Goal: Task Accomplishment & Management: Manage account settings

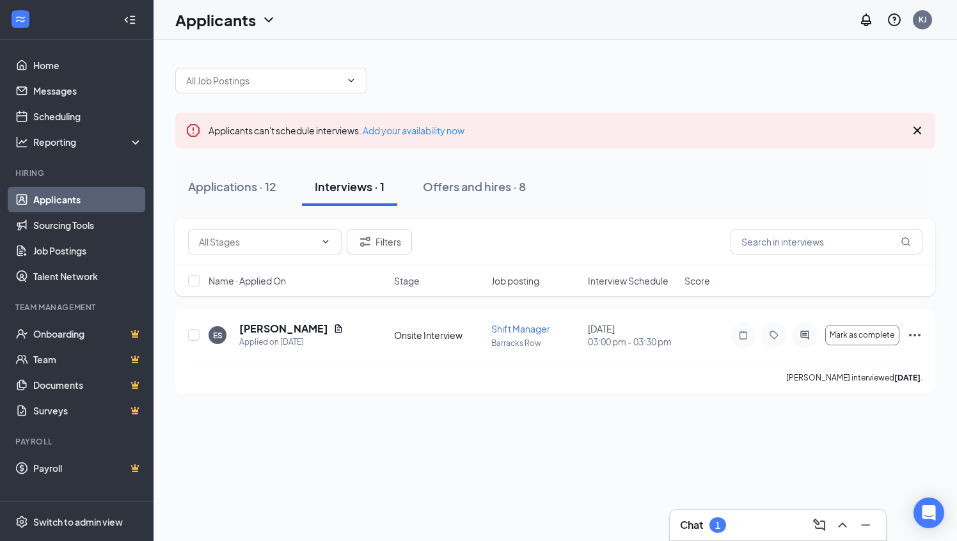
click at [767, 523] on div "Chat 1" at bounding box center [778, 525] width 196 height 20
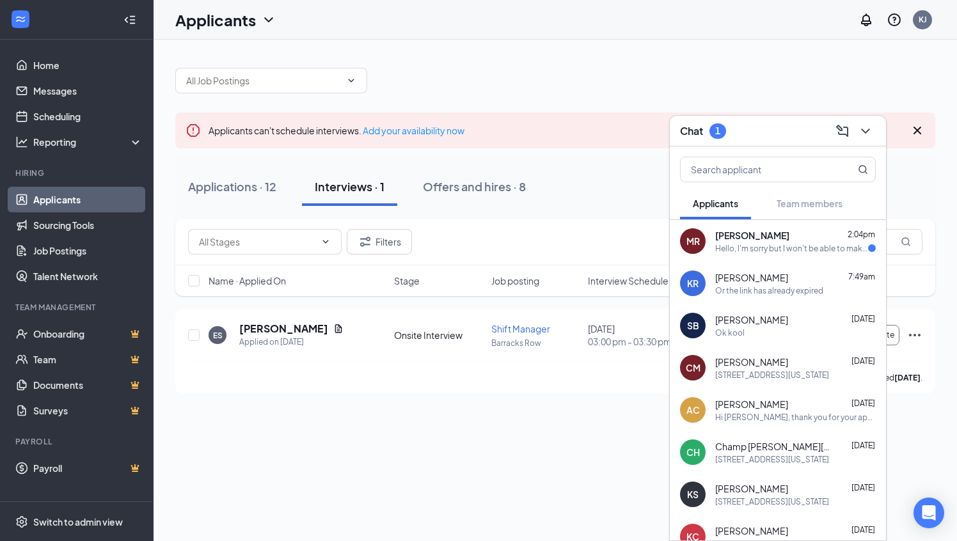
click at [796, 253] on div "MR Melani Rose 2:04pm Hello, I'm sorry but I won't be able to make it today, ca…" at bounding box center [778, 241] width 216 height 42
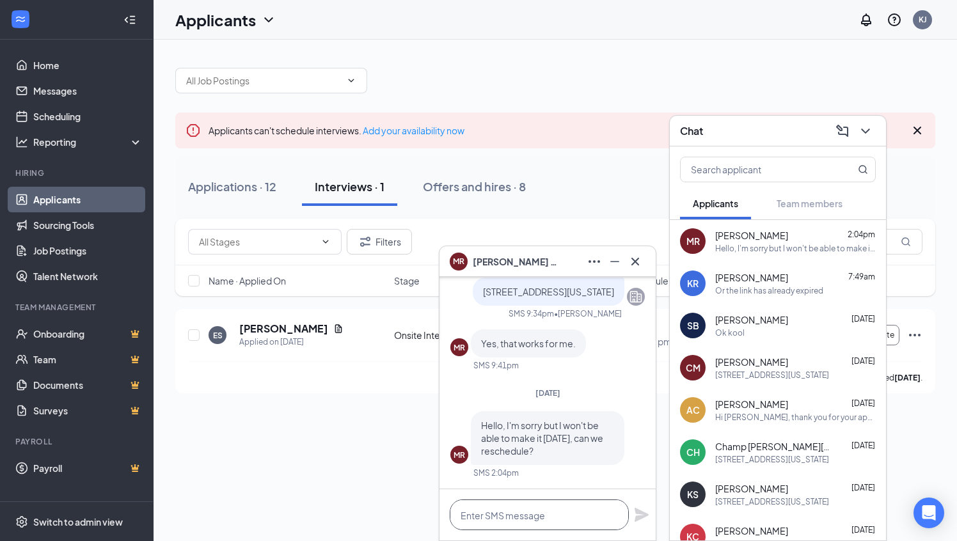
click at [473, 516] on textarea at bounding box center [539, 515] width 179 height 31
click at [617, 262] on icon "Minimize" at bounding box center [614, 261] width 15 height 15
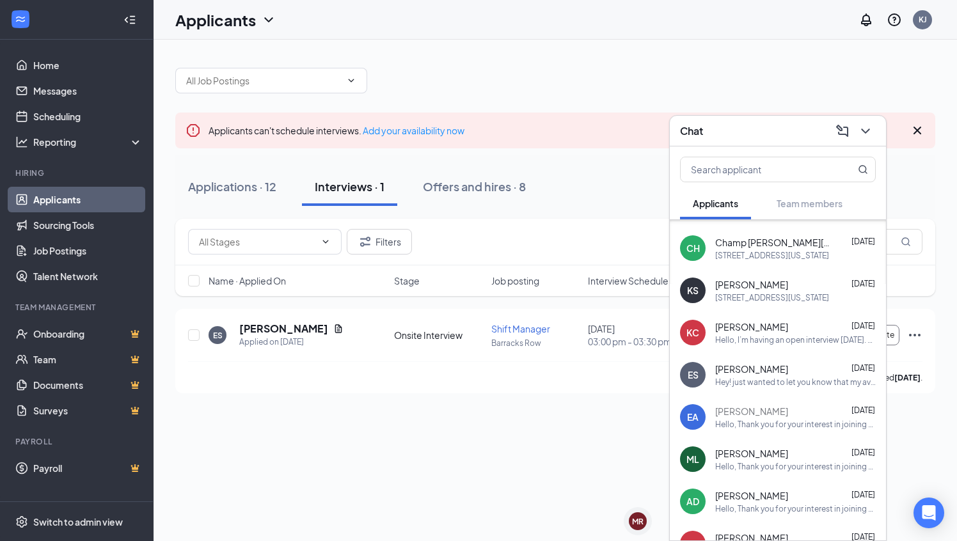
scroll to position [211, 0]
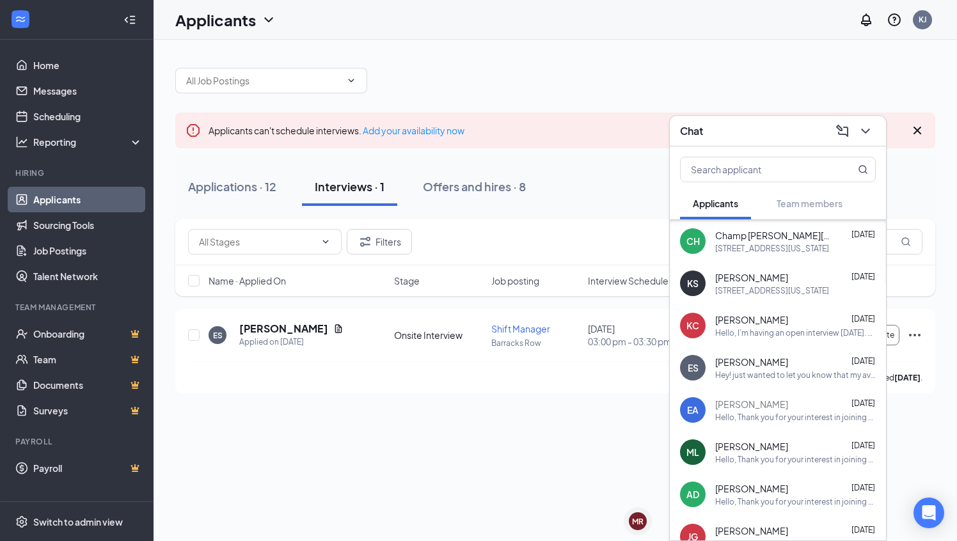
click at [754, 374] on div "Hey! just wanted to let you know that my availability is 4pm-closing, and on we…" at bounding box center [795, 375] width 161 height 11
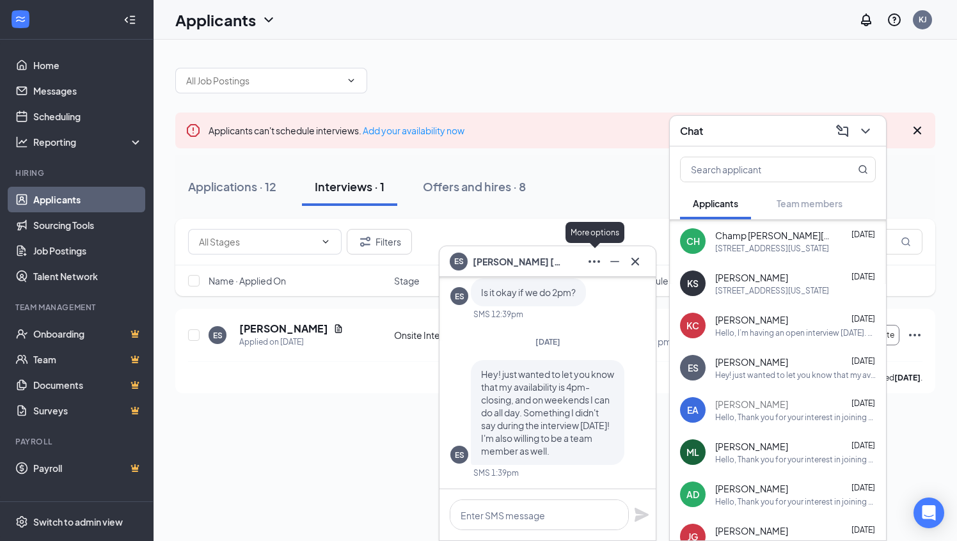
click at [589, 263] on icon "Ellipses" at bounding box center [594, 261] width 15 height 15
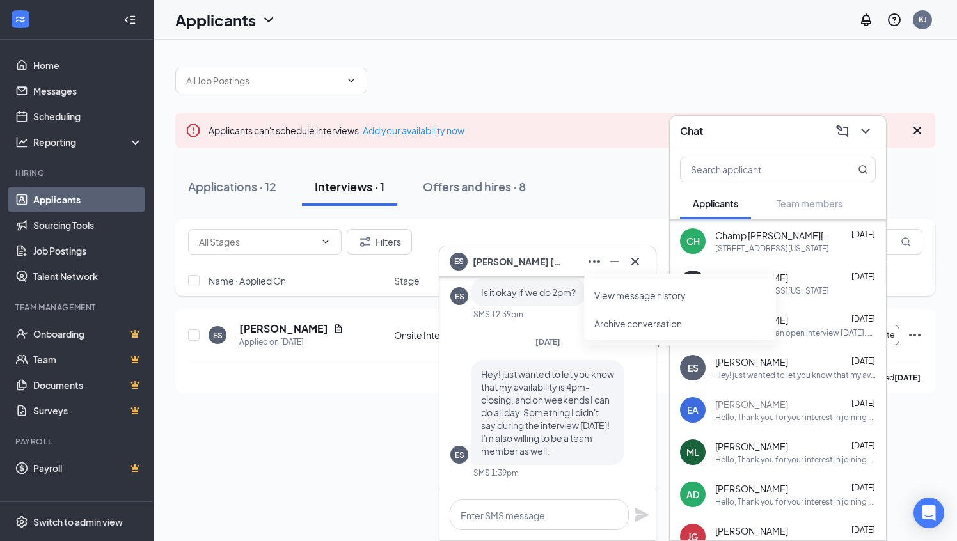
click at [622, 321] on button "Archive conversation" at bounding box center [638, 323] width 88 height 13
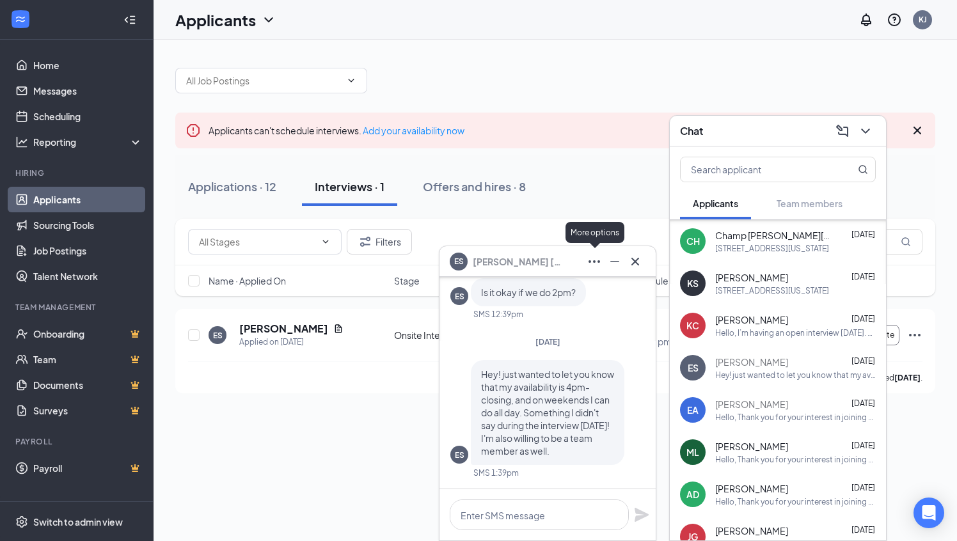
click at [594, 260] on icon "Ellipses" at bounding box center [595, 261] width 12 height 3
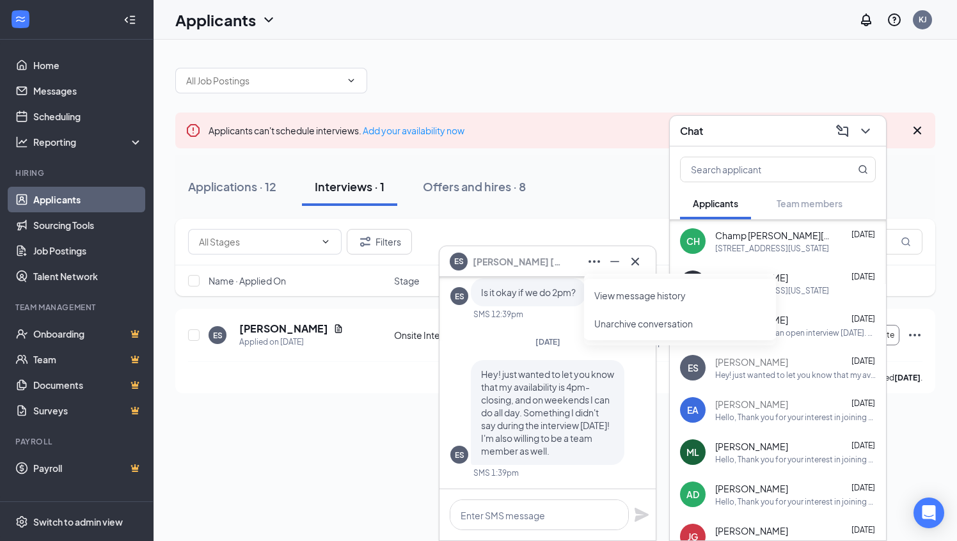
click at [626, 295] on link "View message history" at bounding box center [679, 295] width 171 height 13
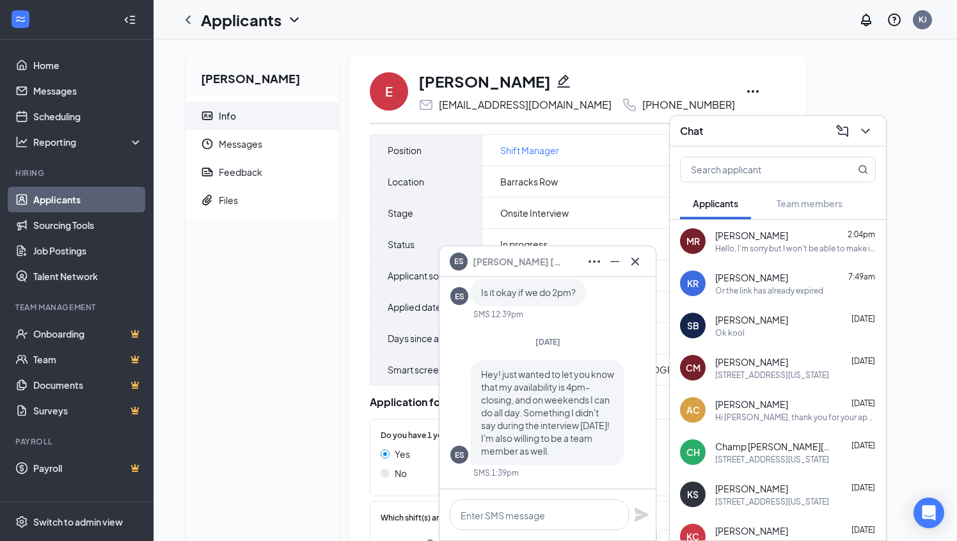
click at [482, 262] on span "Erin Smith" at bounding box center [518, 262] width 90 height 14
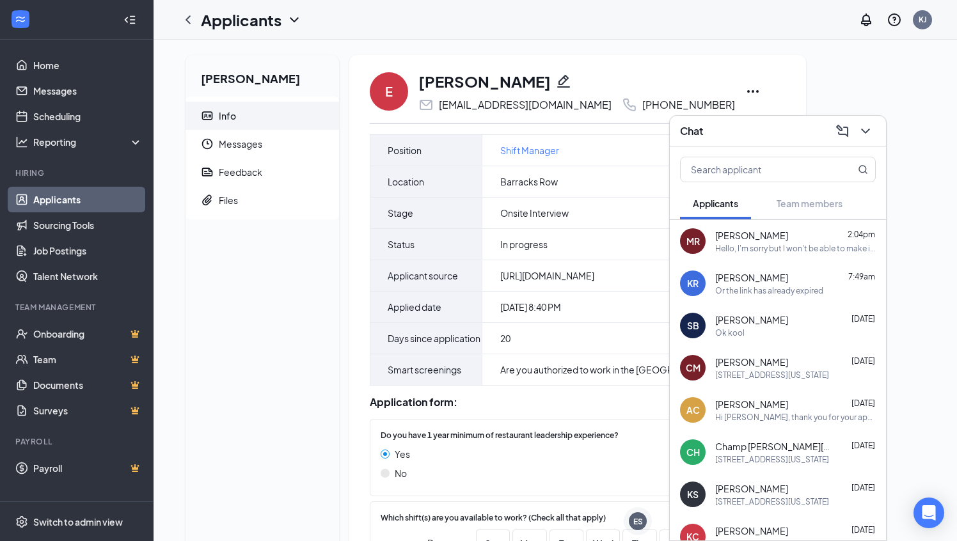
click at [273, 322] on div "Erin Smith Info Messages Feedback Files" at bounding box center [263, 463] width 154 height 816
click at [825, 87] on div "Erin Smith Info Messages Feedback Files E Erin Smith erinsmith2306@gmail.com +1…" at bounding box center [555, 468] width 760 height 826
click at [869, 133] on icon "ChevronDown" at bounding box center [865, 130] width 15 height 15
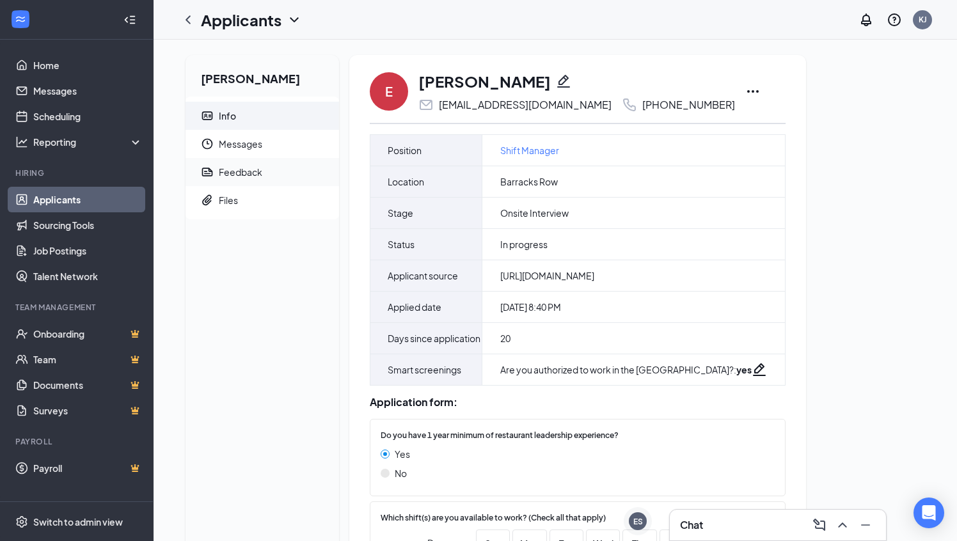
click at [248, 161] on span "Feedback" at bounding box center [274, 172] width 110 height 28
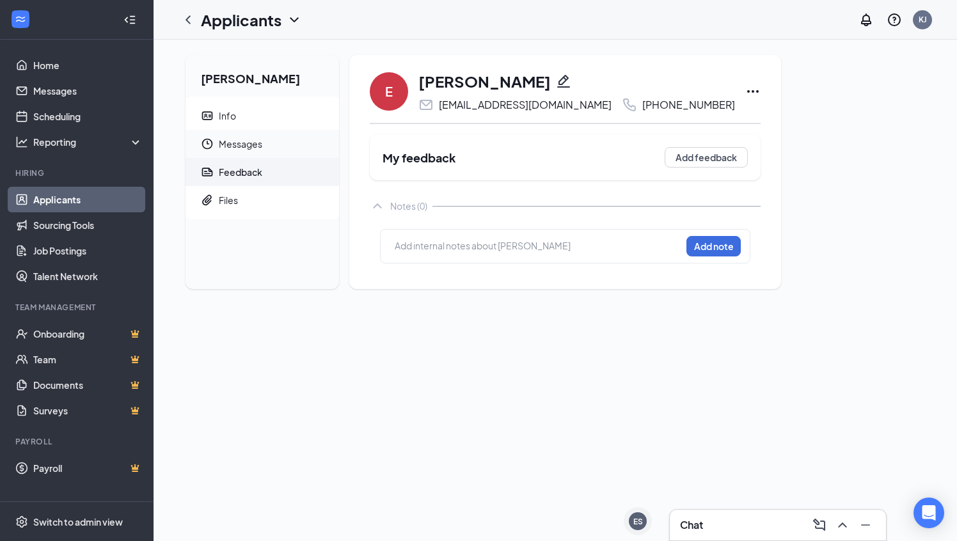
click at [252, 145] on span "Messages" at bounding box center [274, 144] width 110 height 28
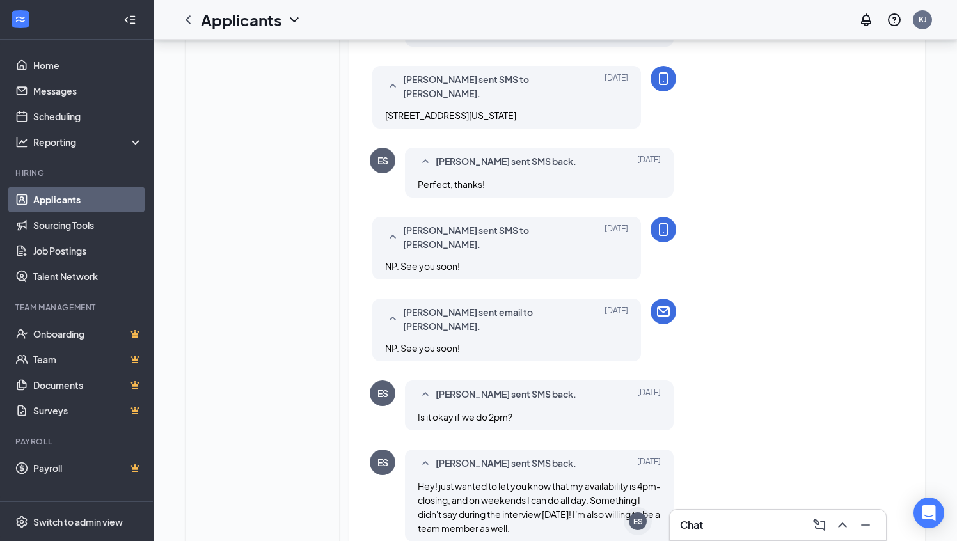
scroll to position [493, 0]
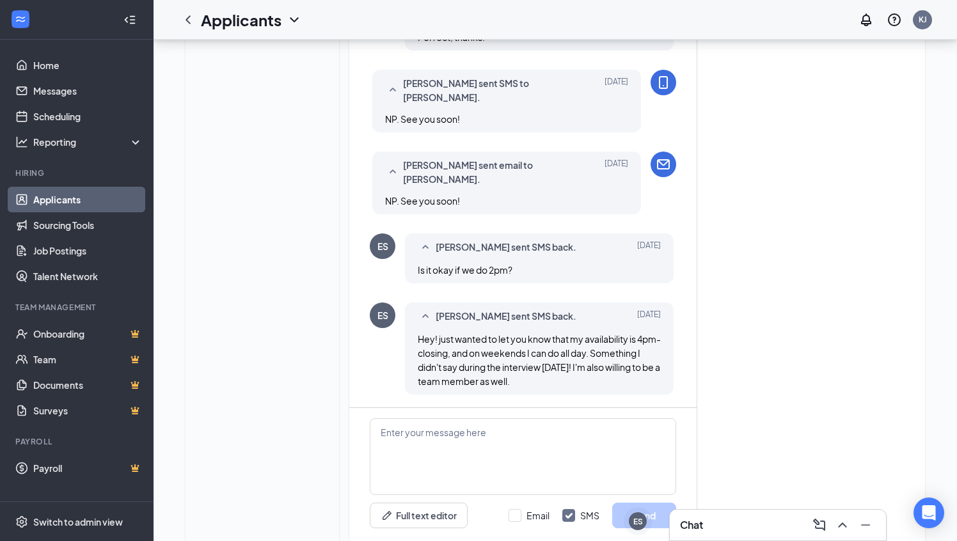
click at [592, 345] on div "Hey! just wanted to let you know that my availability is 4pm-closing, and on we…" at bounding box center [539, 360] width 243 height 56
click at [420, 418] on textarea at bounding box center [523, 456] width 306 height 77
click at [184, 20] on icon "ChevronLeft" at bounding box center [187, 19] width 15 height 15
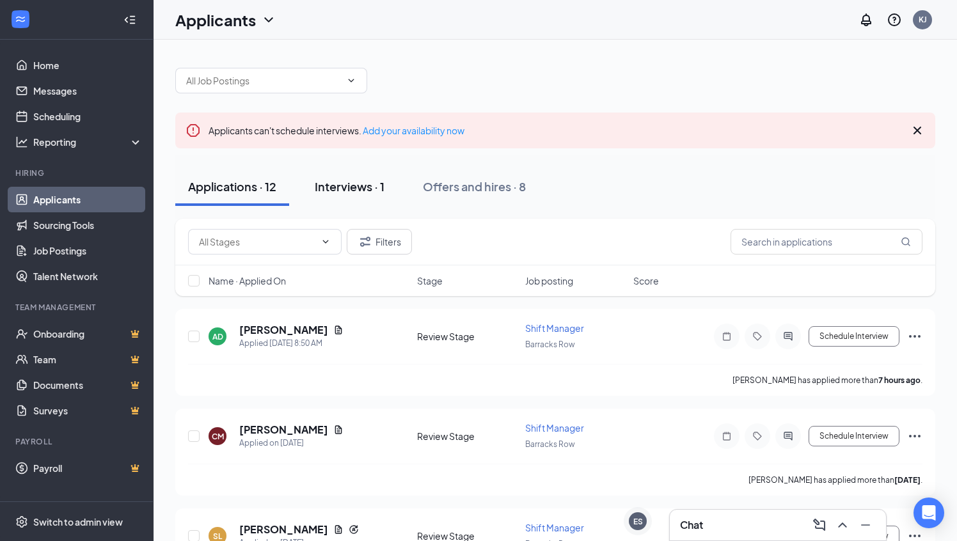
click at [335, 192] on div "Interviews · 1" at bounding box center [350, 186] width 70 height 16
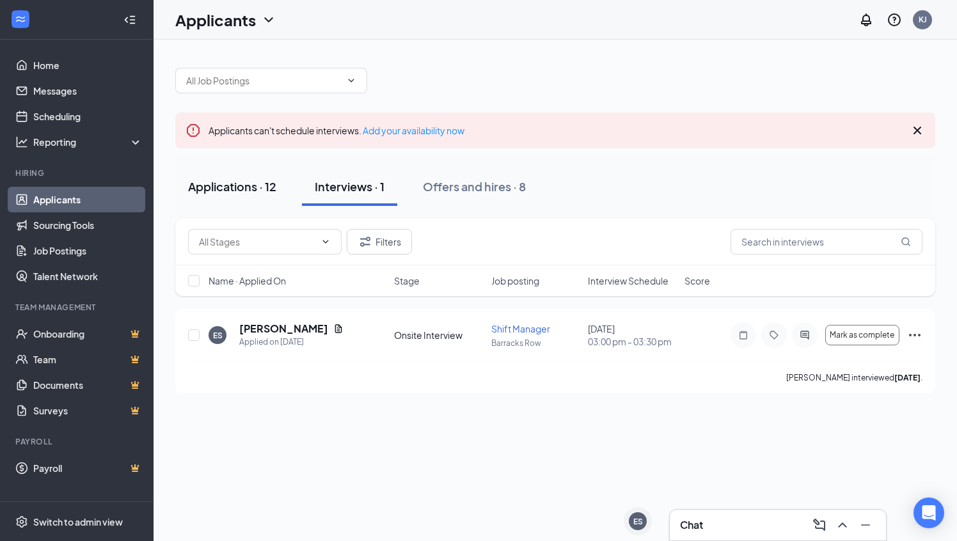
click at [222, 182] on div "Applications · 12" at bounding box center [232, 186] width 88 height 16
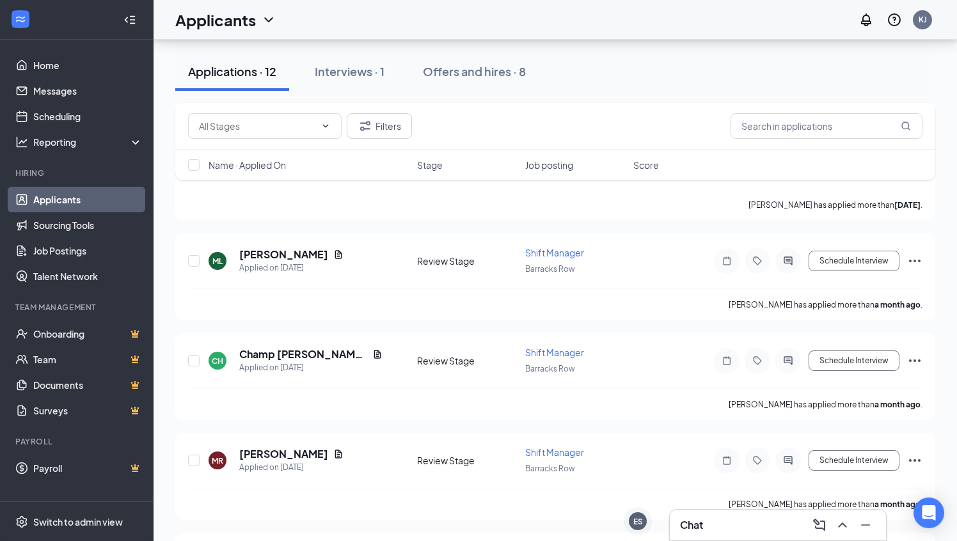
scroll to position [956, 0]
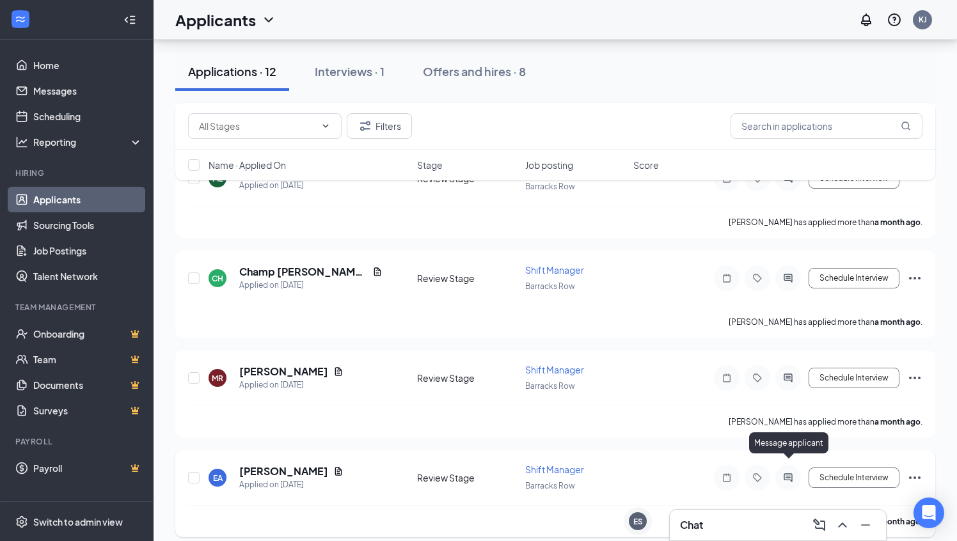
click at [787, 473] on icon "ActiveChat" at bounding box center [788, 477] width 8 height 8
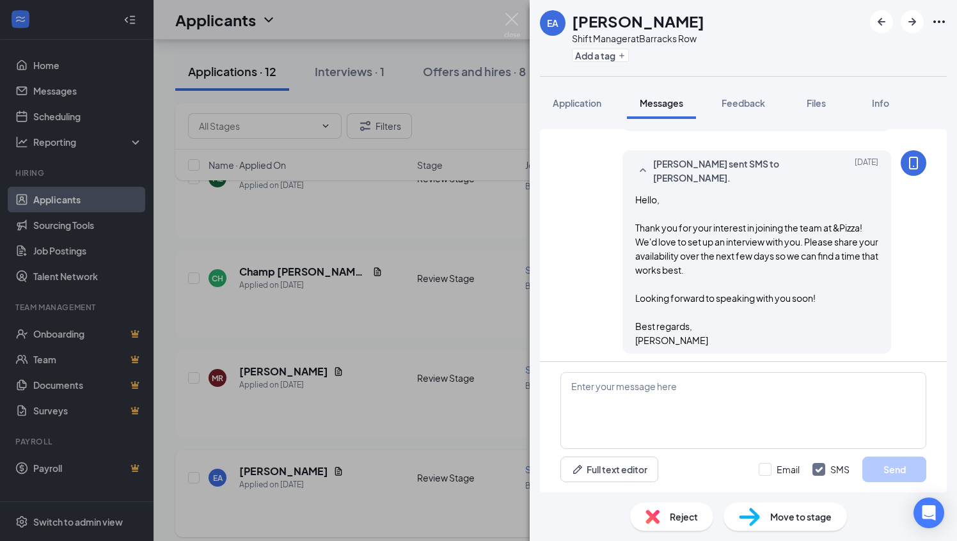
scroll to position [454, 0]
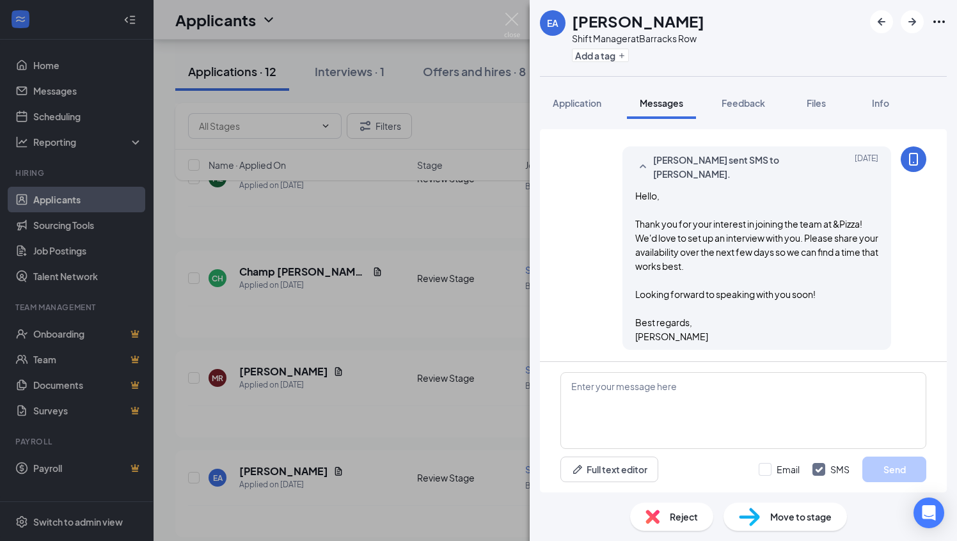
scroll to position [454, 0]
click at [509, 19] on img at bounding box center [512, 25] width 16 height 25
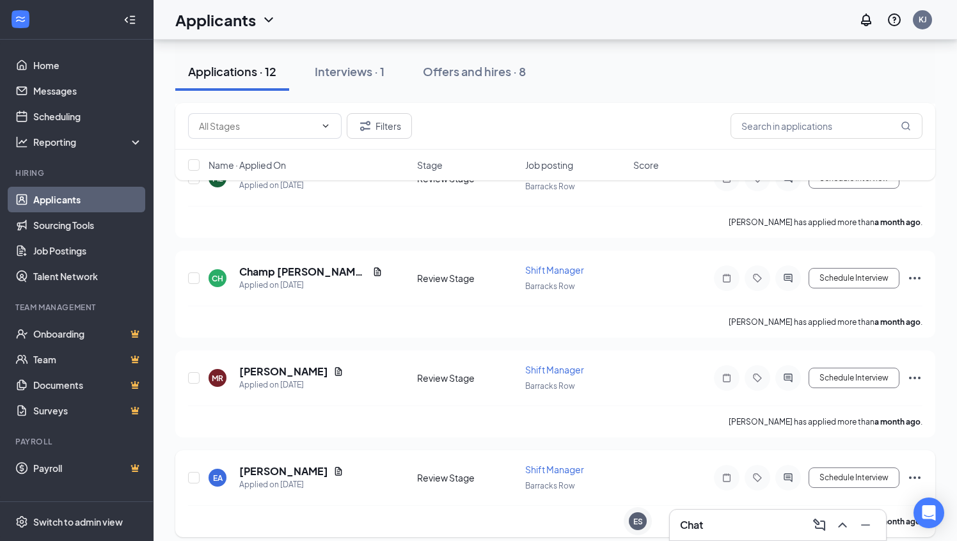
click at [917, 470] on icon "Ellipses" at bounding box center [914, 477] width 15 height 15
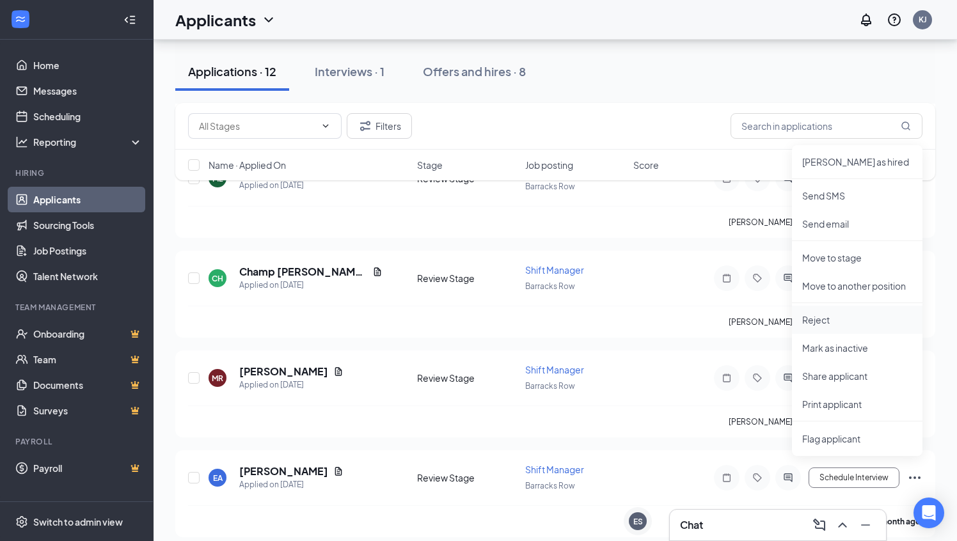
click at [827, 319] on p "Reject" at bounding box center [857, 319] width 110 height 13
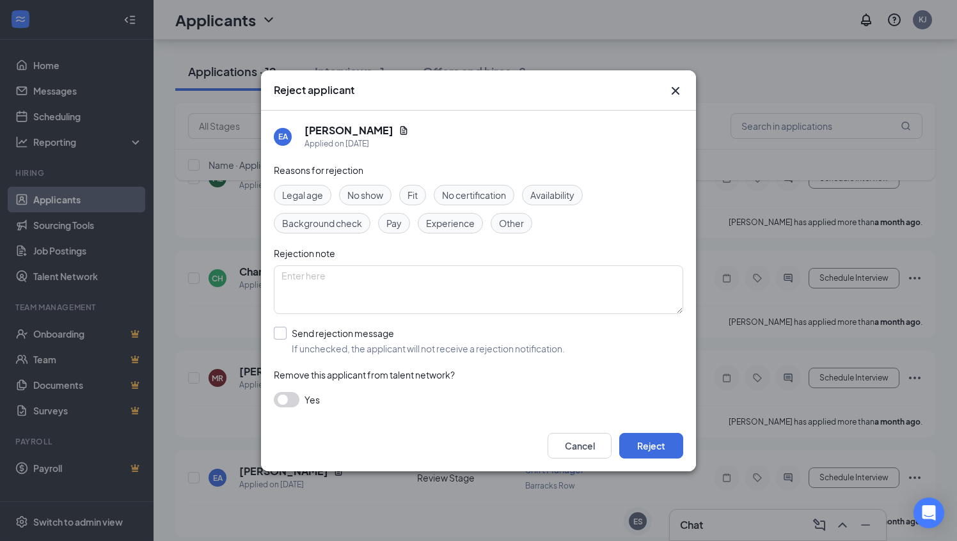
click at [281, 334] on input "Send rejection message If unchecked, the applicant will not receive a rejection…" at bounding box center [419, 341] width 291 height 28
checkbox input "true"
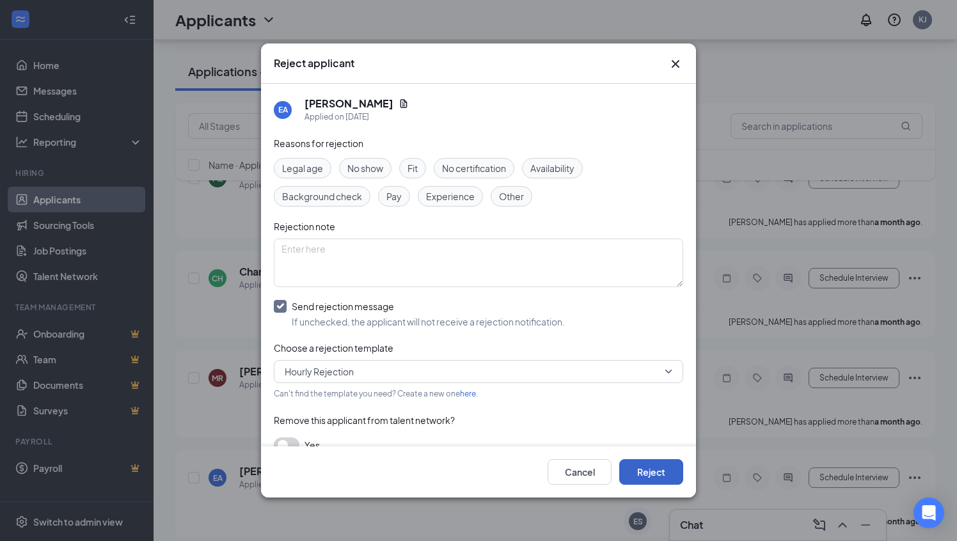
click at [650, 472] on button "Reject" at bounding box center [651, 472] width 64 height 26
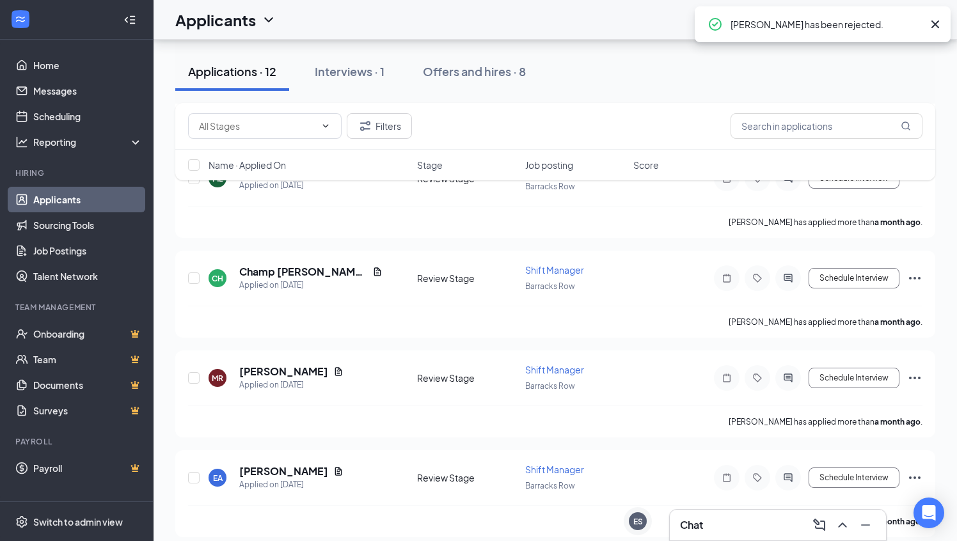
scroll to position [857, 0]
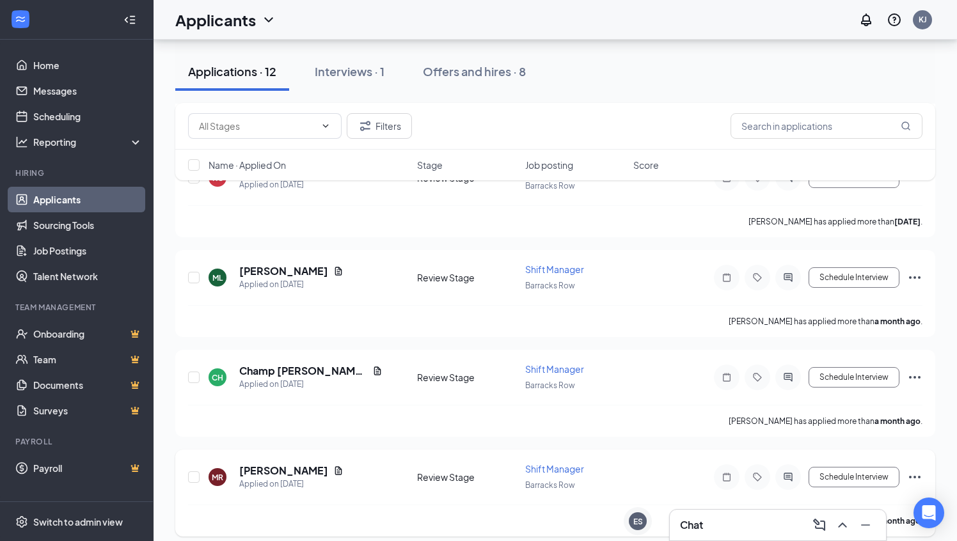
click at [915, 470] on icon "Ellipses" at bounding box center [914, 477] width 15 height 15
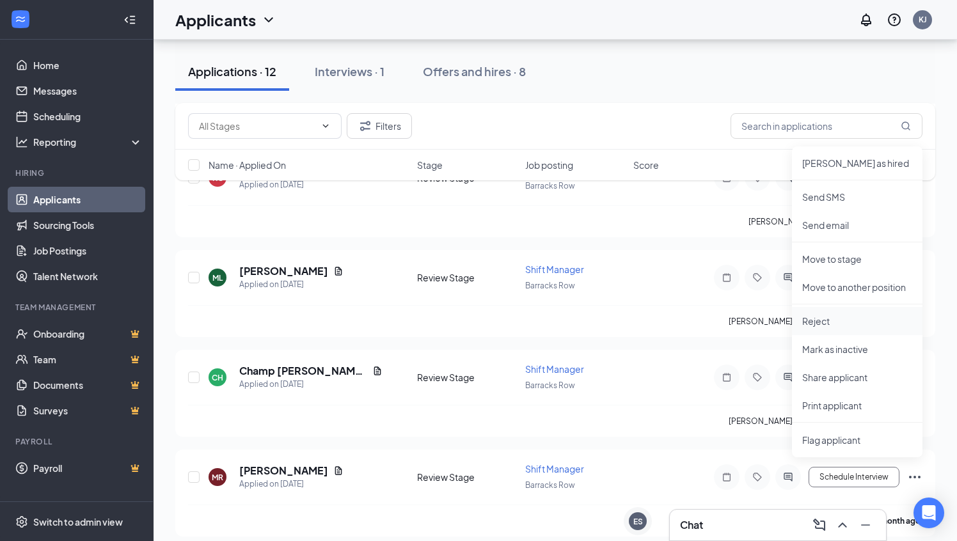
click at [825, 317] on p "Reject" at bounding box center [857, 321] width 110 height 13
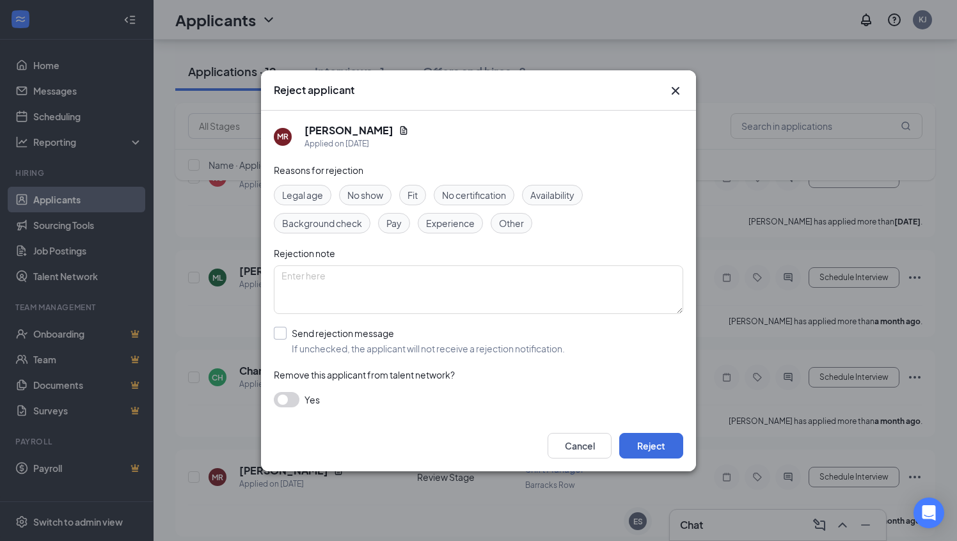
click at [284, 331] on input "Send rejection message If unchecked, the applicant will not receive a rejection…" at bounding box center [419, 341] width 291 height 28
checkbox input "true"
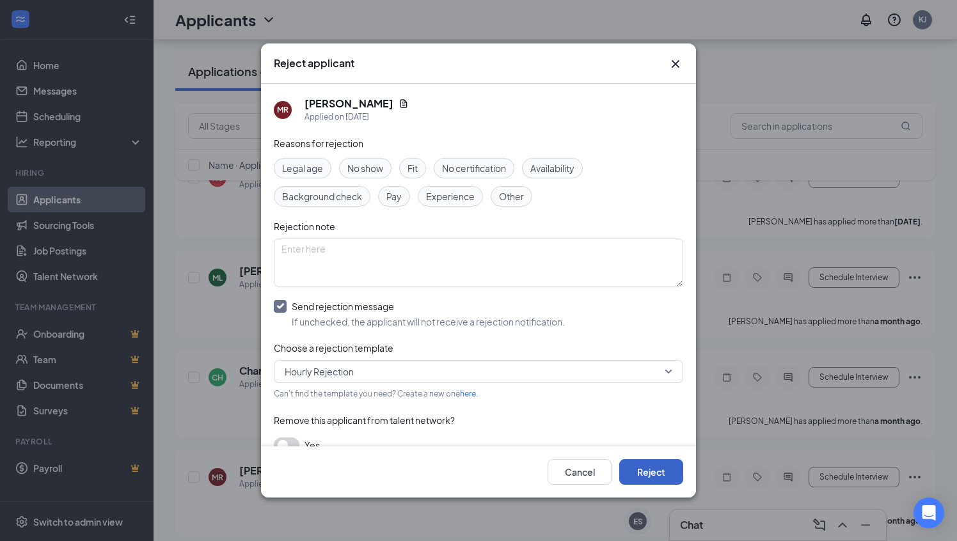
click at [636, 480] on button "Reject" at bounding box center [651, 472] width 64 height 26
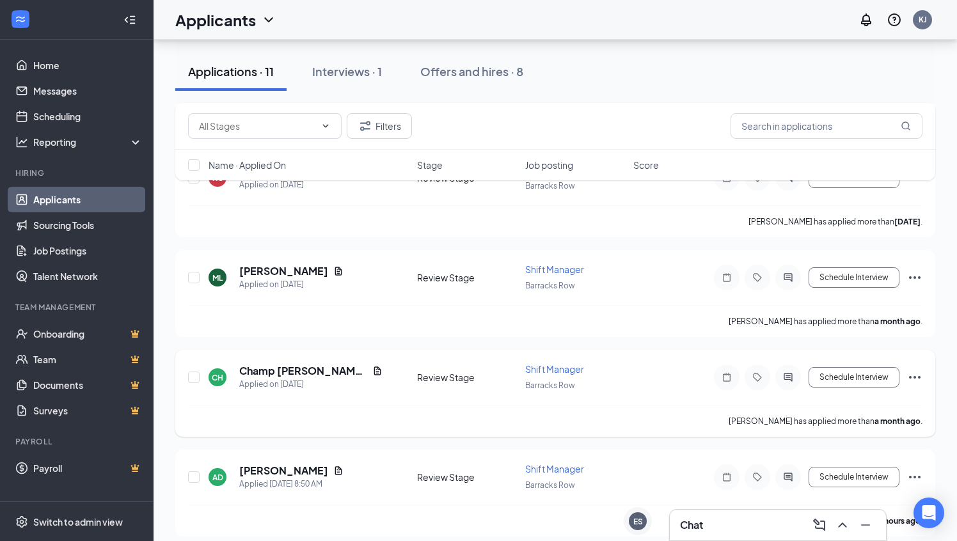
click at [915, 370] on icon "Ellipses" at bounding box center [914, 377] width 15 height 15
click at [693, 405] on div "Champ Harrison-Easton has applied more than a month ago ." at bounding box center [555, 421] width 734 height 32
click at [906, 369] on div "Schedule Interview" at bounding box center [807, 378] width 230 height 26
click at [914, 376] on icon "Ellipses" at bounding box center [915, 377] width 12 height 3
click at [682, 450] on div "AD ANTONIO DAWES Applied Today 8:50 AM Review Stage Shift Manager Barracks Row …" at bounding box center [555, 493] width 760 height 87
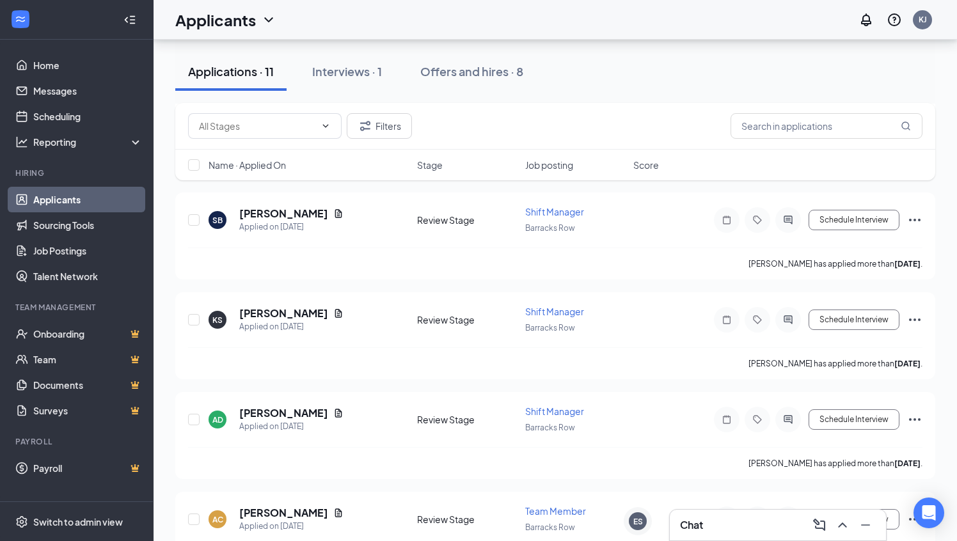
scroll to position [1747, 0]
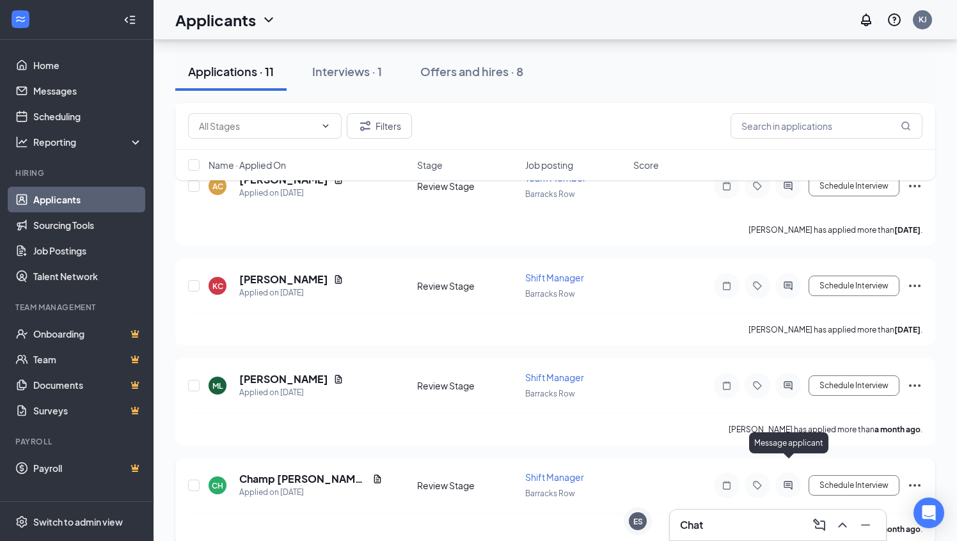
click at [789, 481] on icon "ActiveChat" at bounding box center [788, 485] width 8 height 8
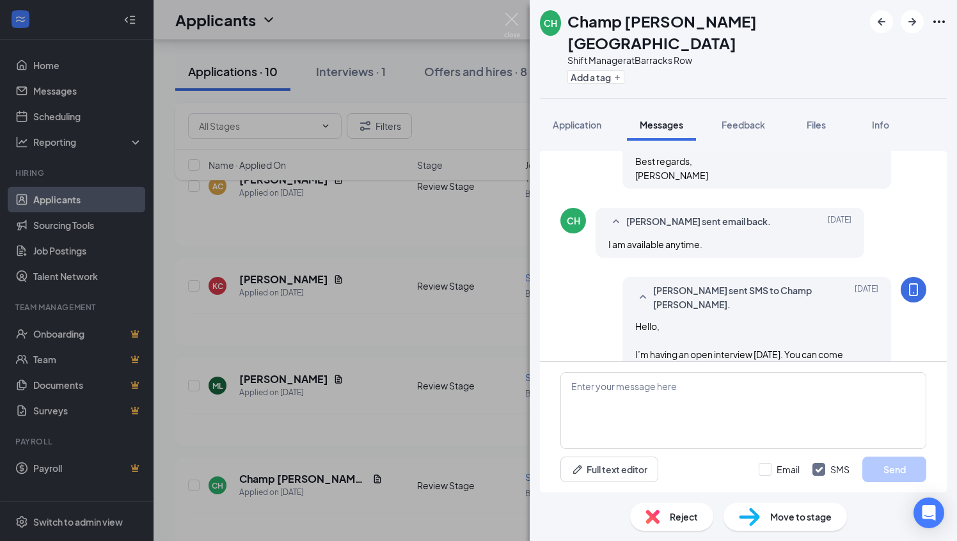
scroll to position [579, 0]
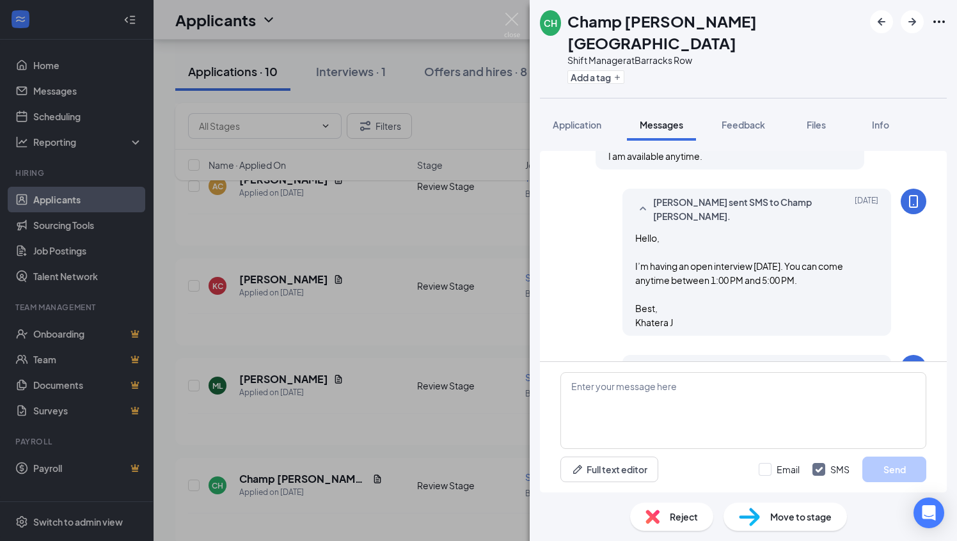
scroll to position [700, 0]
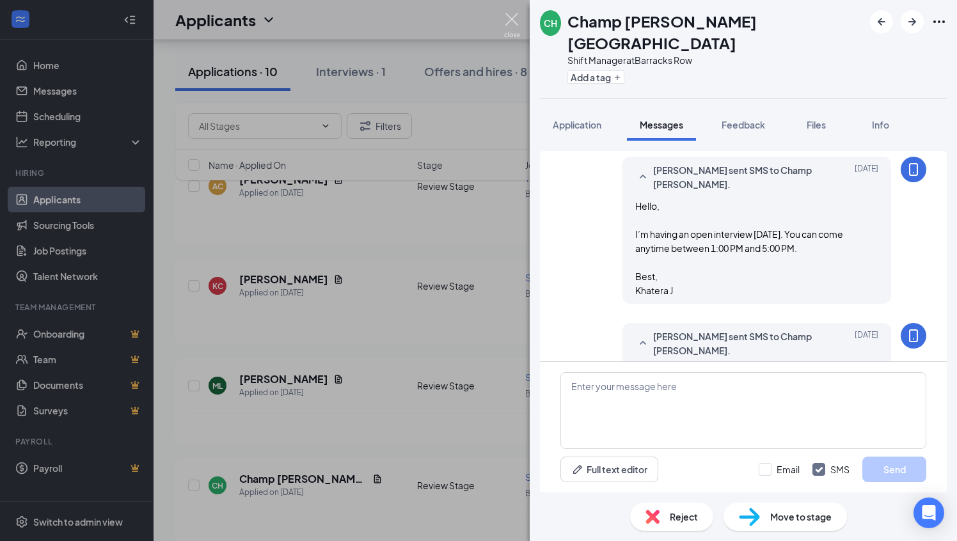
click at [513, 19] on img at bounding box center [512, 25] width 16 height 25
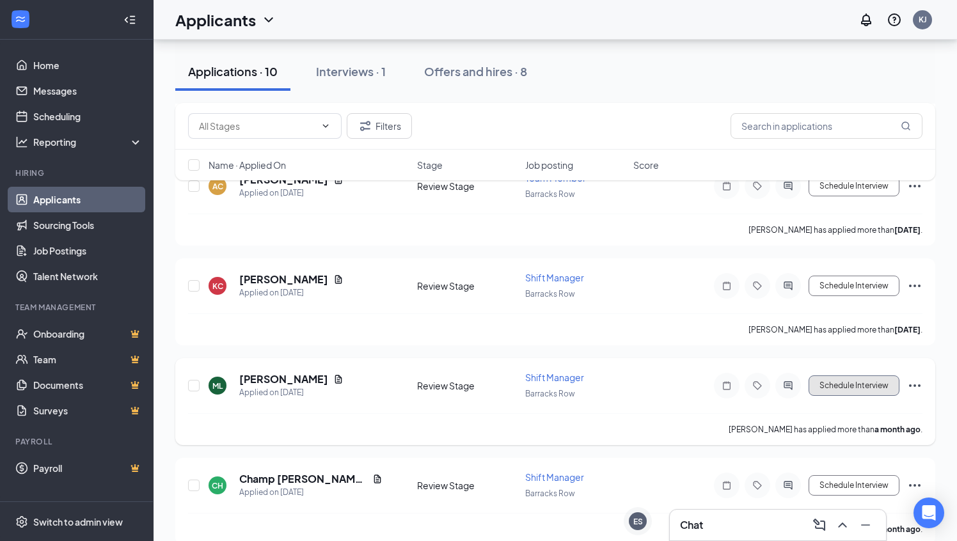
click at [851, 375] on button "Schedule Interview" at bounding box center [854, 385] width 91 height 20
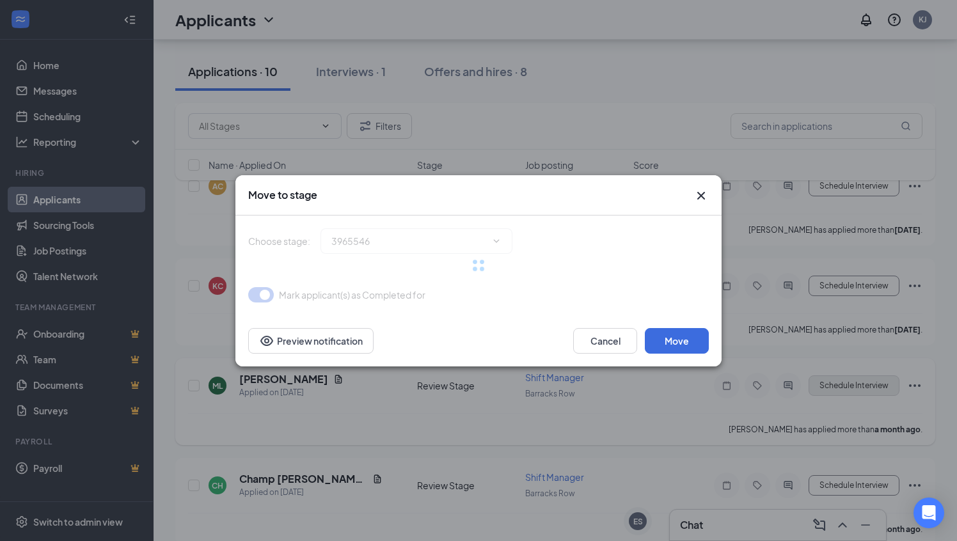
type input "Onsite Interview (next stage)"
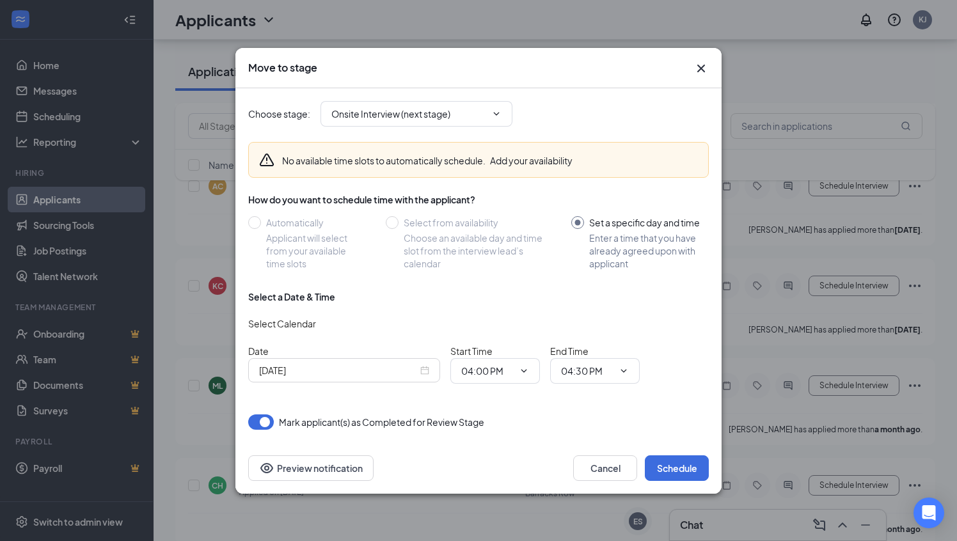
click at [702, 70] on icon "Cross" at bounding box center [700, 68] width 15 height 15
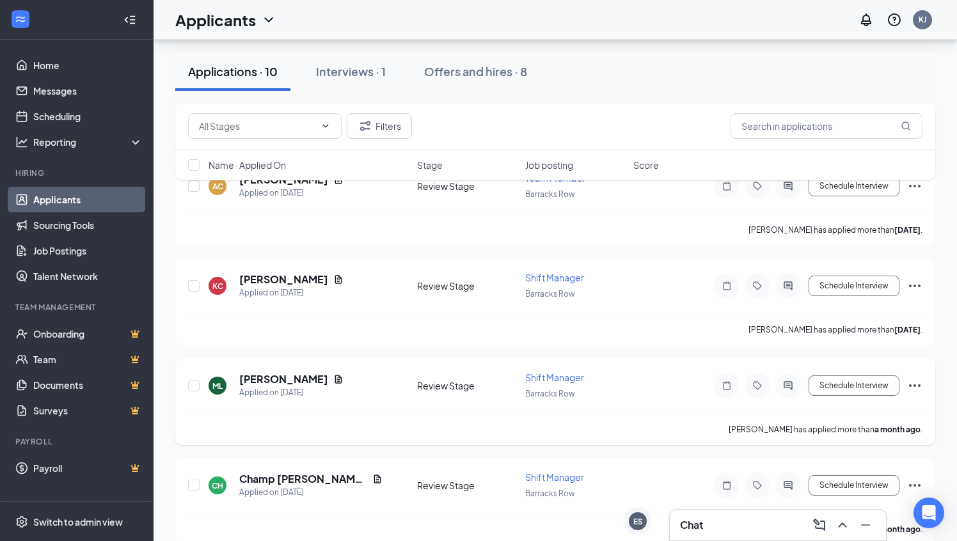
click at [786, 381] on icon "ActiveChat" at bounding box center [787, 386] width 15 height 10
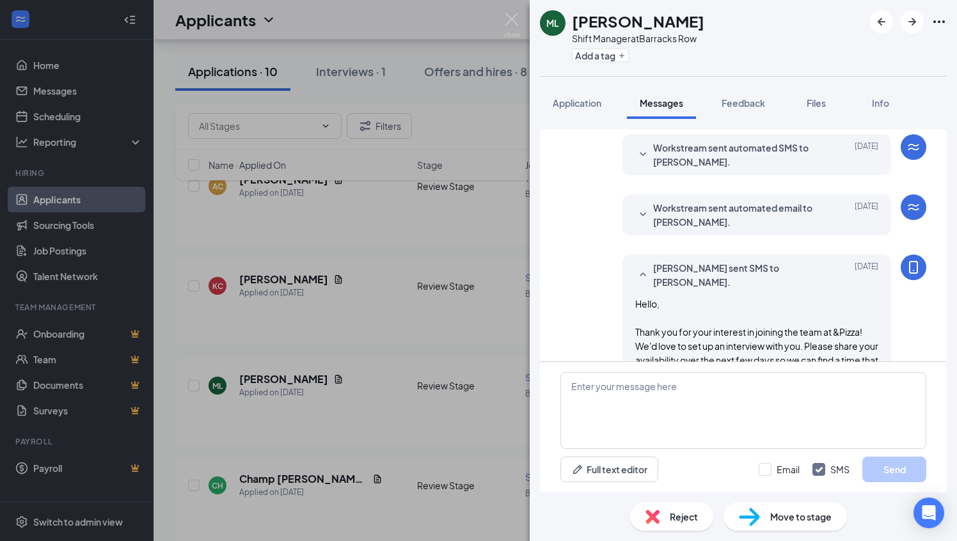
scroll to position [148, 0]
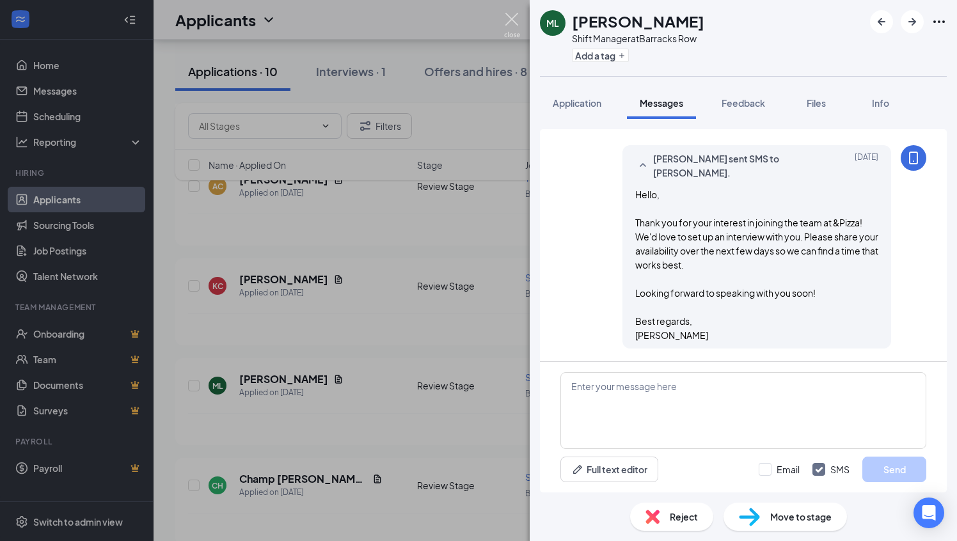
click at [514, 20] on img at bounding box center [512, 25] width 16 height 25
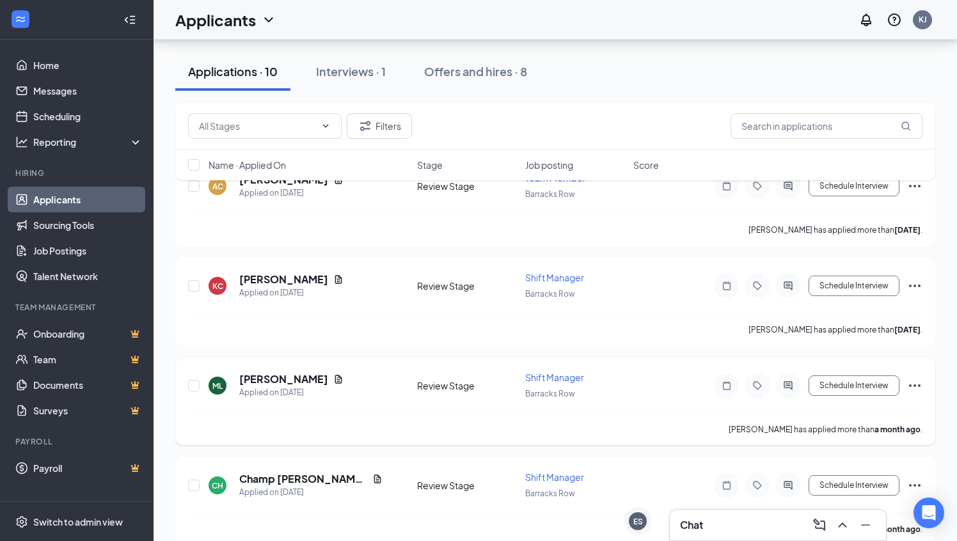
click at [915, 378] on icon "Ellipses" at bounding box center [914, 385] width 15 height 15
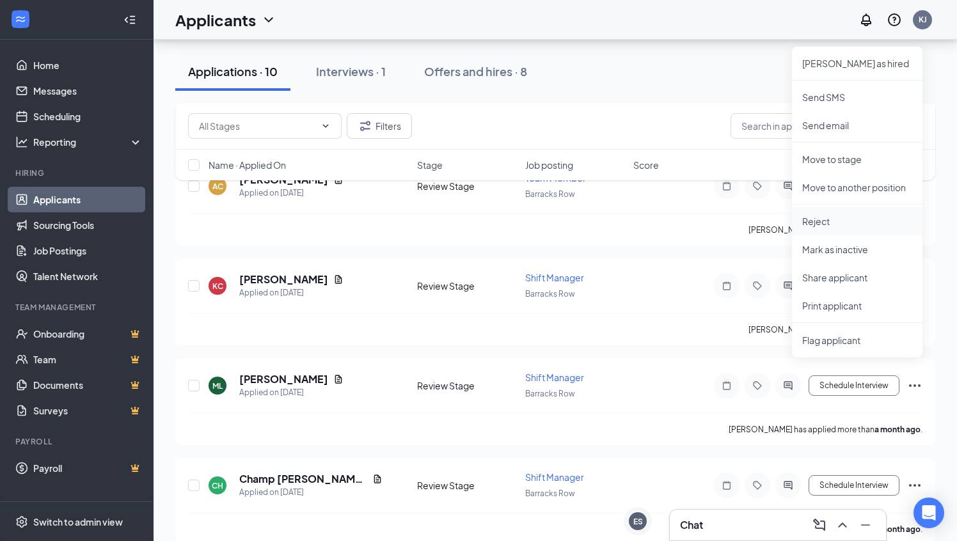
click at [827, 225] on p "Reject" at bounding box center [857, 221] width 110 height 13
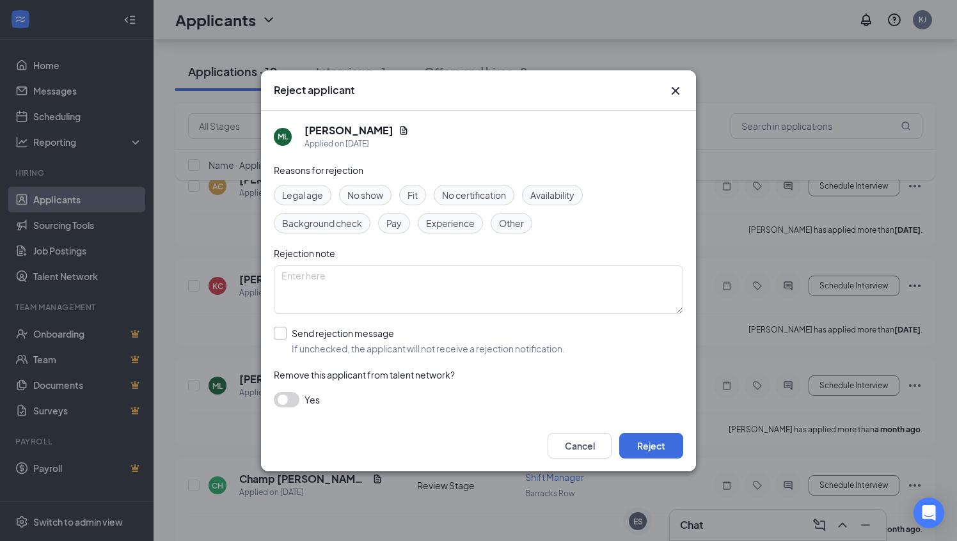
click at [280, 335] on input "Send rejection message If unchecked, the applicant will not receive a rejection…" at bounding box center [419, 341] width 291 height 28
checkbox input "true"
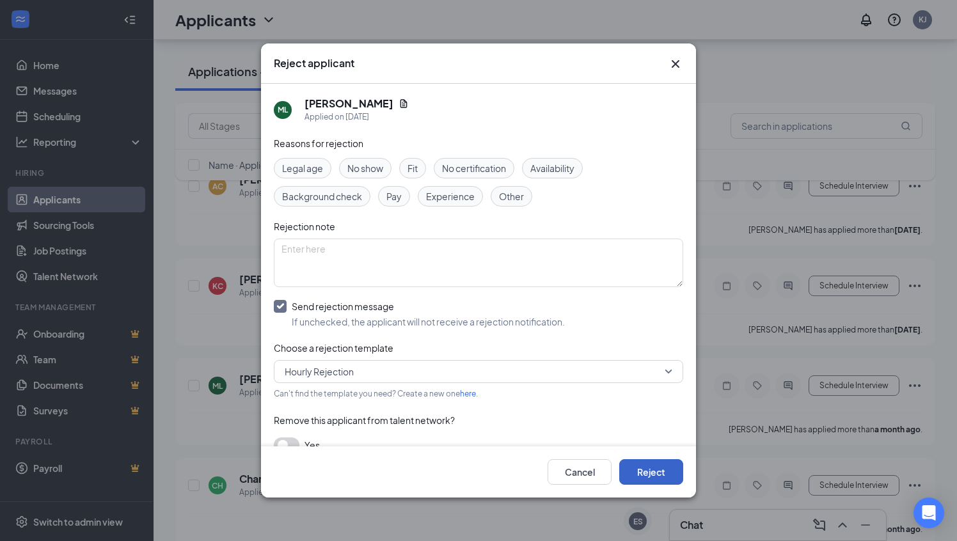
click at [652, 475] on button "Reject" at bounding box center [651, 472] width 64 height 26
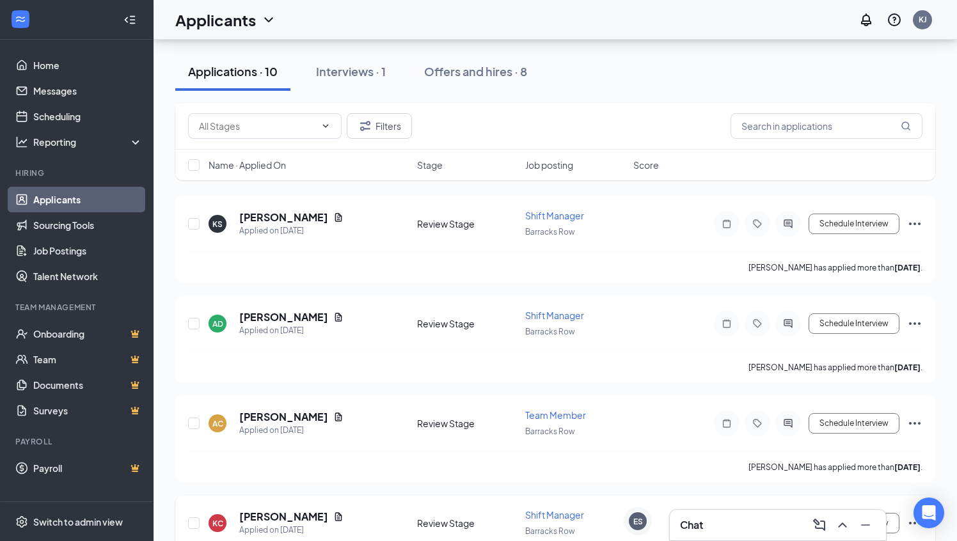
scroll to position [1407, 0]
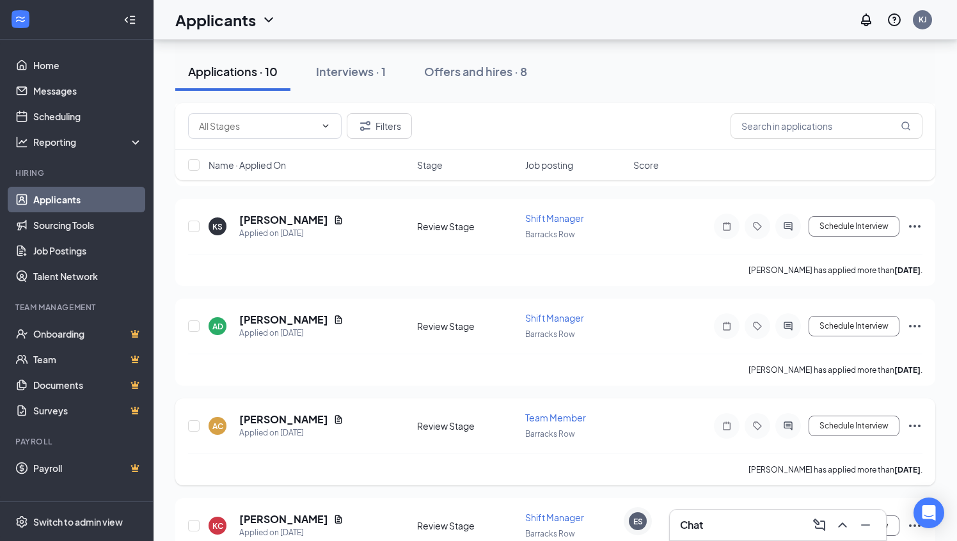
click at [917, 418] on icon "Ellipses" at bounding box center [914, 425] width 15 height 15
click at [301, 413] on h5 "[PERSON_NAME]" at bounding box center [283, 420] width 89 height 14
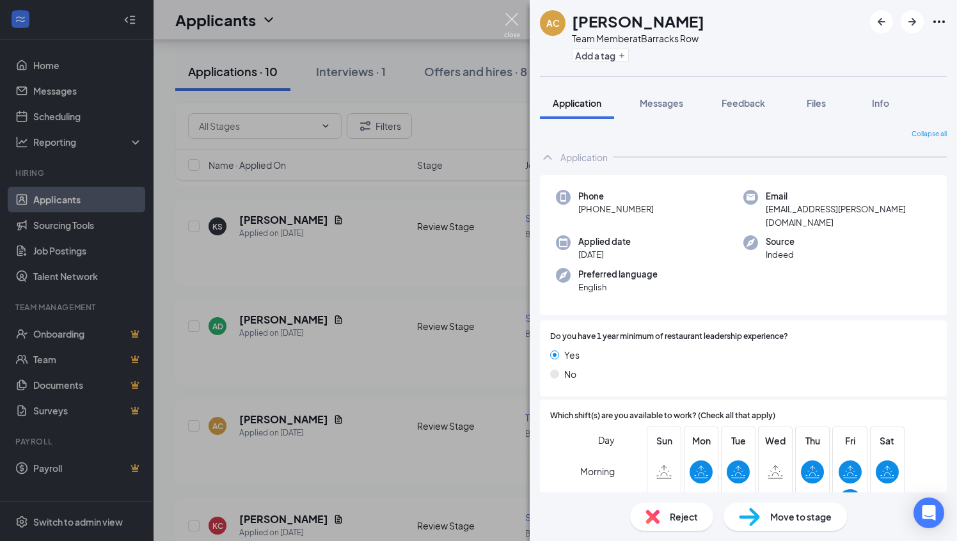
click at [508, 20] on img at bounding box center [512, 25] width 16 height 25
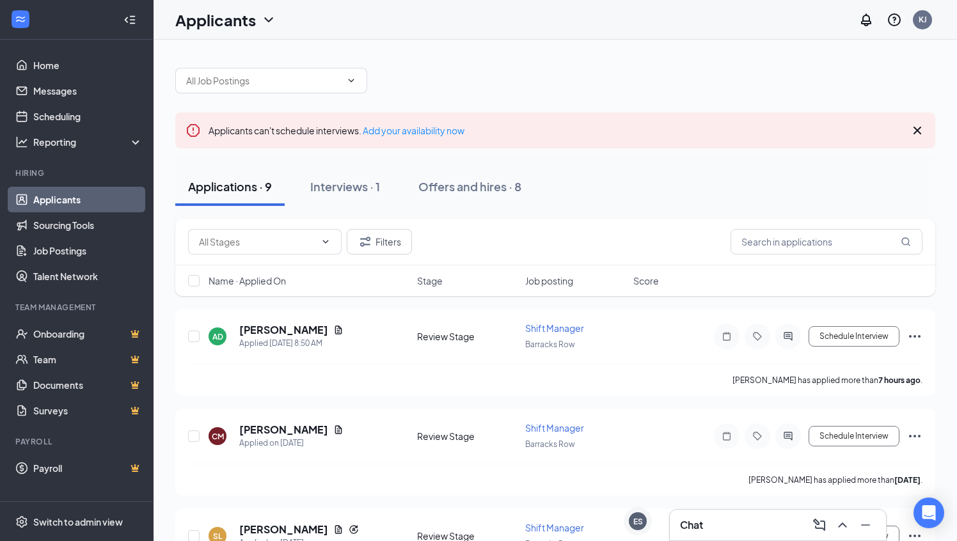
click at [760, 529] on div "Chat" at bounding box center [778, 525] width 196 height 20
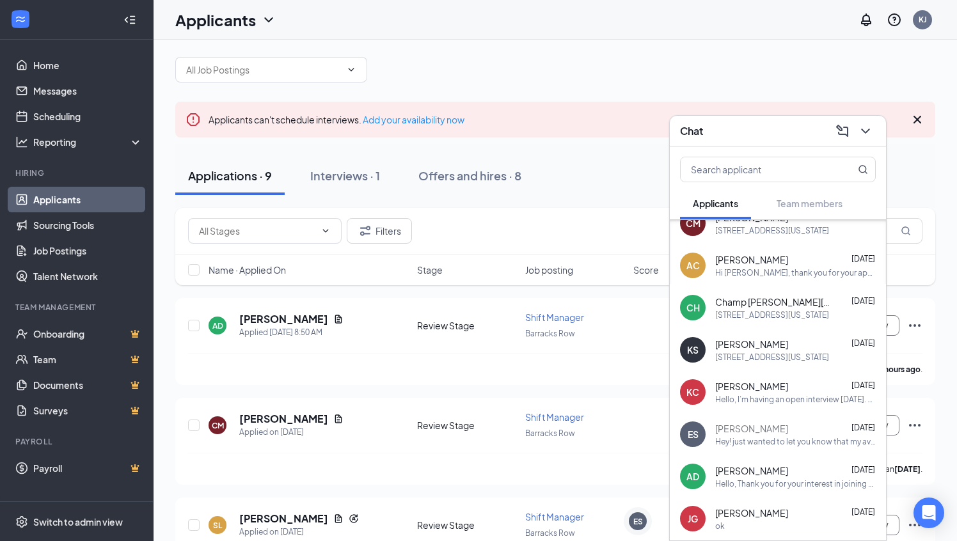
scroll to position [105, 0]
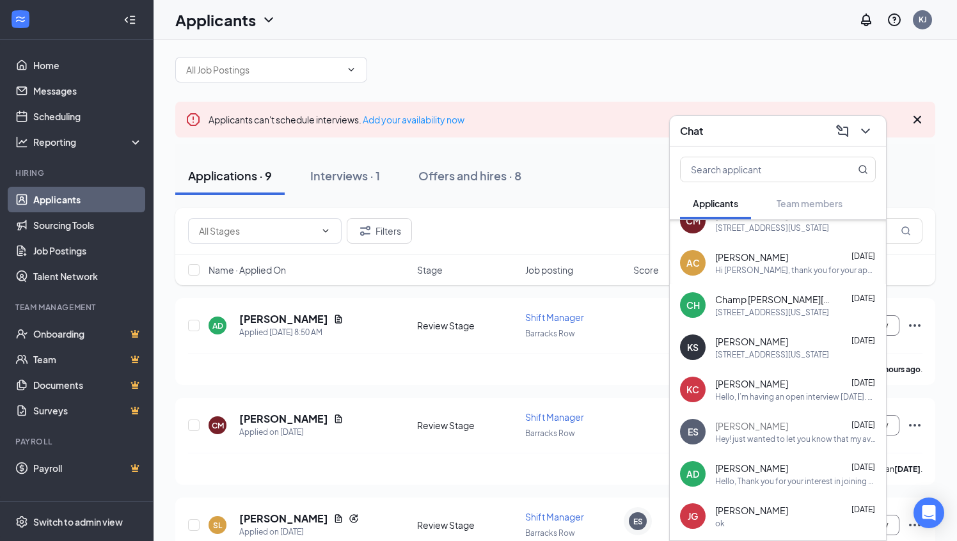
click at [762, 432] on div "Erin Smith Sep 9 Hey! just wanted to let you know that my availability is 4pm-c…" at bounding box center [795, 432] width 161 height 25
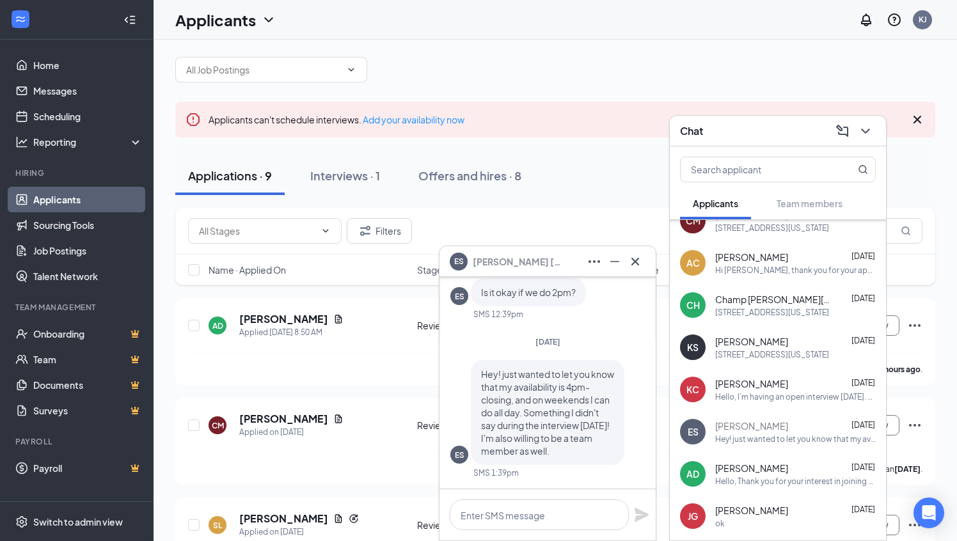
drag, startPoint x: 557, startPoint y: 450, endPoint x: 473, endPoint y: 366, distance: 118.5
click at [473, 366] on div "Hey! just wanted to let you know that my availability is 4pm-closing, and on we…" at bounding box center [548, 412] width 154 height 105
click at [557, 453] on p "Hey! just wanted to let you know that my availability is 4pm-closing, and on we…" at bounding box center [547, 413] width 133 height 90
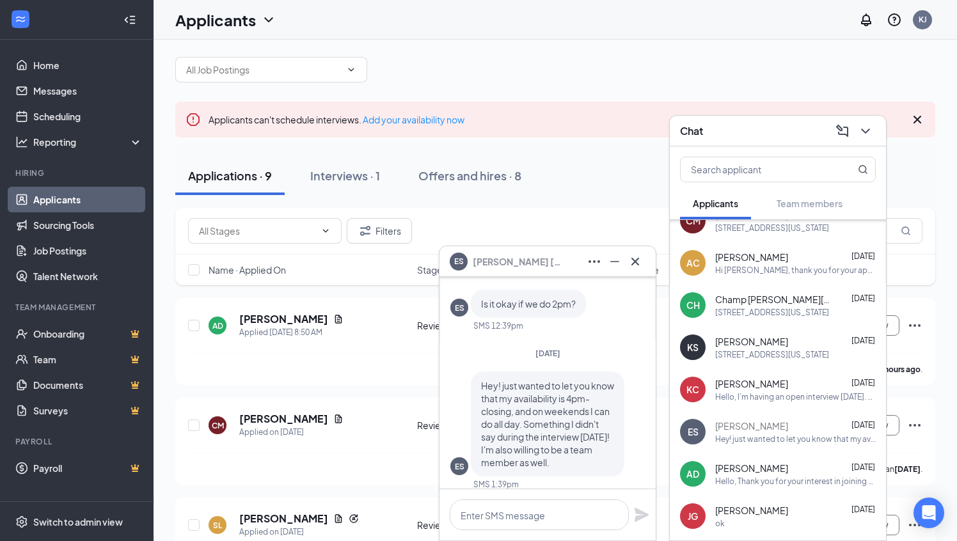
scroll to position [0, 0]
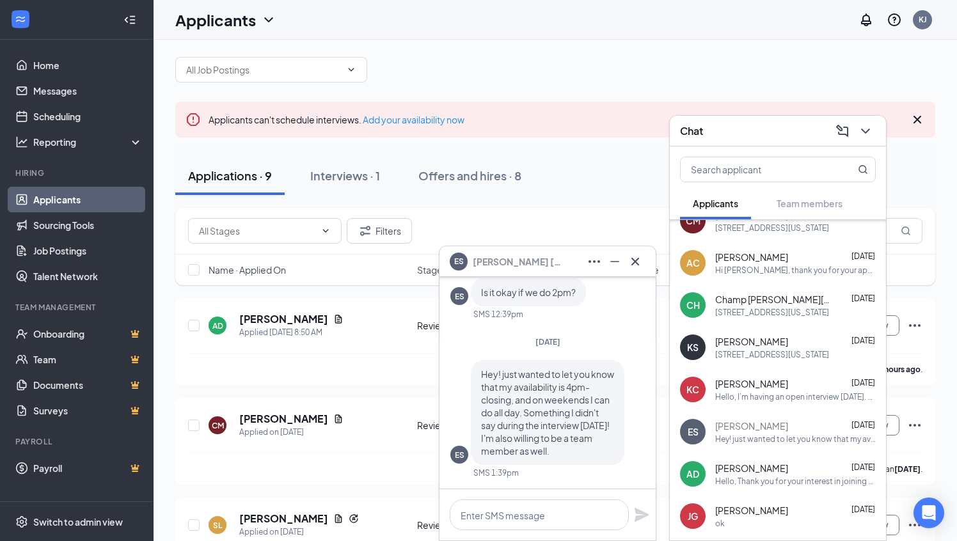
drag, startPoint x: 554, startPoint y: 452, endPoint x: 451, endPoint y: 342, distance: 151.2
click at [451, 342] on div "Tuesday ES Hey! just wanted to let you know that my availability is 4pm-closing…" at bounding box center [547, 412] width 194 height 152
click at [477, 336] on div "Tuesday" at bounding box center [547, 341] width 194 height 11
drag, startPoint x: 480, startPoint y: 354, endPoint x: 567, endPoint y: 454, distance: 132.4
click at [567, 454] on div "Hey! just wanted to let you know that my availability is 4pm-closing, and on we…" at bounding box center [548, 412] width 154 height 105
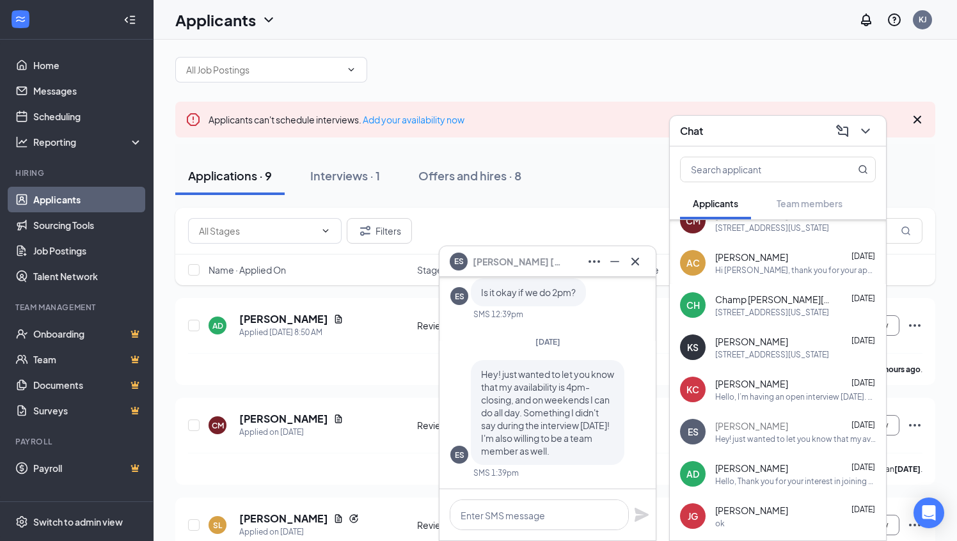
click at [567, 454] on p "Hey! just wanted to let you know that my availability is 4pm-closing, and on we…" at bounding box center [547, 413] width 133 height 90
drag, startPoint x: 480, startPoint y: 360, endPoint x: 569, endPoint y: 452, distance: 128.5
click at [569, 452] on div "Hey! just wanted to let you know that my availability is 4pm-closing, and on we…" at bounding box center [548, 412] width 154 height 105
click at [557, 455] on p "Hey! just wanted to let you know that my availability is 4pm-closing, and on we…" at bounding box center [547, 413] width 133 height 90
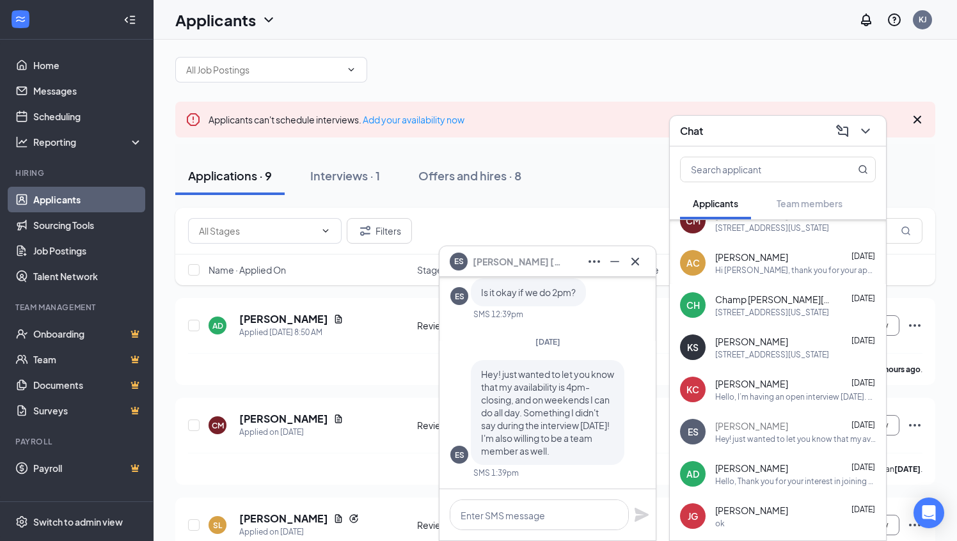
drag, startPoint x: 557, startPoint y: 456, endPoint x: 473, endPoint y: 360, distance: 127.9
click at [473, 360] on div "Hey! just wanted to let you know that my availability is 4pm-closing, and on we…" at bounding box center [548, 412] width 154 height 105
click at [560, 455] on p "Hey! just wanted to let you know that my availability is 4pm-closing, and on we…" at bounding box center [547, 413] width 133 height 90
drag, startPoint x: 554, startPoint y: 455, endPoint x: 477, endPoint y: 356, distance: 125.3
click at [477, 360] on div "Hey! just wanted to let you know that my availability is 4pm-closing, and on we…" at bounding box center [548, 412] width 154 height 105
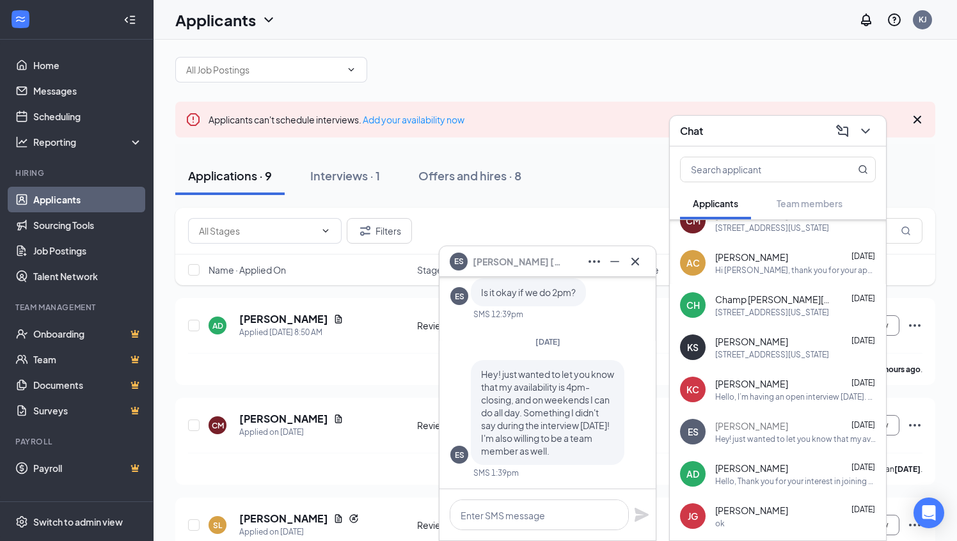
click at [562, 454] on p "Hey! just wanted to let you know that my availability is 4pm-closing, and on we…" at bounding box center [547, 413] width 133 height 90
drag, startPoint x: 562, startPoint y: 454, endPoint x: 469, endPoint y: 361, distance: 130.7
click at [469, 361] on div "ES Hey! just wanted to let you know that my availability is 4pm-closing, and on…" at bounding box center [547, 412] width 194 height 105
click at [562, 459] on div "Hey! just wanted to let you know that my availability is 4pm-closing, and on we…" at bounding box center [548, 412] width 154 height 105
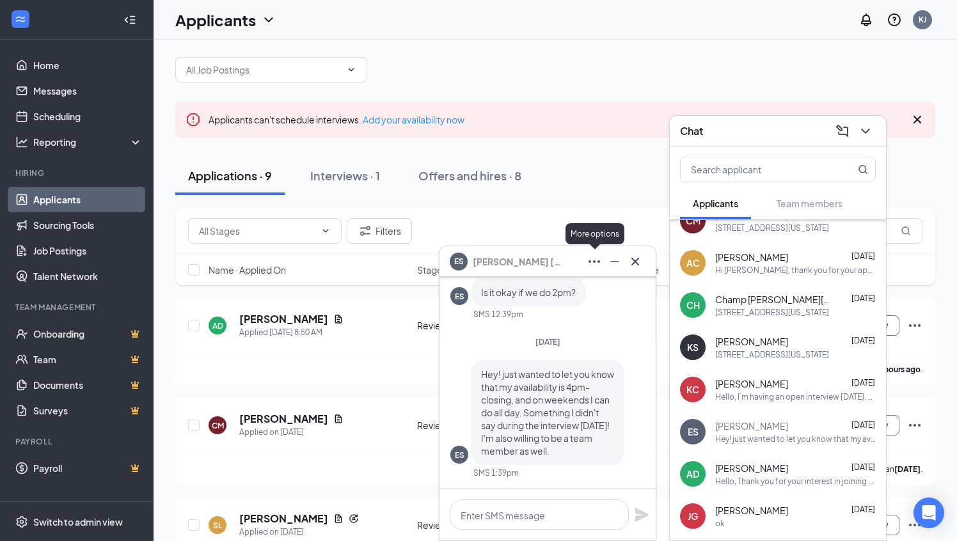
click at [591, 264] on icon "Ellipses" at bounding box center [594, 261] width 15 height 15
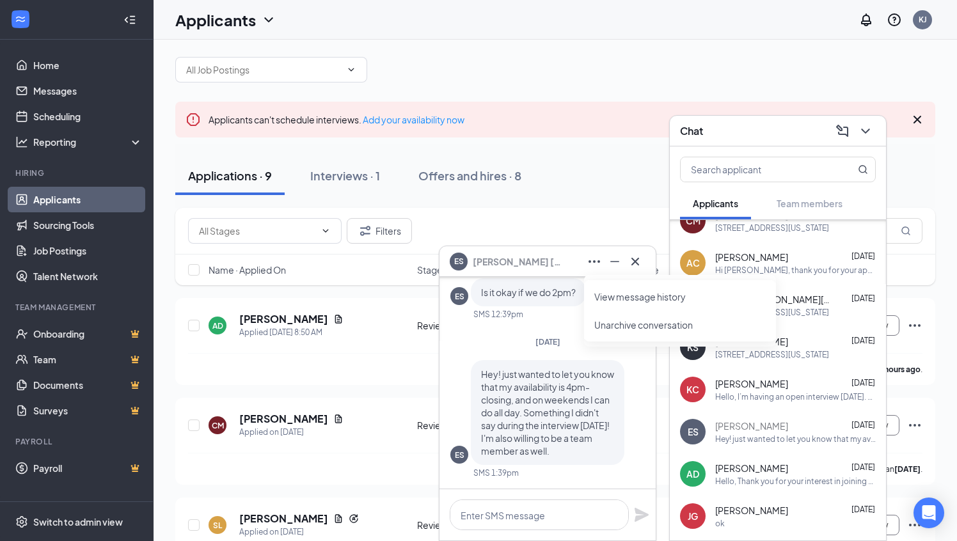
click at [605, 291] on link "View message history" at bounding box center [679, 296] width 171 height 13
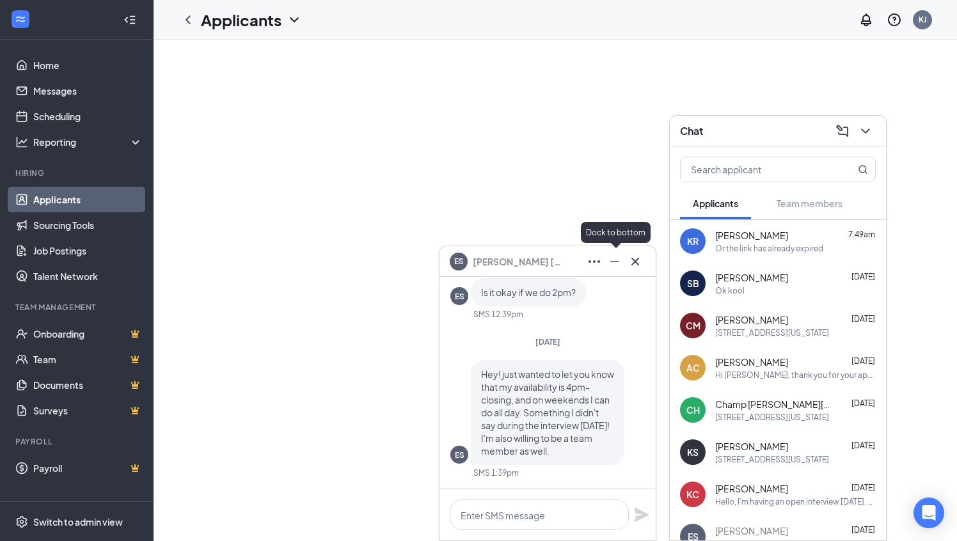
click at [612, 255] on icon "Minimize" at bounding box center [614, 261] width 15 height 15
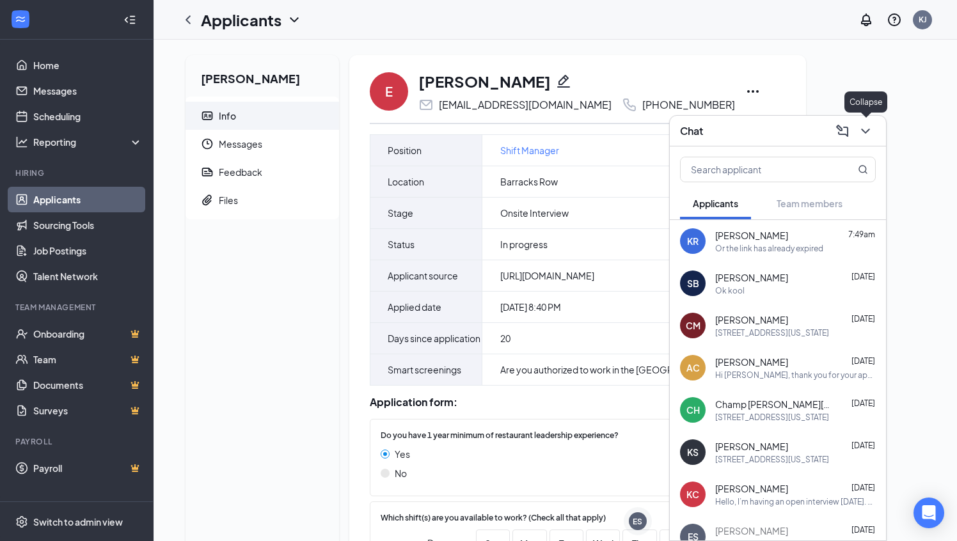
click at [867, 134] on icon "ChevronDown" at bounding box center [865, 130] width 15 height 15
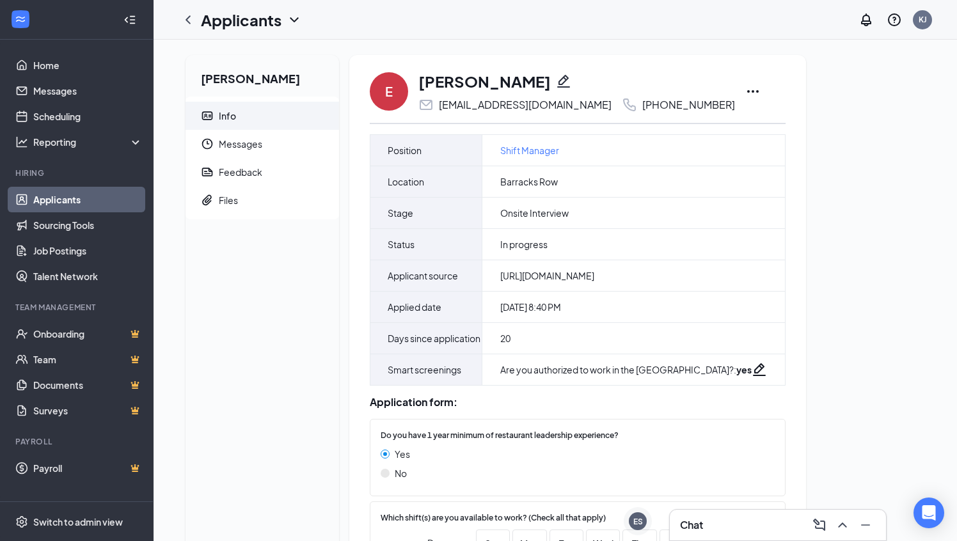
click at [50, 198] on link "Applicants" at bounding box center [87, 200] width 109 height 26
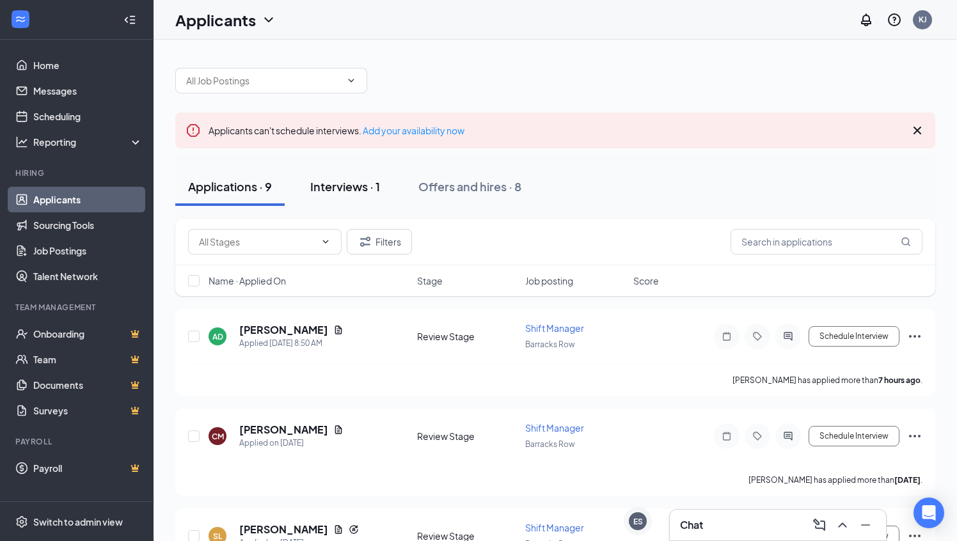
click at [353, 193] on div "Interviews · 1" at bounding box center [345, 186] width 70 height 16
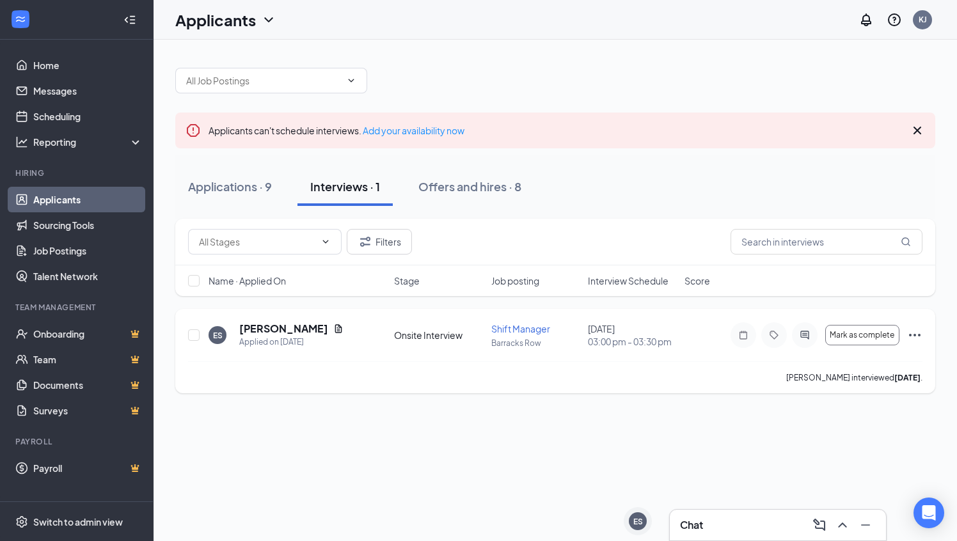
click at [913, 334] on icon "Ellipses" at bounding box center [914, 335] width 15 height 15
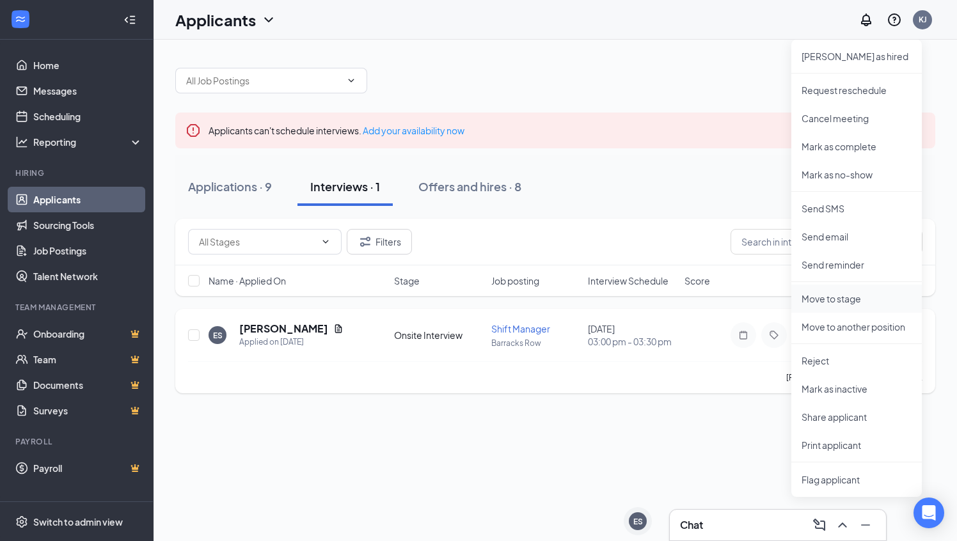
click at [841, 300] on p "Move to stage" at bounding box center [857, 298] width 110 height 13
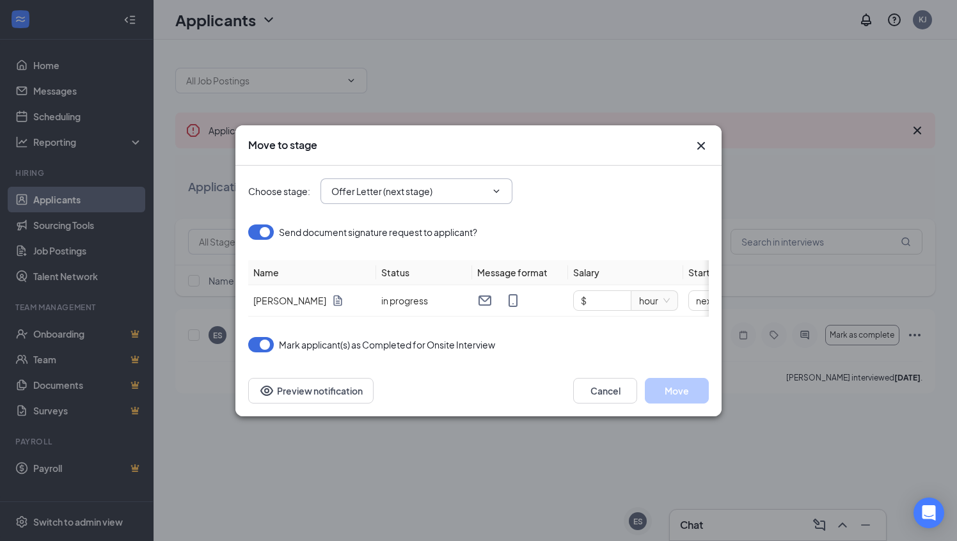
click at [492, 189] on icon "ChevronDown" at bounding box center [496, 191] width 10 height 10
click at [497, 194] on icon "ChevronDown" at bounding box center [496, 191] width 10 height 10
click at [489, 189] on span at bounding box center [495, 191] width 13 height 10
click at [500, 190] on icon "ChevronDown" at bounding box center [496, 191] width 10 height 10
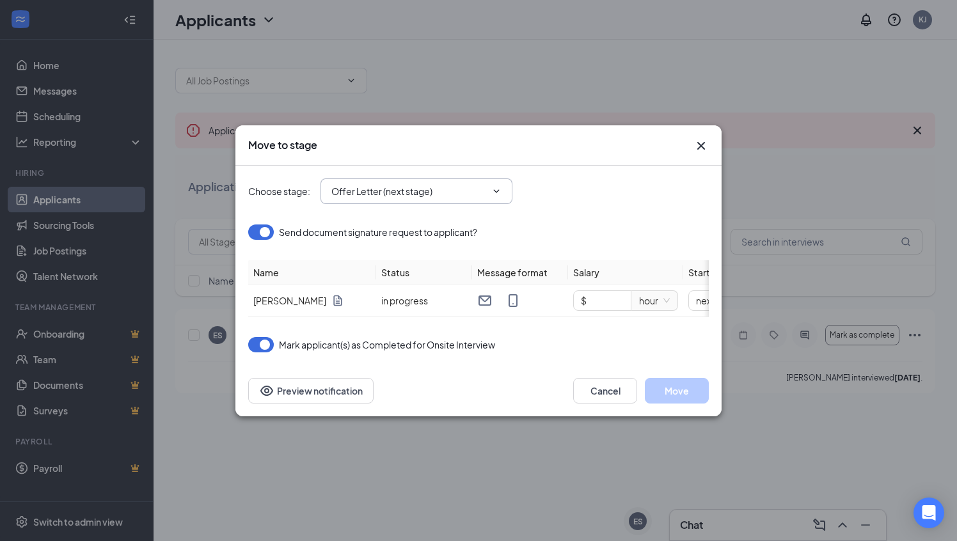
click at [500, 190] on icon "ChevronDown" at bounding box center [496, 191] width 10 height 10
click at [469, 192] on input "Offer Letter (next stage)" at bounding box center [408, 191] width 155 height 14
click at [696, 145] on icon "Cross" at bounding box center [700, 145] width 15 height 15
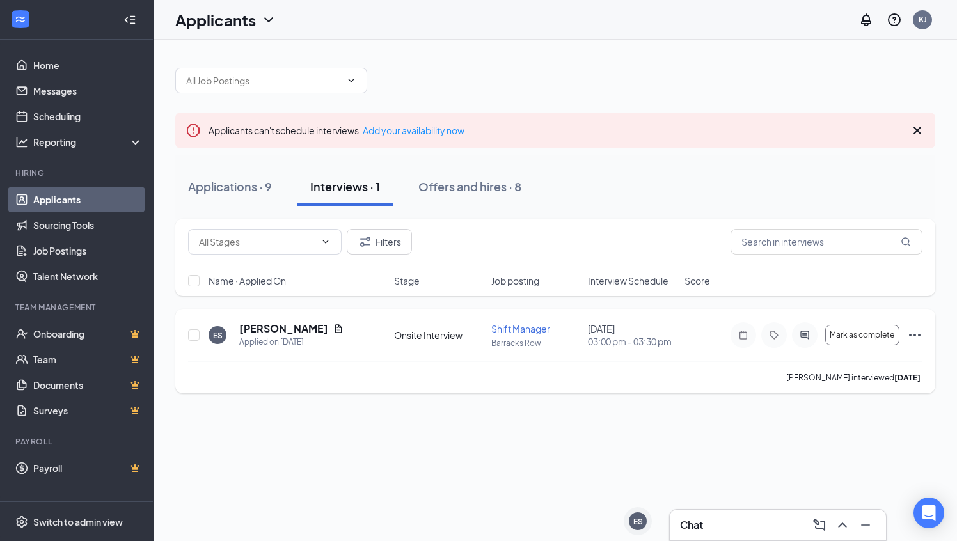
click at [915, 335] on icon "Ellipses" at bounding box center [915, 335] width 12 height 3
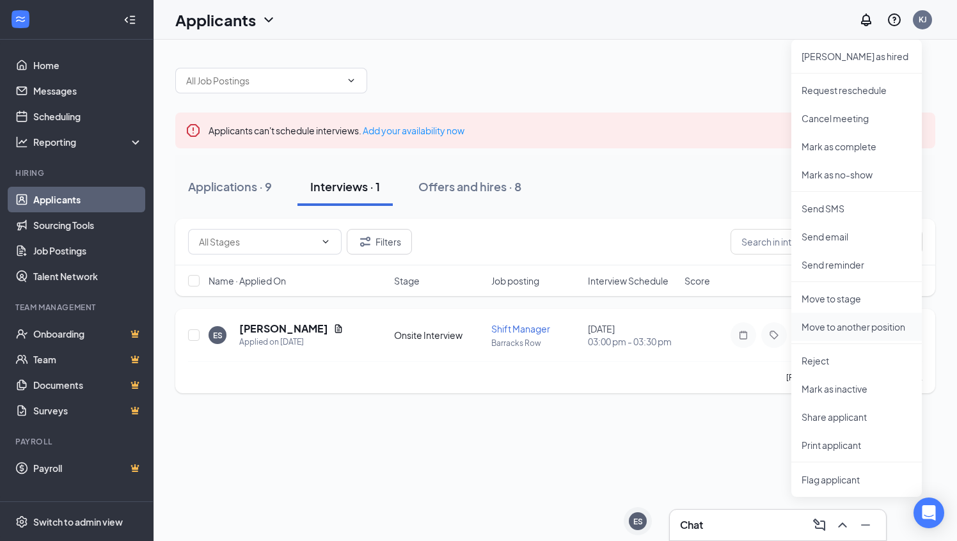
click at [892, 331] on p "Move to another position" at bounding box center [857, 326] width 110 height 13
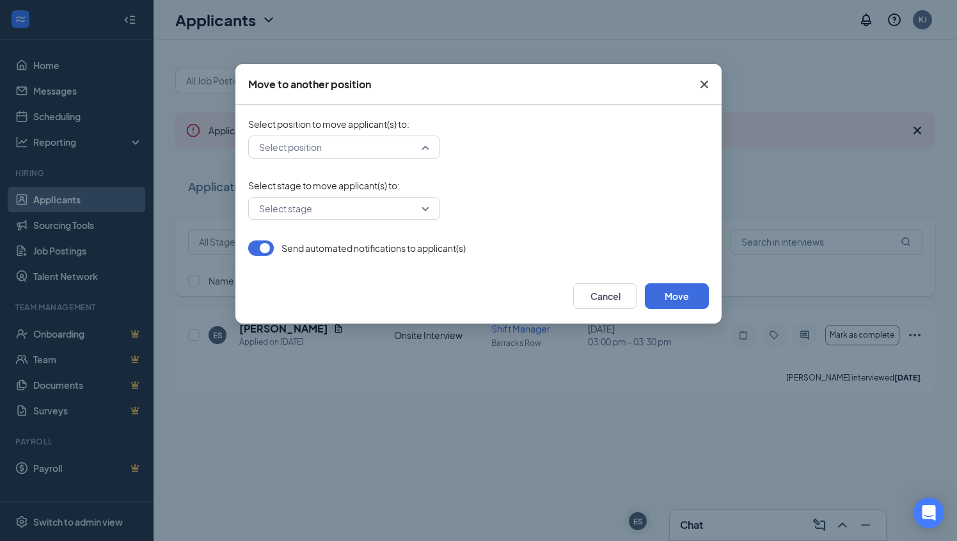
click at [425, 148] on div "Select position" at bounding box center [344, 147] width 192 height 23
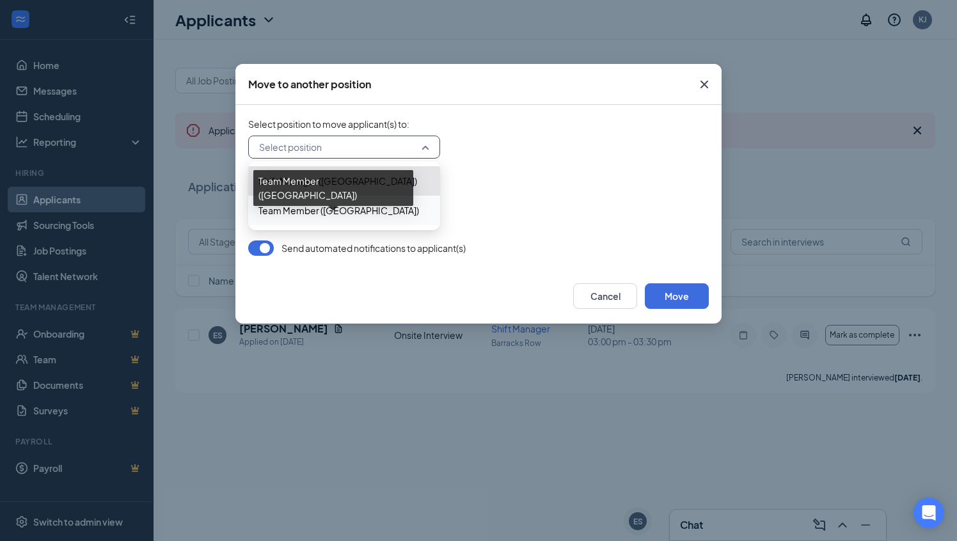
click at [334, 209] on span "Team Member (Barracks Row)" at bounding box center [338, 210] width 161 height 14
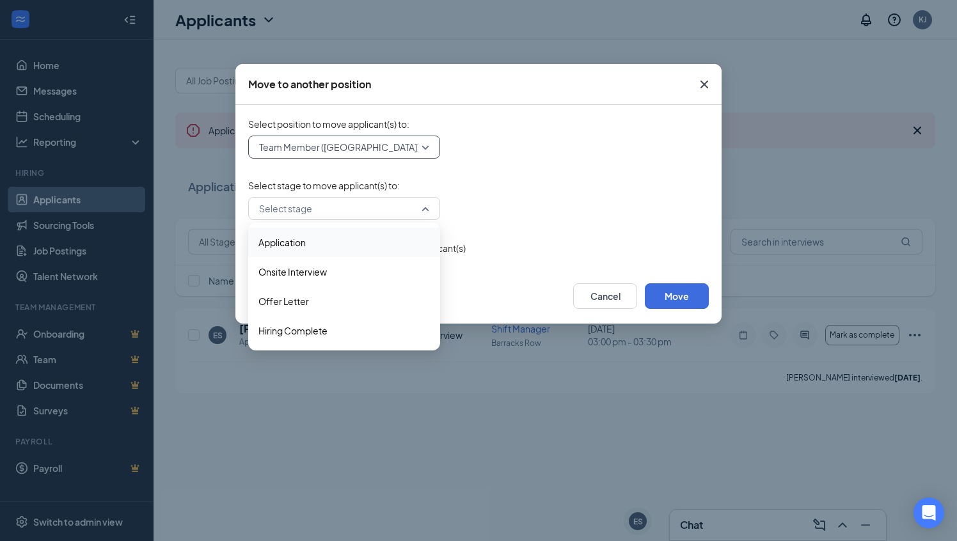
click at [427, 209] on div "Select stage" at bounding box center [344, 208] width 192 height 23
click at [323, 273] on span "Onsite Interview" at bounding box center [292, 272] width 68 height 14
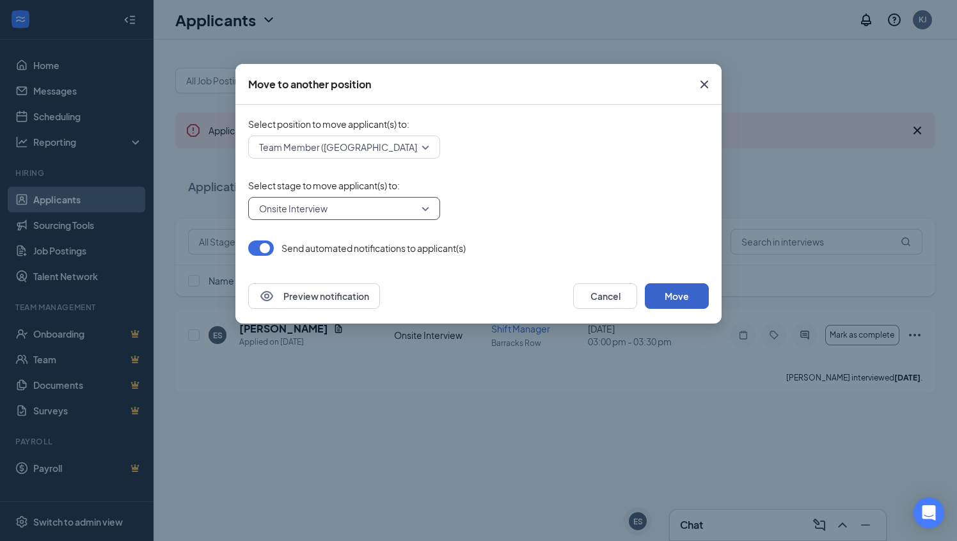
click at [669, 296] on button "Move" at bounding box center [677, 296] width 64 height 26
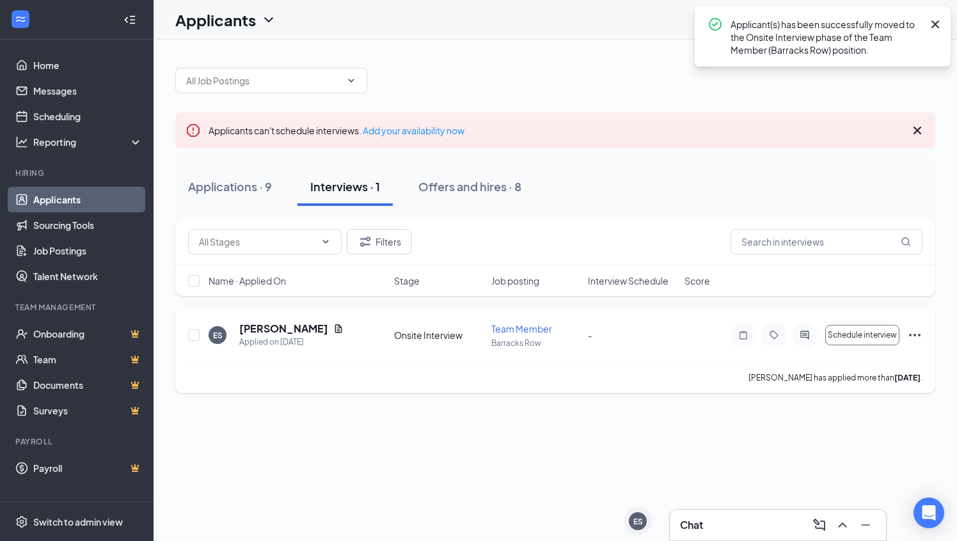
click at [917, 333] on icon "Ellipses" at bounding box center [914, 335] width 15 height 15
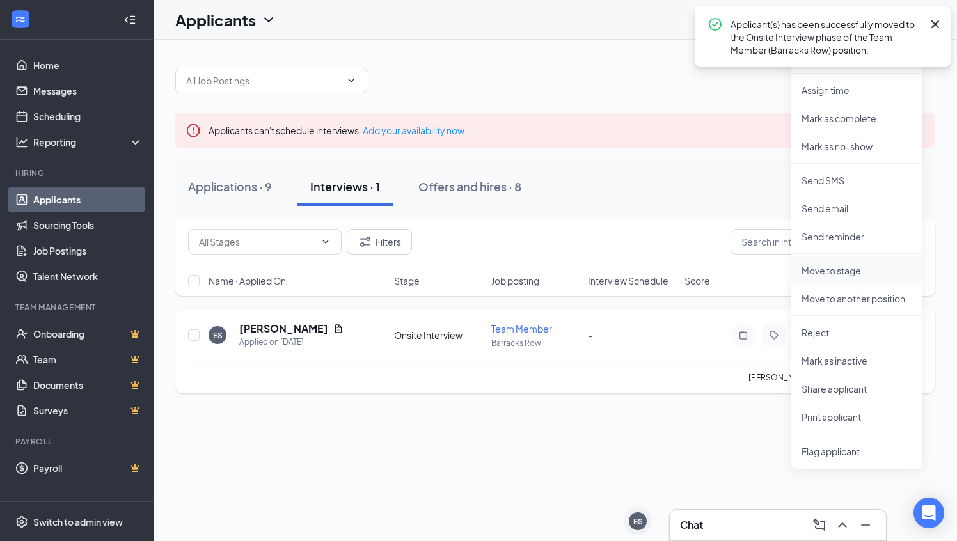
click at [844, 273] on p "Move to stage" at bounding box center [857, 270] width 110 height 13
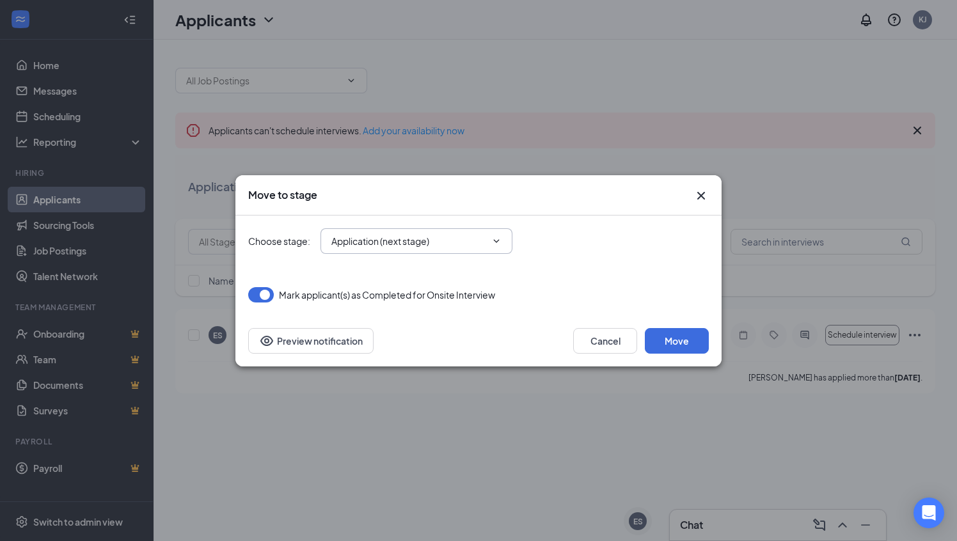
click at [496, 243] on icon "ChevronDown" at bounding box center [496, 241] width 10 height 10
click at [677, 344] on button "Move" at bounding box center [677, 341] width 64 height 26
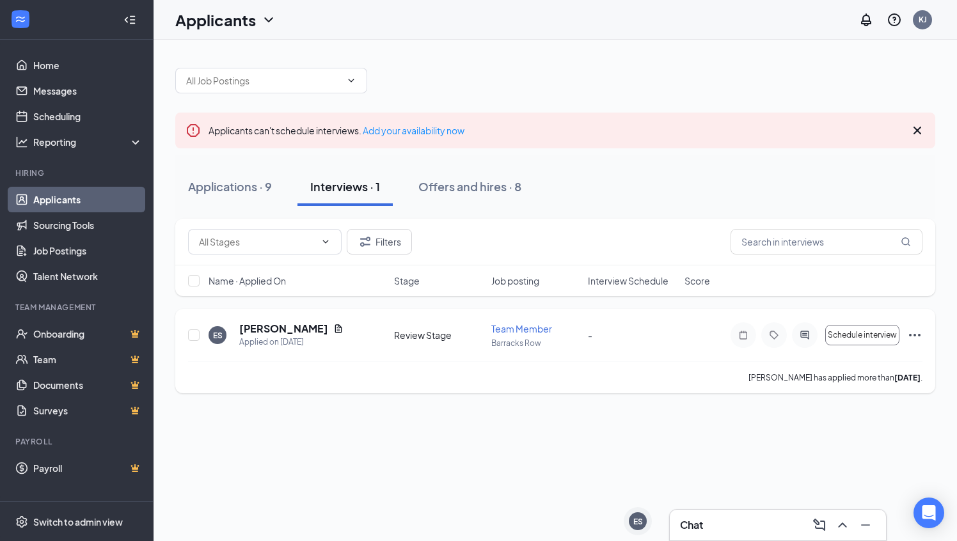
click at [916, 333] on icon "Ellipses" at bounding box center [914, 335] width 15 height 15
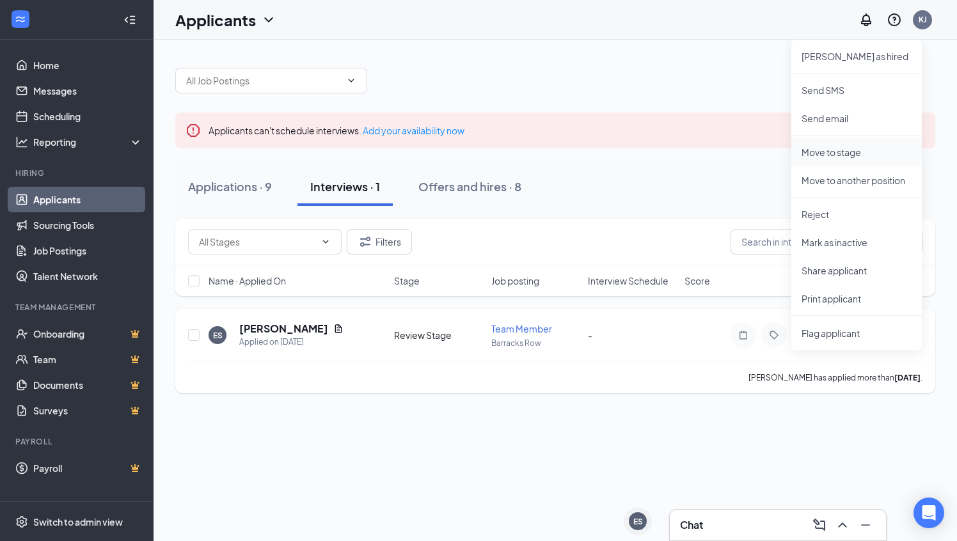
click at [828, 155] on p "Move to stage" at bounding box center [857, 152] width 110 height 13
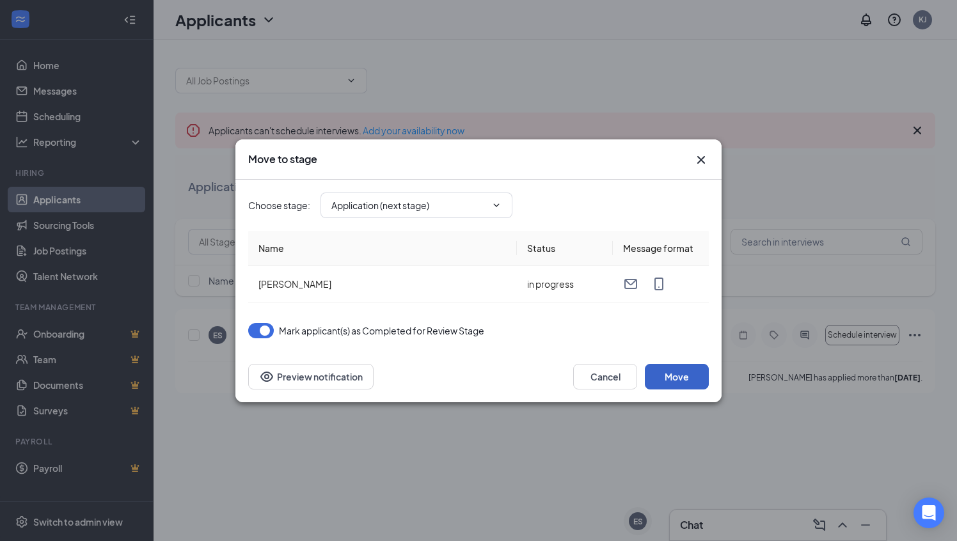
click at [677, 374] on button "Move" at bounding box center [677, 377] width 64 height 26
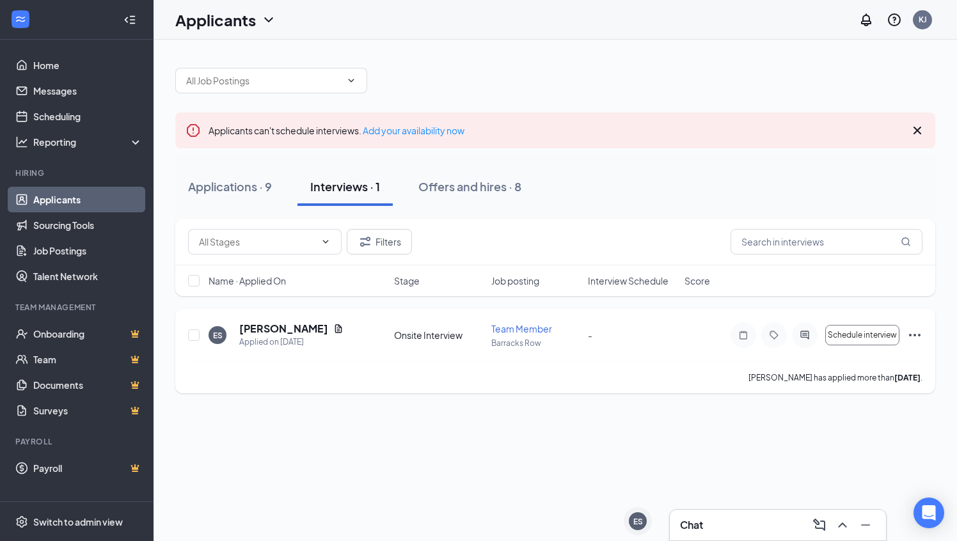
click at [917, 335] on icon "Ellipses" at bounding box center [914, 335] width 15 height 15
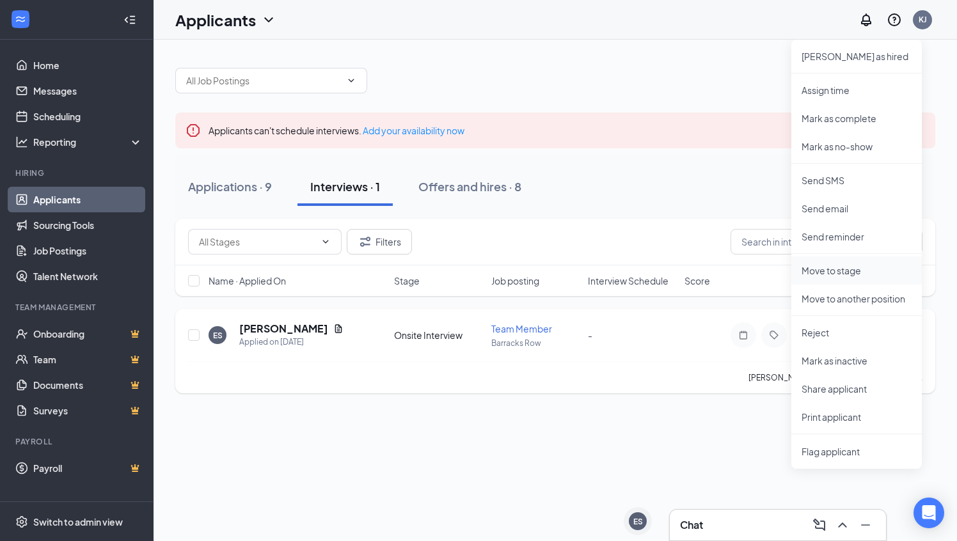
click at [826, 276] on p "Move to stage" at bounding box center [857, 270] width 110 height 13
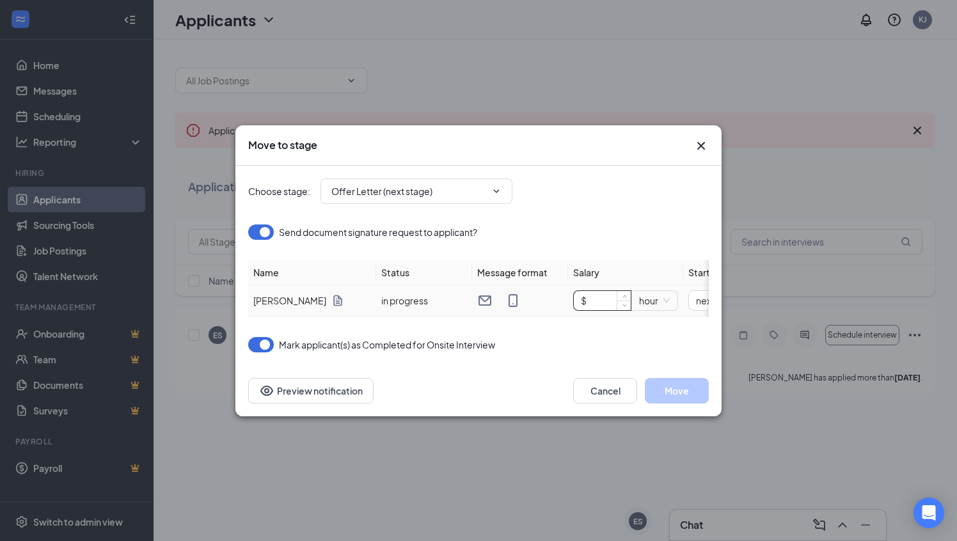
click at [615, 299] on input "$" at bounding box center [602, 300] width 57 height 19
type input "$ 17.6"
click at [613, 338] on div "Mark applicant(s) as Completed for Onsite Interview" at bounding box center [478, 344] width 461 height 15
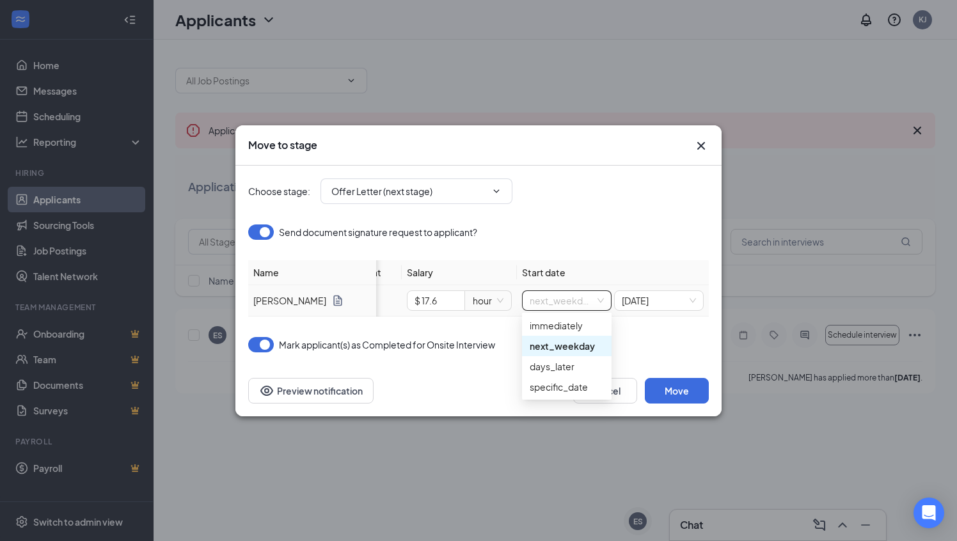
click at [601, 299] on span "next_weekday" at bounding box center [567, 300] width 74 height 19
click at [575, 346] on div "next_weekday" at bounding box center [567, 346] width 74 height 14
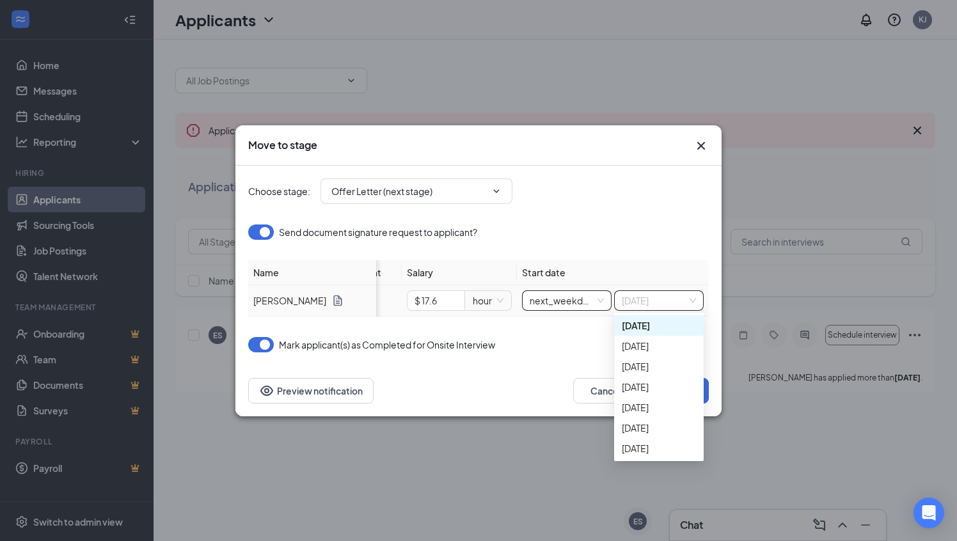
click at [686, 304] on span "monday" at bounding box center [659, 300] width 74 height 19
click at [658, 322] on div "monday" at bounding box center [659, 326] width 74 height 14
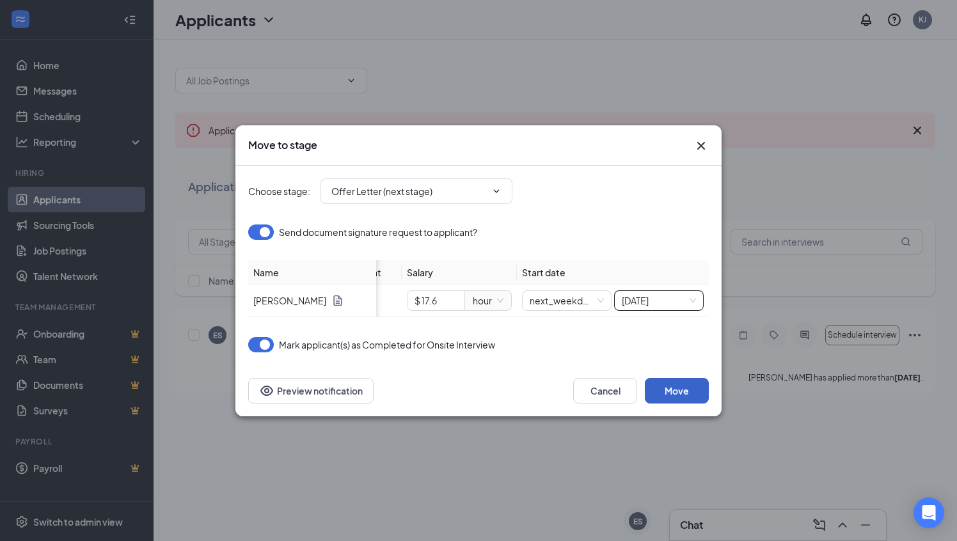
click at [678, 390] on button "Move" at bounding box center [677, 391] width 64 height 26
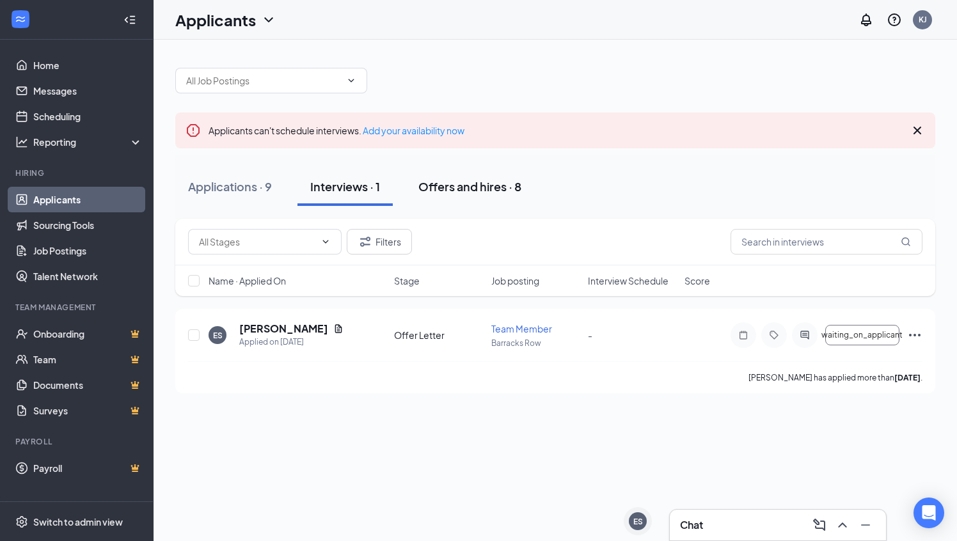
click at [478, 187] on div "Offers and hires · 8" at bounding box center [469, 186] width 103 height 16
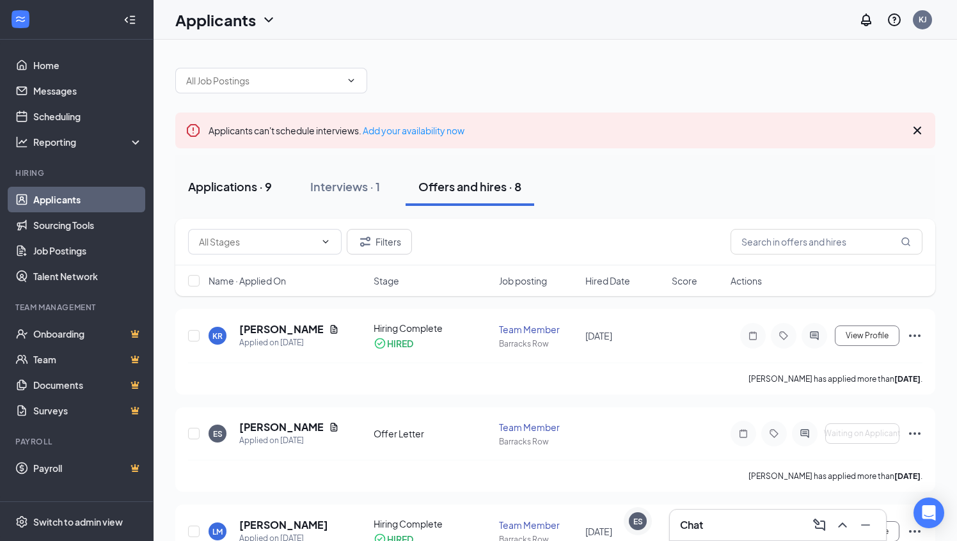
click at [233, 186] on div "Applications · 9" at bounding box center [230, 186] width 84 height 16
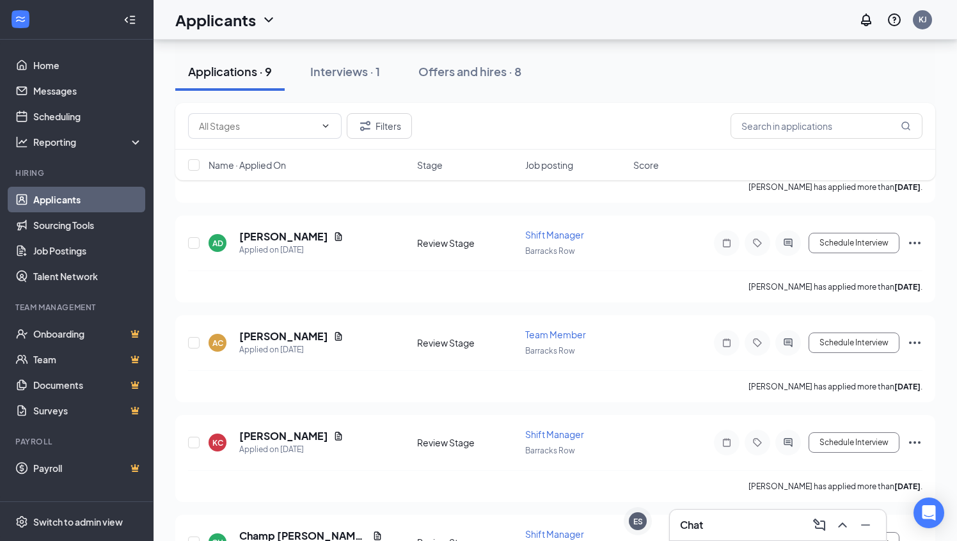
scroll to position [628, 0]
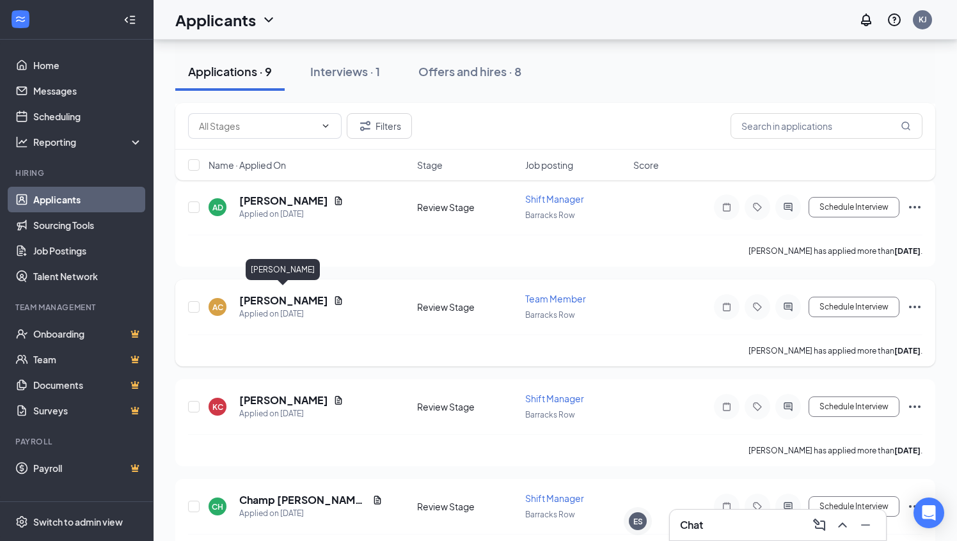
click at [287, 296] on h5 "[PERSON_NAME]" at bounding box center [283, 301] width 89 height 14
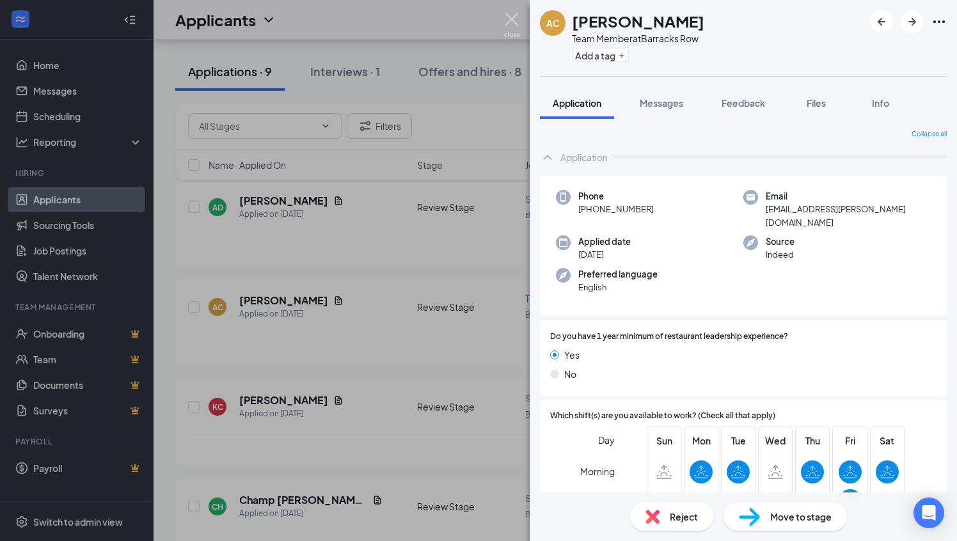
click at [512, 19] on img at bounding box center [512, 25] width 16 height 25
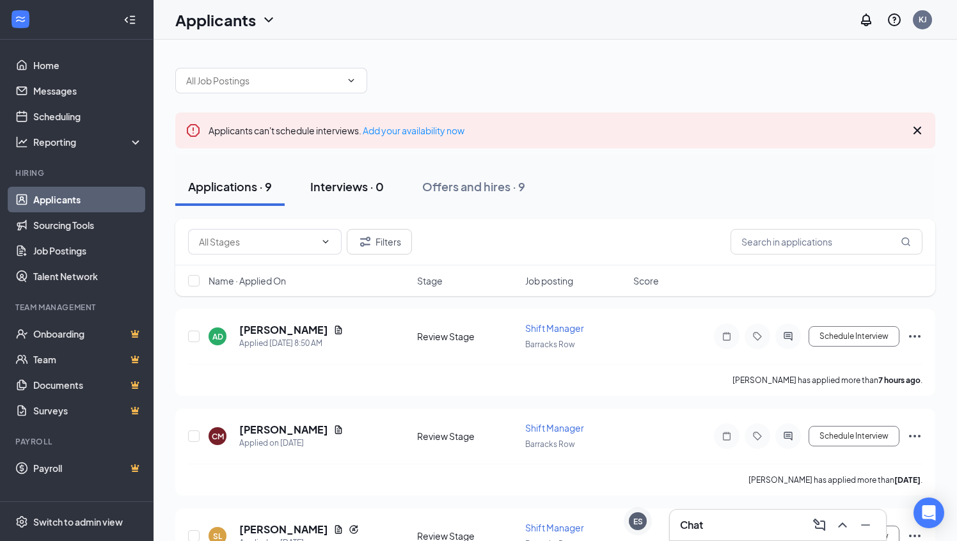
click at [342, 193] on div "Interviews · 0" at bounding box center [347, 186] width 74 height 16
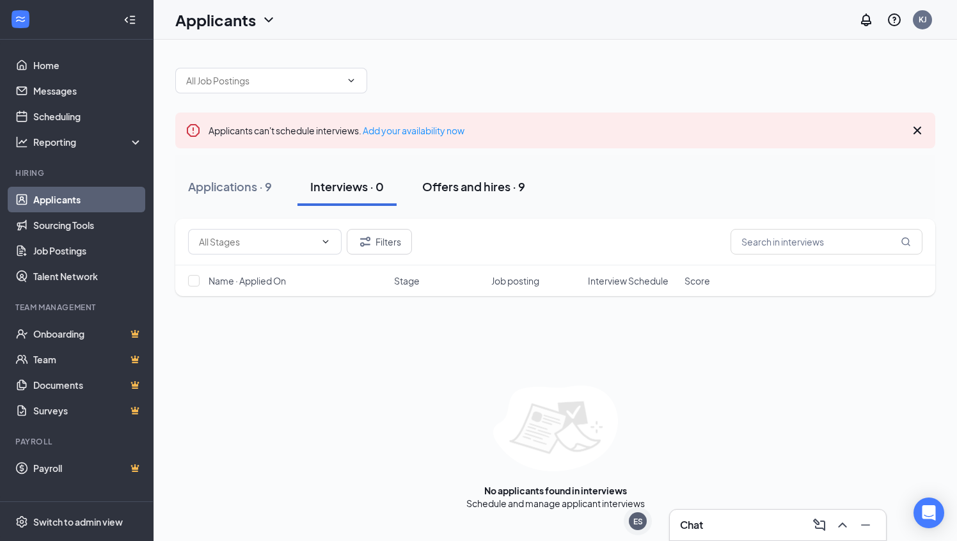
click at [479, 187] on div "Offers and hires · 9" at bounding box center [473, 186] width 103 height 16
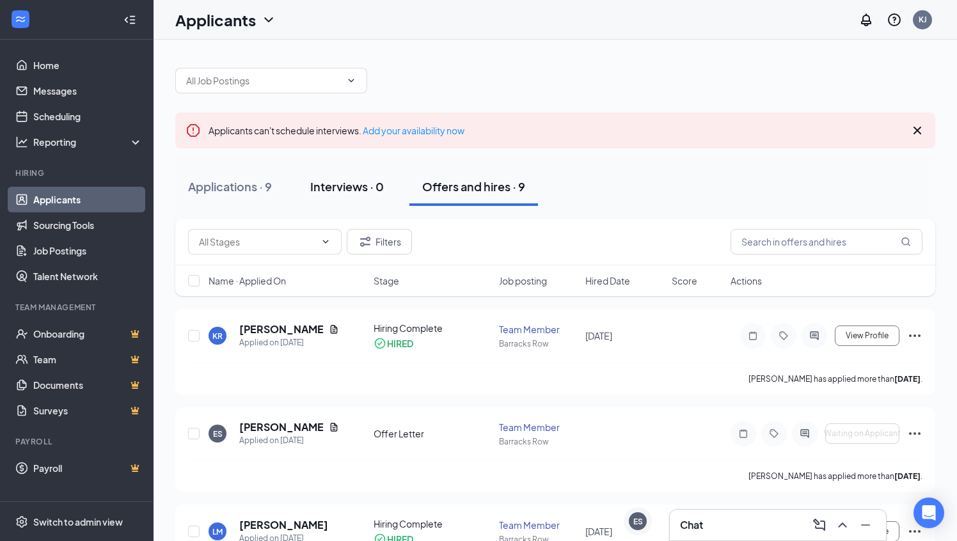
click at [339, 189] on div "Interviews · 0" at bounding box center [347, 186] width 74 height 16
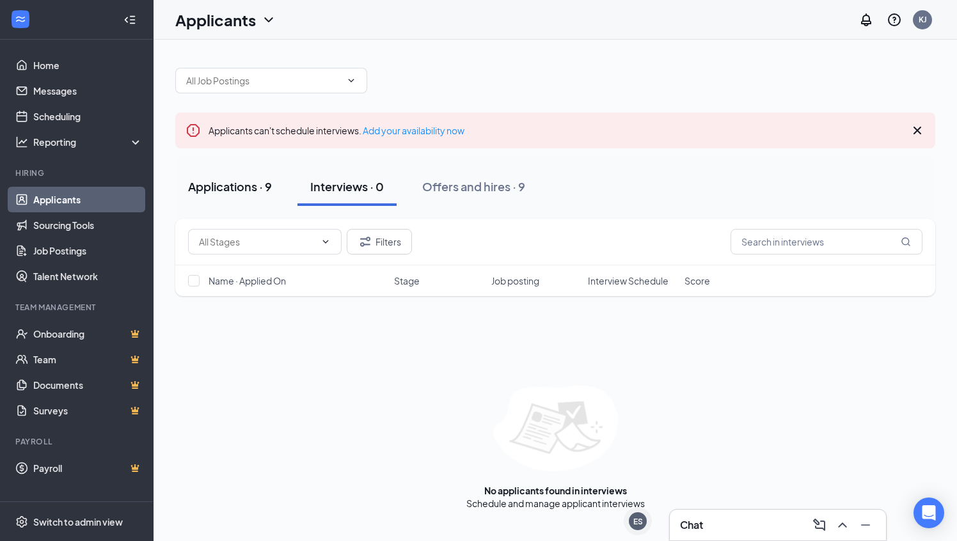
click at [247, 190] on div "Applications · 9" at bounding box center [230, 186] width 84 height 16
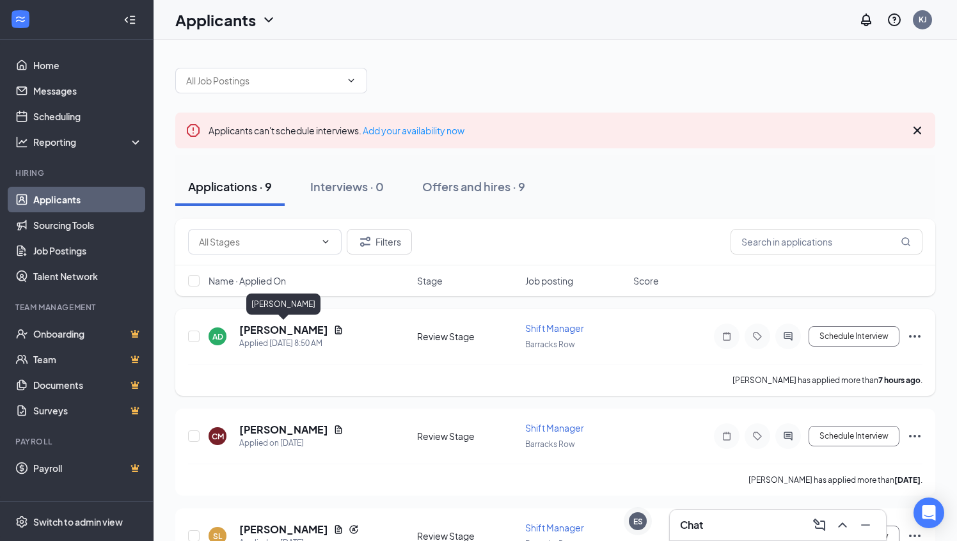
click at [286, 330] on h5 "[PERSON_NAME]" at bounding box center [283, 330] width 89 height 14
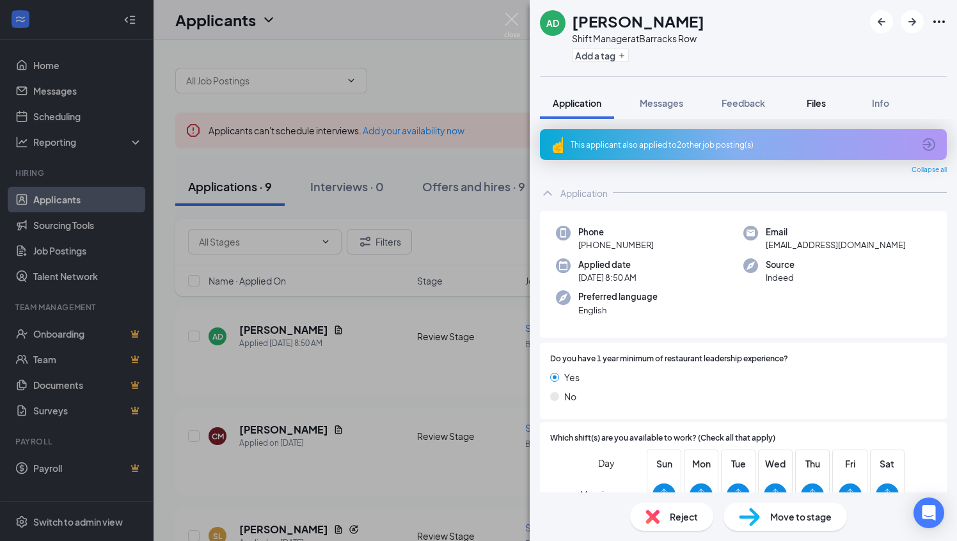
click at [818, 106] on span "Files" at bounding box center [816, 103] width 19 height 12
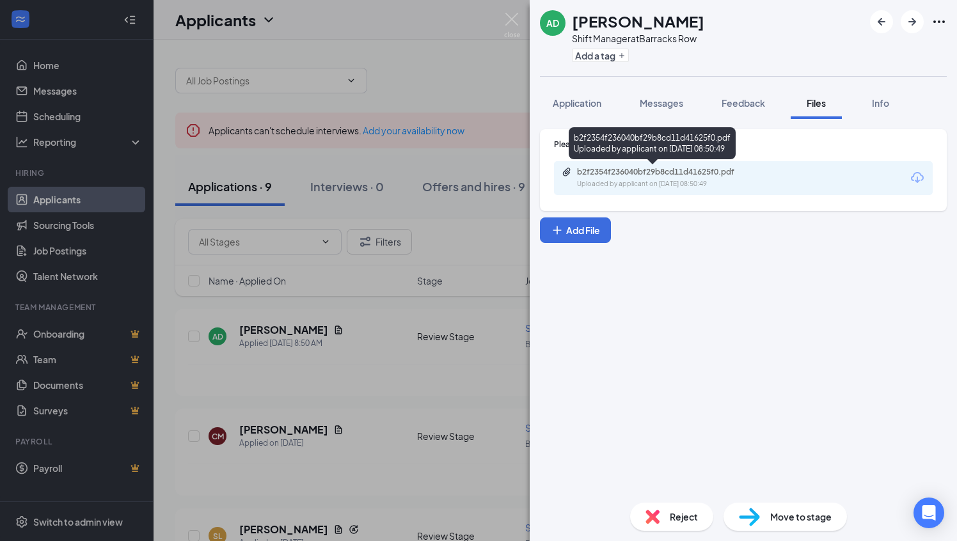
click at [661, 178] on div "b2f2354f236040bf29b8cd11d41625f0.pdf Uploaded by applicant on Sep 15, 2025 at 0…" at bounding box center [665, 178] width 207 height 22
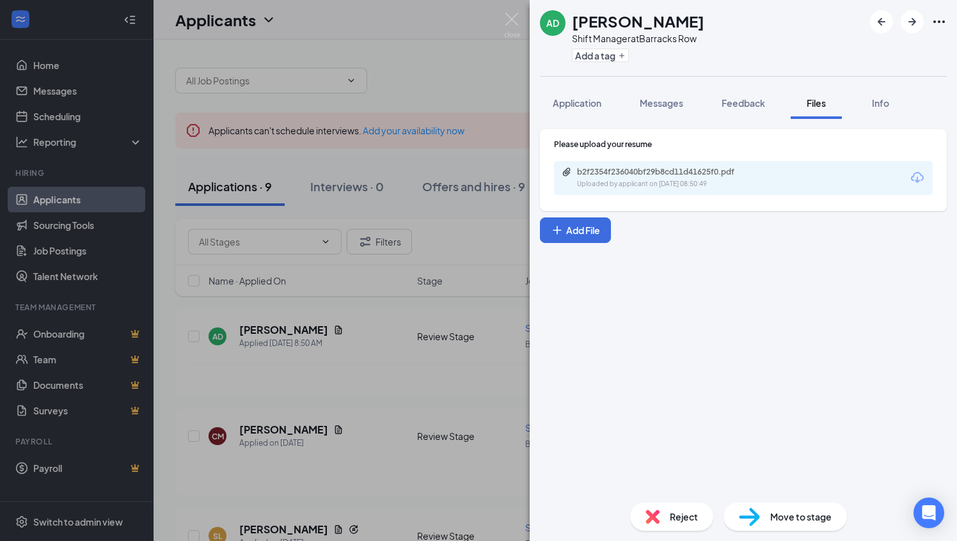
click at [502, 21] on div "AD ANTONIO DAWES Shift Manager at Barracks Row Add a tag Application Messages F…" at bounding box center [478, 270] width 957 height 541
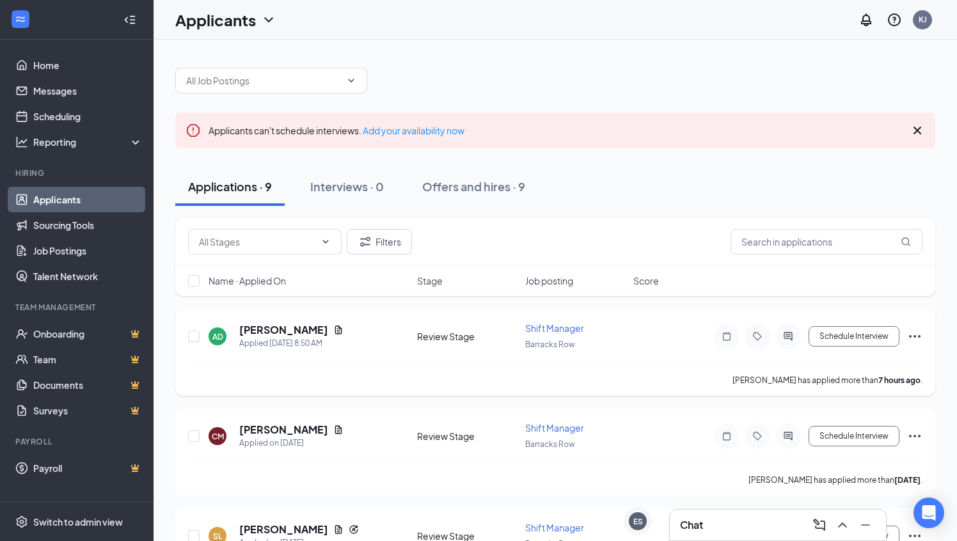
click at [789, 336] on icon "ActiveChat" at bounding box center [787, 336] width 15 height 10
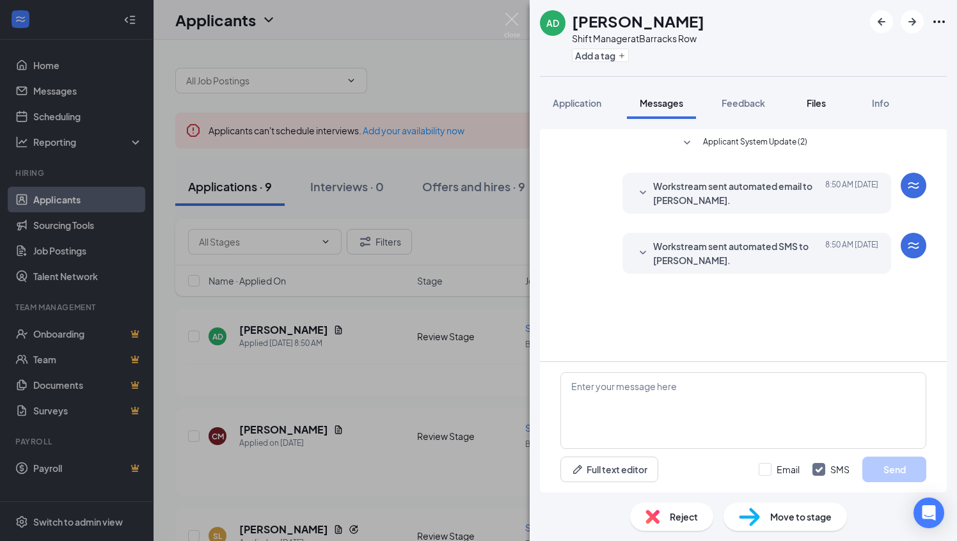
click at [818, 102] on span "Files" at bounding box center [816, 103] width 19 height 12
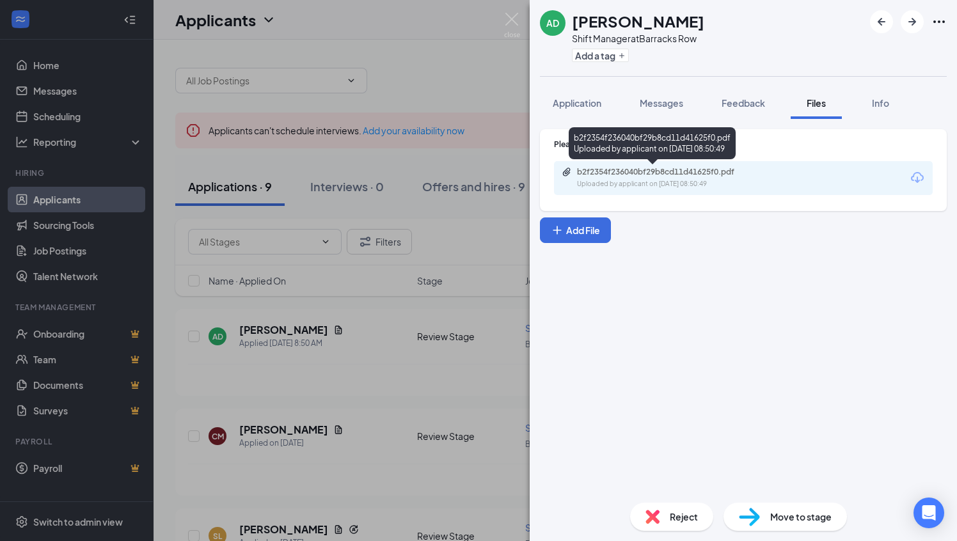
click at [717, 184] on div "Uploaded by applicant on Sep 15, 2025 at 08:50:49" at bounding box center [673, 184] width 192 height 10
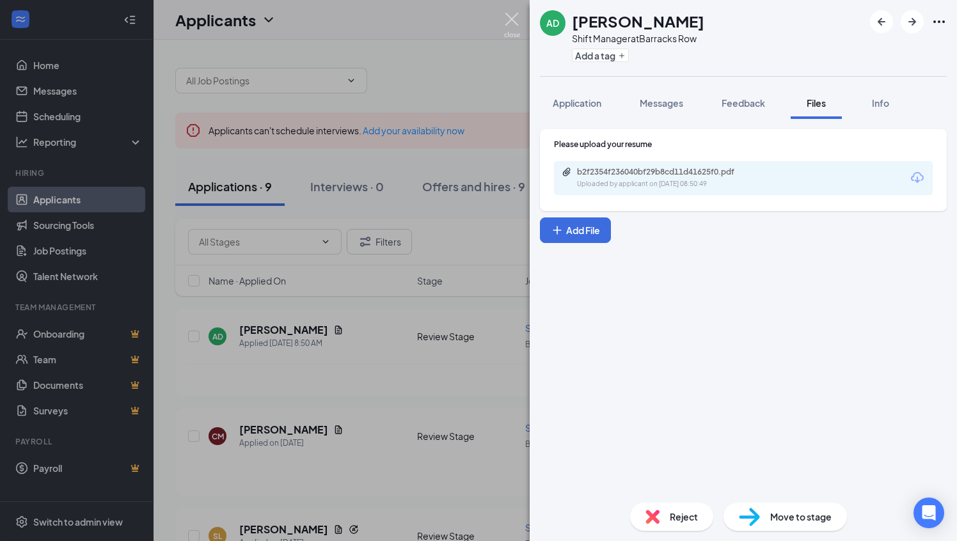
click at [507, 23] on img at bounding box center [512, 25] width 16 height 25
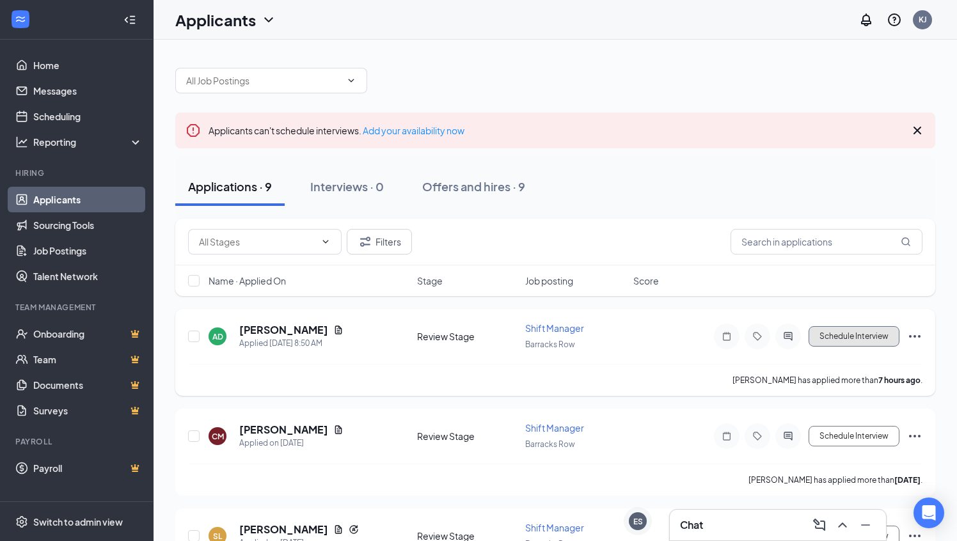
click at [865, 338] on button "Schedule Interview" at bounding box center [854, 336] width 91 height 20
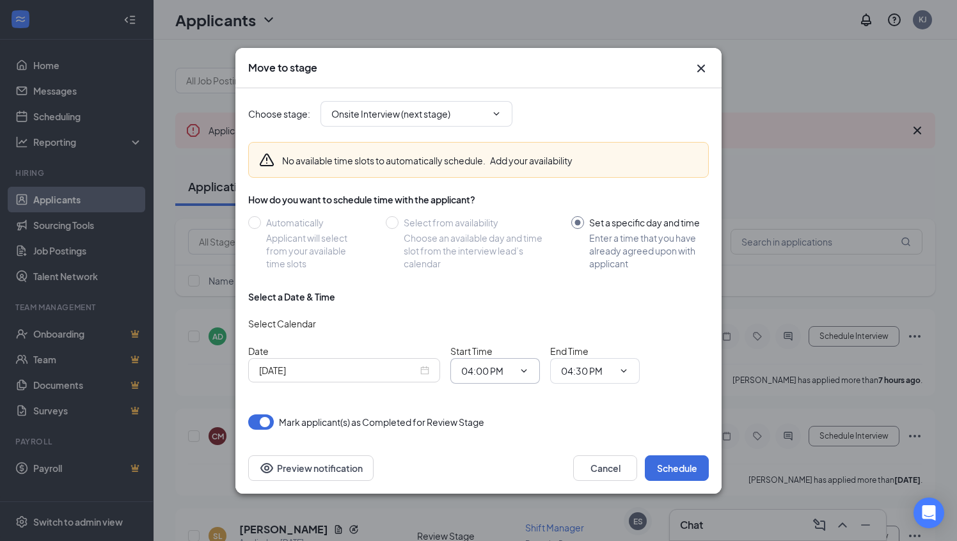
click at [523, 368] on icon "ChevronDown" at bounding box center [524, 371] width 10 height 10
click at [370, 377] on div "Sep 15, 2025" at bounding box center [344, 370] width 192 height 24
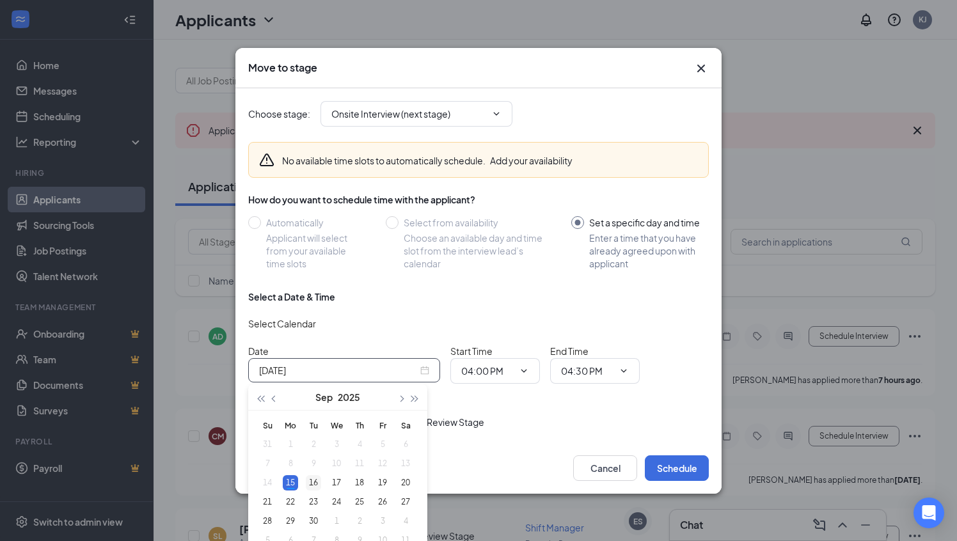
type input "Sep 16, 2025"
click at [314, 482] on div "16" at bounding box center [313, 482] width 15 height 15
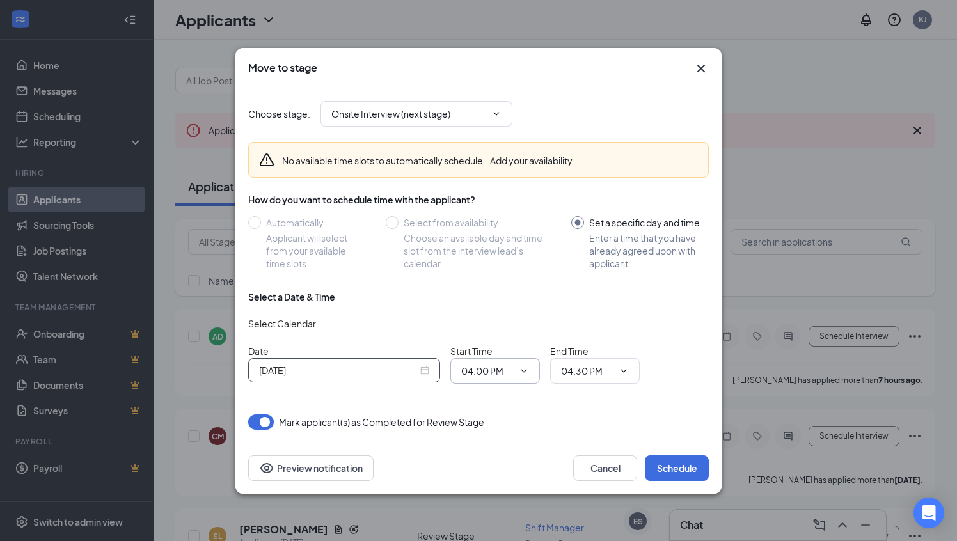
click at [521, 372] on icon "ChevronDown" at bounding box center [524, 371] width 10 height 10
click at [526, 367] on icon "ChevronDown" at bounding box center [524, 371] width 10 height 10
click at [488, 367] on input "04:00 PM" at bounding box center [487, 371] width 52 height 14
click at [475, 370] on input "04:00 PM" at bounding box center [487, 371] width 52 height 14
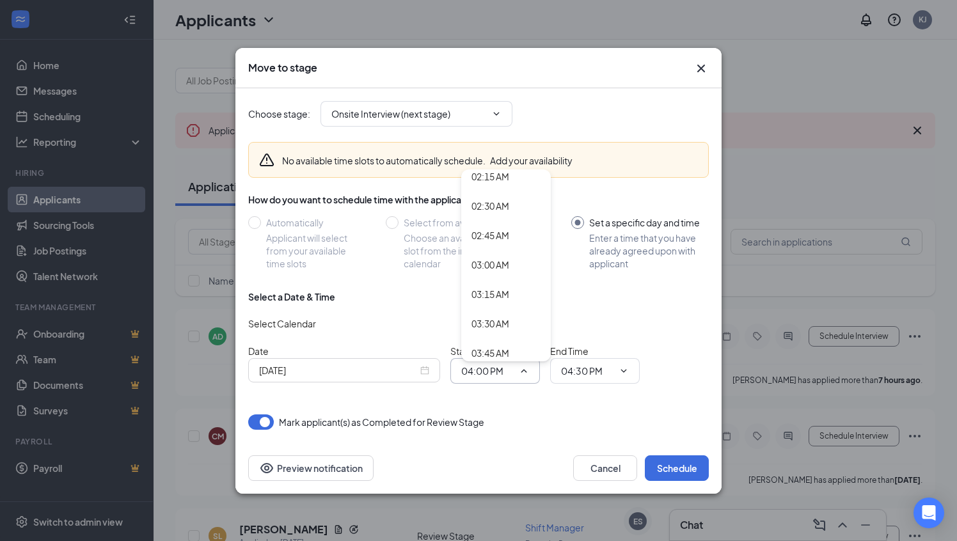
scroll to position [302, 0]
click at [496, 235] on div "03:00 AM" at bounding box center [490, 235] width 38 height 14
click at [523, 372] on icon "ChevronDown" at bounding box center [524, 370] width 6 height 3
click at [497, 372] on input "03:00 AM" at bounding box center [487, 371] width 52 height 14
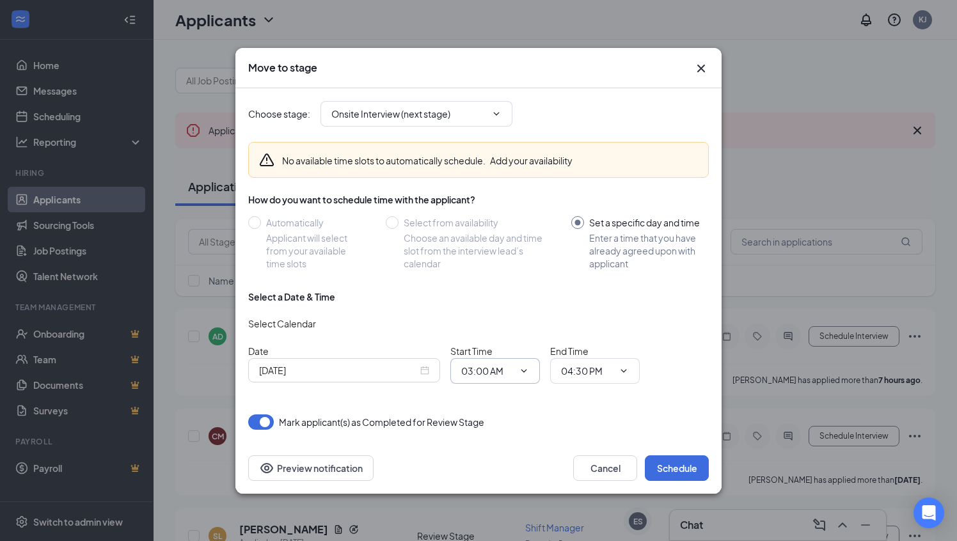
click at [497, 372] on input "03:00 AM" at bounding box center [487, 371] width 52 height 14
click at [495, 252] on div "03:00 PM" at bounding box center [490, 252] width 38 height 14
type input "03:00 PM"
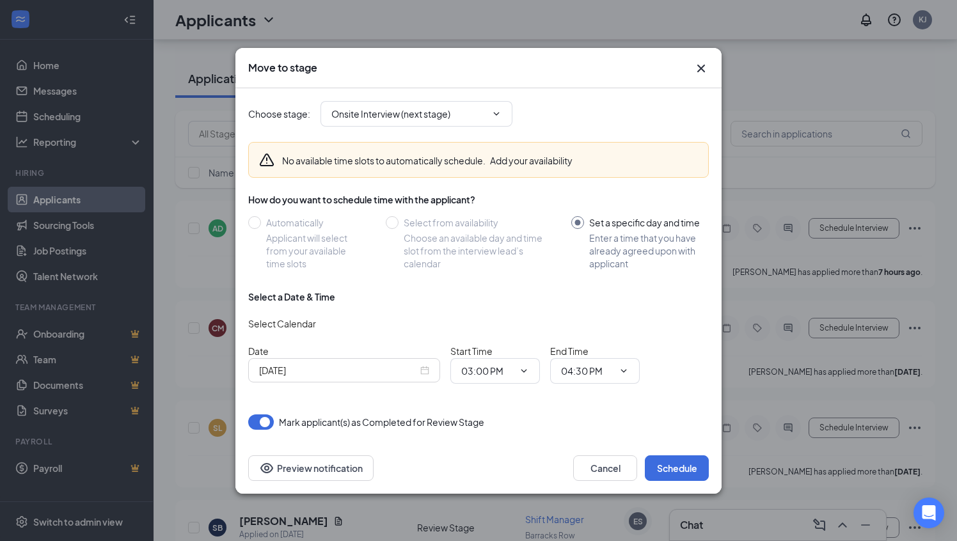
scroll to position [115, 0]
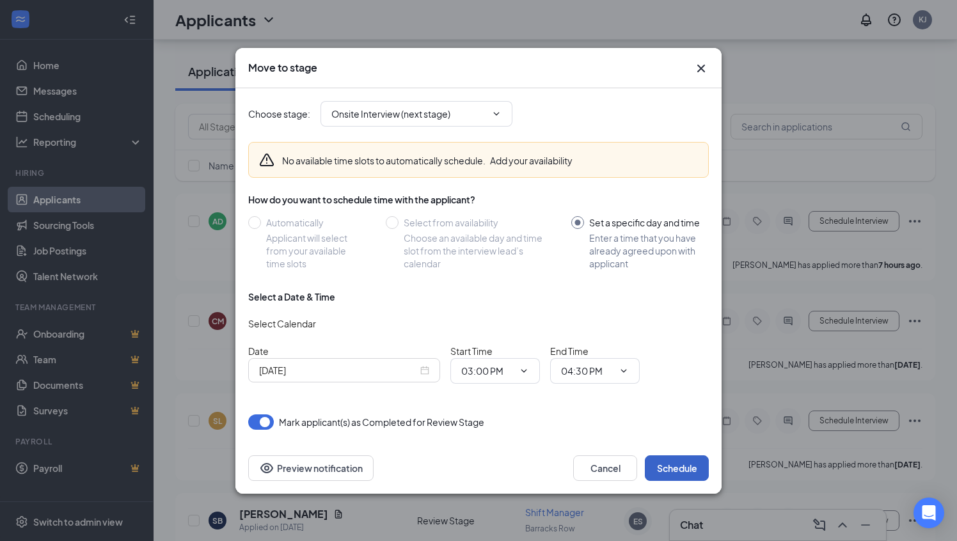
click at [684, 466] on button "Schedule" at bounding box center [677, 468] width 64 height 26
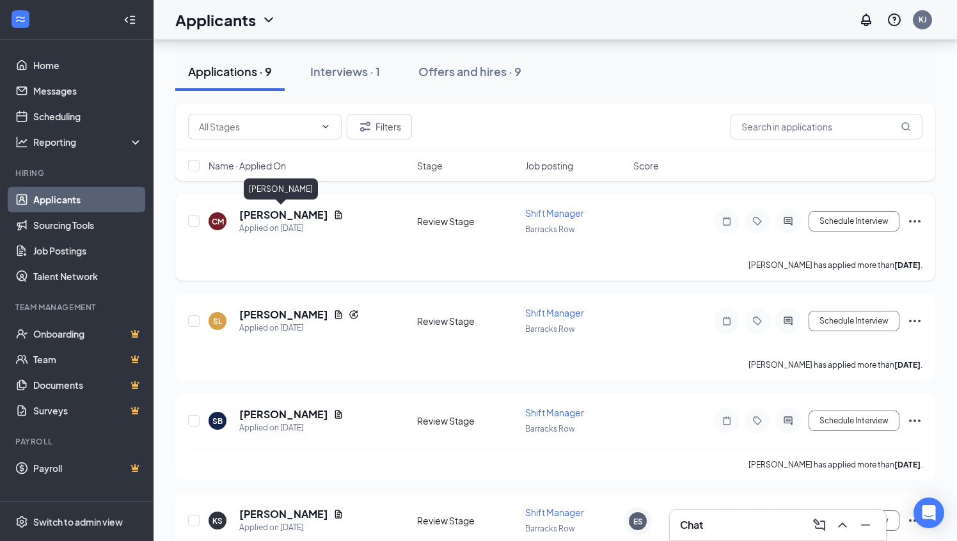
click at [292, 215] on h5 "[PERSON_NAME]" at bounding box center [283, 215] width 89 height 14
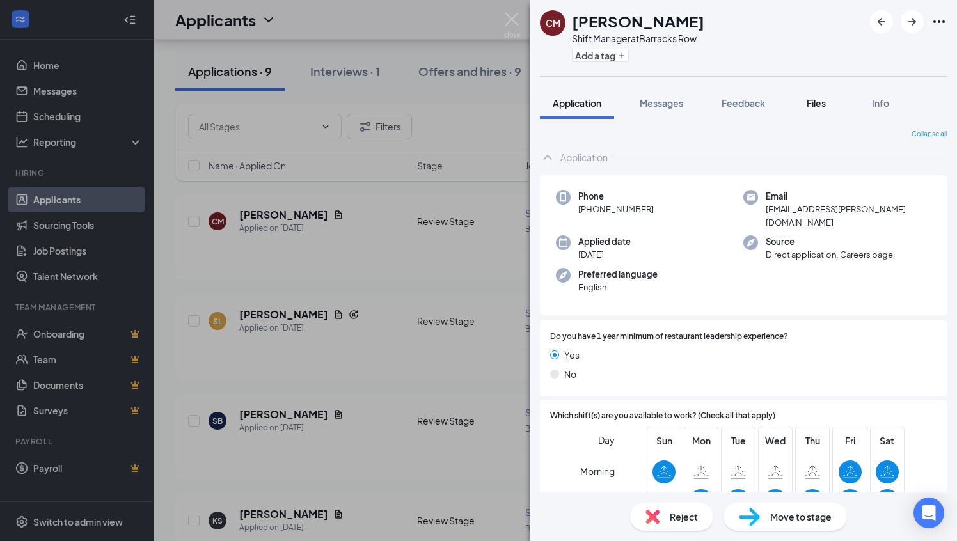
click at [822, 106] on span "Files" at bounding box center [816, 103] width 19 height 12
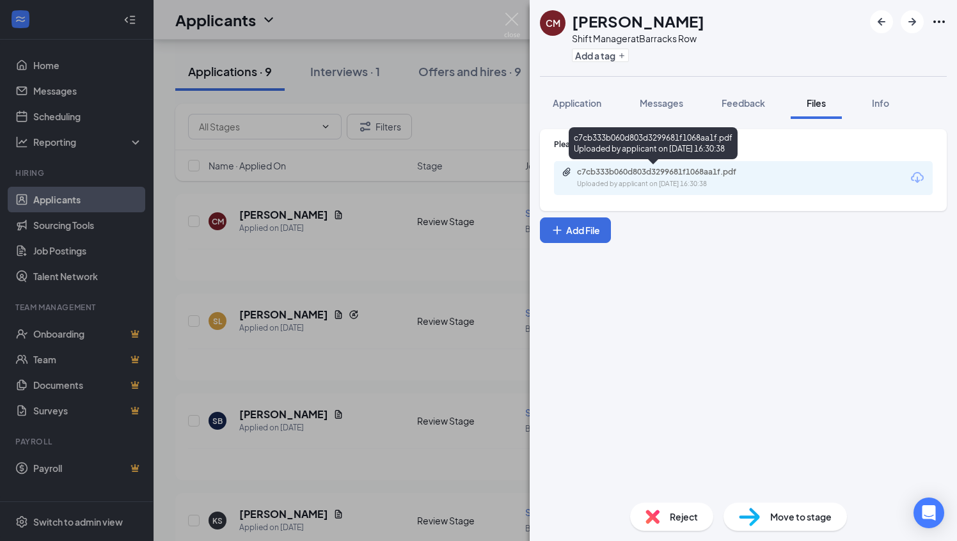
click at [652, 170] on div "c7cb333b060d803d3299681f1068aa1f.pdf" at bounding box center [666, 172] width 179 height 10
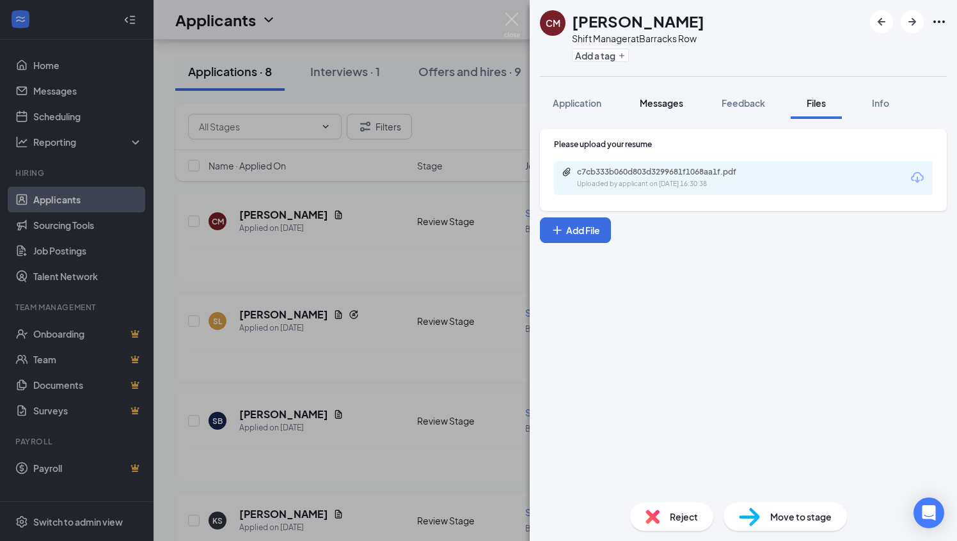
click at [660, 103] on span "Messages" at bounding box center [661, 103] width 43 height 12
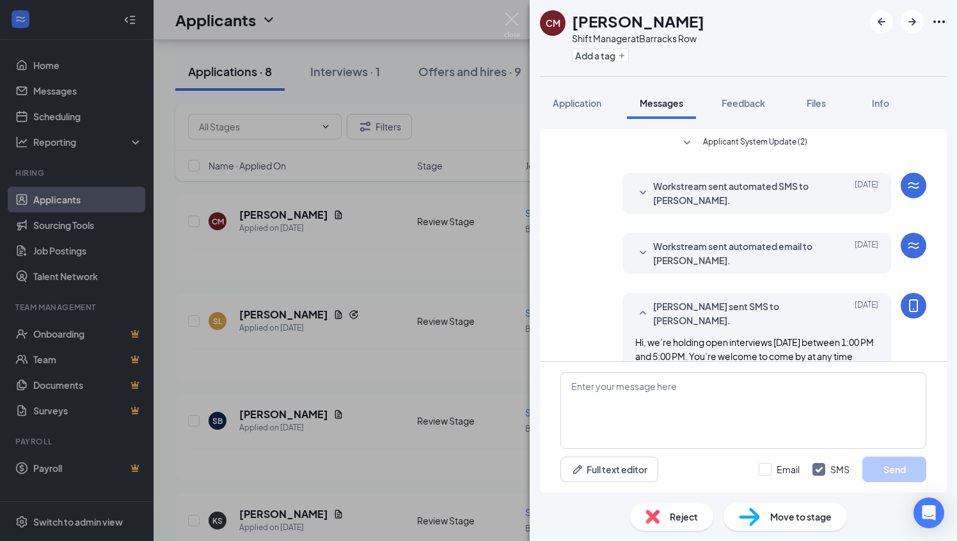
click at [414, 280] on div "CM Camisha Mack Shift Manager at Barracks Row Add a tag Application Messages Fe…" at bounding box center [478, 270] width 957 height 541
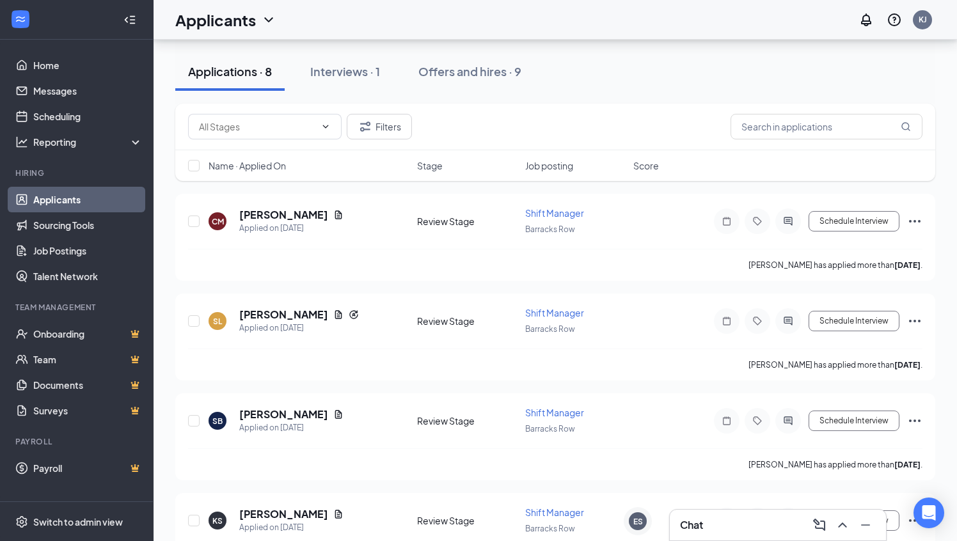
click at [726, 525] on div "Chat" at bounding box center [778, 525] width 196 height 20
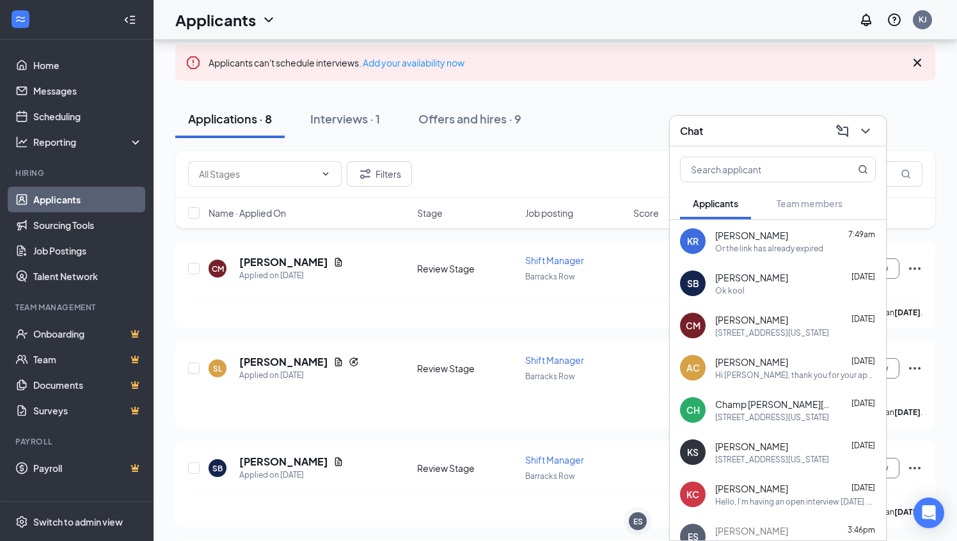
scroll to position [61, 0]
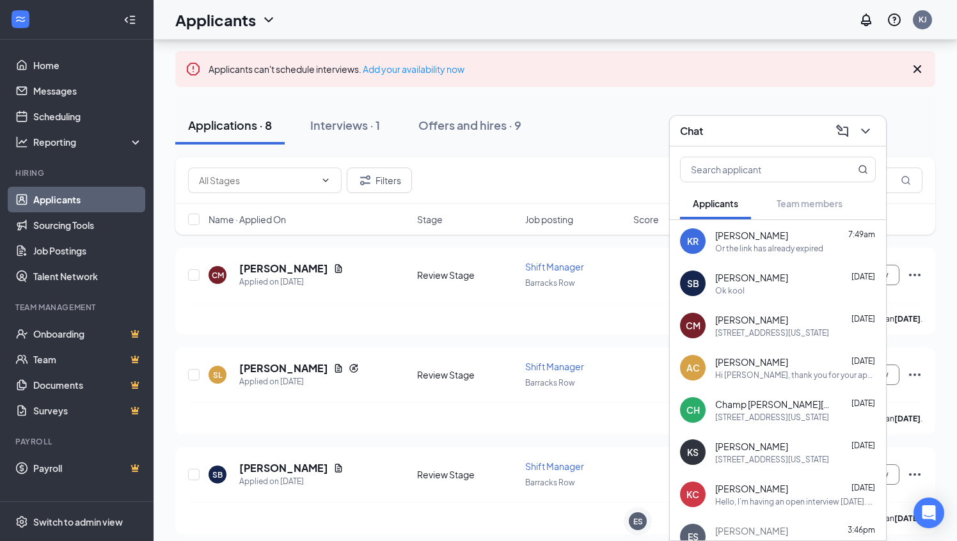
click at [754, 328] on div "405 8th St SE, Washington, DC 20003" at bounding box center [772, 333] width 114 height 11
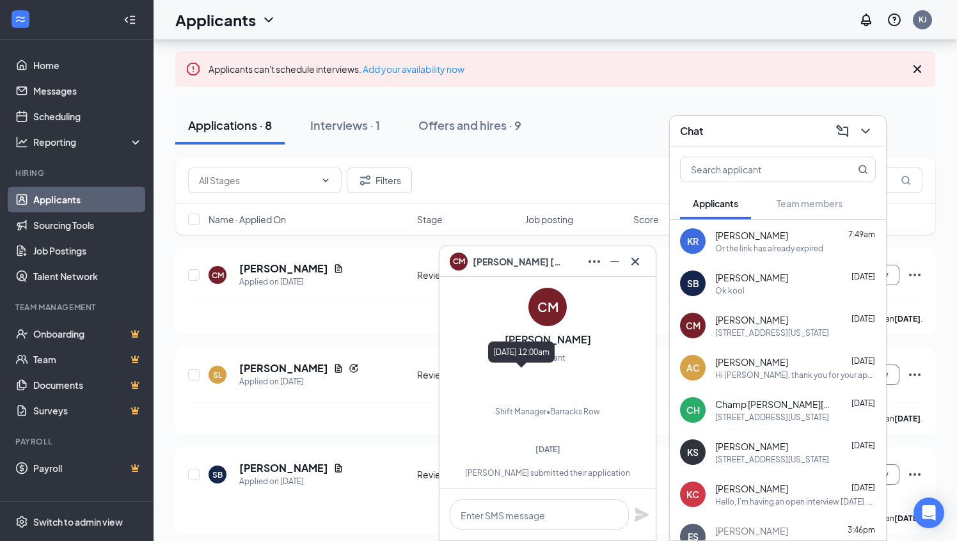
scroll to position [0, 0]
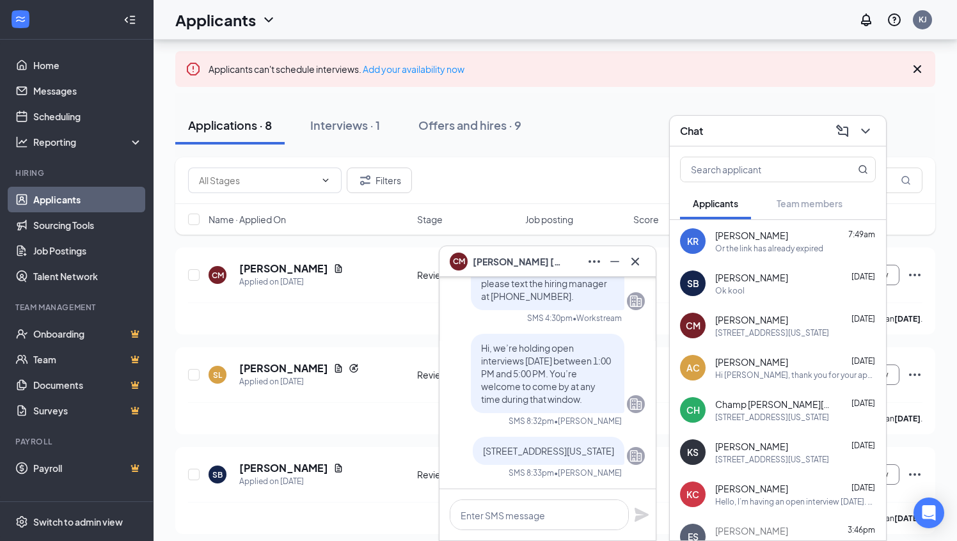
click at [744, 253] on div "Or the link has already expired" at bounding box center [769, 248] width 108 height 11
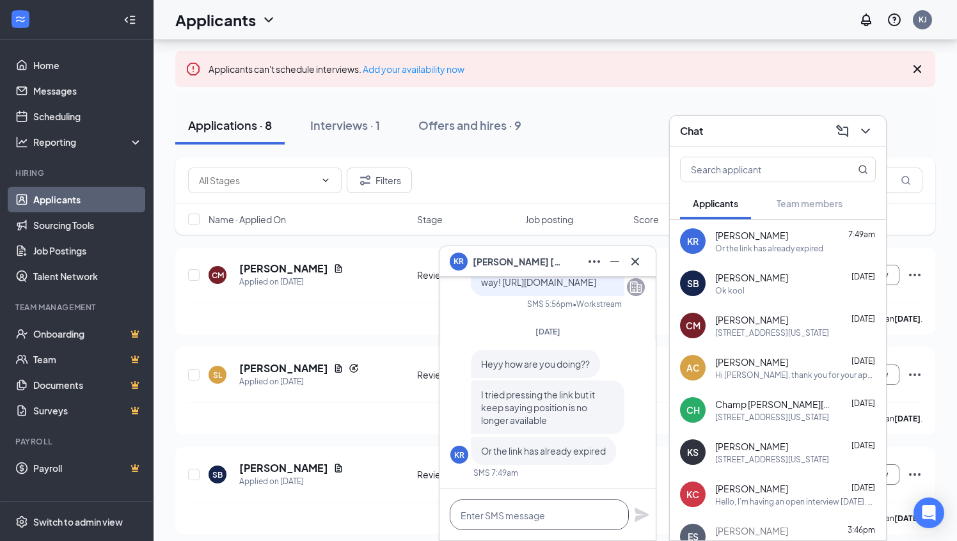
click at [513, 519] on textarea at bounding box center [539, 515] width 179 height 31
click at [766, 290] on div "Ok kool" at bounding box center [795, 290] width 161 height 11
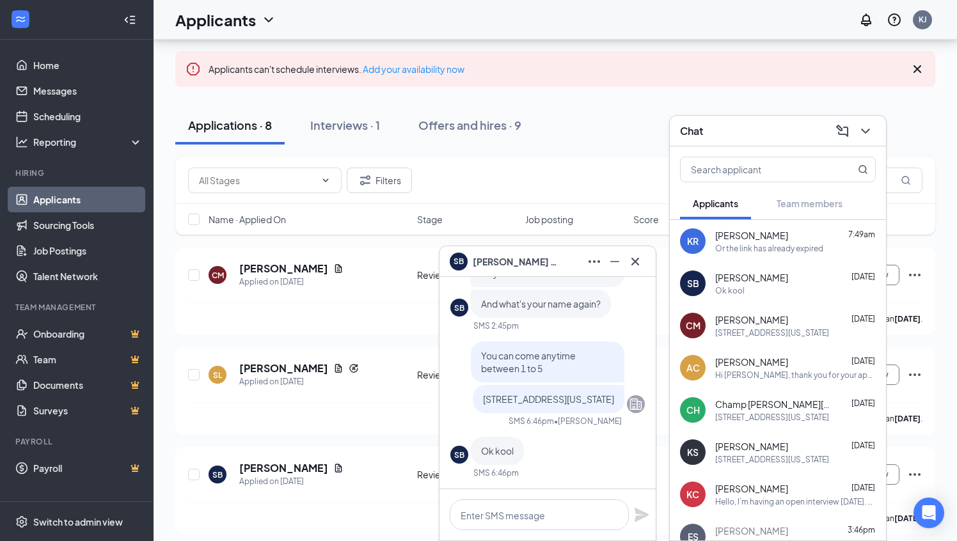
click at [761, 310] on div "CM Camisha Mack Sep 13 405 8th St SE, Washington, DC 20003" at bounding box center [778, 325] width 216 height 42
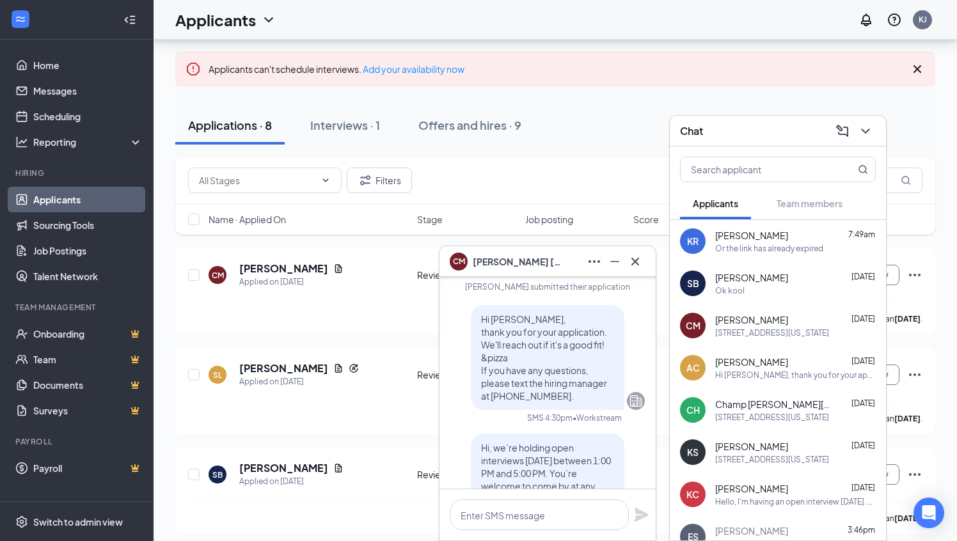
scroll to position [-97, 0]
click at [748, 370] on div "Hi Arkazia Caldwell, thank you for your application. We'll reach out if it's a …" at bounding box center [795, 375] width 161 height 11
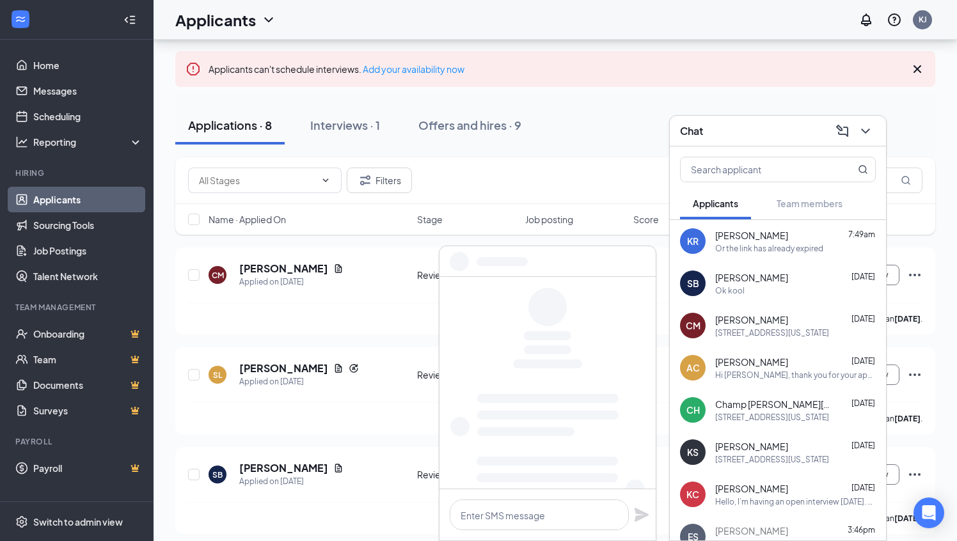
scroll to position [0, 0]
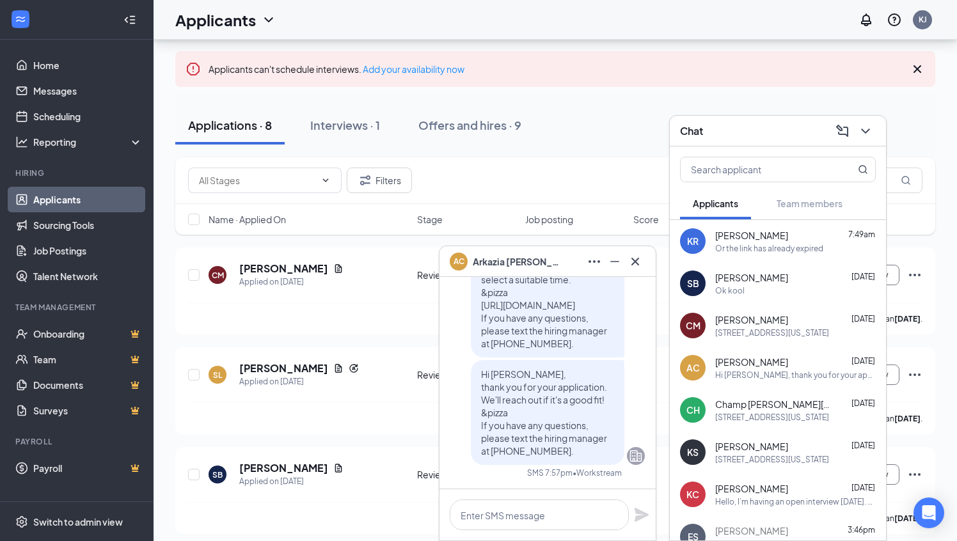
click at [744, 331] on div "405 8th St SE, Washington, DC 20003" at bounding box center [772, 333] width 114 height 11
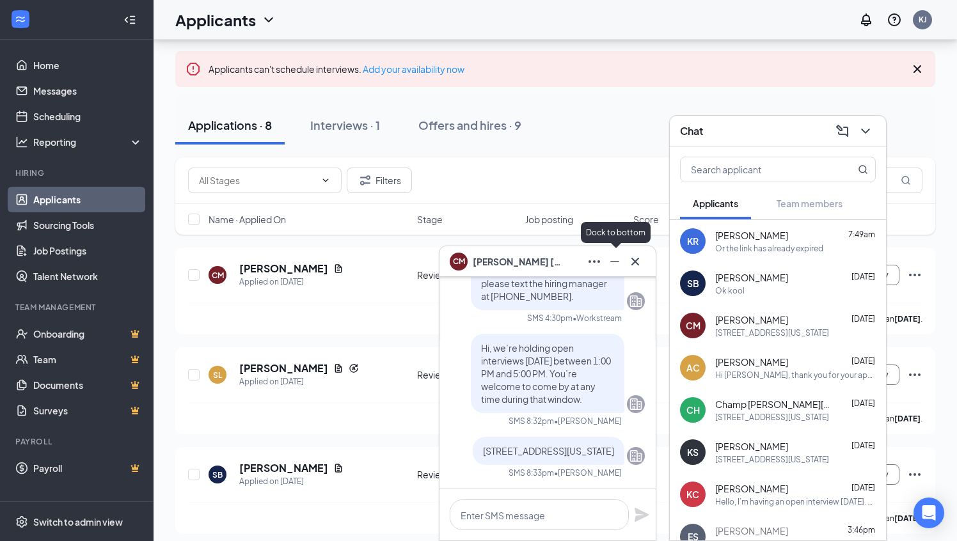
click at [615, 265] on icon "Minimize" at bounding box center [614, 261] width 15 height 15
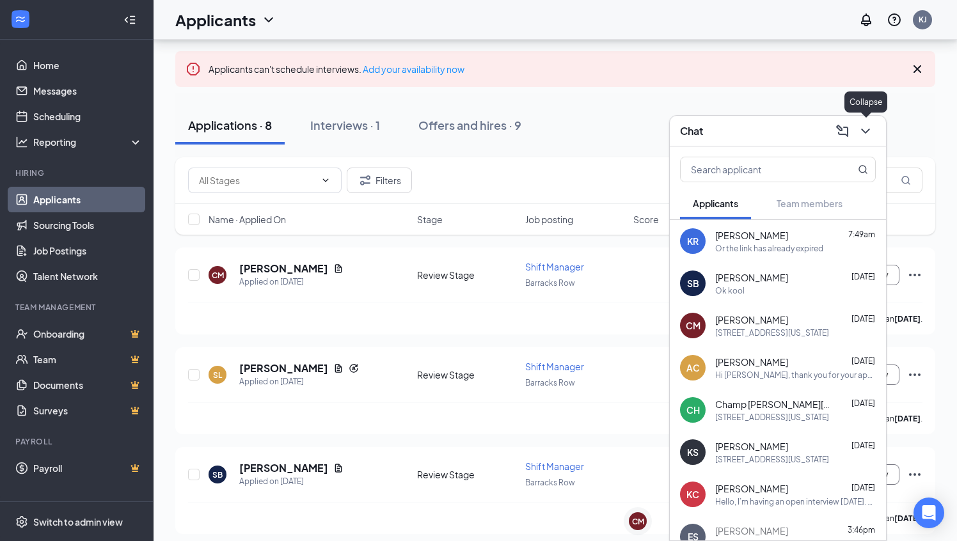
click at [869, 130] on icon "ChevronDown" at bounding box center [865, 130] width 15 height 15
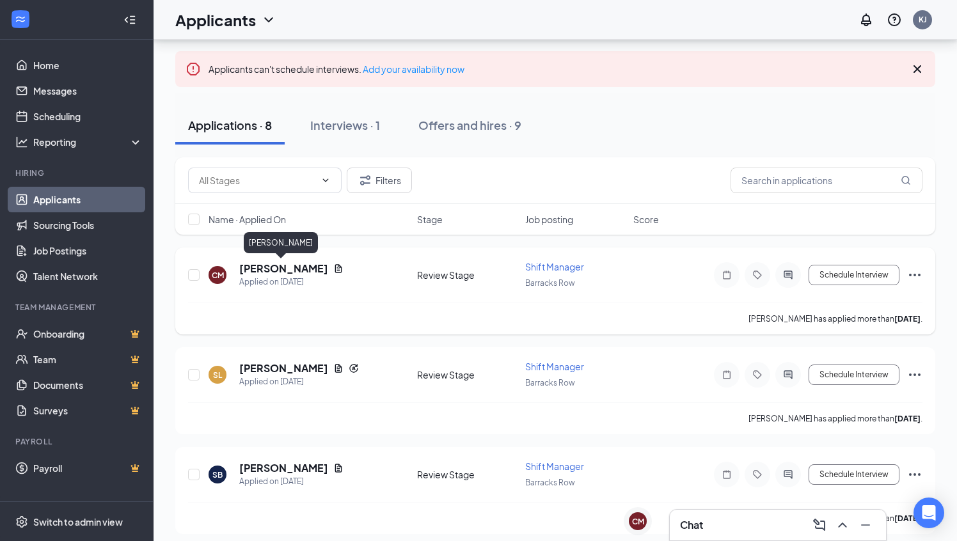
click at [295, 273] on h5 "[PERSON_NAME]" at bounding box center [283, 269] width 89 height 14
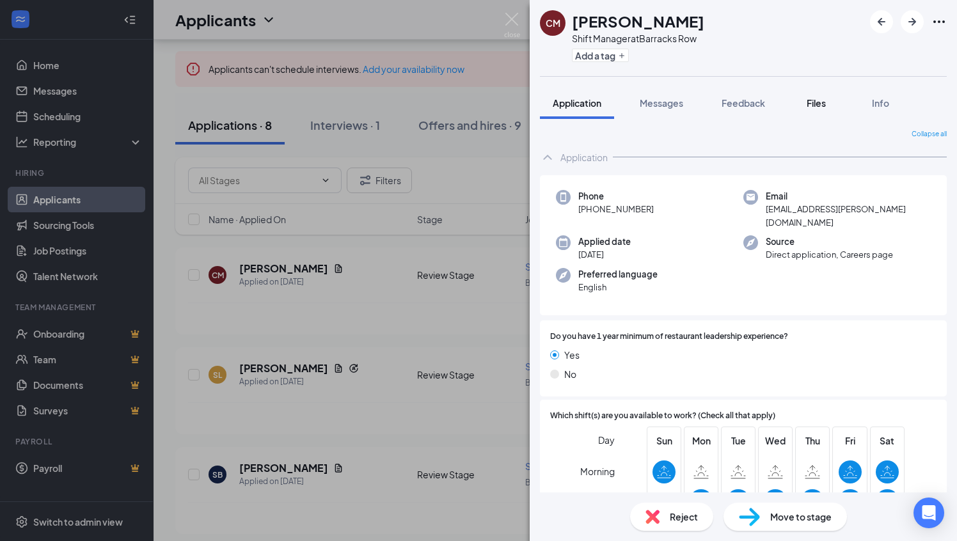
click at [820, 103] on span "Files" at bounding box center [816, 103] width 19 height 12
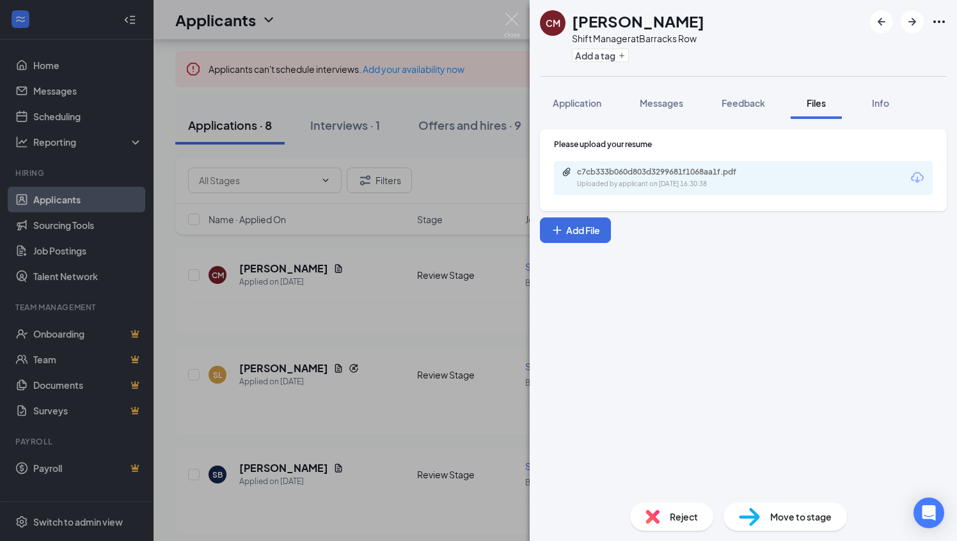
click at [914, 178] on icon "Download" at bounding box center [917, 177] width 15 height 15
click at [883, 107] on span "Info" at bounding box center [880, 103] width 17 height 12
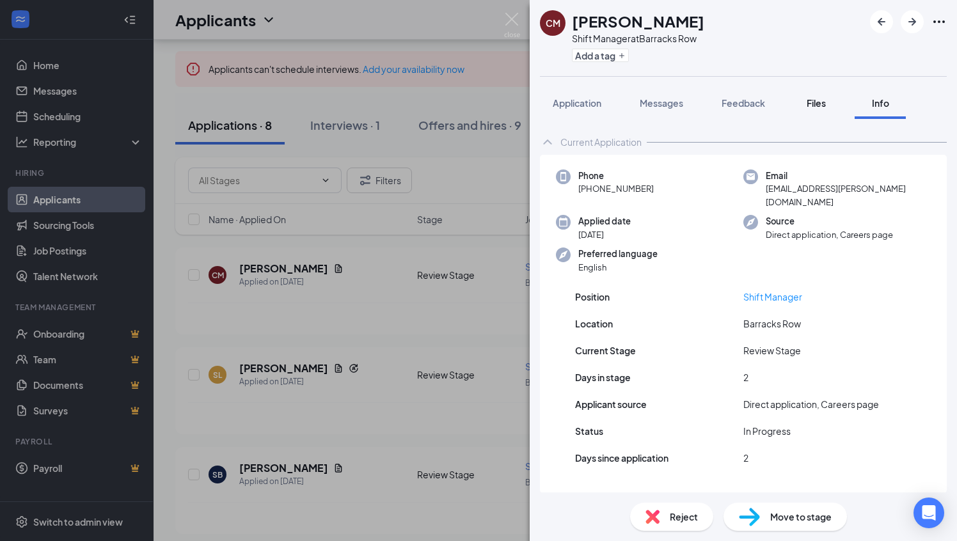
click at [816, 105] on span "Files" at bounding box center [816, 103] width 19 height 12
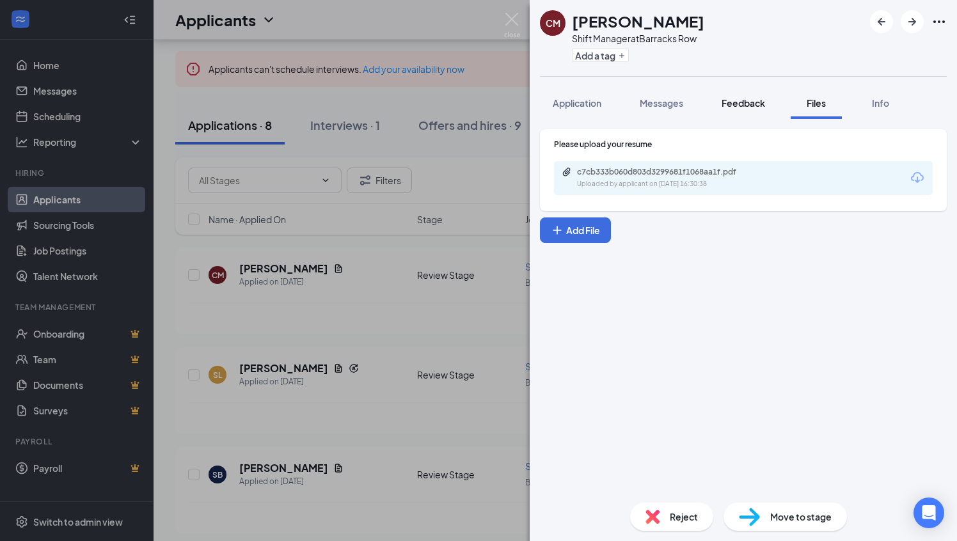
click at [751, 105] on span "Feedback" at bounding box center [743, 103] width 43 height 12
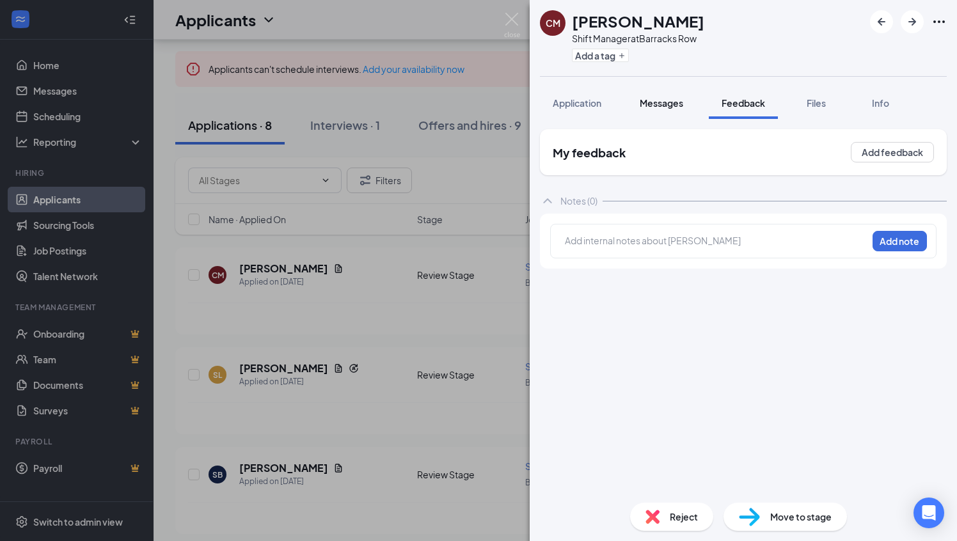
click at [661, 109] on div "Messages" at bounding box center [661, 103] width 43 height 13
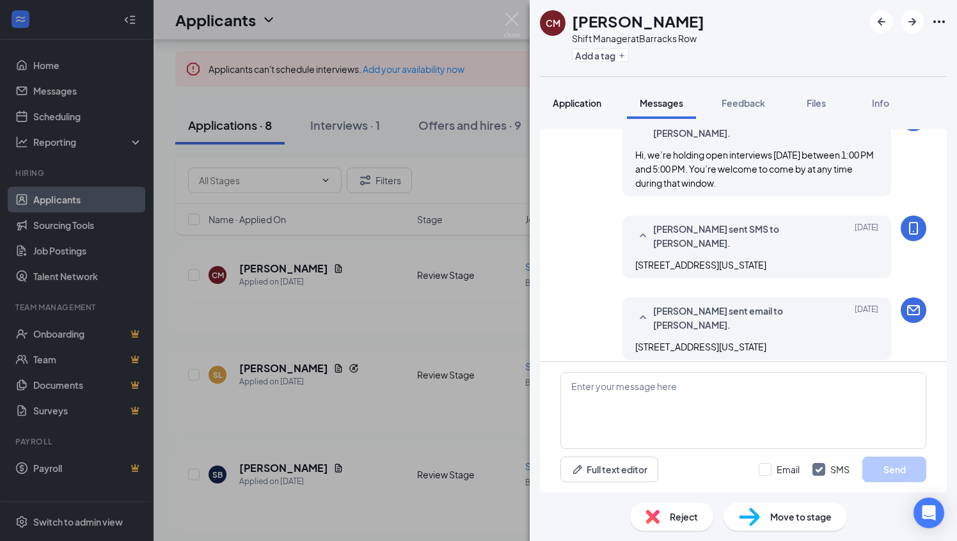
scroll to position [309, 0]
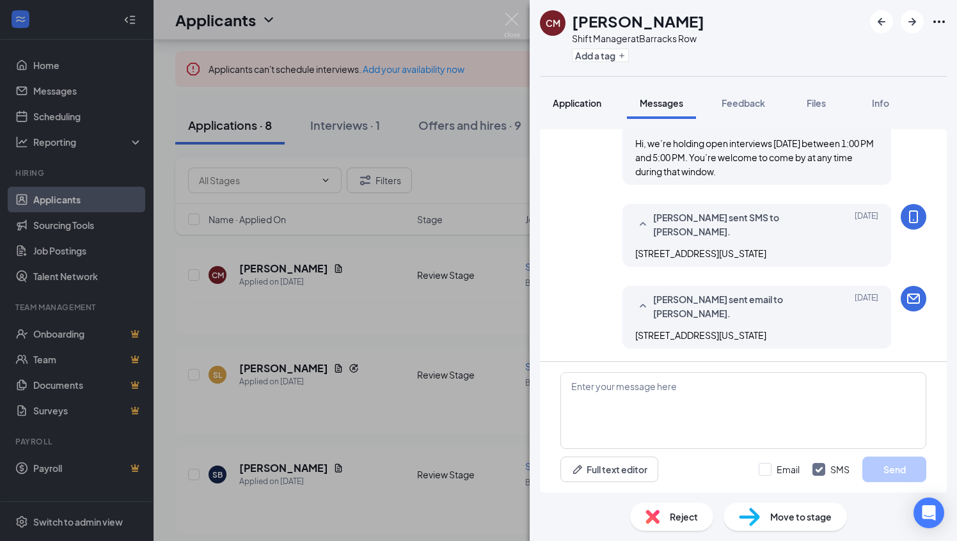
click at [583, 107] on span "Application" at bounding box center [577, 103] width 49 height 12
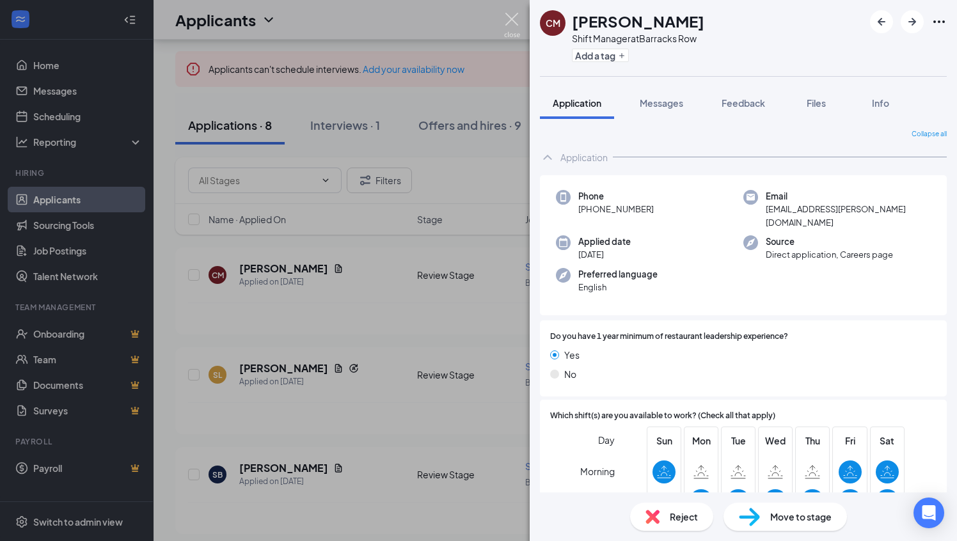
click at [511, 17] on img at bounding box center [512, 25] width 16 height 25
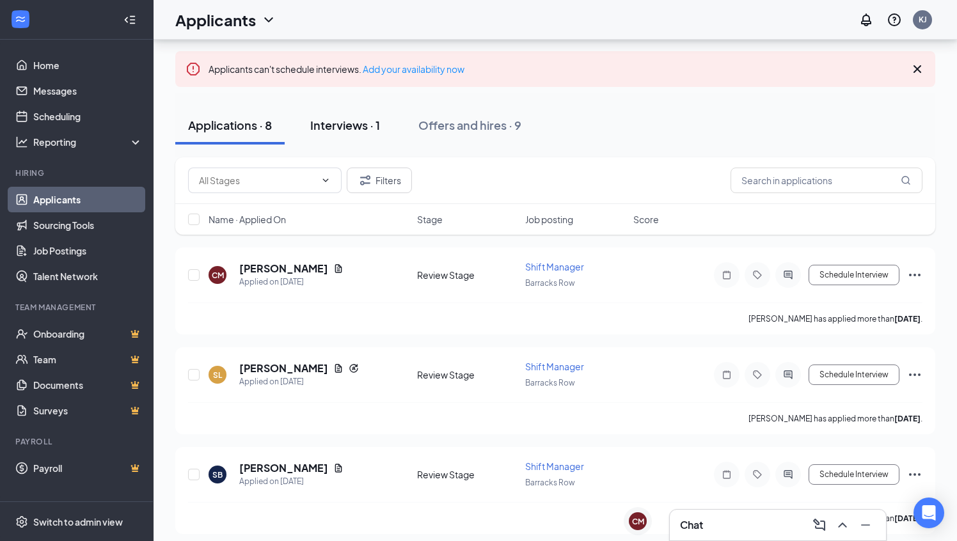
click at [342, 133] on button "Interviews · 1" at bounding box center [344, 125] width 95 height 38
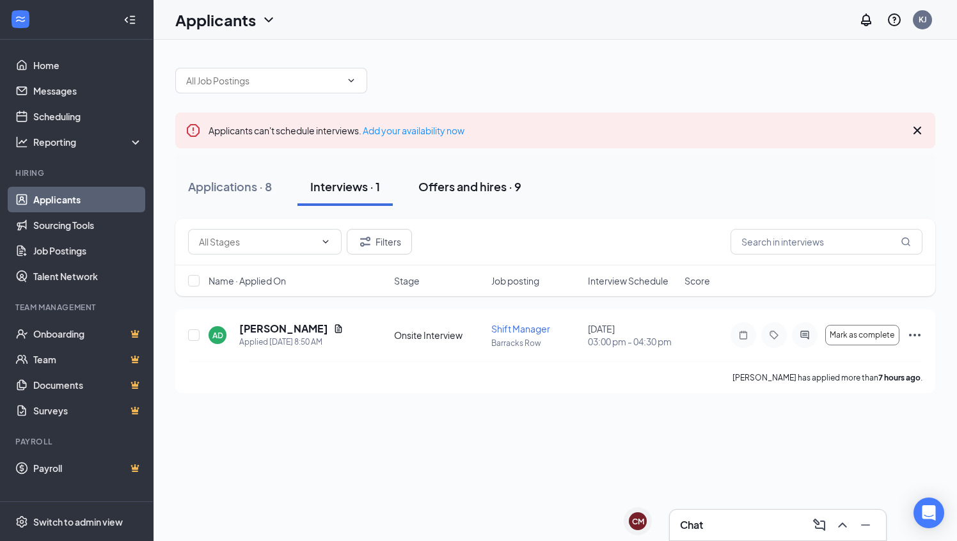
click at [480, 190] on div "Offers and hires · 9" at bounding box center [469, 186] width 103 height 16
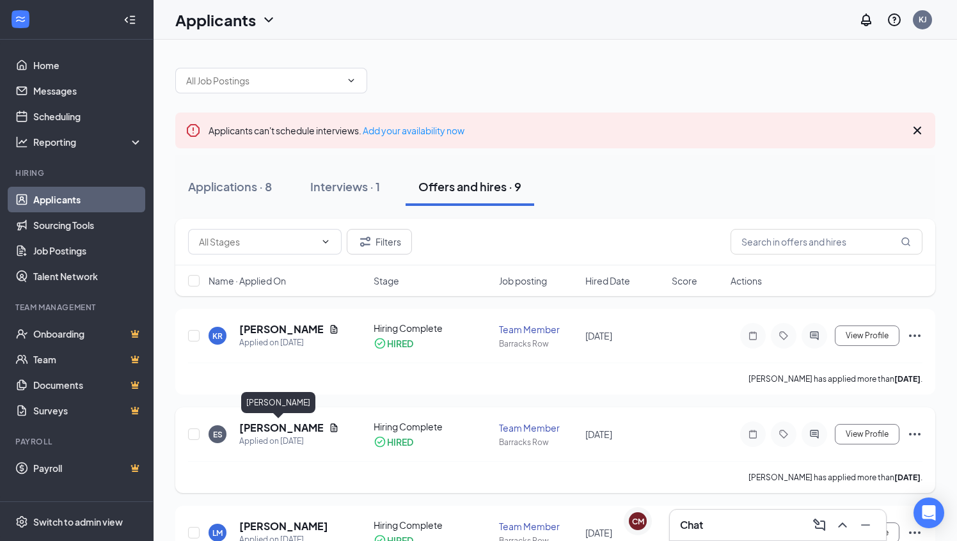
click at [277, 428] on h5 "Erin Smith" at bounding box center [281, 428] width 84 height 14
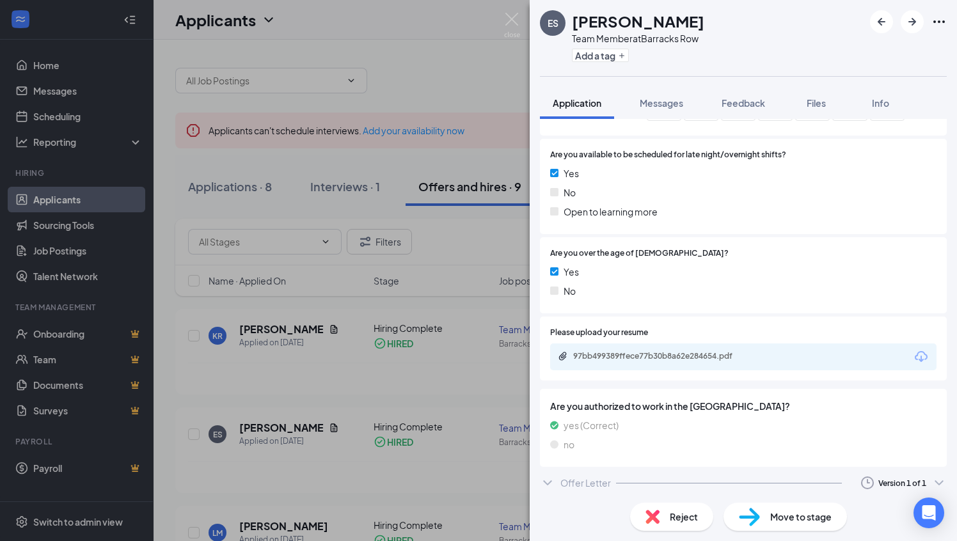
scroll to position [452, 0]
click at [511, 15] on img at bounding box center [512, 25] width 16 height 25
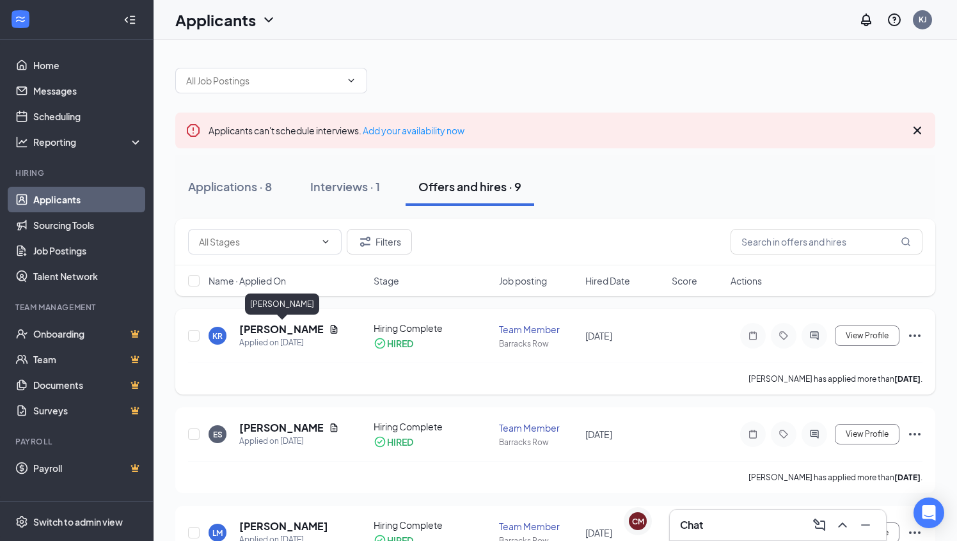
click at [273, 329] on h5 "Kimberly rivera" at bounding box center [281, 329] width 84 height 14
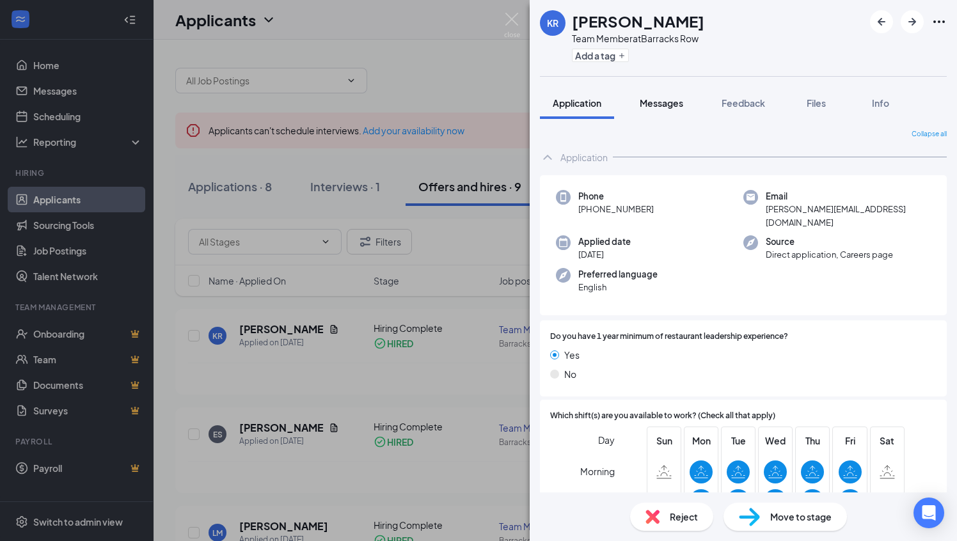
click at [664, 106] on span "Messages" at bounding box center [661, 103] width 43 height 12
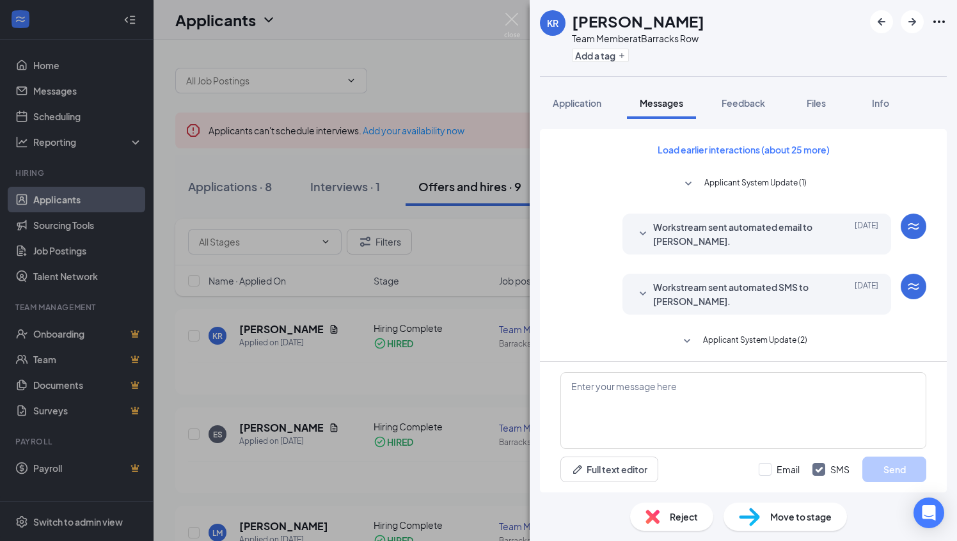
scroll to position [345, 0]
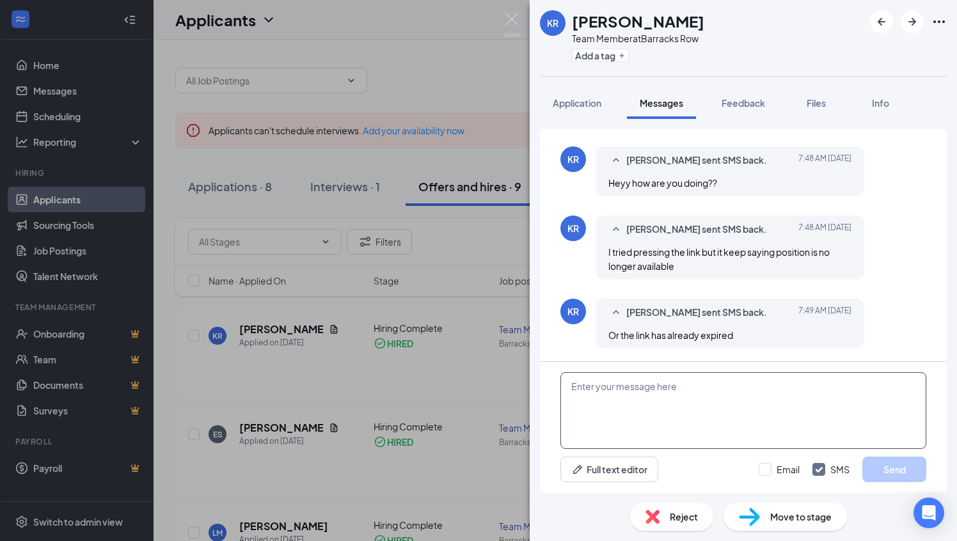
click at [578, 391] on textarea at bounding box center [743, 410] width 366 height 77
click at [512, 23] on img at bounding box center [512, 25] width 16 height 25
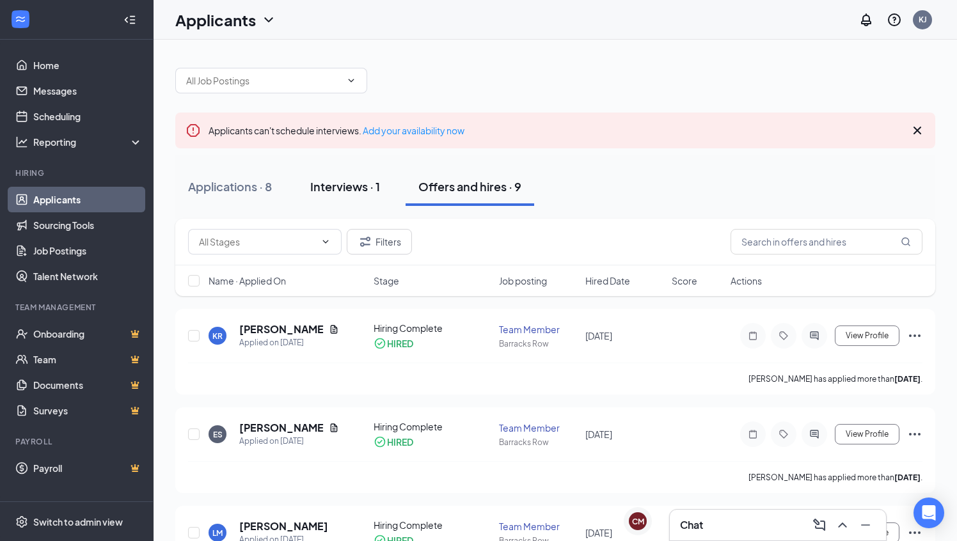
click at [347, 190] on div "Interviews · 1" at bounding box center [345, 186] width 70 height 16
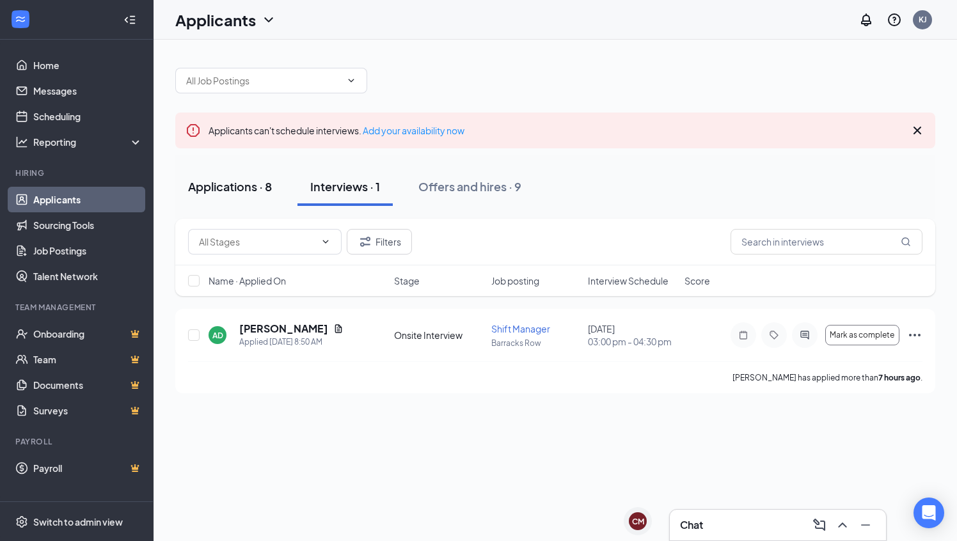
click at [220, 189] on div "Applications · 8" at bounding box center [230, 186] width 84 height 16
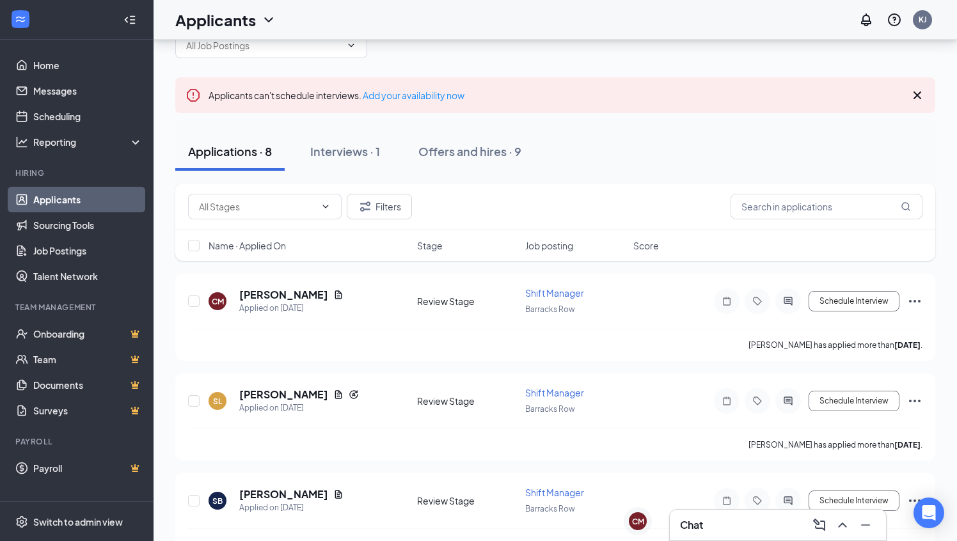
scroll to position [36, 0]
click at [468, 146] on div "Offers and hires · 9" at bounding box center [469, 150] width 103 height 16
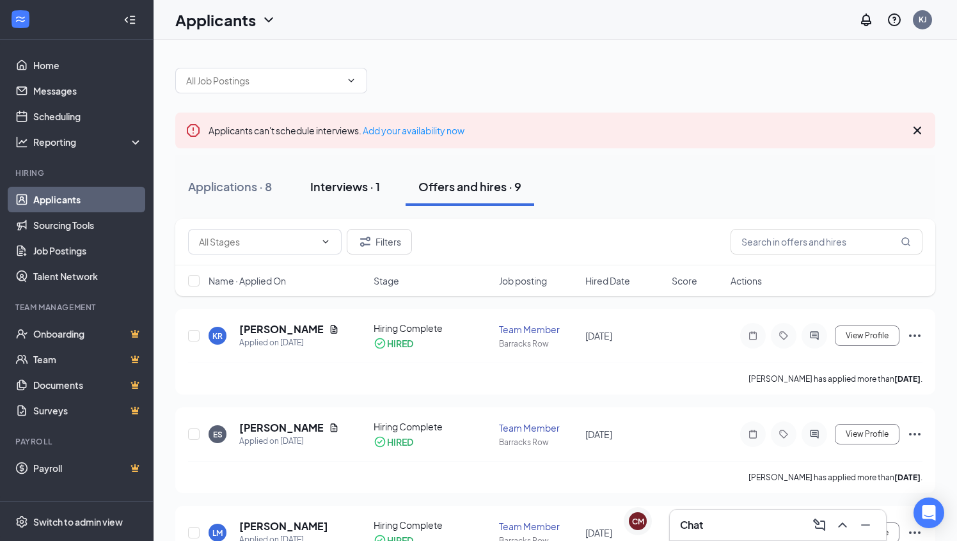
click at [349, 186] on div "Interviews · 1" at bounding box center [345, 186] width 70 height 16
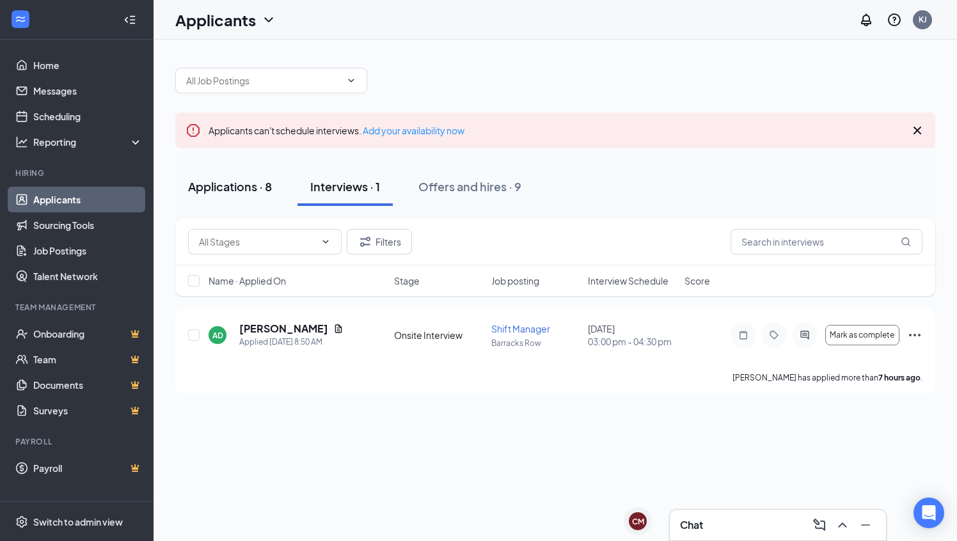
click at [241, 187] on div "Applications · 8" at bounding box center [230, 186] width 84 height 16
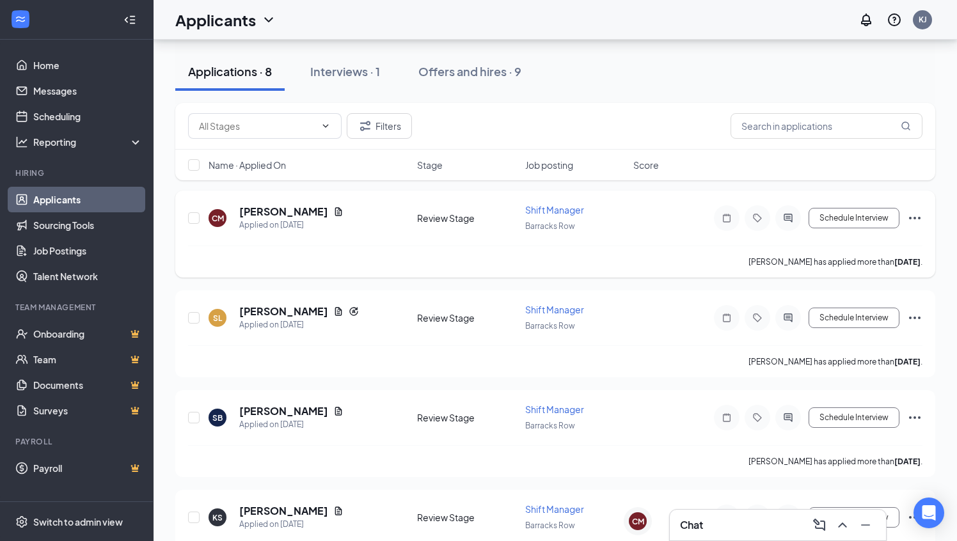
scroll to position [123, 0]
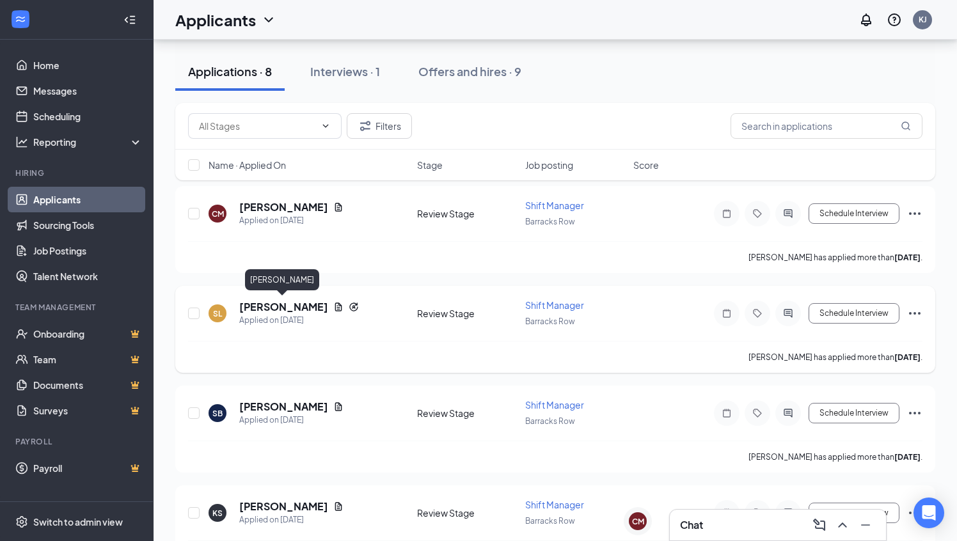
click at [298, 308] on h5 "[PERSON_NAME]" at bounding box center [283, 307] width 89 height 14
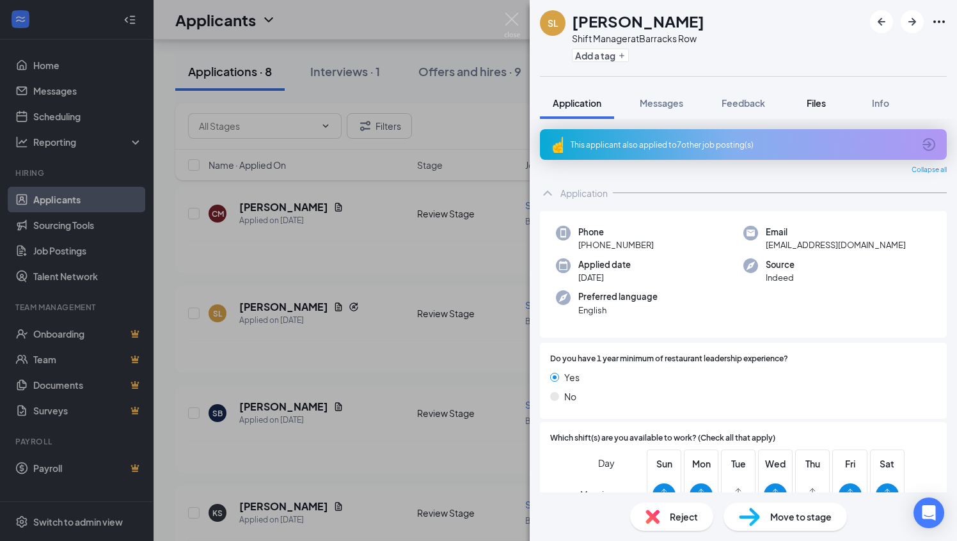
click at [822, 102] on span "Files" at bounding box center [816, 103] width 19 height 12
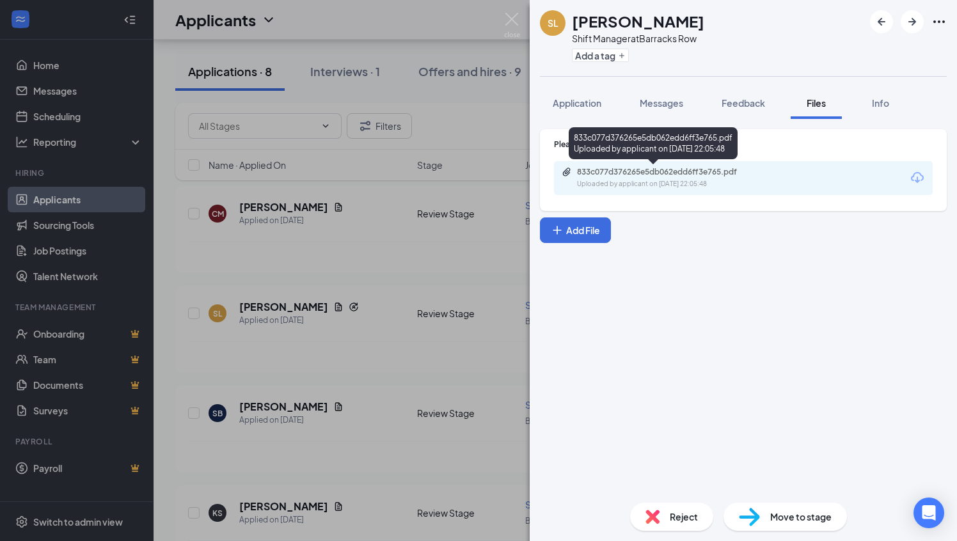
click at [691, 173] on div "833c077d376265e5db062edd6ff3e765.pdf" at bounding box center [666, 172] width 179 height 10
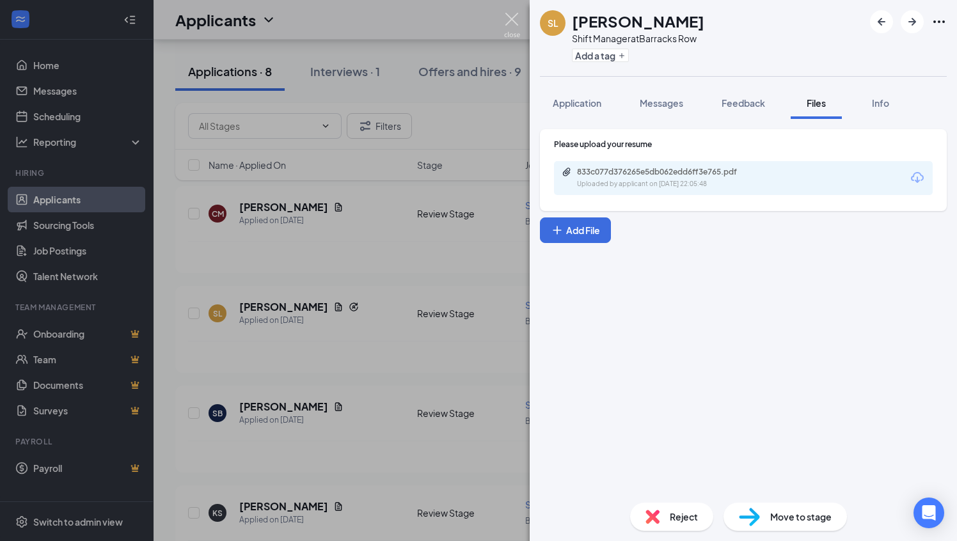
click at [510, 17] on img at bounding box center [512, 25] width 16 height 25
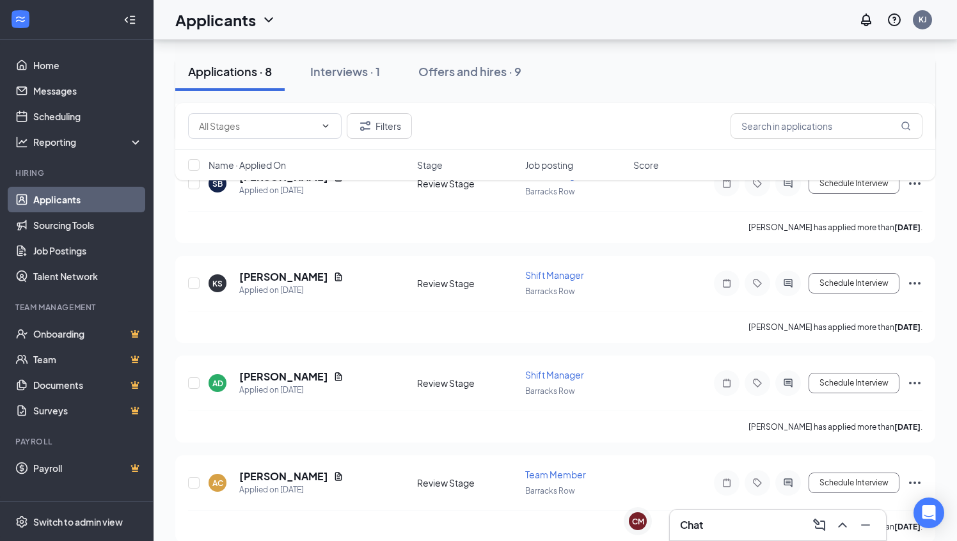
scroll to position [354, 0]
click at [278, 370] on h5 "[PERSON_NAME]" at bounding box center [283, 375] width 89 height 14
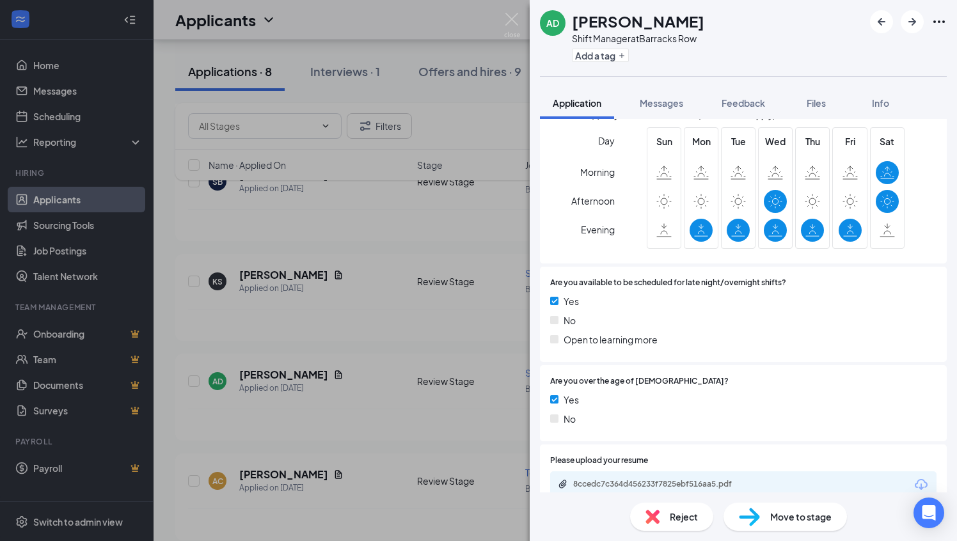
scroll to position [321, 0]
click at [674, 512] on span "Reject" at bounding box center [684, 517] width 28 height 14
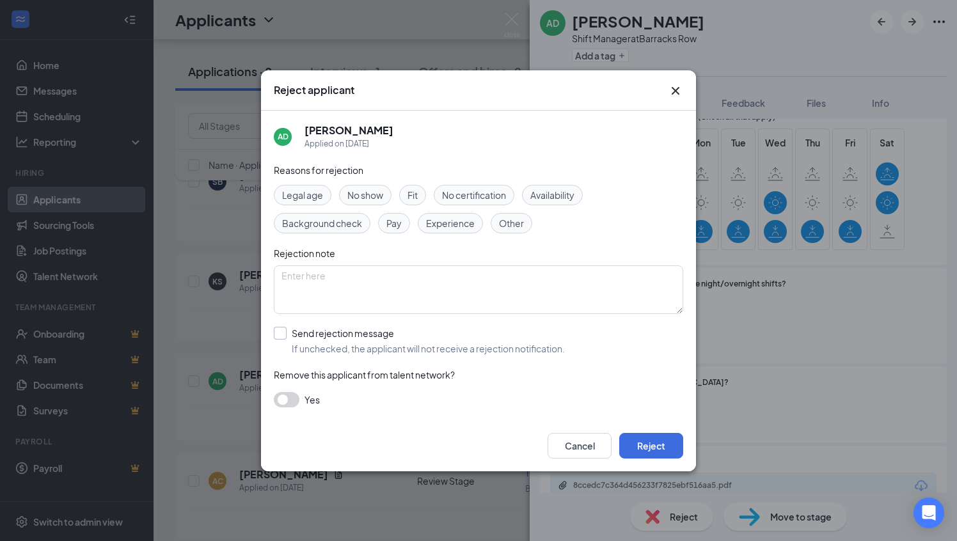
click at [283, 333] on input "Send rejection message If unchecked, the applicant will not receive a rejection…" at bounding box center [419, 341] width 291 height 28
checkbox input "true"
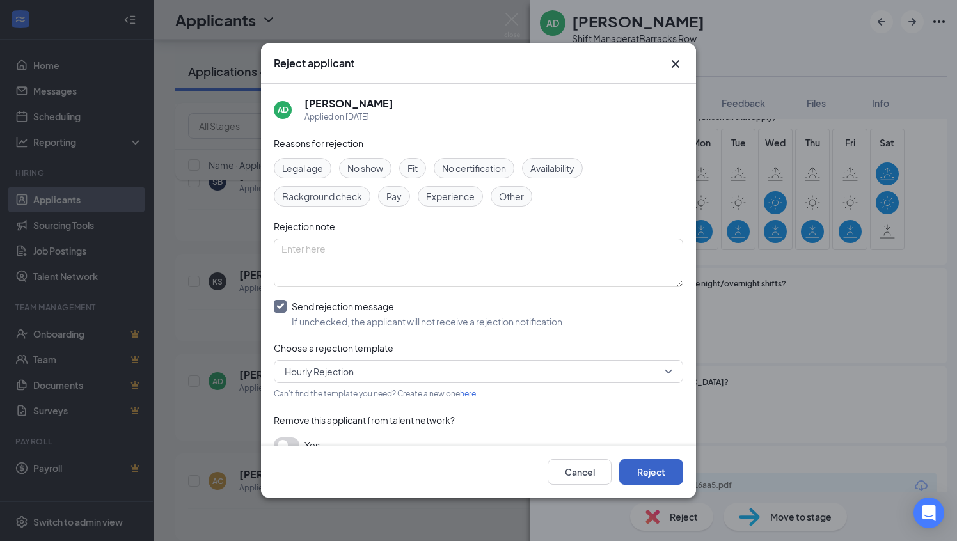
click at [654, 472] on button "Reject" at bounding box center [651, 472] width 64 height 26
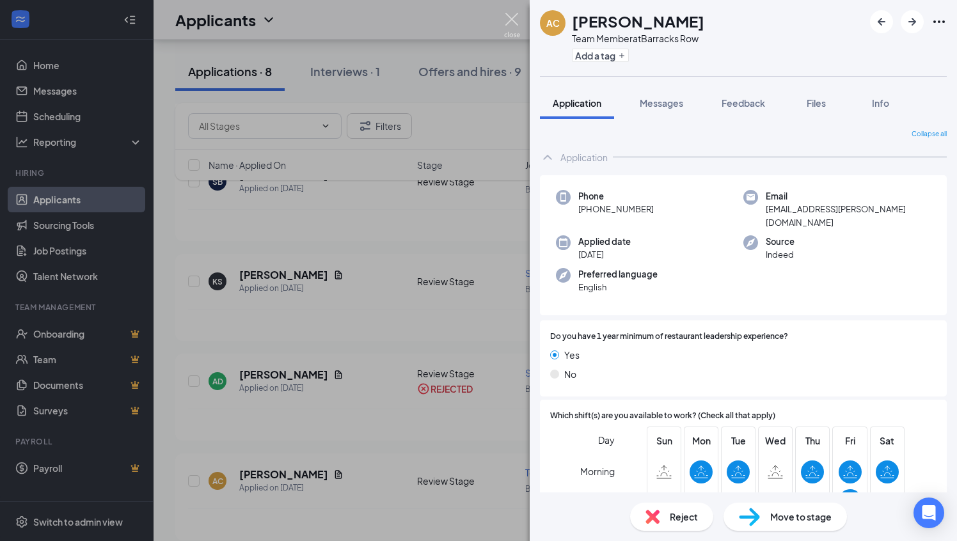
click at [517, 13] on img at bounding box center [512, 25] width 16 height 25
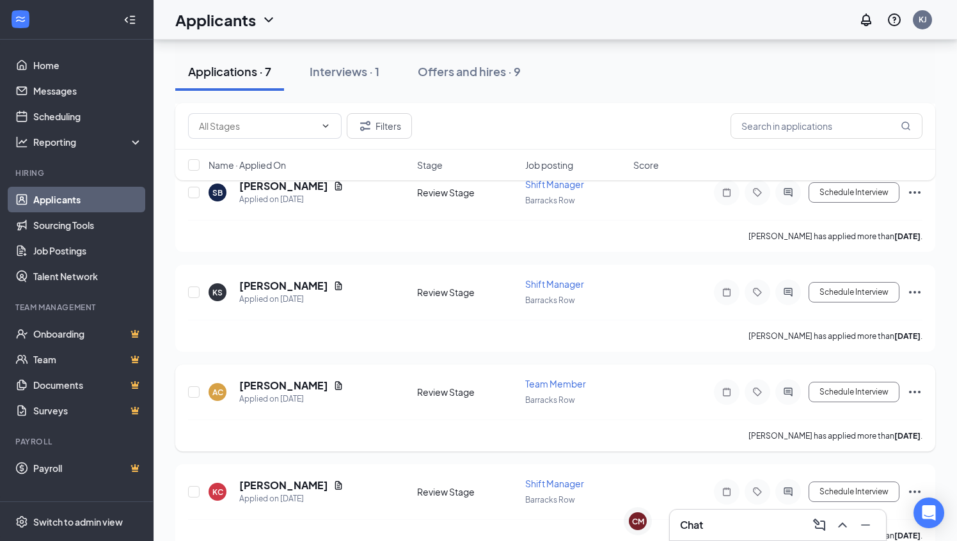
scroll to position [340, 0]
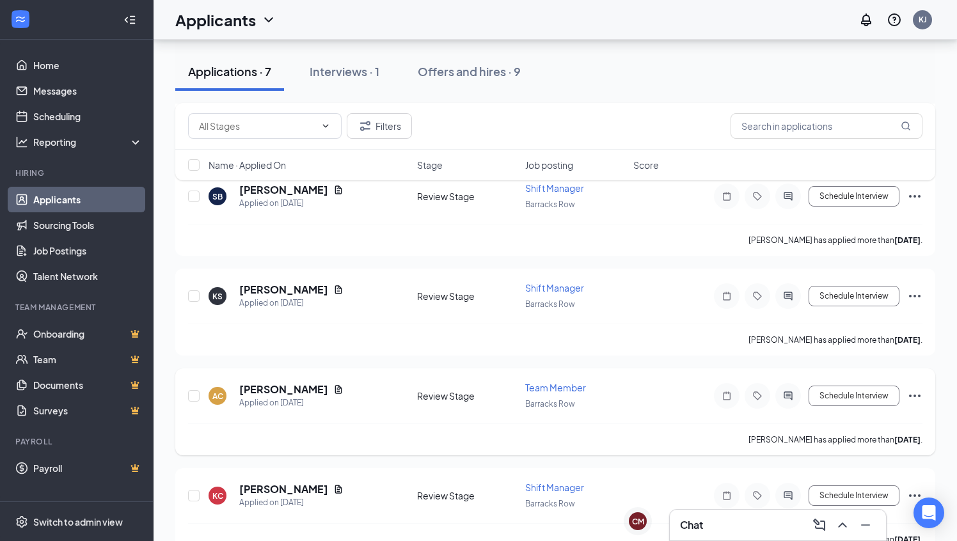
click at [915, 395] on icon "Ellipses" at bounding box center [915, 396] width 12 height 3
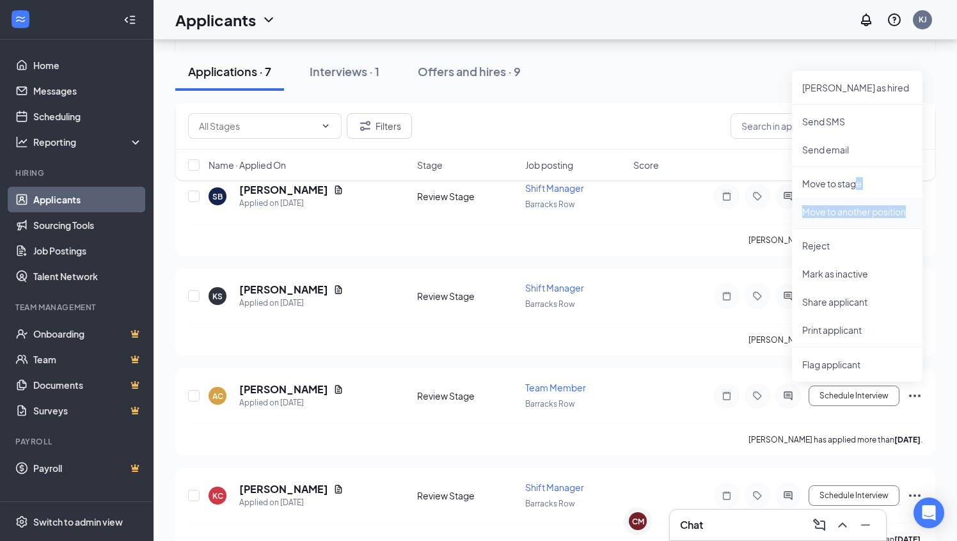
drag, startPoint x: 857, startPoint y: 185, endPoint x: 851, endPoint y: 222, distance: 37.5
click at [851, 222] on ul "Mark as hired Send SMS Send email Move to stage Move to another position Reject…" at bounding box center [857, 226] width 130 height 311
click at [859, 209] on p "Move to another position" at bounding box center [857, 211] width 110 height 13
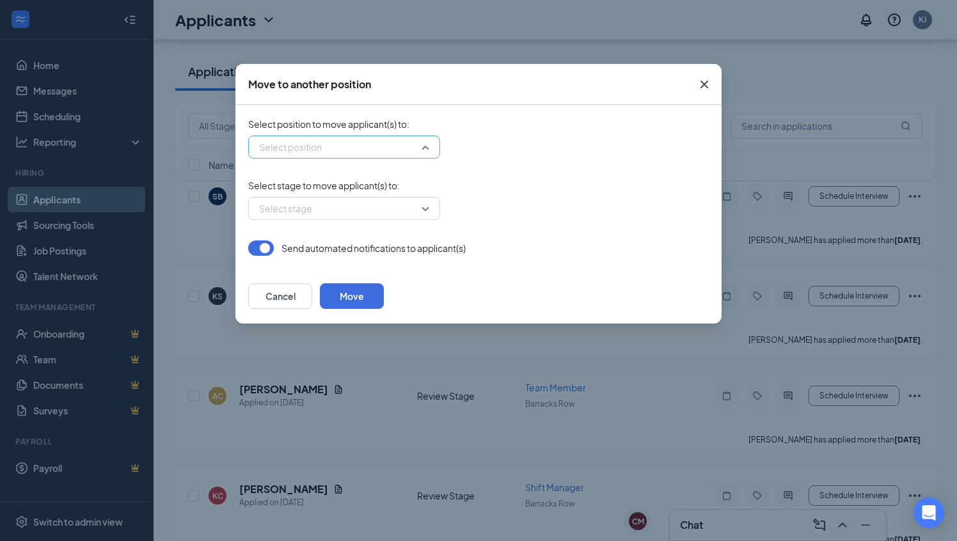
click at [429, 148] on div "Select position" at bounding box center [344, 147] width 192 height 23
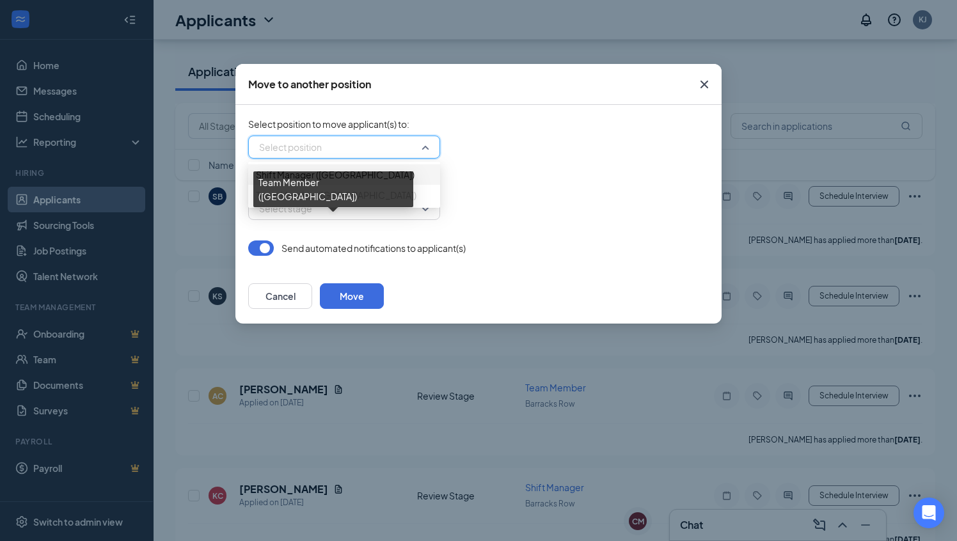
click at [343, 202] on span "Team Member (Barracks Row)" at bounding box center [336, 195] width 161 height 14
click at [338, 202] on span "Team Member (Barracks Row)" at bounding box center [336, 195] width 161 height 14
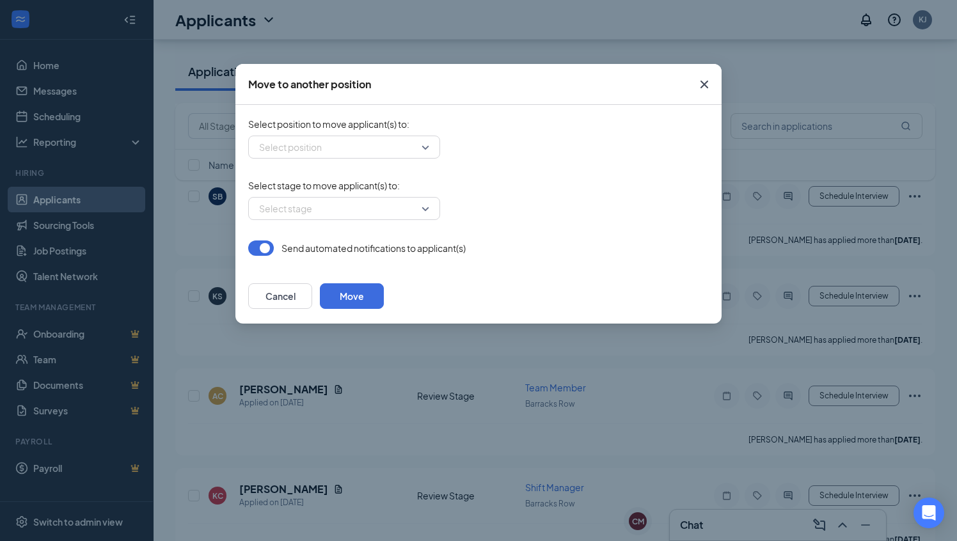
click at [707, 82] on icon "Cross" at bounding box center [704, 85] width 8 height 8
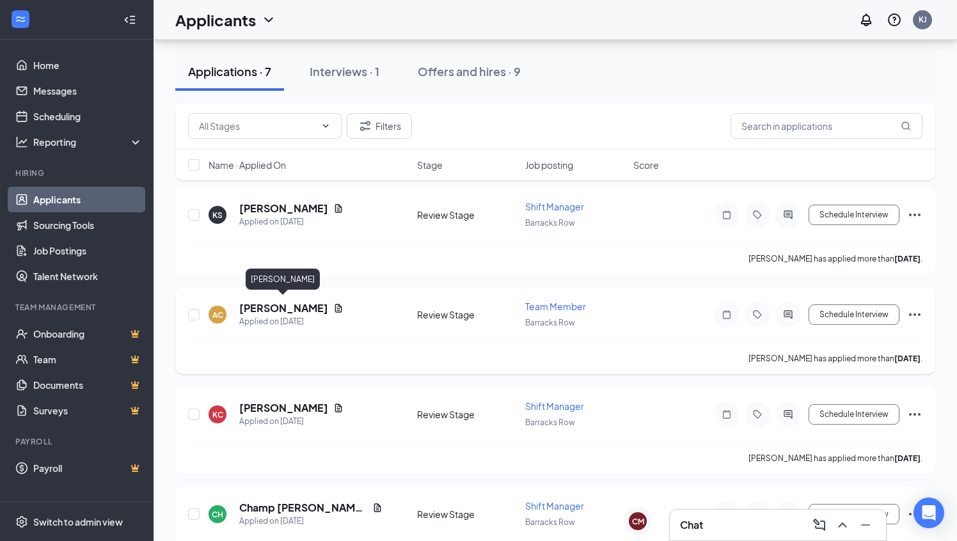
scroll to position [429, 0]
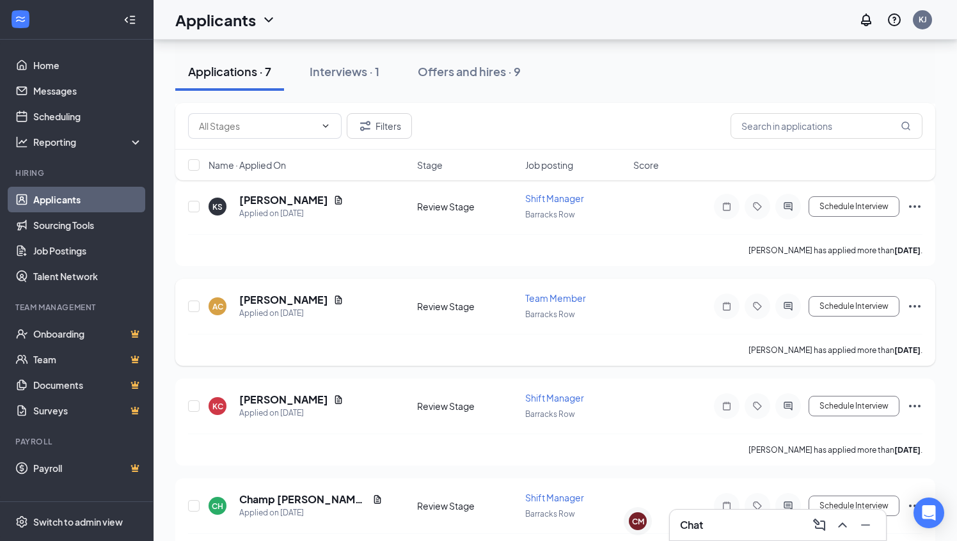
click at [916, 302] on icon "Ellipses" at bounding box center [914, 306] width 15 height 15
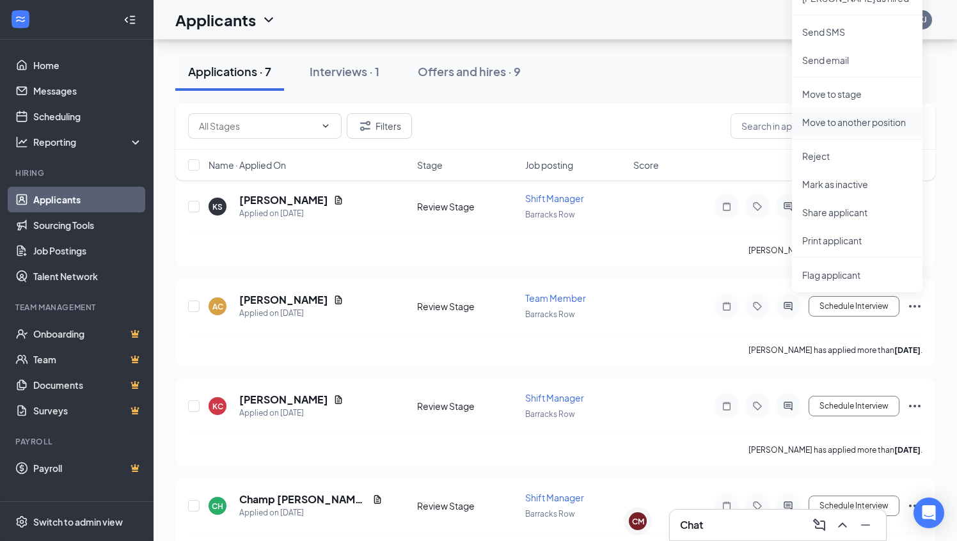
click at [858, 122] on p "Move to another position" at bounding box center [857, 122] width 110 height 13
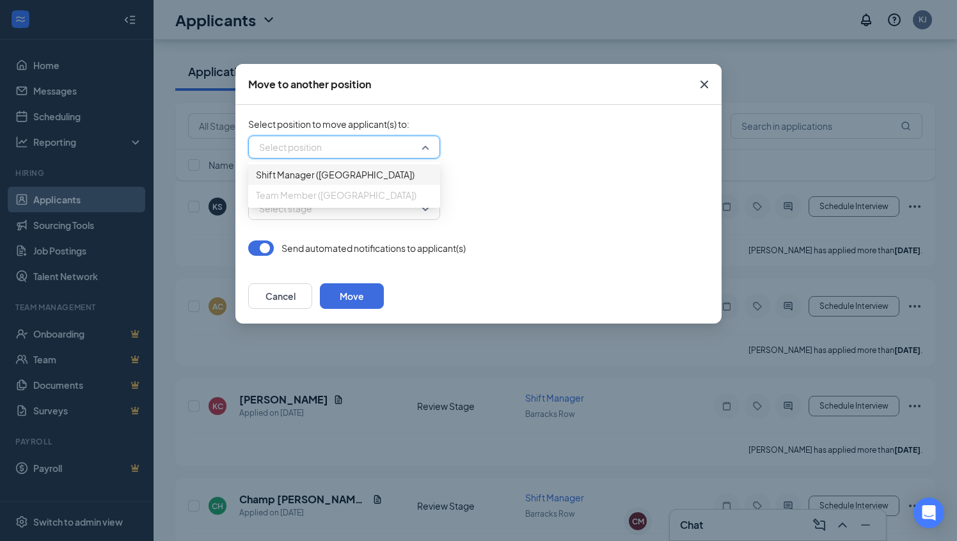
click at [416, 150] on input "search" at bounding box center [340, 147] width 168 height 22
click at [312, 294] on button "Cancel" at bounding box center [280, 296] width 64 height 26
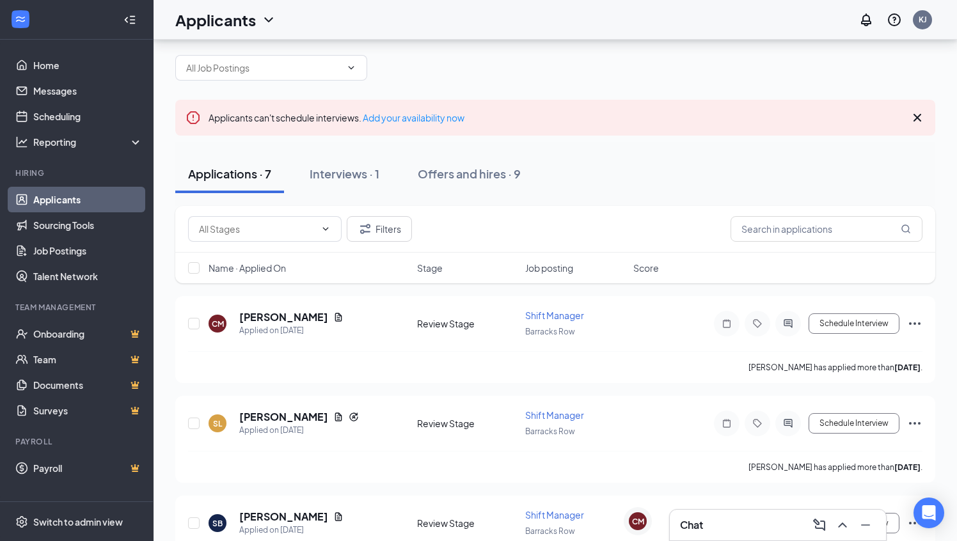
scroll to position [0, 0]
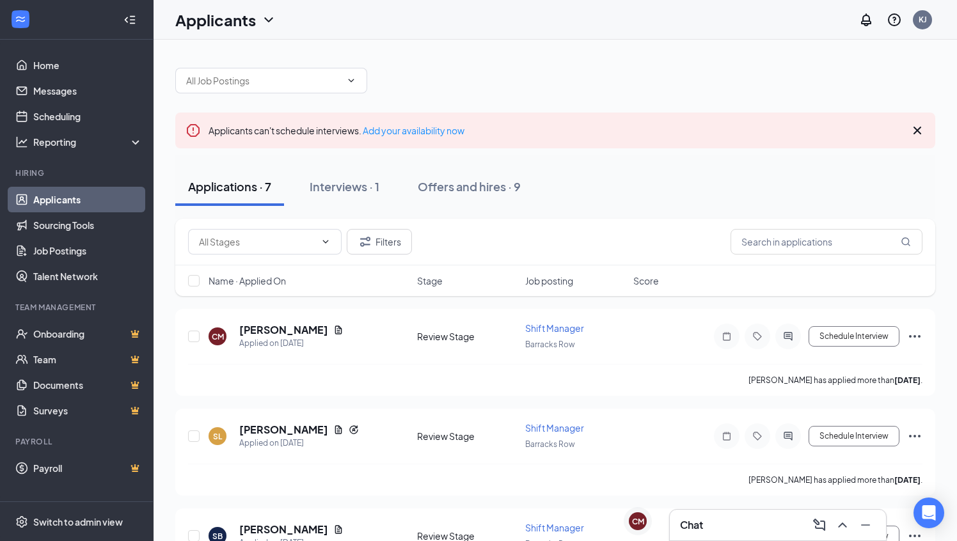
click at [400, 92] on div at bounding box center [555, 74] width 760 height 38
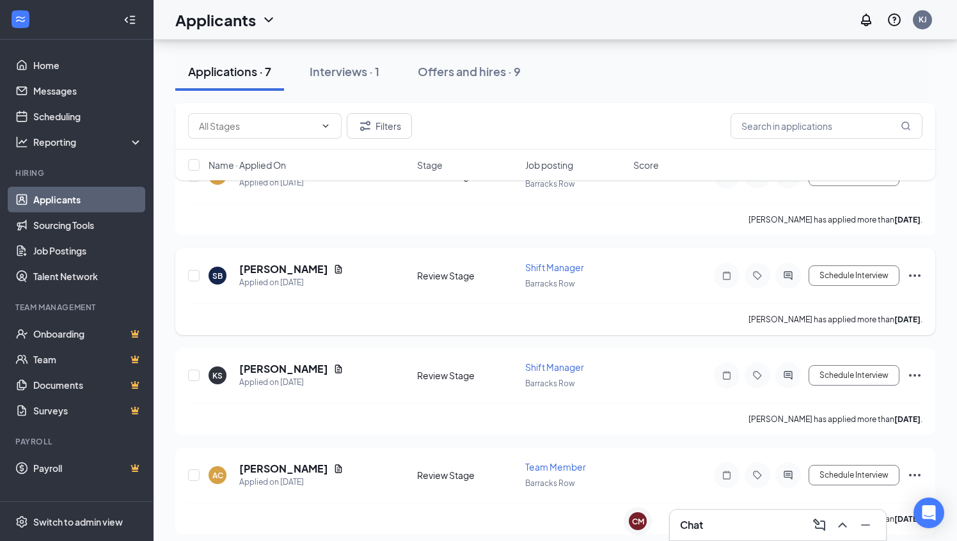
scroll to position [262, 0]
click at [706, 527] on div "Chat" at bounding box center [778, 525] width 196 height 20
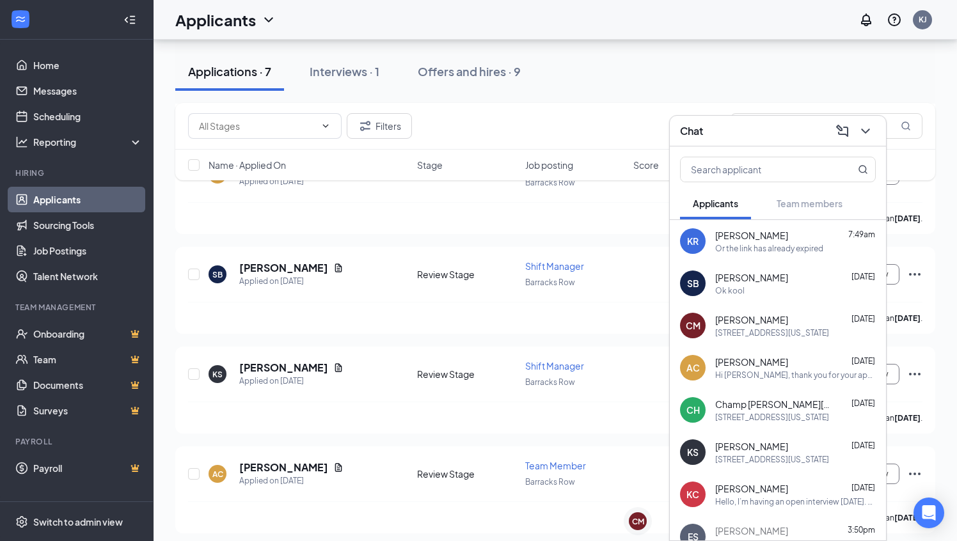
click at [739, 255] on div "KR Kimberly rivera 7:49am Or the link has already expired" at bounding box center [778, 241] width 216 height 42
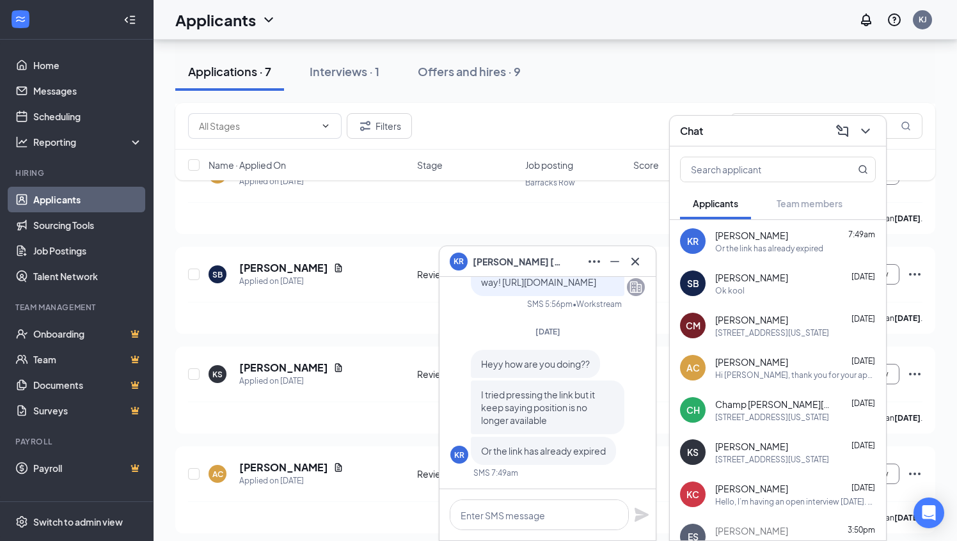
click at [748, 496] on div "Hello, I’m having an open interview this Friday. You can come anytime between 1…" at bounding box center [795, 501] width 161 height 11
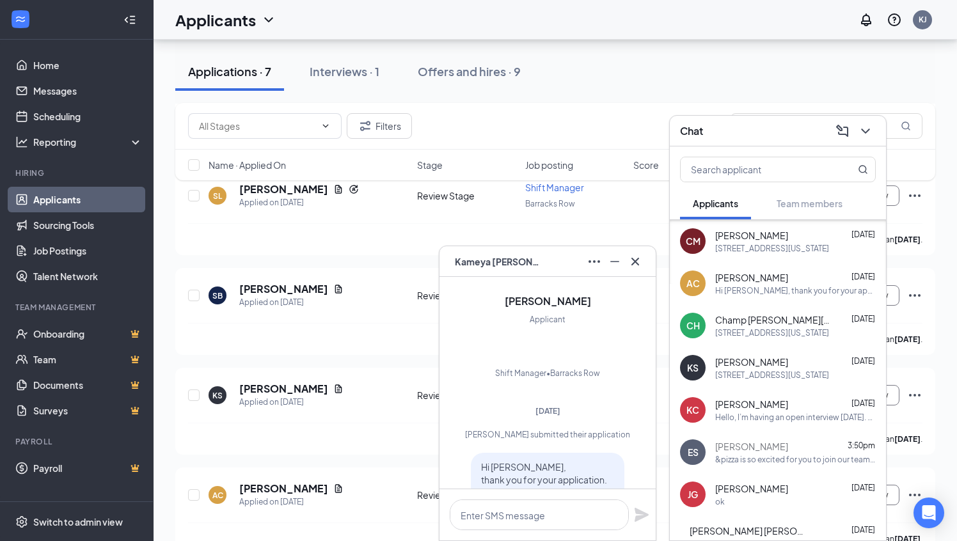
scroll to position [92, 0]
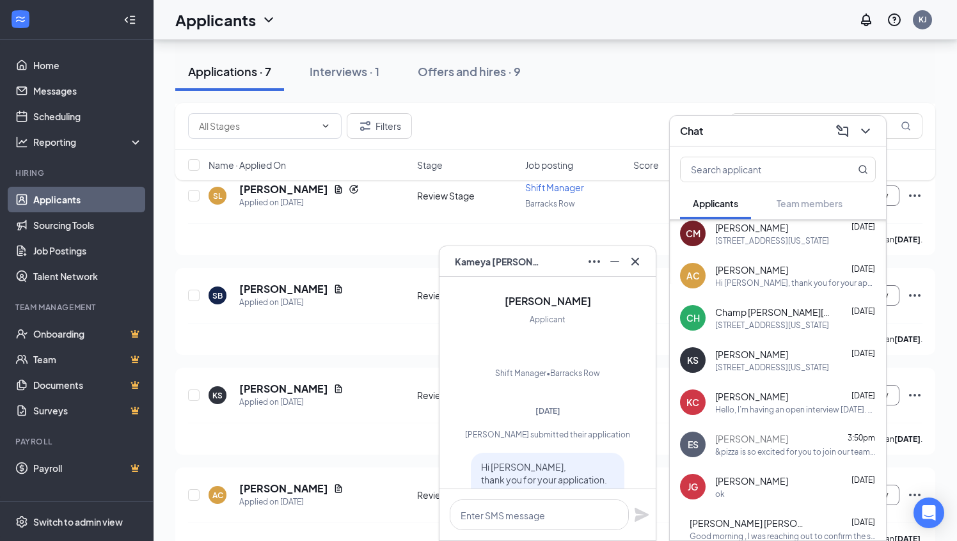
click at [770, 351] on span "[PERSON_NAME]" at bounding box center [751, 354] width 73 height 13
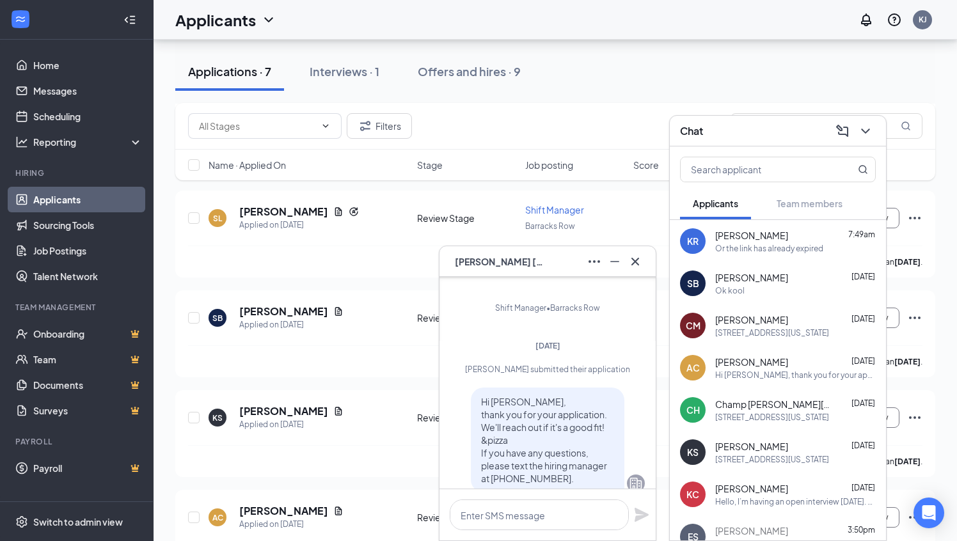
scroll to position [210, 0]
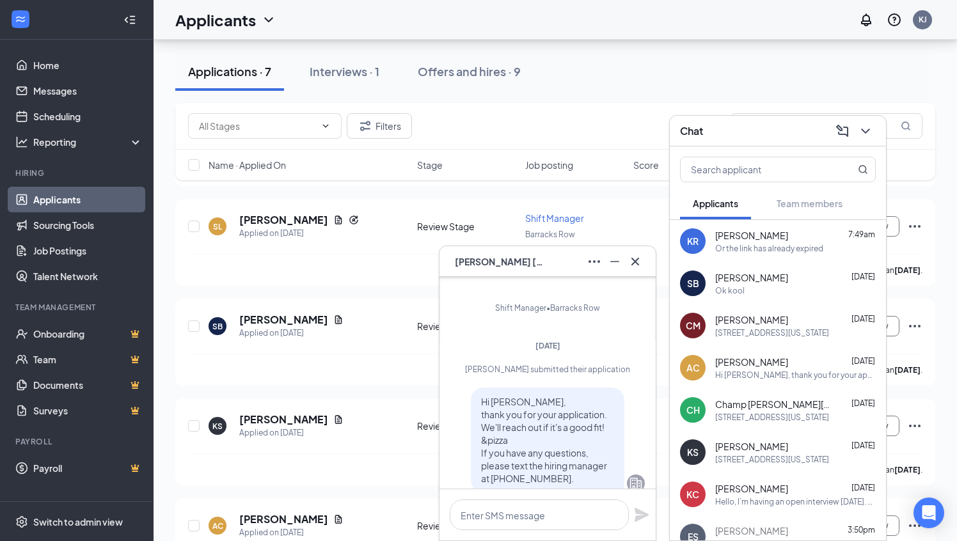
click at [762, 248] on div "Or the link has already expired" at bounding box center [769, 248] width 108 height 11
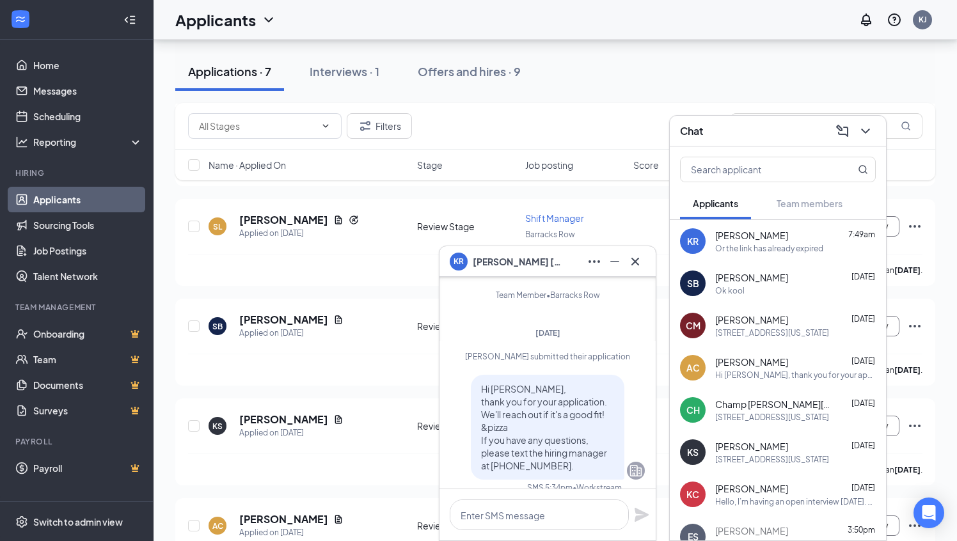
click at [735, 244] on div "Or the link has already expired" at bounding box center [769, 248] width 108 height 11
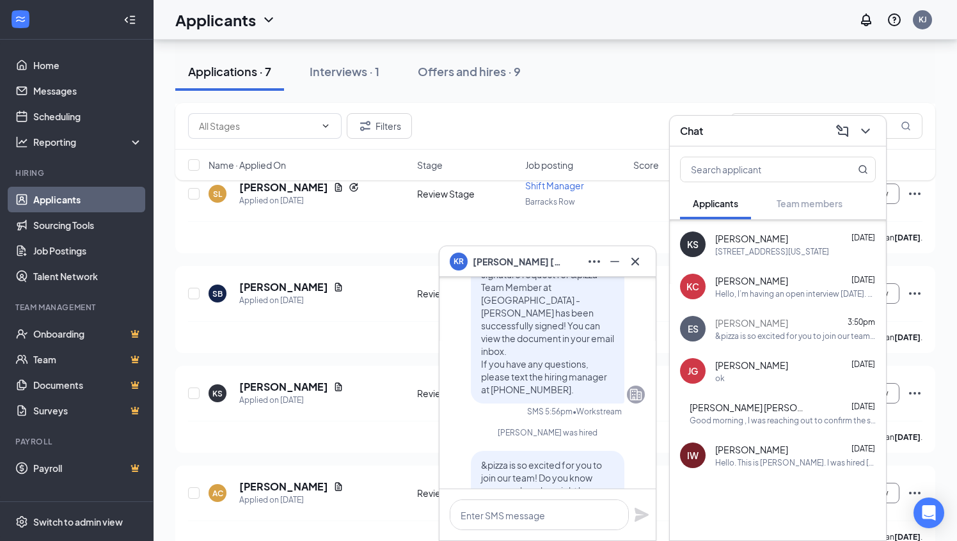
scroll to position [241, 0]
click at [863, 134] on icon "ChevronDown" at bounding box center [865, 130] width 15 height 15
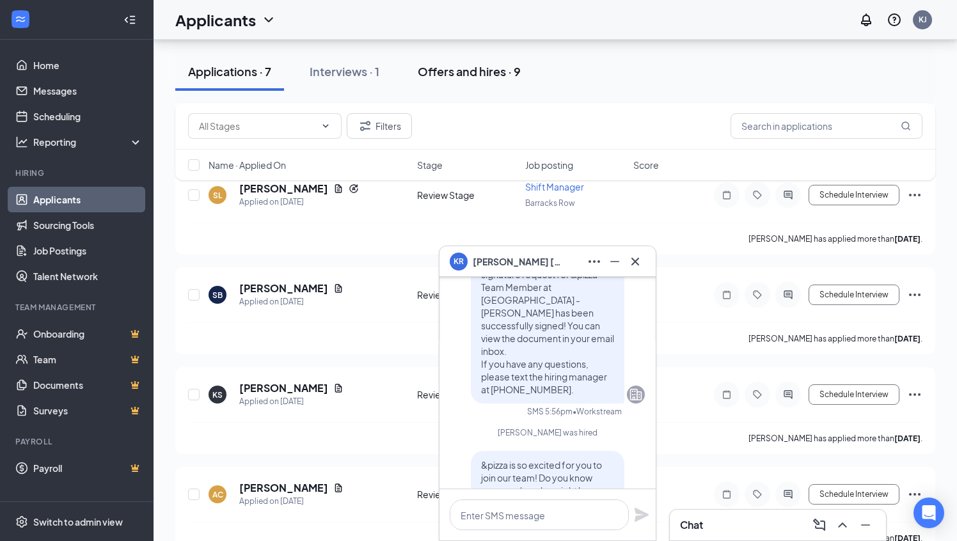
click at [453, 70] on div "Offers and hires · 9" at bounding box center [469, 71] width 103 height 16
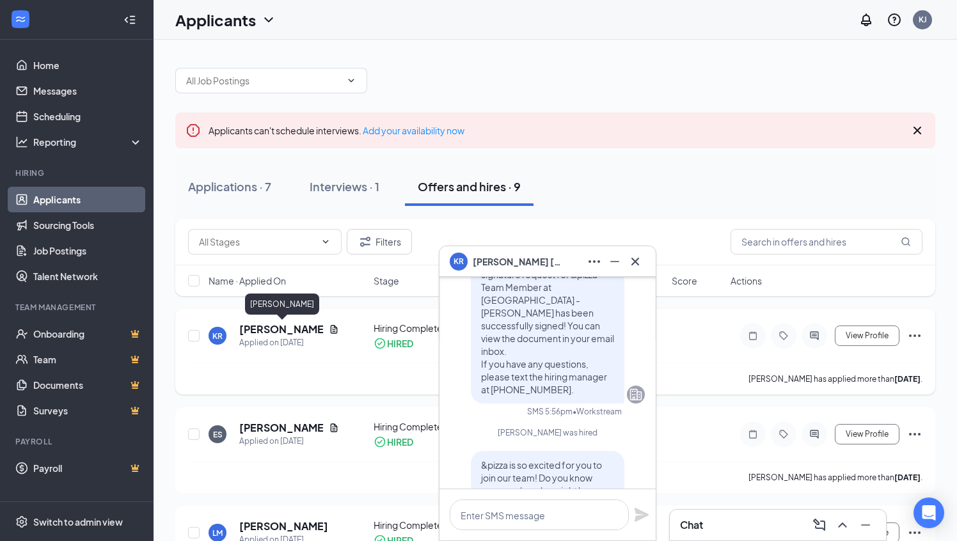
click at [293, 329] on h5 "Kimberly rivera" at bounding box center [281, 329] width 84 height 14
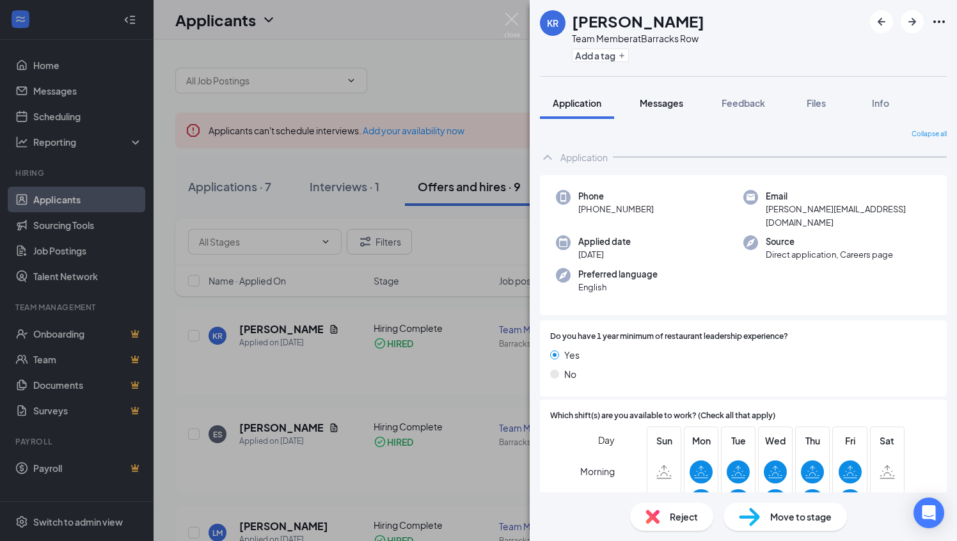
click at [658, 106] on span "Messages" at bounding box center [661, 103] width 43 height 12
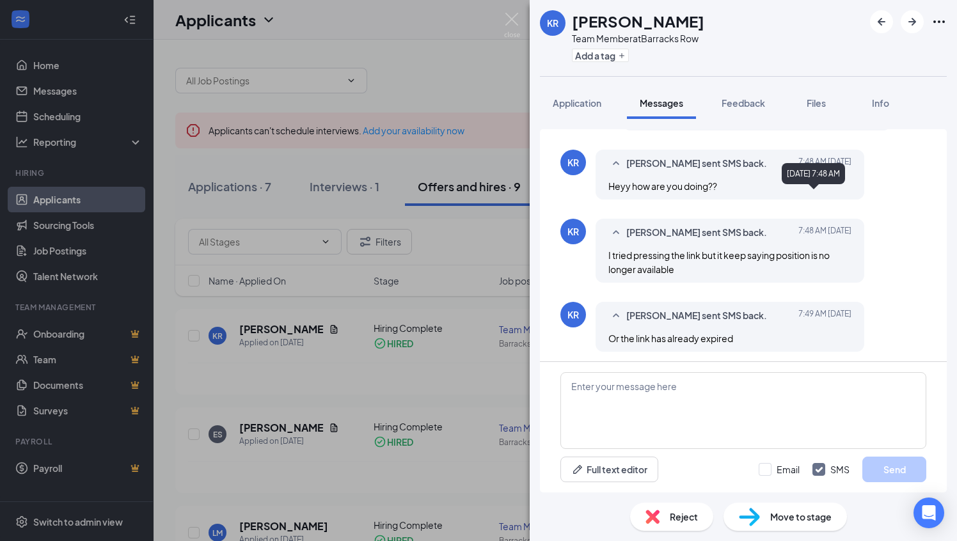
scroll to position [345, 0]
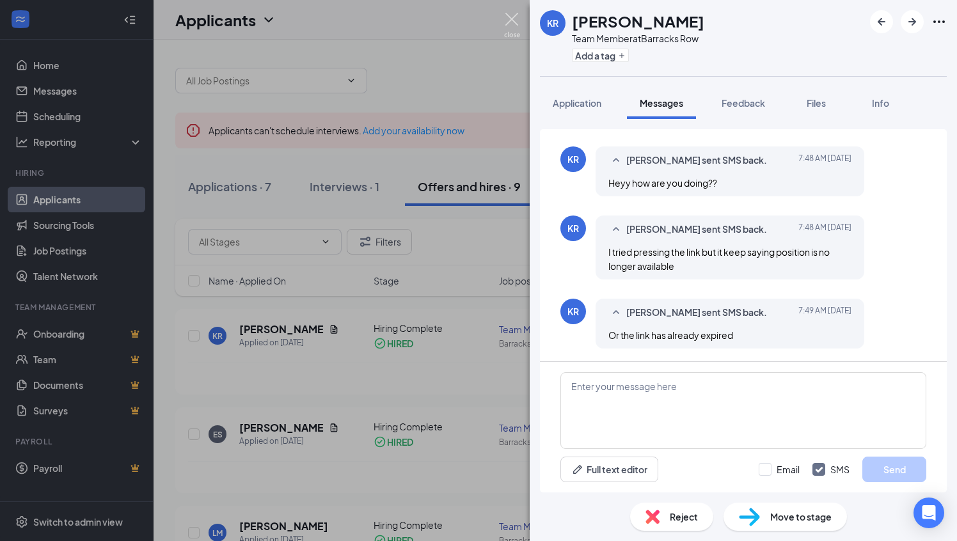
click at [515, 22] on img at bounding box center [512, 25] width 16 height 25
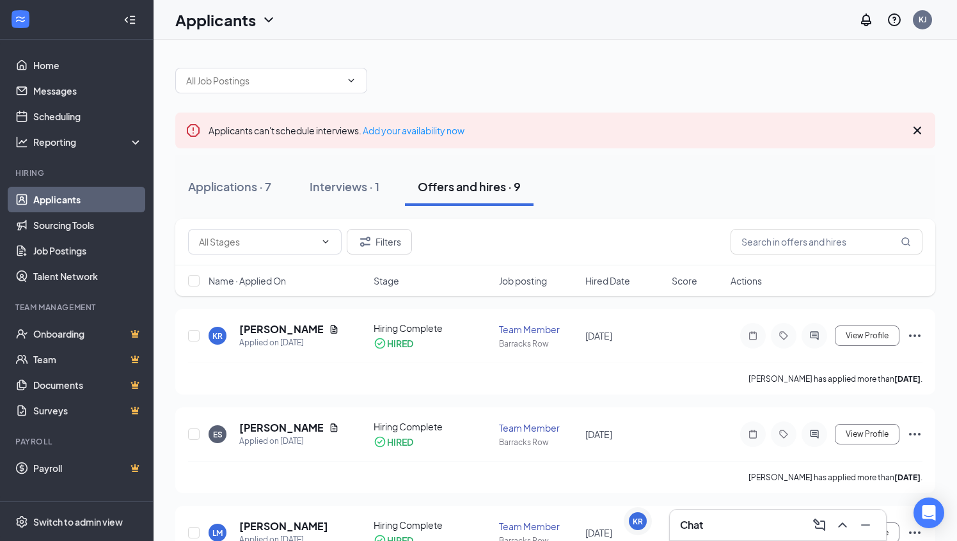
click at [730, 531] on div "Chat" at bounding box center [778, 525] width 196 height 20
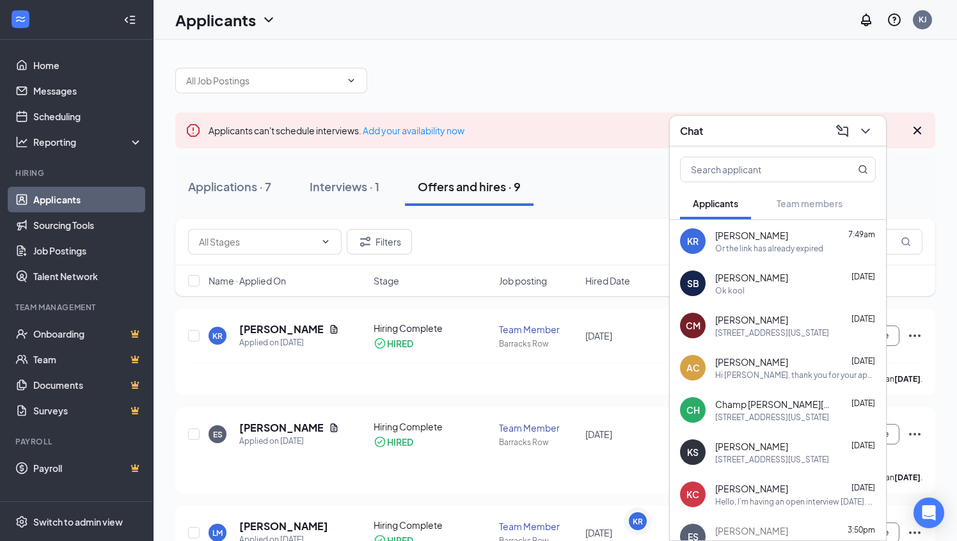
click at [752, 494] on span "[PERSON_NAME]" at bounding box center [751, 488] width 73 height 13
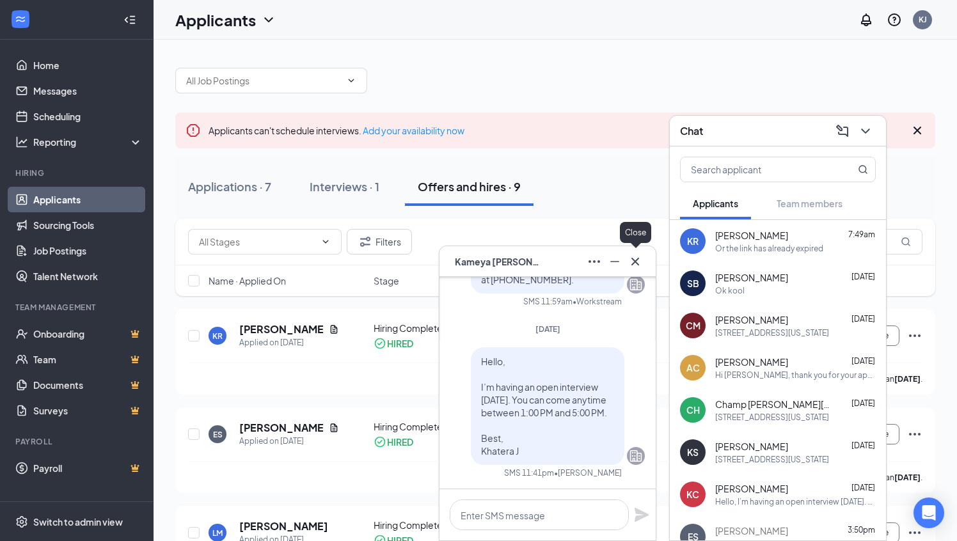
click at [640, 260] on icon "Cross" at bounding box center [635, 261] width 15 height 15
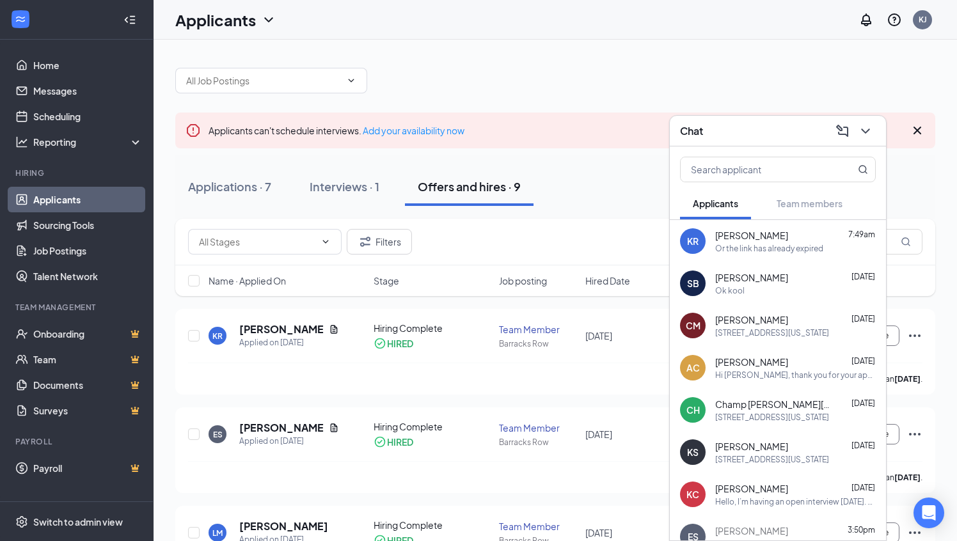
click at [736, 251] on div "Or the link has already expired" at bounding box center [769, 248] width 108 height 11
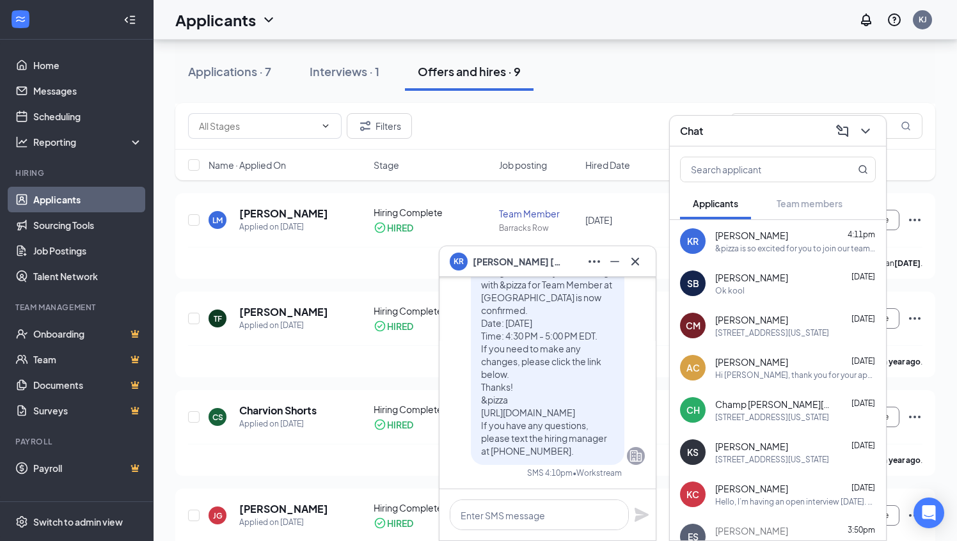
click at [462, 359] on div "Hi Kimberly rivera, thank you for your application. We'll reach out if it's a g…" at bounding box center [547, 302] width 194 height 328
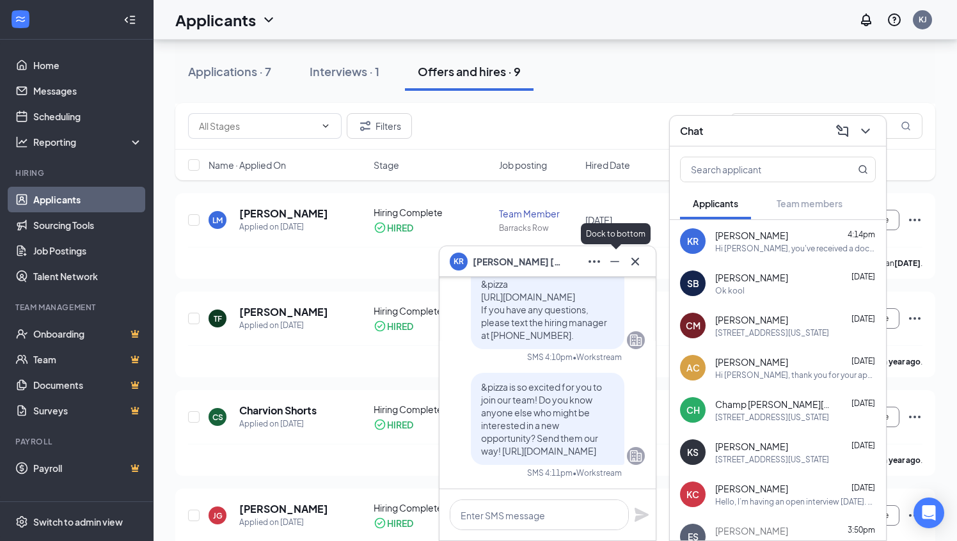
click at [614, 258] on icon "Minimize" at bounding box center [614, 261] width 15 height 15
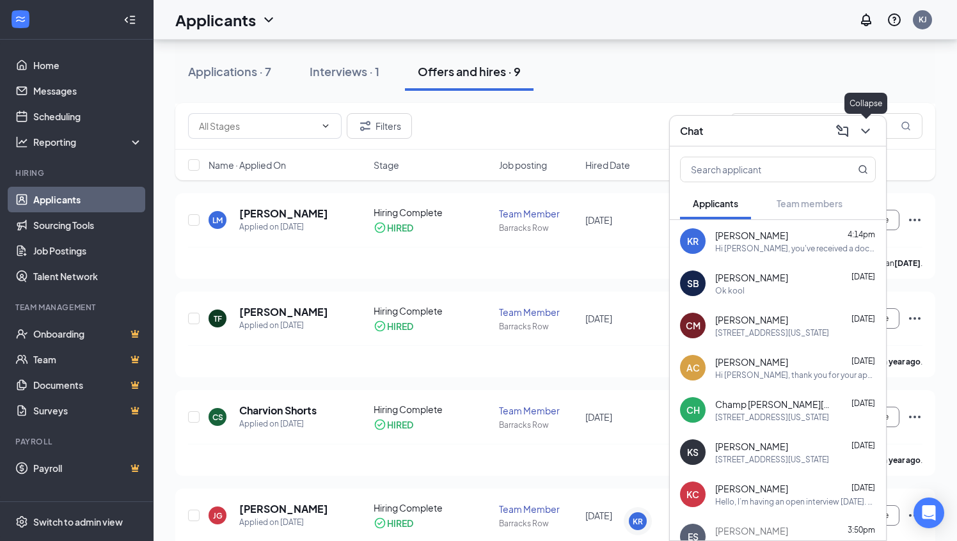
click at [867, 129] on icon "ChevronDown" at bounding box center [865, 130] width 15 height 15
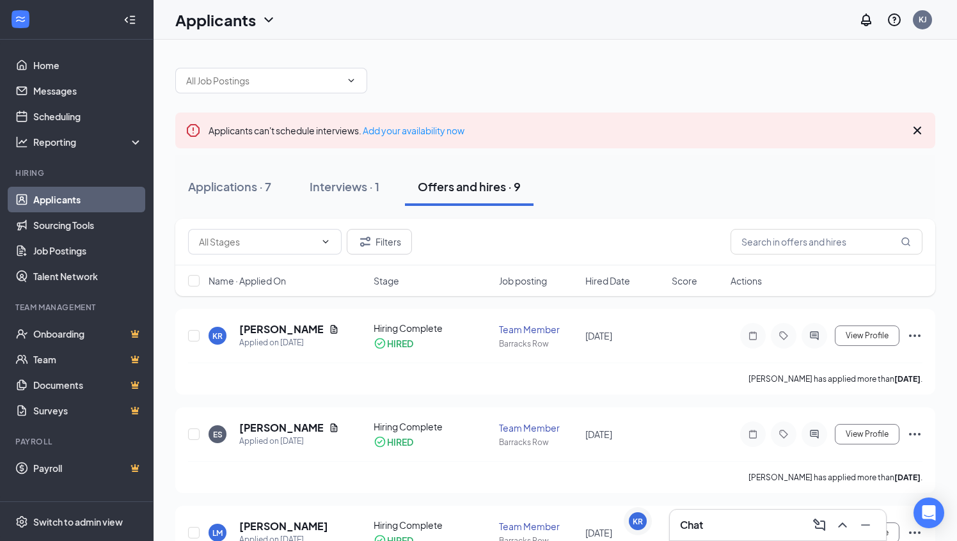
click at [455, 179] on div "Offers and hires · 9" at bounding box center [469, 186] width 103 height 16
click at [329, 190] on div "Interviews · 1" at bounding box center [345, 186] width 70 height 16
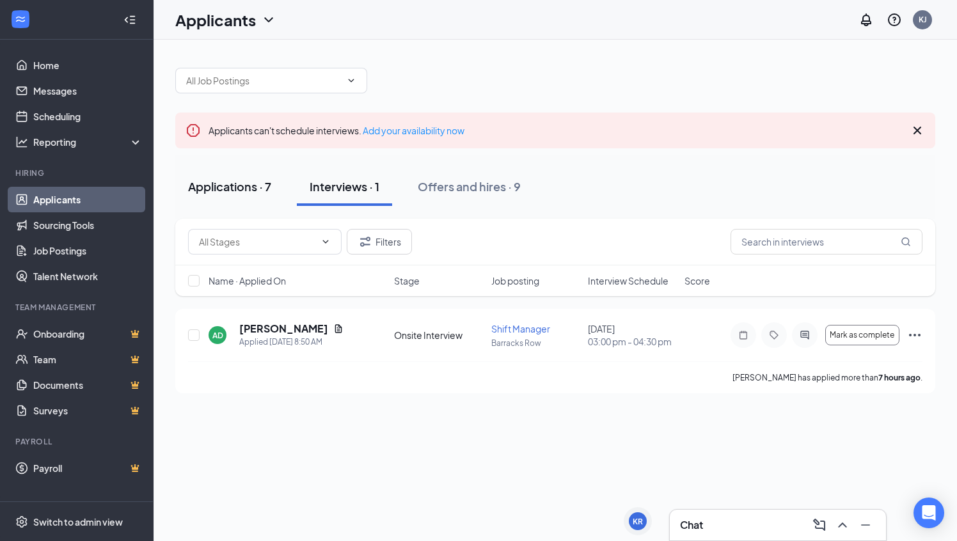
click at [241, 193] on div "Applications · 7" at bounding box center [229, 186] width 83 height 16
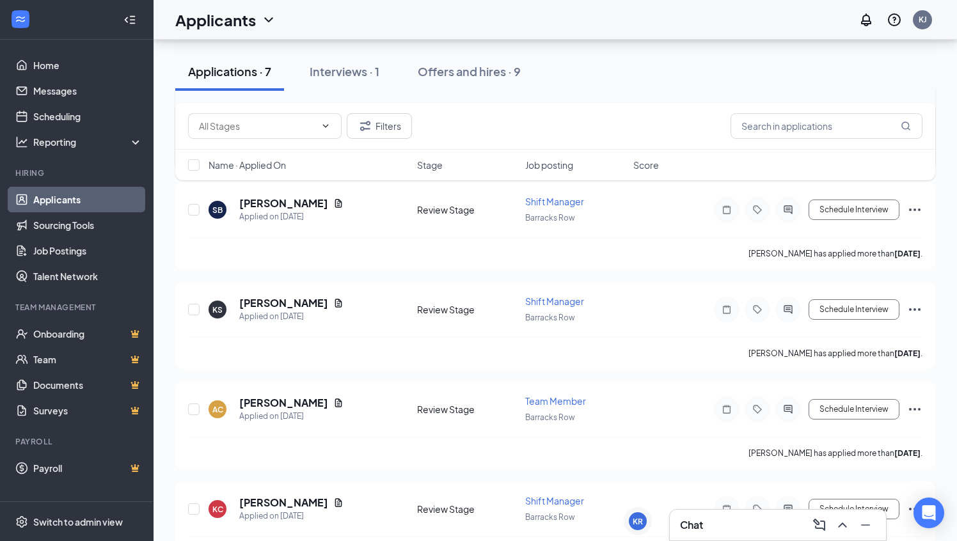
scroll to position [375, 0]
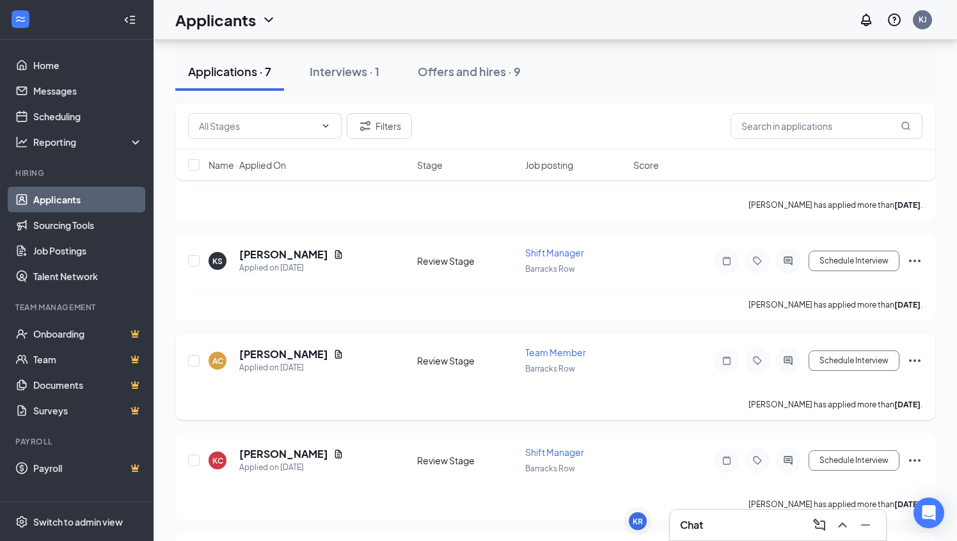
click at [914, 360] on icon "Ellipses" at bounding box center [915, 361] width 12 height 3
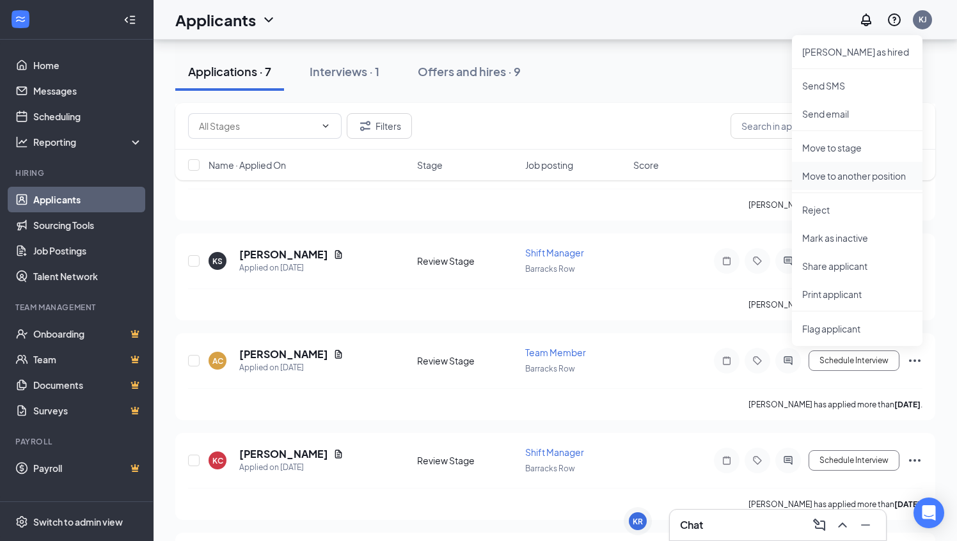
click at [869, 175] on p "Move to another position" at bounding box center [857, 176] width 110 height 13
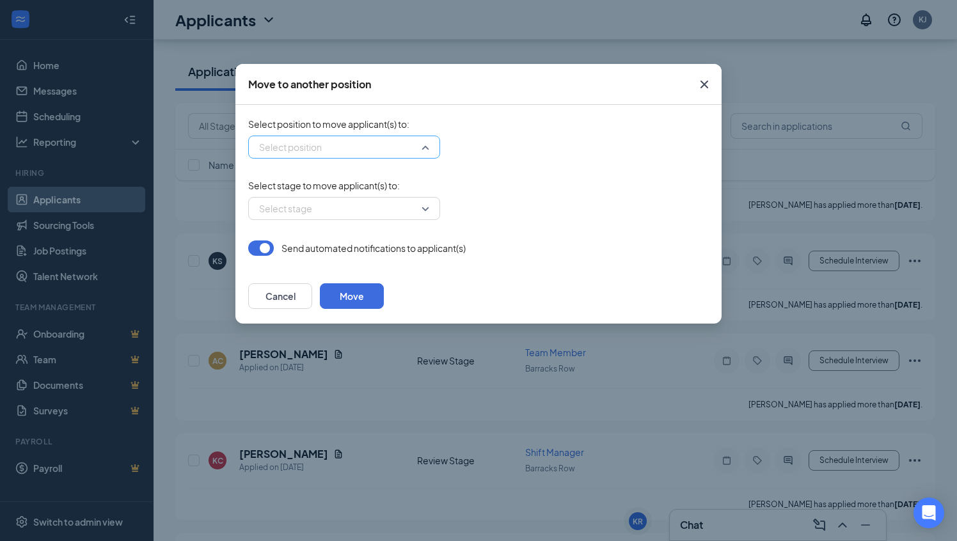
click at [423, 151] on input "search" at bounding box center [340, 147] width 168 height 22
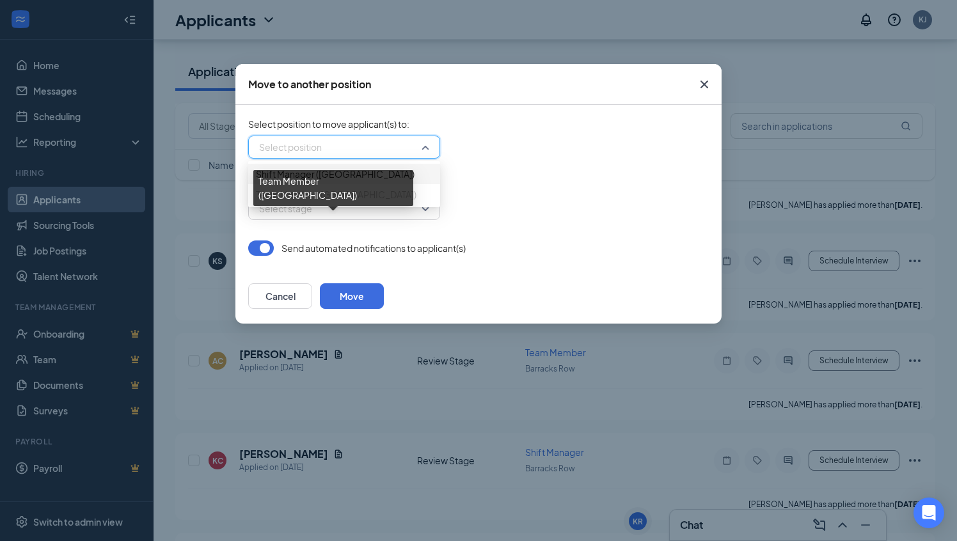
click at [345, 202] on span "Team Member (Barracks Row)" at bounding box center [336, 194] width 161 height 14
click at [338, 202] on span "Team Member (Barracks Row)" at bounding box center [336, 194] width 161 height 14
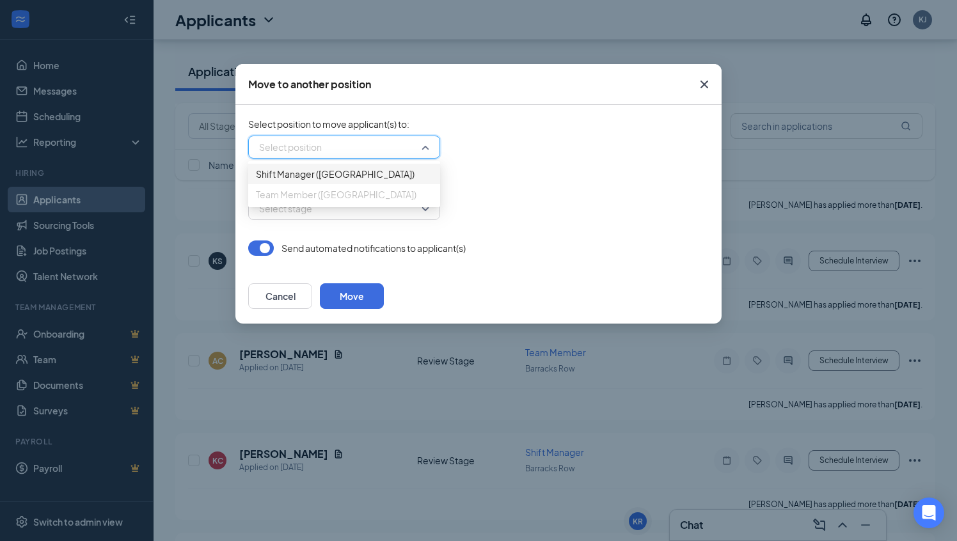
click at [358, 202] on span "Team Member (Barracks Row)" at bounding box center [336, 194] width 161 height 14
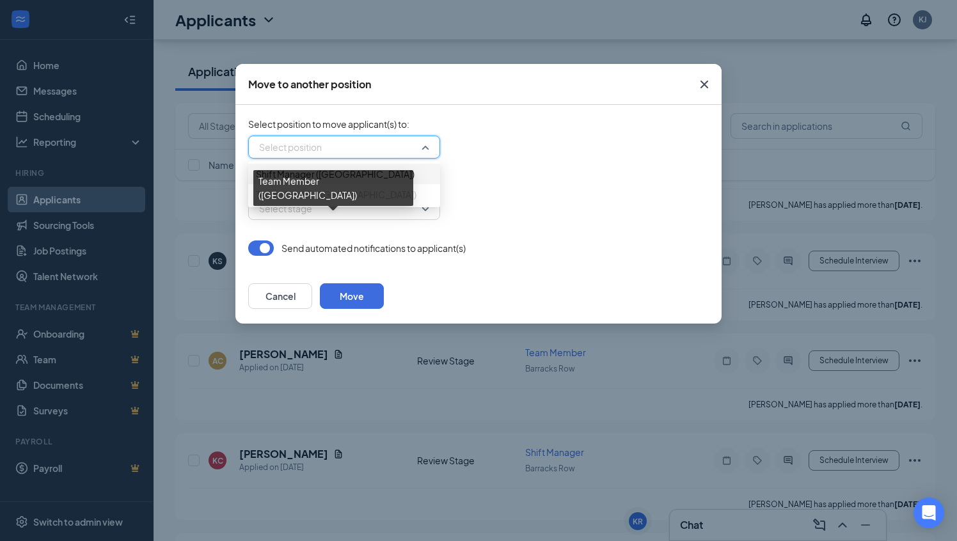
click at [340, 202] on span "Team Member (Barracks Row)" at bounding box center [336, 194] width 161 height 14
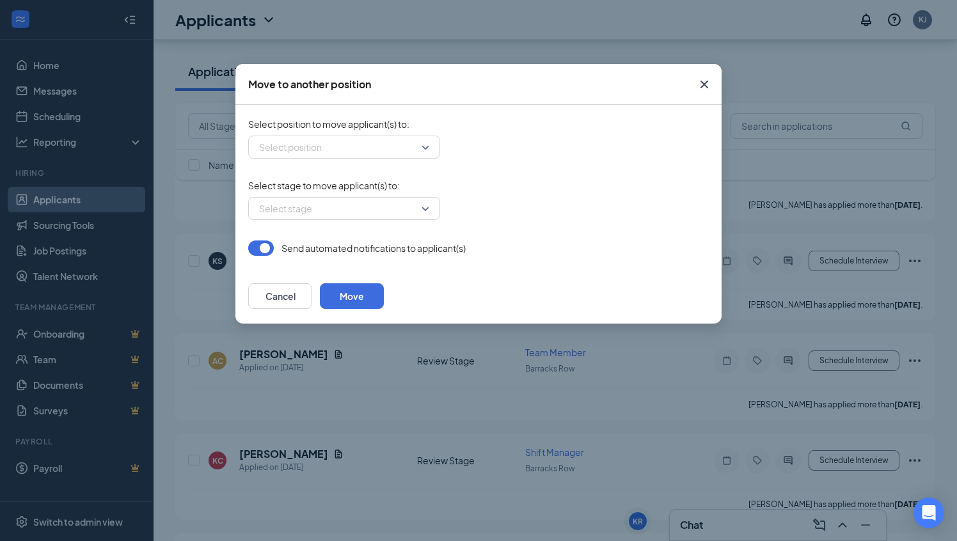
click at [473, 197] on div "Select stage" at bounding box center [478, 208] width 461 height 23
click at [425, 207] on div "Select stage" at bounding box center [344, 208] width 192 height 23
click at [514, 193] on div "Select stage to move applicant(s) to : Select stage -1 Please select a position…" at bounding box center [478, 199] width 461 height 41
click at [312, 297] on button "Cancel" at bounding box center [280, 296] width 64 height 26
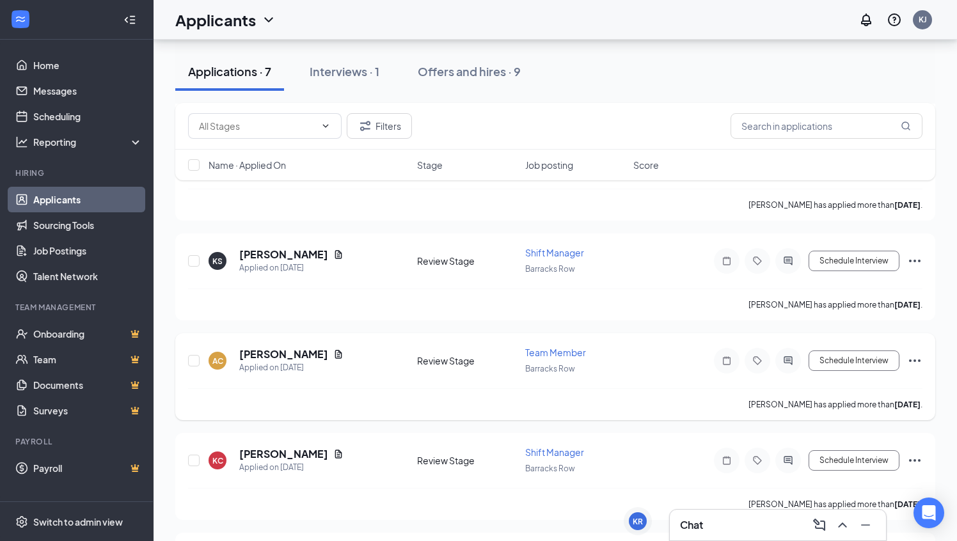
click at [919, 360] on icon "Ellipses" at bounding box center [915, 361] width 12 height 3
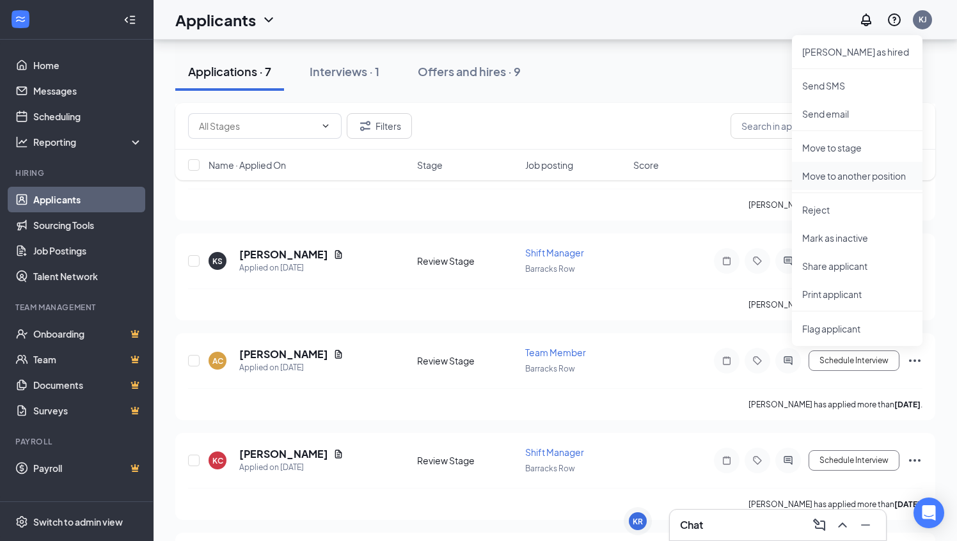
click at [853, 174] on p "Move to another position" at bounding box center [857, 176] width 110 height 13
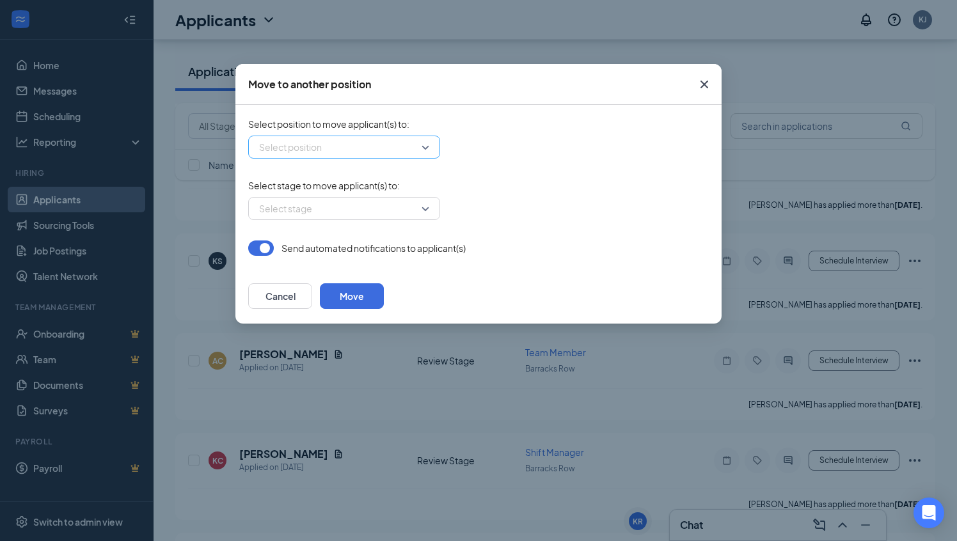
click at [422, 146] on input "search" at bounding box center [340, 147] width 168 height 22
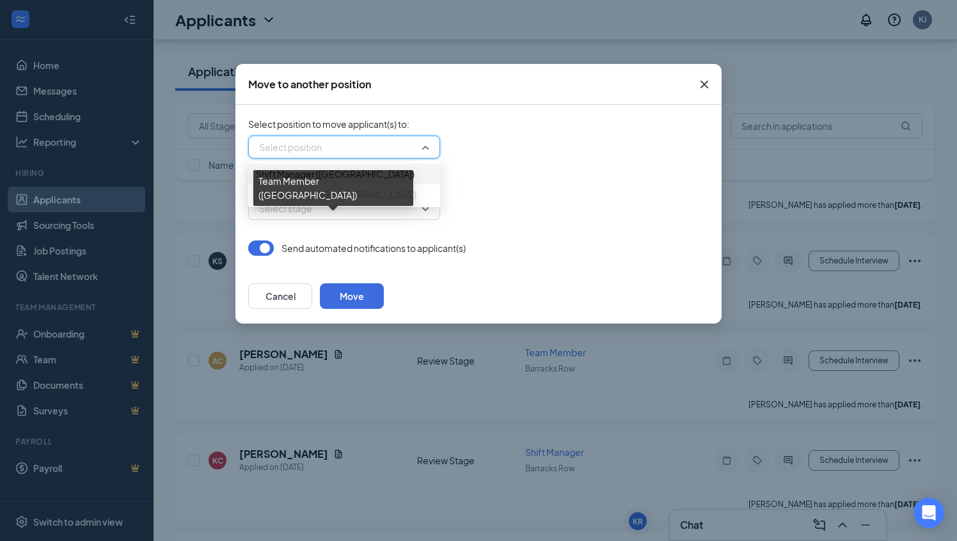
click at [317, 202] on span "Team Member (Barracks Row)" at bounding box center [336, 194] width 161 height 14
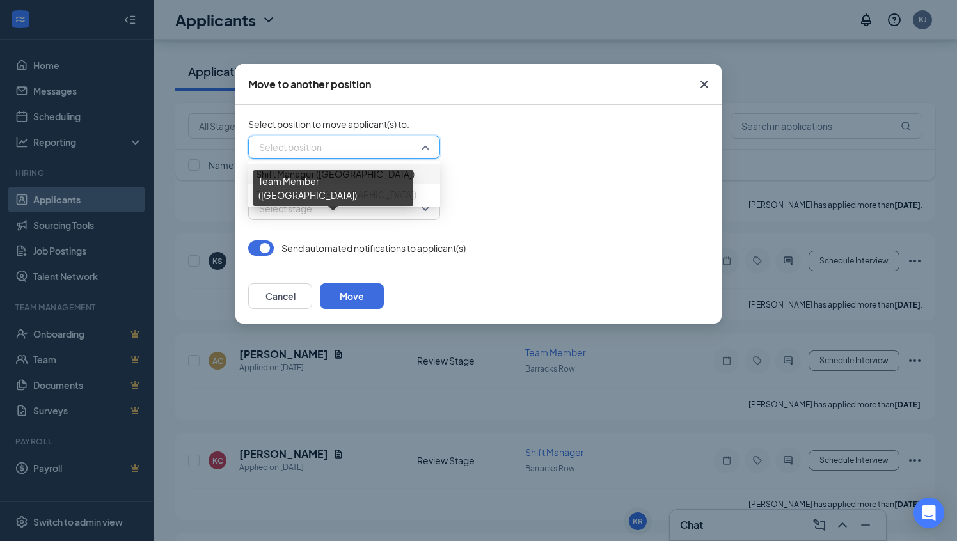
click at [317, 202] on span "Team Member (Barracks Row)" at bounding box center [336, 194] width 161 height 14
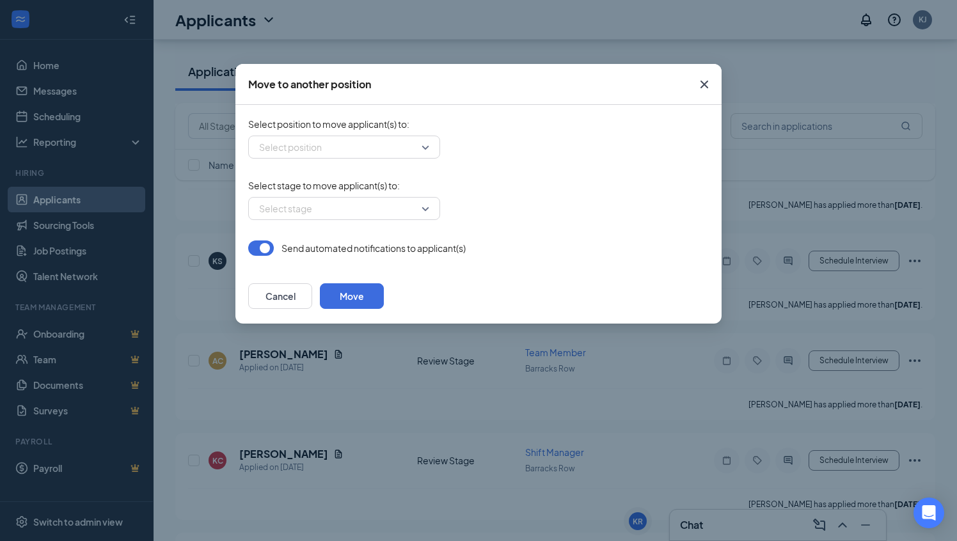
click at [573, 214] on div "Select stage" at bounding box center [478, 208] width 461 height 23
click at [707, 84] on icon "Cross" at bounding box center [704, 84] width 15 height 15
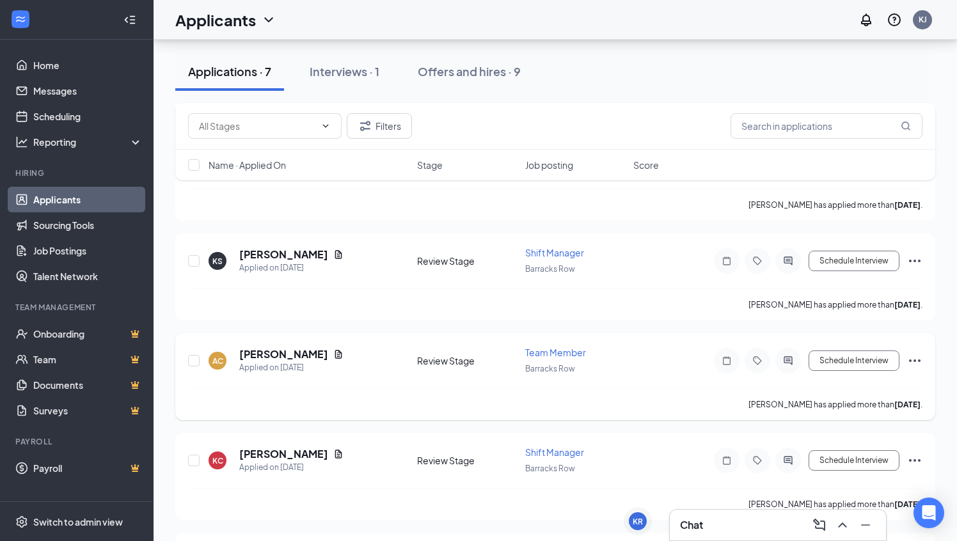
click at [919, 360] on icon "Ellipses" at bounding box center [915, 361] width 12 height 3
click at [666, 324] on div "CM Camisha Mack Applied on Sep 13 Review Stage Shift Manager Barracks Row Sched…" at bounding box center [555, 277] width 760 height 686
click at [915, 354] on icon "Ellipses" at bounding box center [914, 360] width 15 height 15
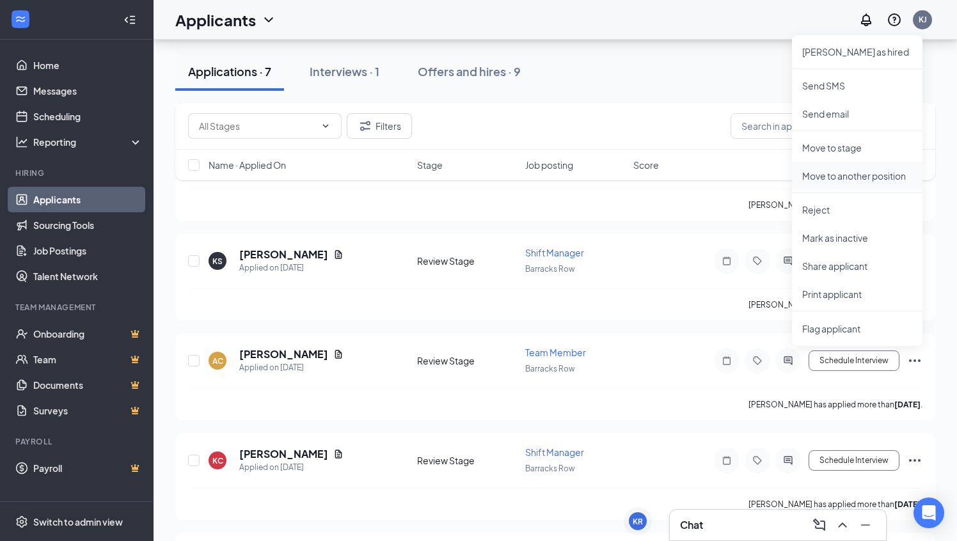
click at [881, 175] on p "Move to another position" at bounding box center [857, 176] width 110 height 13
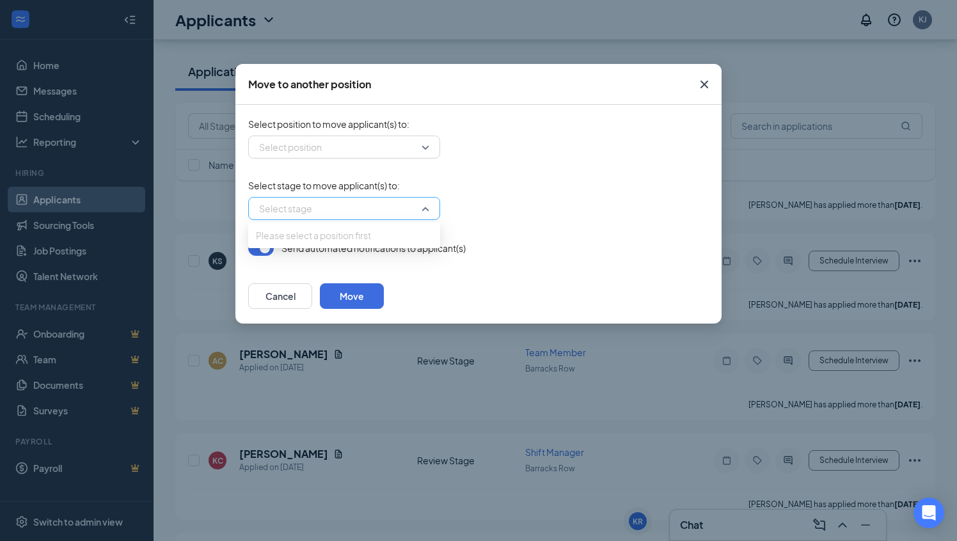
click at [426, 210] on div "Select stage" at bounding box center [344, 208] width 192 height 23
click at [416, 152] on input "search" at bounding box center [340, 147] width 168 height 22
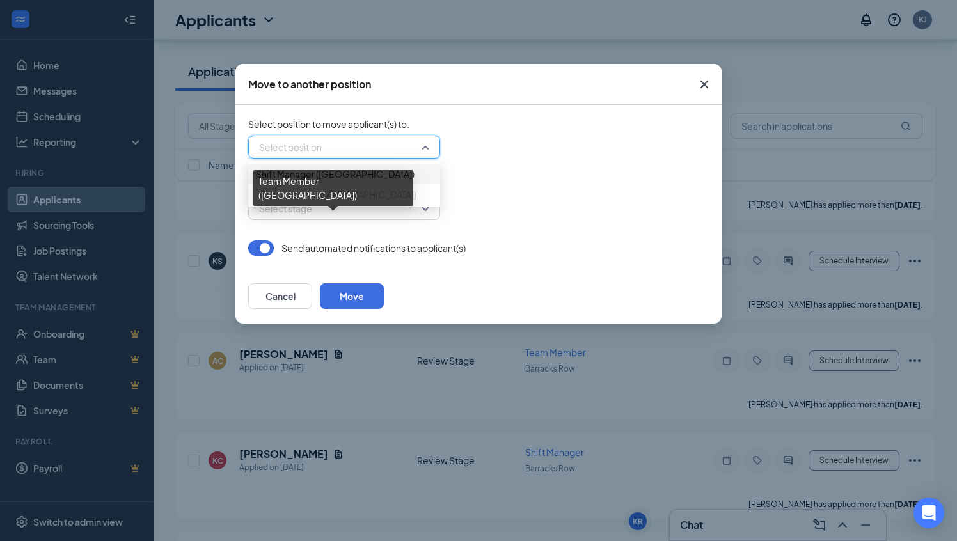
click at [358, 202] on span "Team Member (Barracks Row)" at bounding box center [336, 194] width 161 height 14
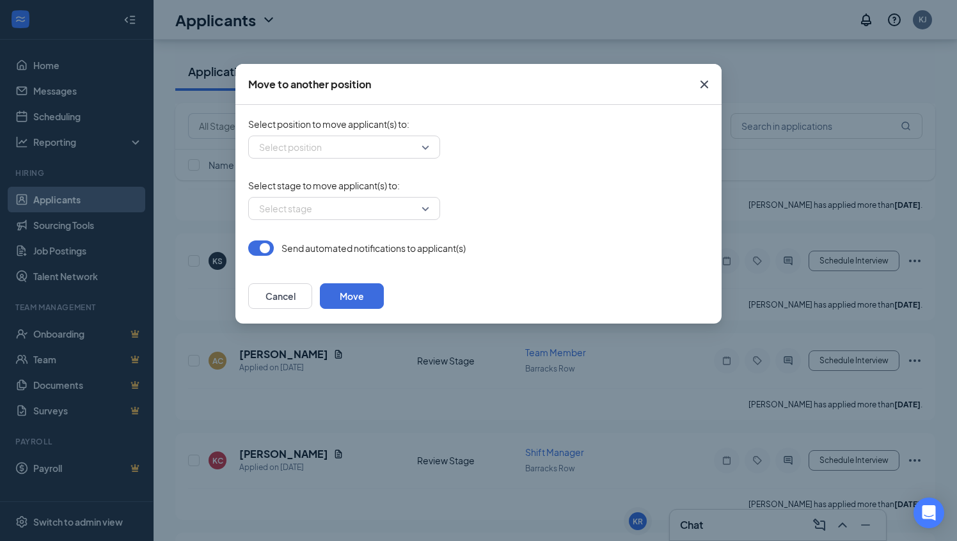
click at [521, 200] on div "Select stage -1 Please select a position first" at bounding box center [478, 208] width 461 height 23
click at [426, 146] on div "Select position" at bounding box center [344, 147] width 192 height 23
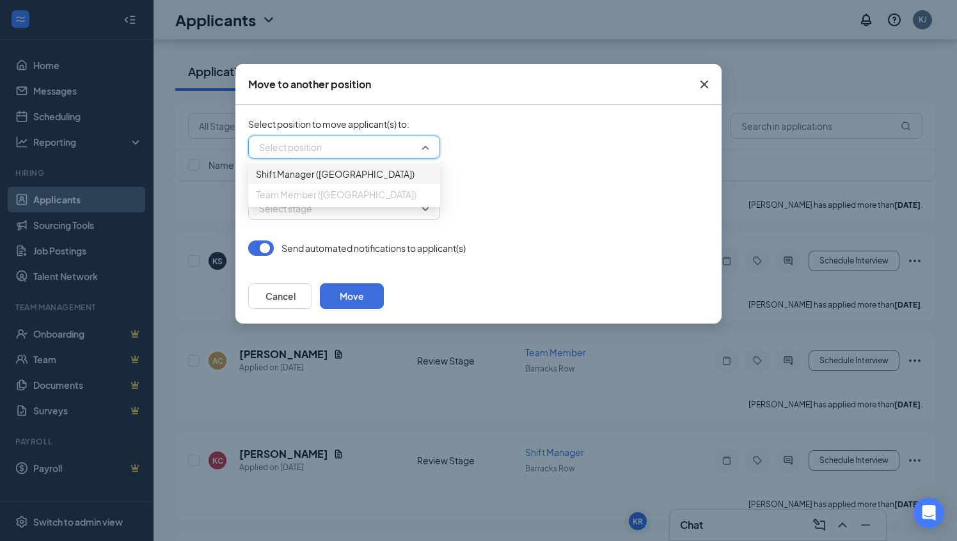
click at [386, 202] on span "Team Member (Barracks Row)" at bounding box center [344, 194] width 177 height 14
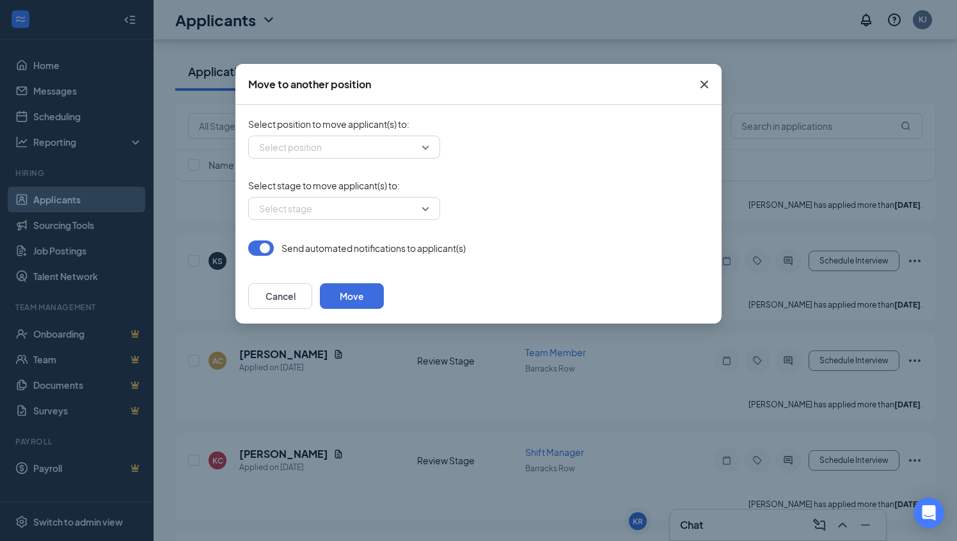
click at [703, 83] on icon "Cross" at bounding box center [704, 85] width 8 height 8
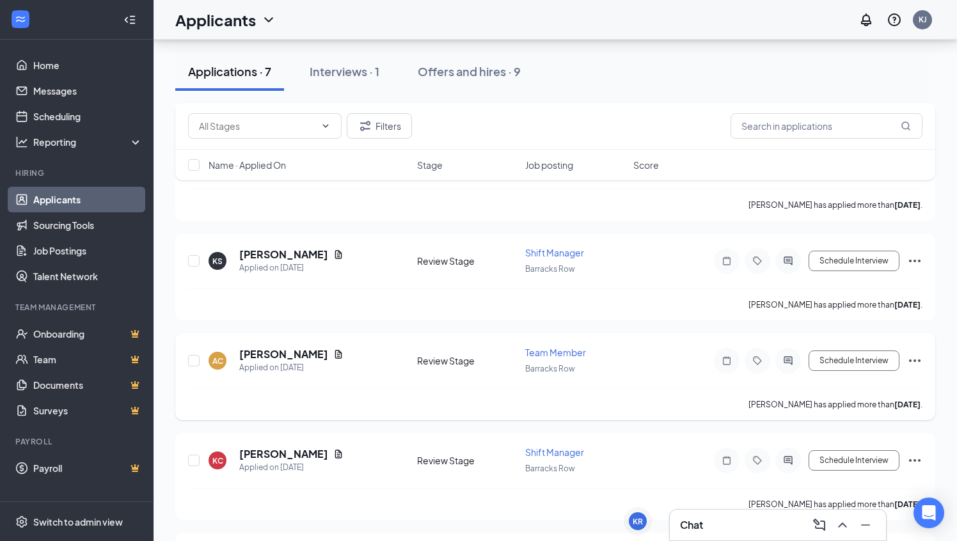
click at [914, 358] on icon "Ellipses" at bounding box center [914, 360] width 15 height 15
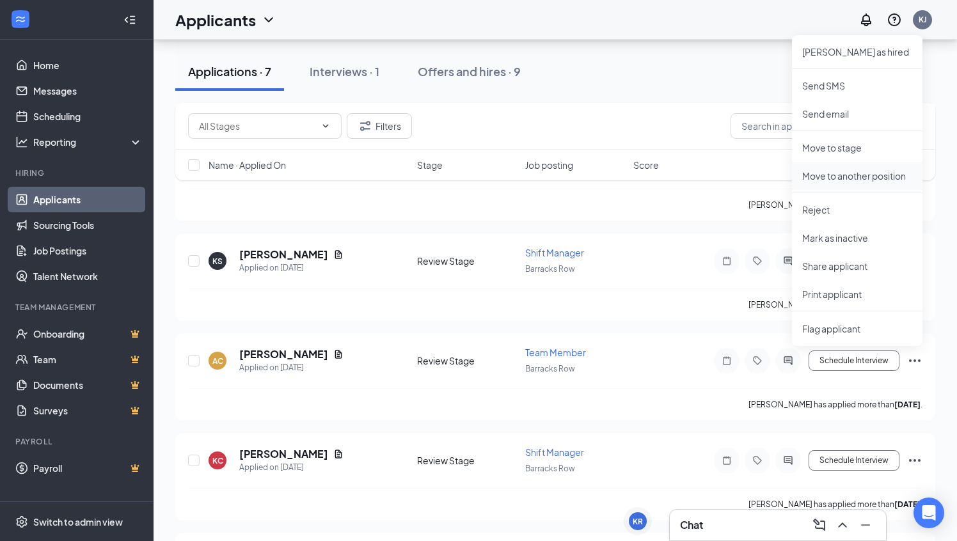
click at [888, 179] on p "Move to another position" at bounding box center [857, 176] width 110 height 13
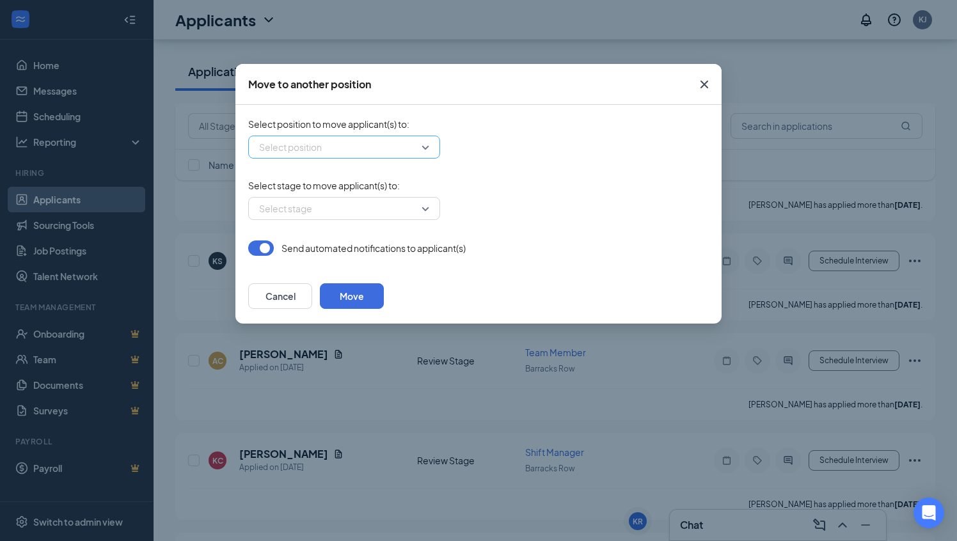
click at [422, 146] on input "search" at bounding box center [340, 147] width 168 height 22
click at [704, 87] on icon "Cross" at bounding box center [704, 84] width 15 height 15
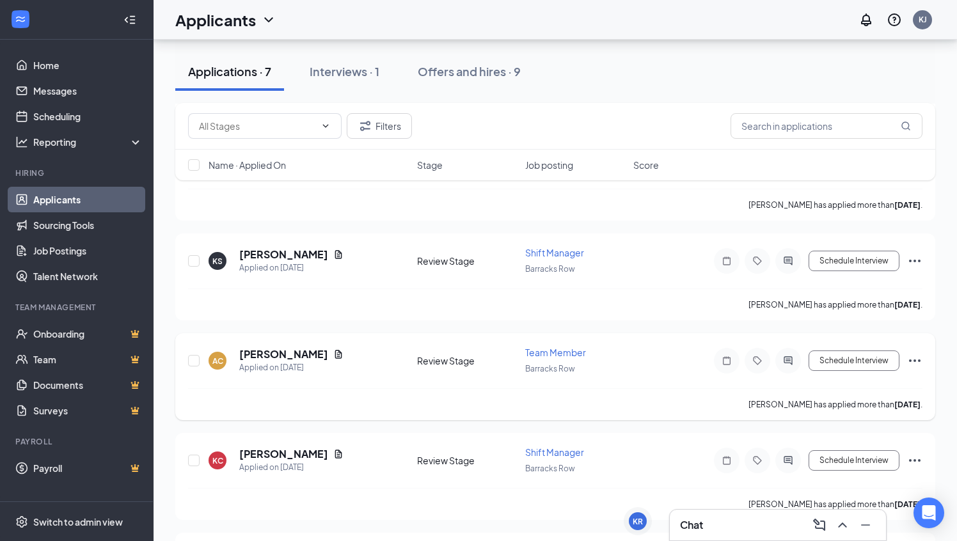
click at [915, 360] on icon "Ellipses" at bounding box center [915, 361] width 12 height 3
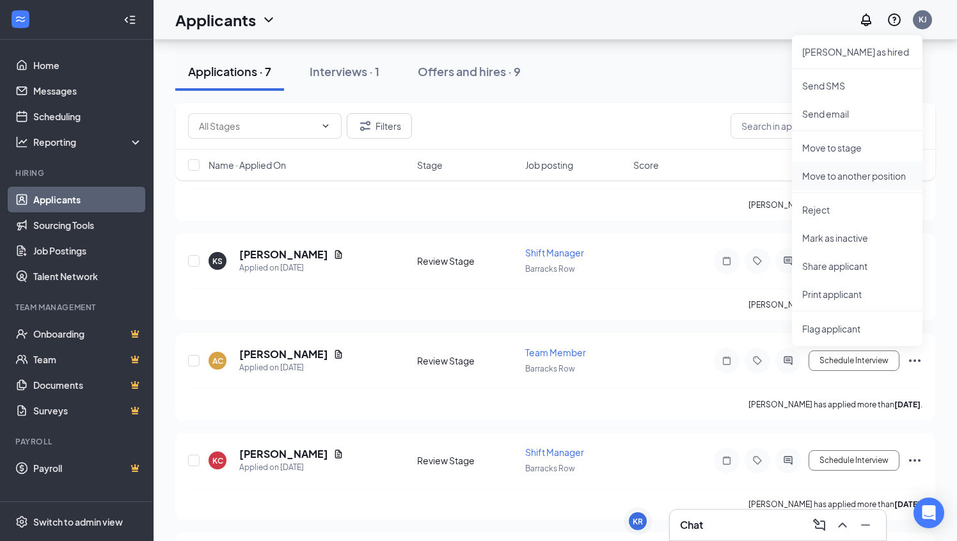
click at [865, 182] on li "Move to another position" at bounding box center [857, 176] width 130 height 28
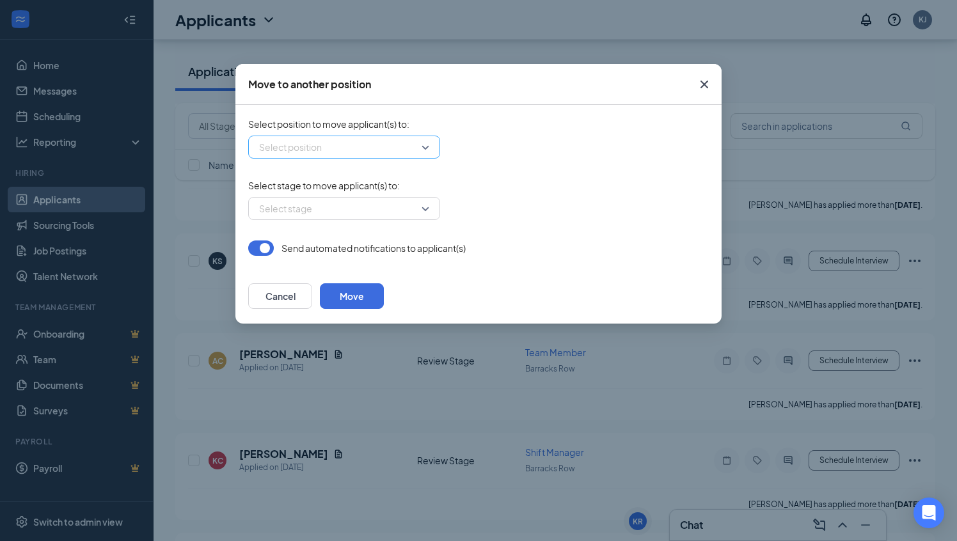
click at [427, 149] on div "Select position" at bounding box center [344, 147] width 192 height 23
click at [704, 82] on icon "Cross" at bounding box center [704, 84] width 15 height 15
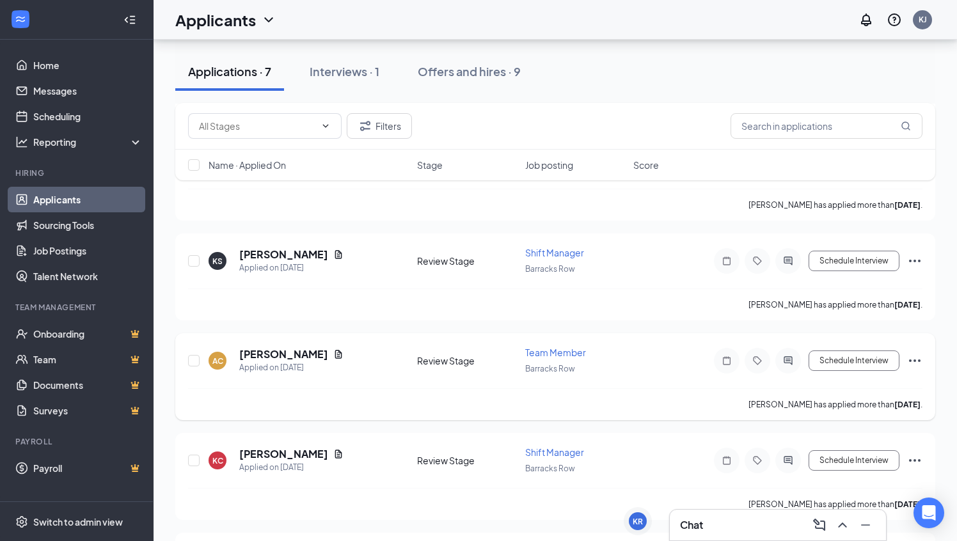
click at [912, 353] on icon "Ellipses" at bounding box center [914, 360] width 15 height 15
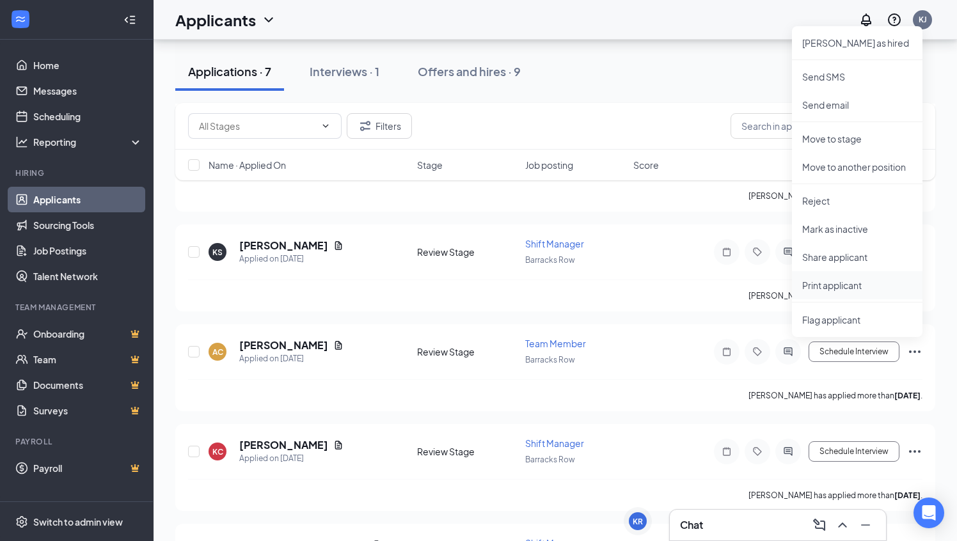
scroll to position [380, 0]
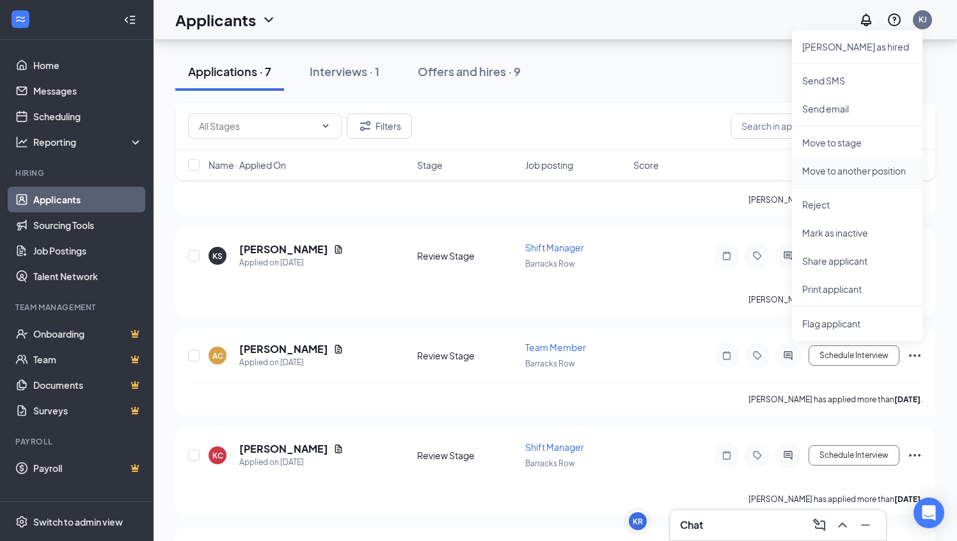
click at [821, 178] on li "Move to another position" at bounding box center [857, 171] width 130 height 28
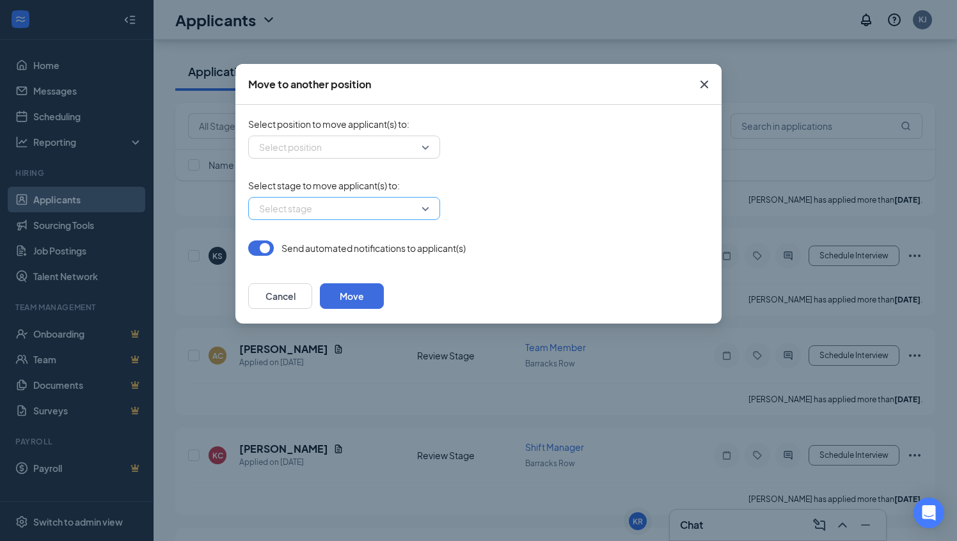
click at [422, 206] on input "search" at bounding box center [340, 209] width 168 height 22
click at [371, 242] on span "Please select a position first" at bounding box center [313, 235] width 115 height 14
click at [532, 204] on div "Select stage -1 Please select a position first" at bounding box center [478, 208] width 461 height 23
click at [384, 304] on button "Move" at bounding box center [352, 296] width 64 height 26
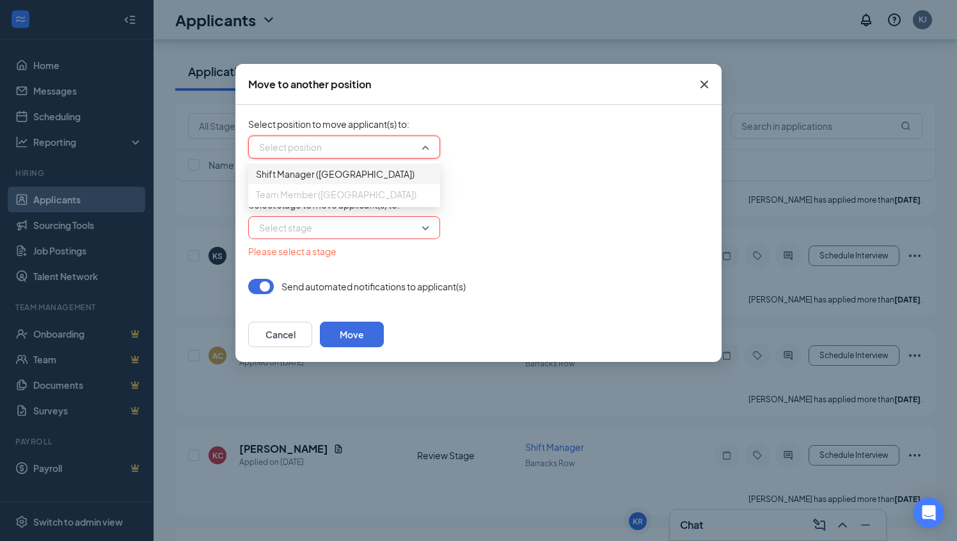
click at [417, 145] on input "search" at bounding box center [340, 147] width 168 height 22
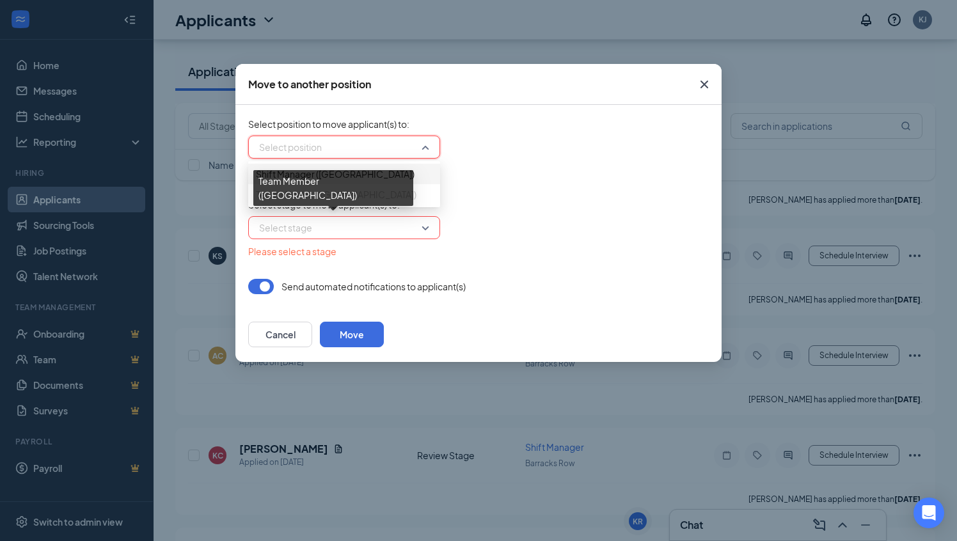
click at [358, 202] on span "Team Member (Barracks Row)" at bounding box center [336, 194] width 161 height 14
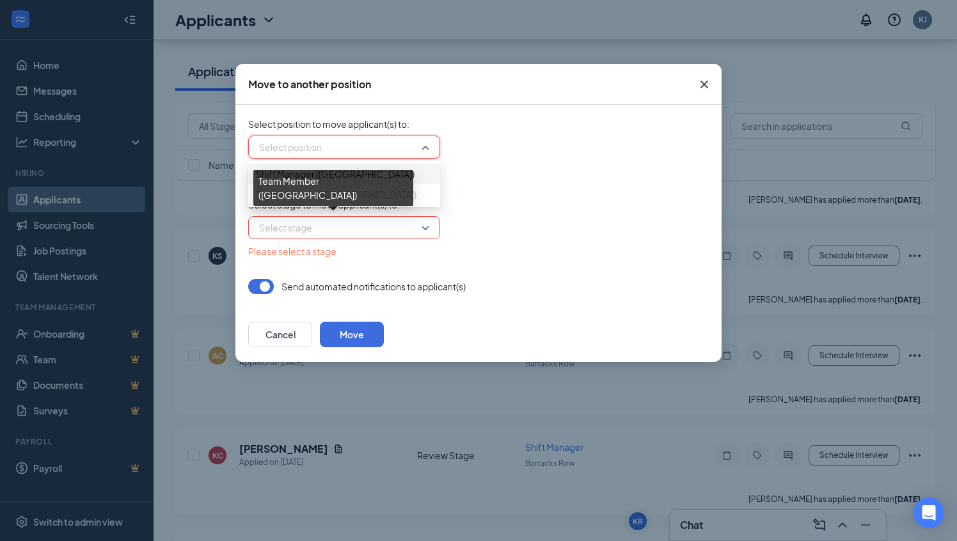
click at [358, 202] on span "Team Member (Barracks Row)" at bounding box center [336, 194] width 161 height 14
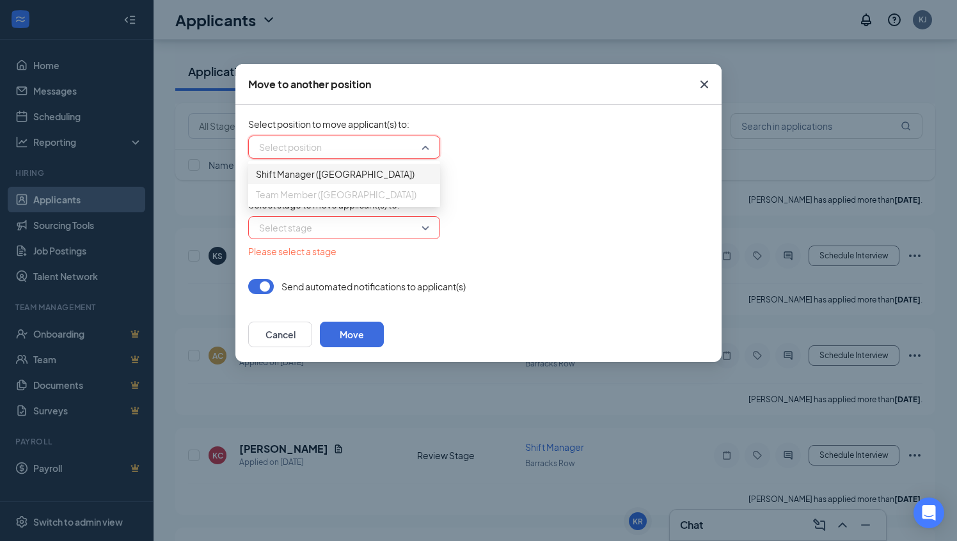
click at [400, 202] on span "Team Member (Barracks Row)" at bounding box center [344, 194] width 177 height 14
click at [401, 202] on span "Team Member (Barracks Row)" at bounding box center [344, 194] width 177 height 14
click at [486, 214] on div "Select stage to move applicant(s) to : Select stage -1 Please select a position…" at bounding box center [478, 228] width 461 height 60
click at [423, 228] on input "search" at bounding box center [340, 228] width 168 height 22
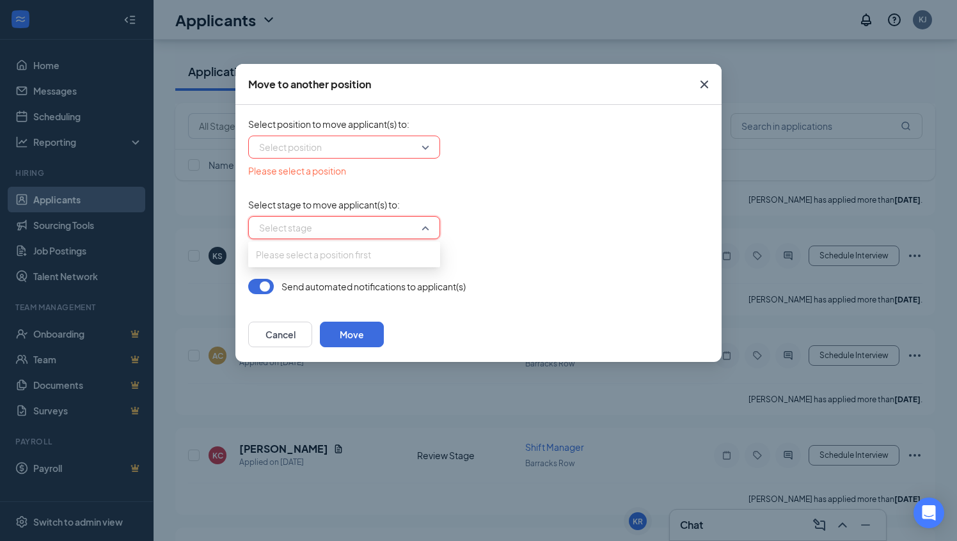
click at [347, 262] on span "Please select a position first" at bounding box center [313, 255] width 115 height 14
click at [492, 150] on div "Select position 388738 387638 Shift Manager (Barracks Row) Team Member (Barrack…" at bounding box center [478, 147] width 461 height 23
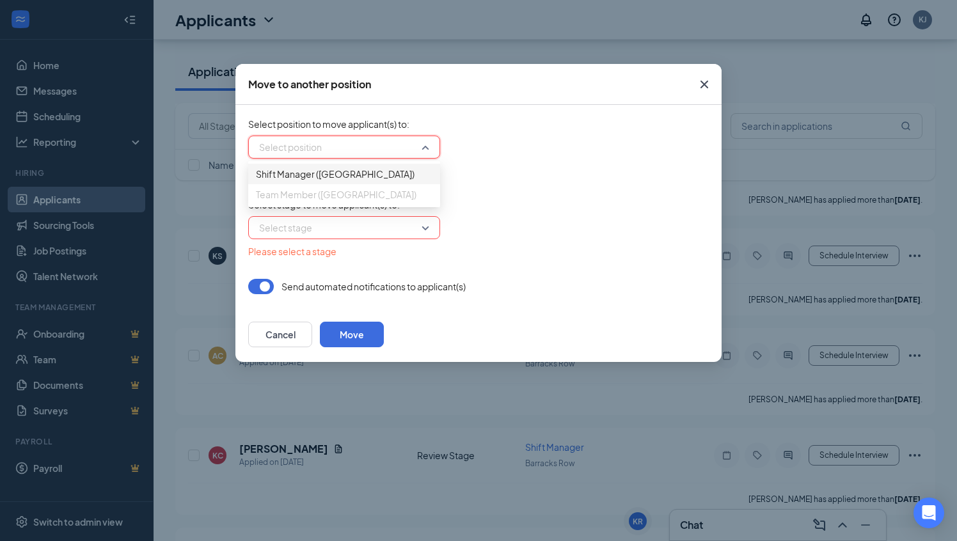
click at [424, 141] on div "Select position" at bounding box center [344, 147] width 192 height 23
click at [701, 84] on icon "Cross" at bounding box center [704, 84] width 15 height 15
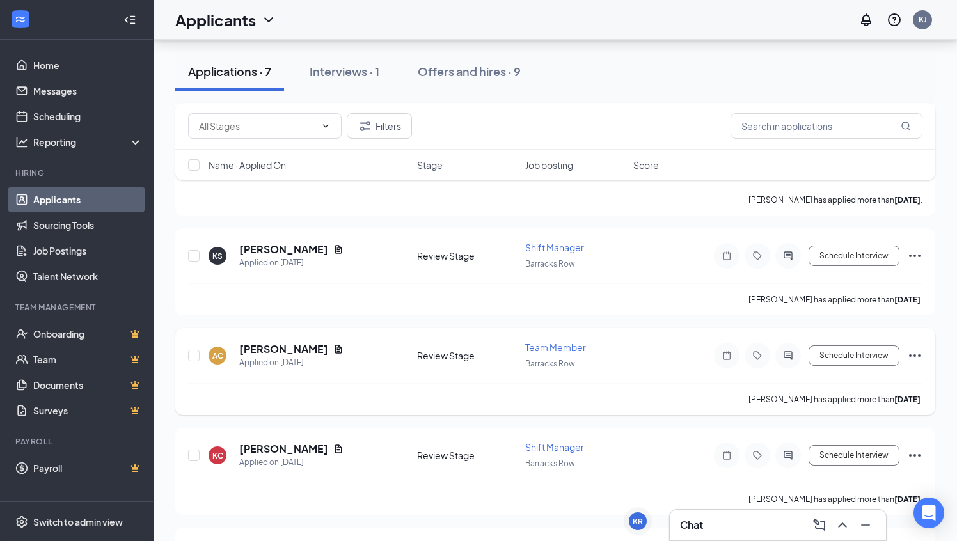
click at [920, 349] on icon "Ellipses" at bounding box center [914, 355] width 15 height 15
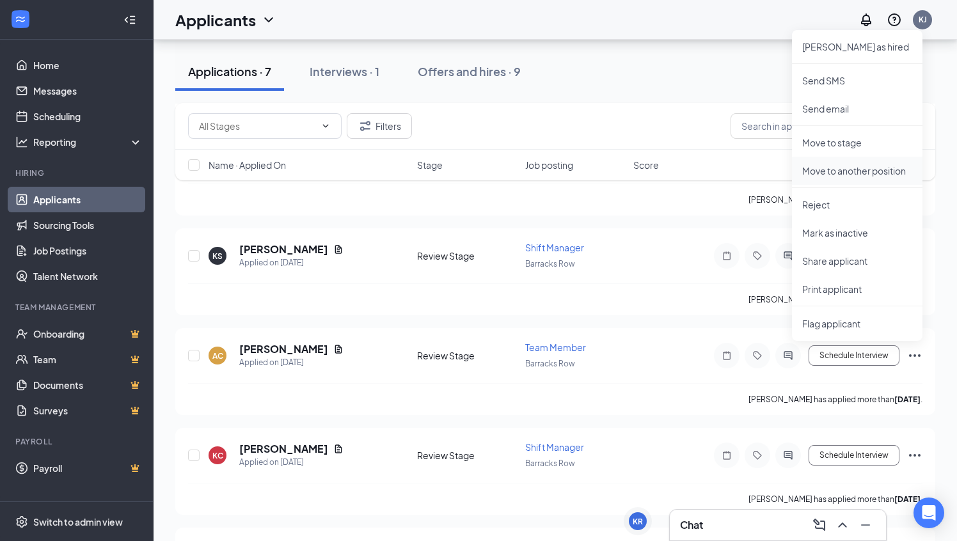
click at [859, 171] on p "Move to another position" at bounding box center [857, 170] width 110 height 13
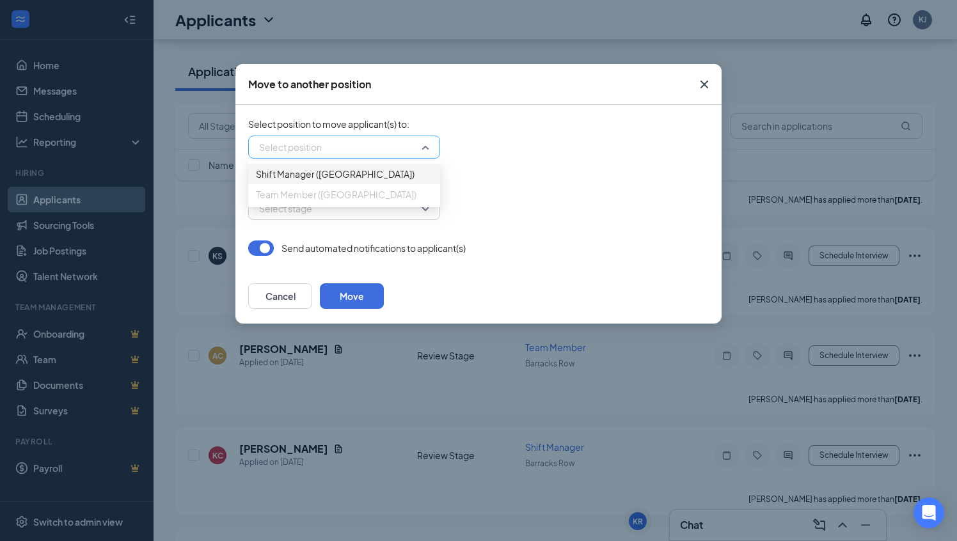
click at [424, 143] on div "Select position" at bounding box center [344, 147] width 192 height 23
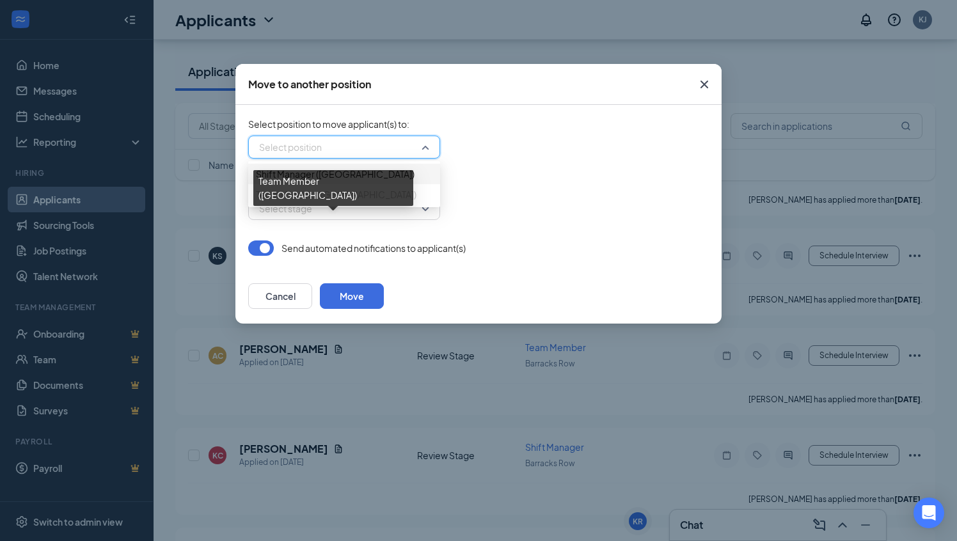
click at [337, 202] on span "Team Member (Barracks Row)" at bounding box center [336, 194] width 161 height 14
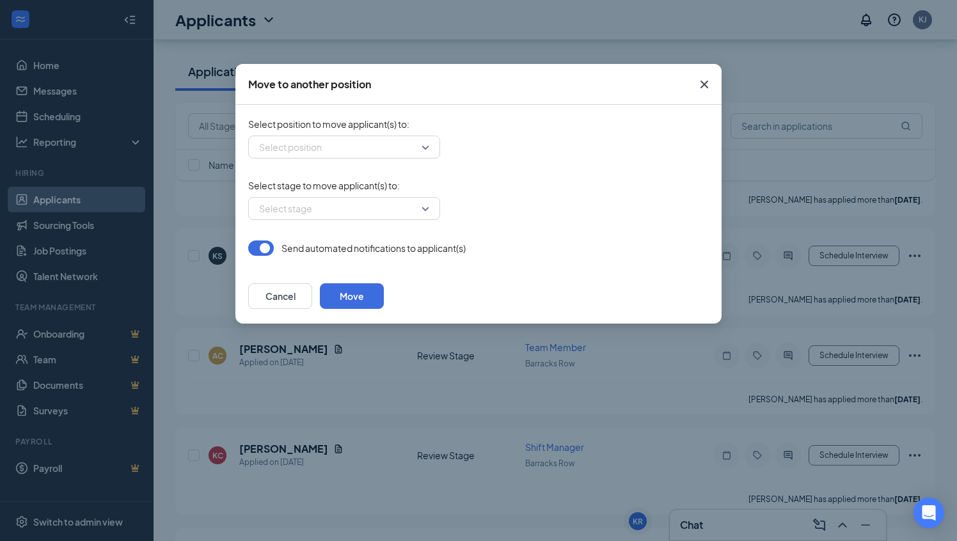
click at [702, 85] on icon "Cross" at bounding box center [704, 85] width 8 height 8
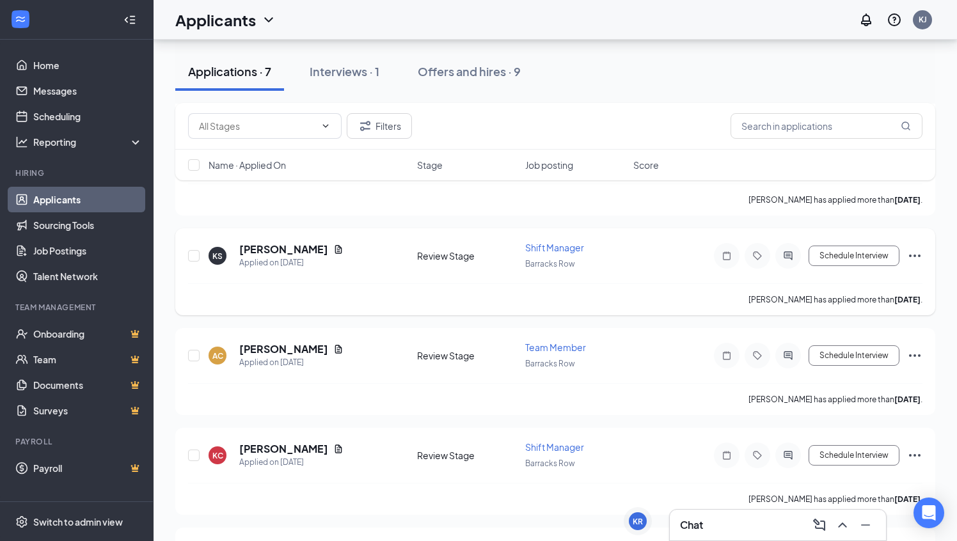
click at [914, 255] on icon "Ellipses" at bounding box center [915, 256] width 12 height 3
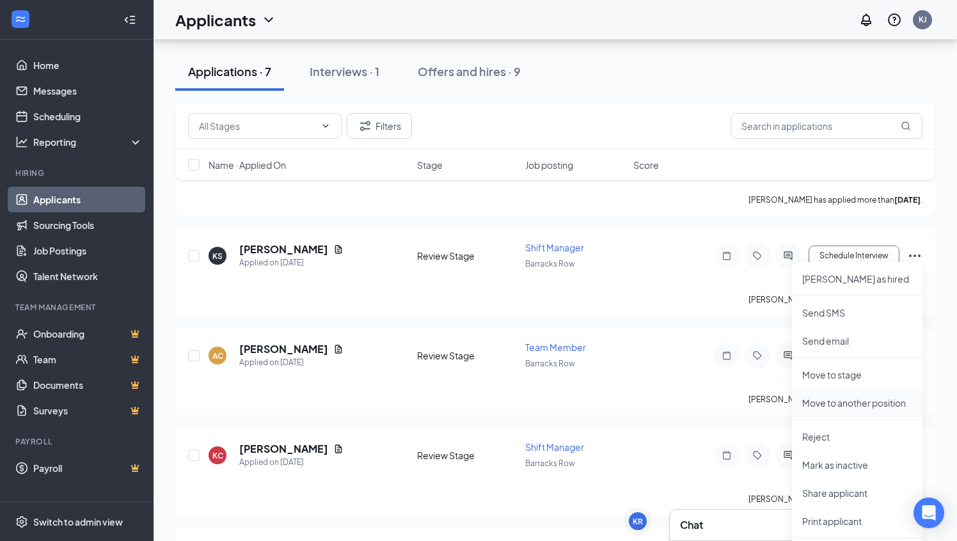
click at [846, 400] on p "Move to another position" at bounding box center [857, 403] width 110 height 13
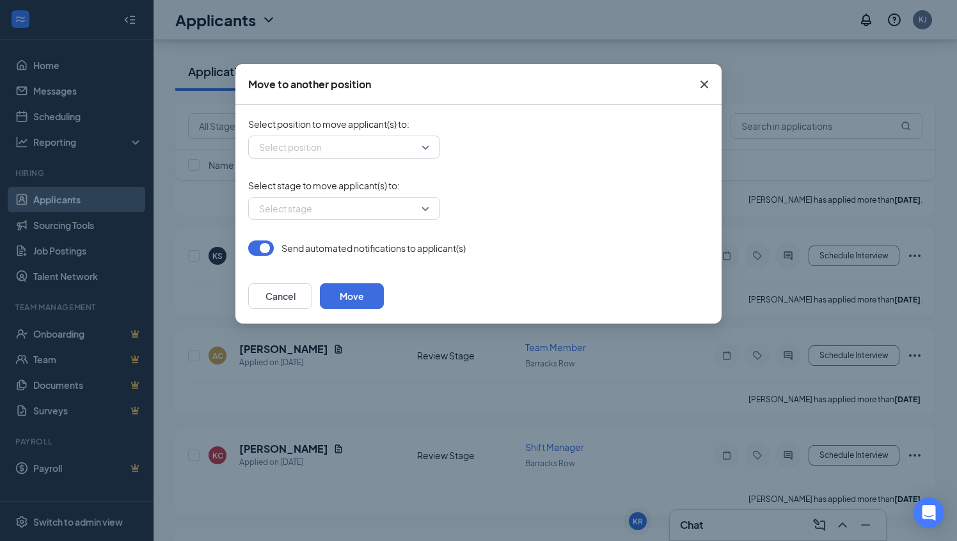
click at [846, 400] on div "Move to another position Select position to move applicant(s) to : Select posit…" at bounding box center [478, 270] width 957 height 541
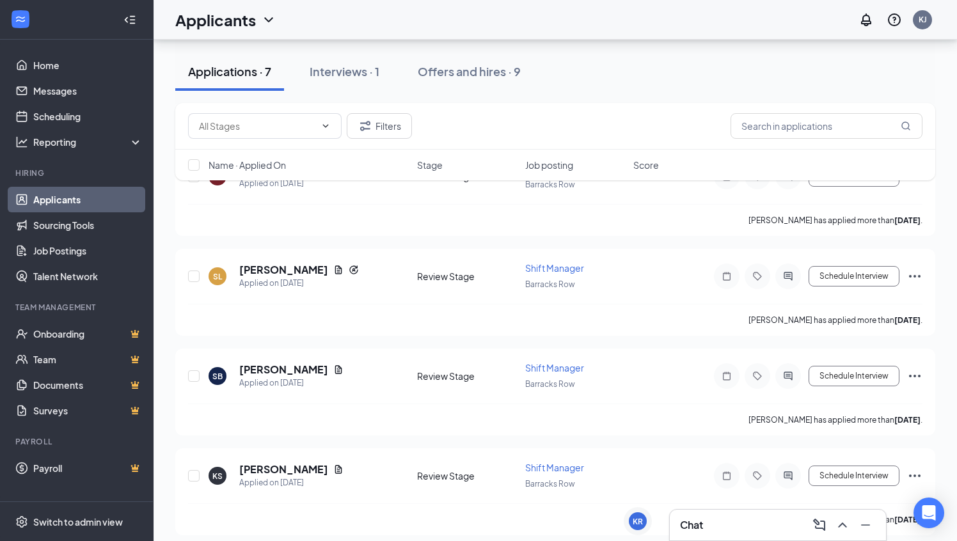
scroll to position [0, 0]
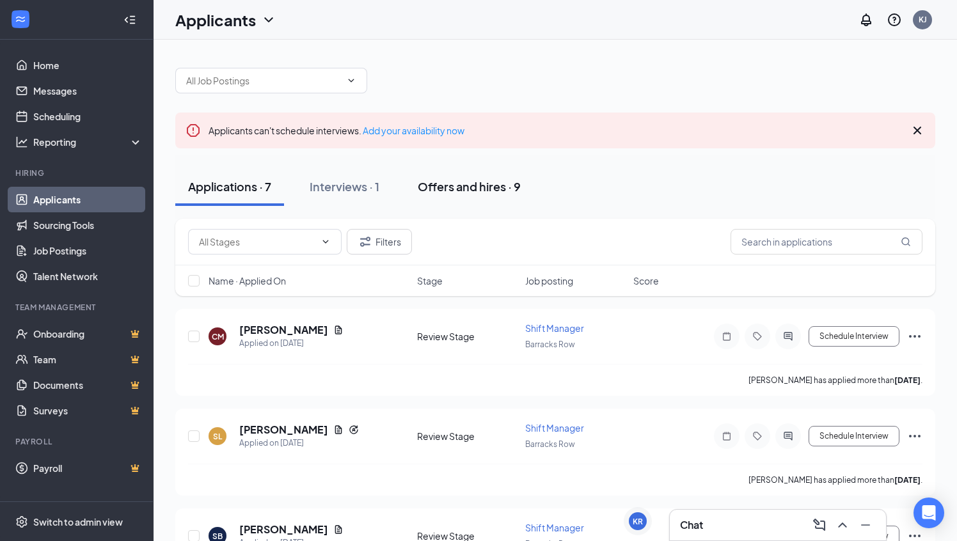
click at [479, 187] on div "Offers and hires · 9" at bounding box center [469, 186] width 103 height 16
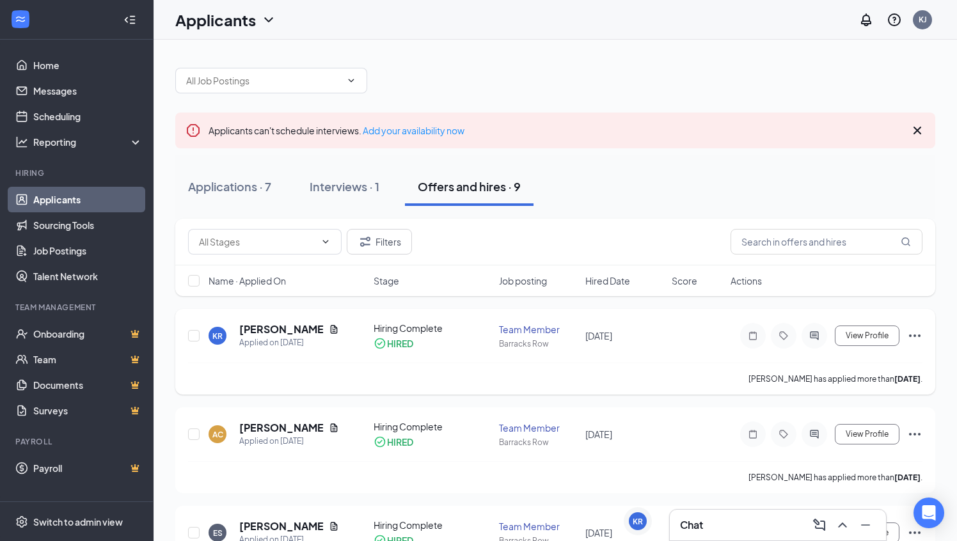
click at [913, 336] on icon "Ellipses" at bounding box center [915, 336] width 12 height 3
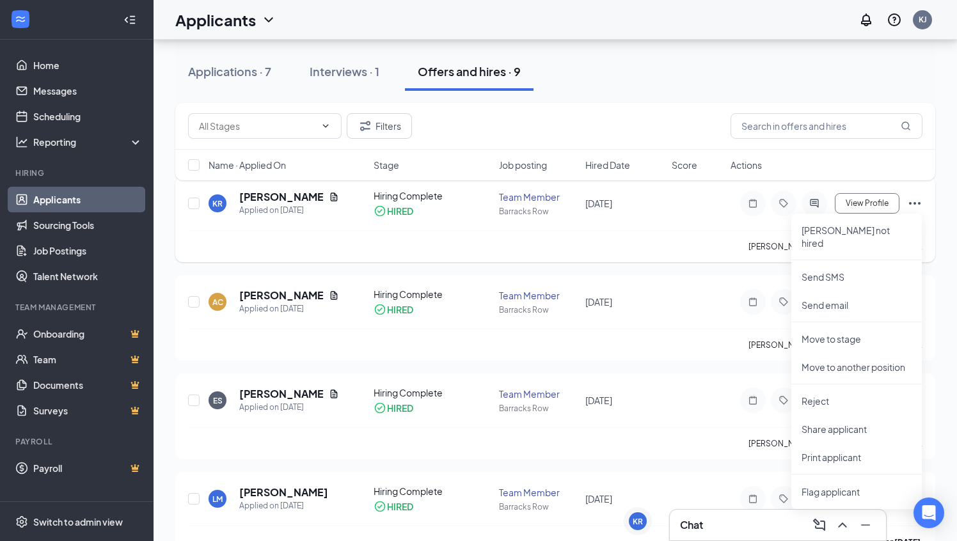
scroll to position [138, 0]
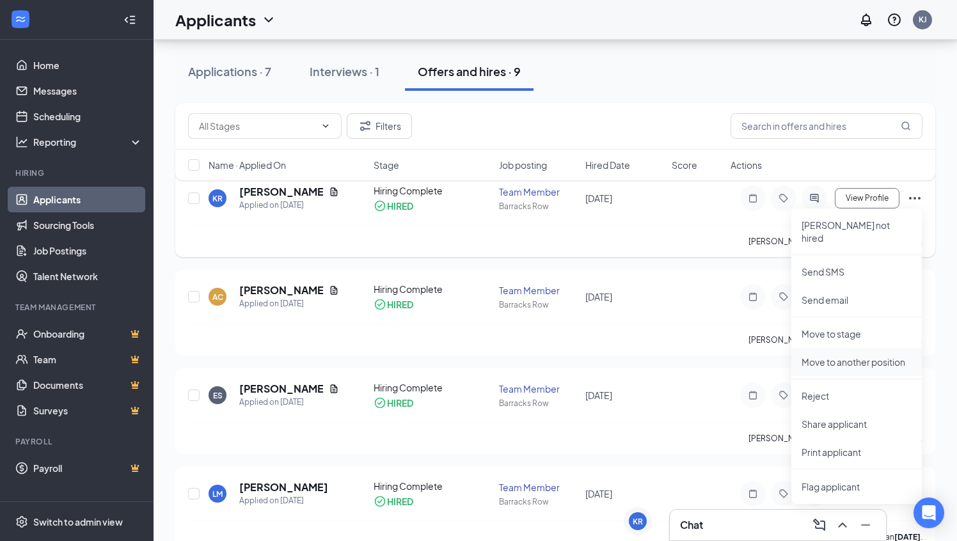
click at [829, 356] on p "Move to another position" at bounding box center [857, 362] width 110 height 13
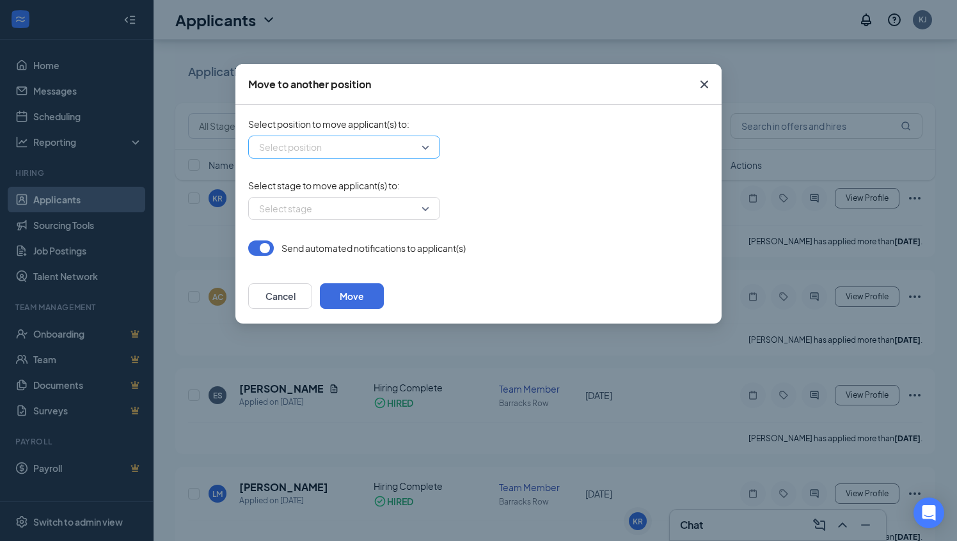
click at [427, 146] on div "Select position" at bounding box center [344, 147] width 192 height 23
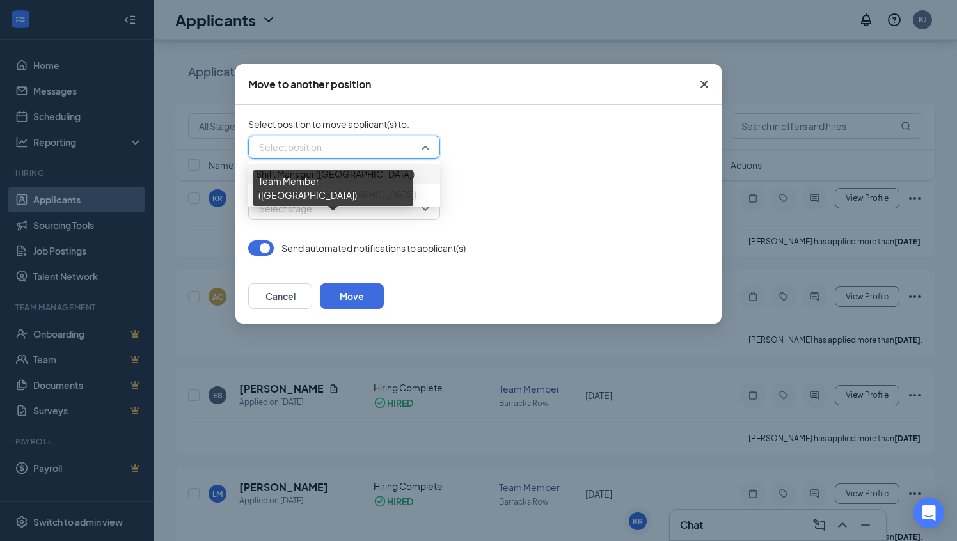
click at [347, 202] on span "Team Member (Barracks Row)" at bounding box center [336, 194] width 161 height 14
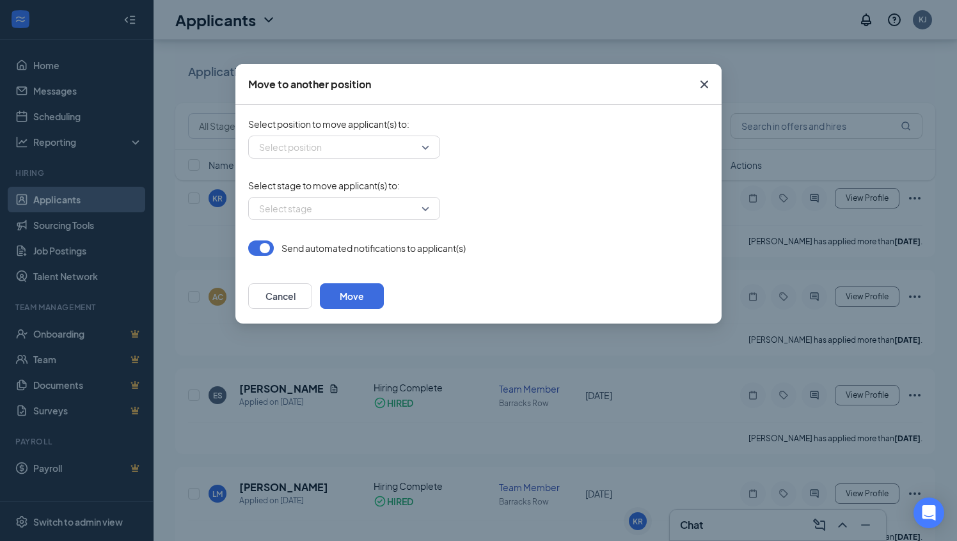
click at [706, 86] on icon "Cross" at bounding box center [704, 84] width 15 height 15
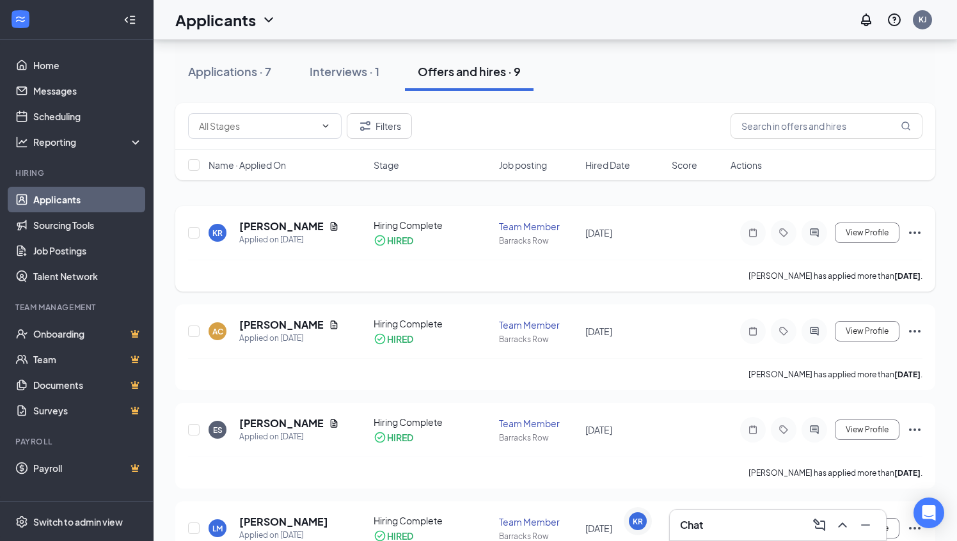
scroll to position [100, 0]
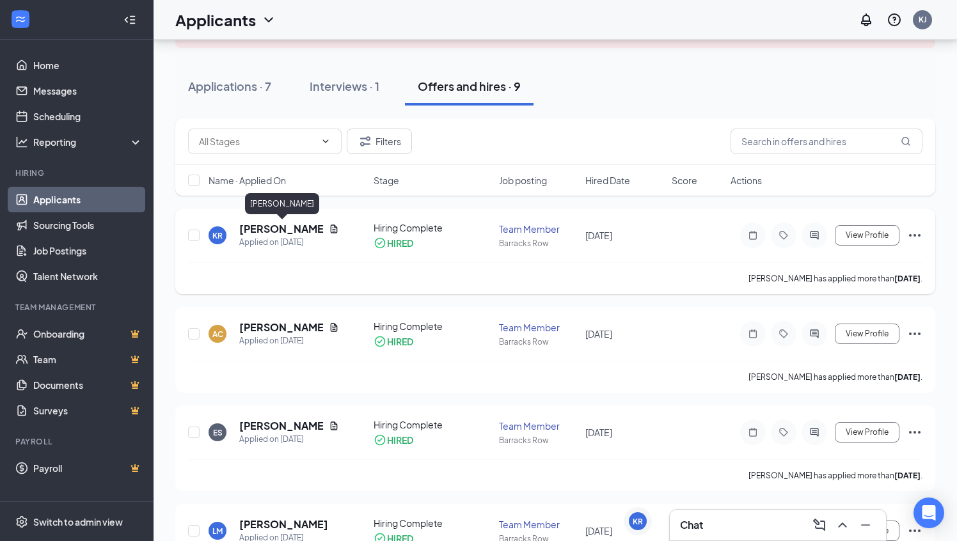
click at [294, 232] on h5 "Kimberly rivera" at bounding box center [281, 229] width 84 height 14
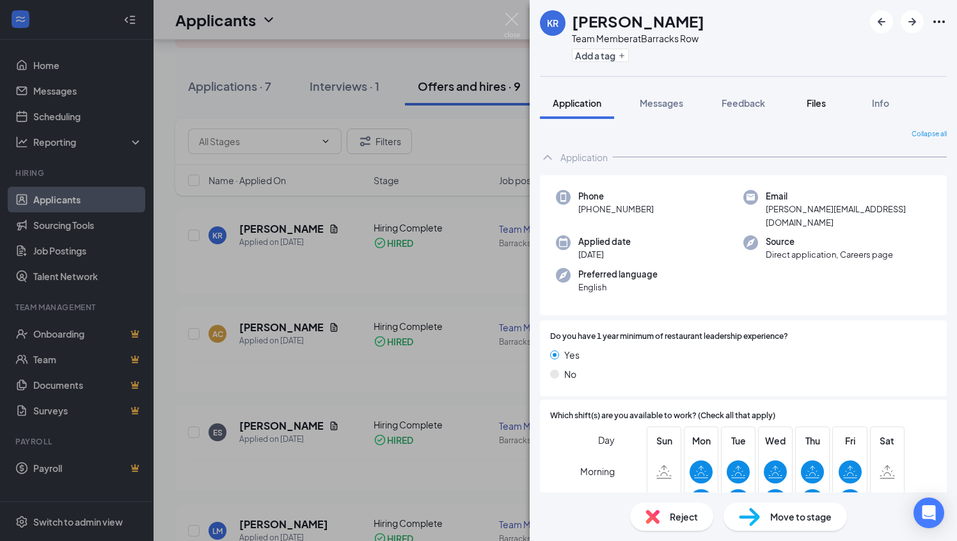
click at [821, 104] on span "Files" at bounding box center [816, 103] width 19 height 12
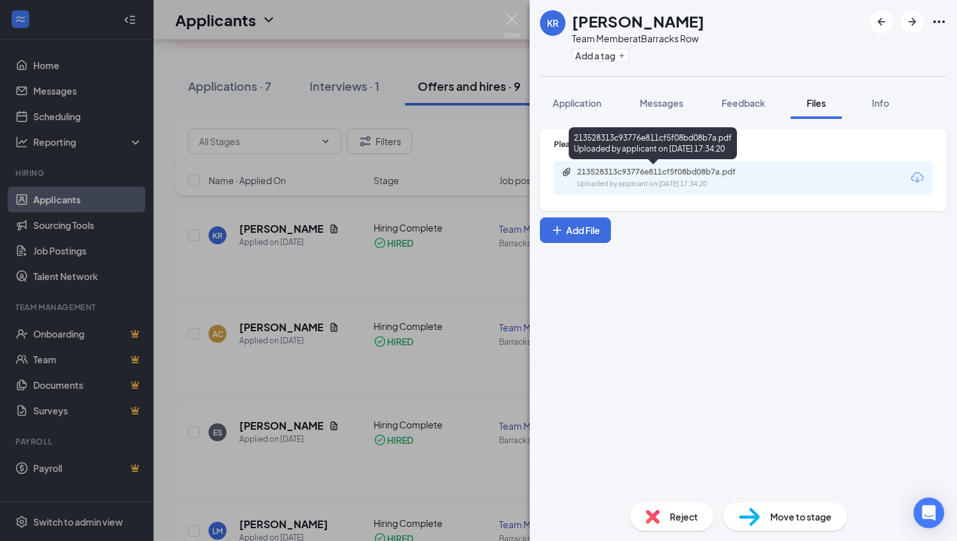
click at [698, 182] on div "Uploaded by applicant on Sep 07, 2025 at 17:34:20" at bounding box center [673, 184] width 192 height 10
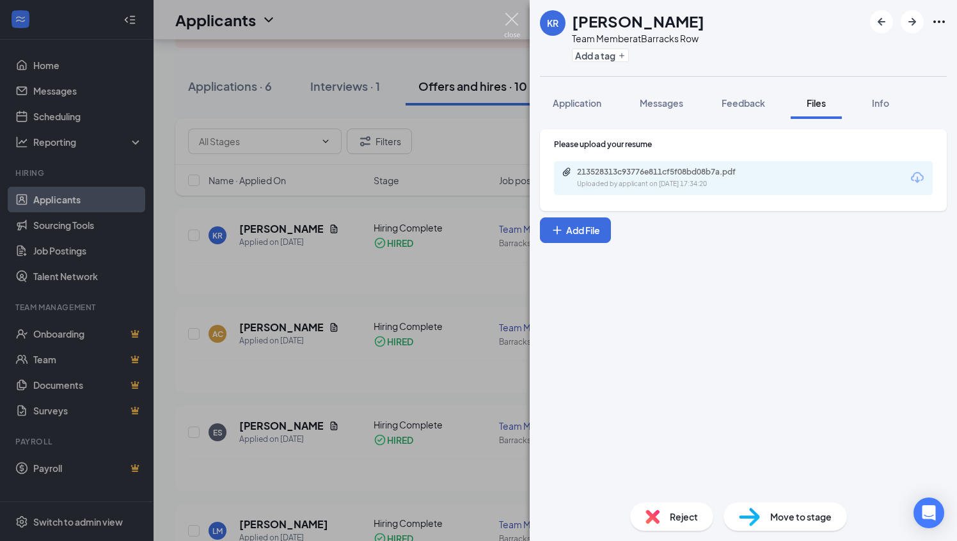
click at [514, 22] on img at bounding box center [512, 25] width 16 height 25
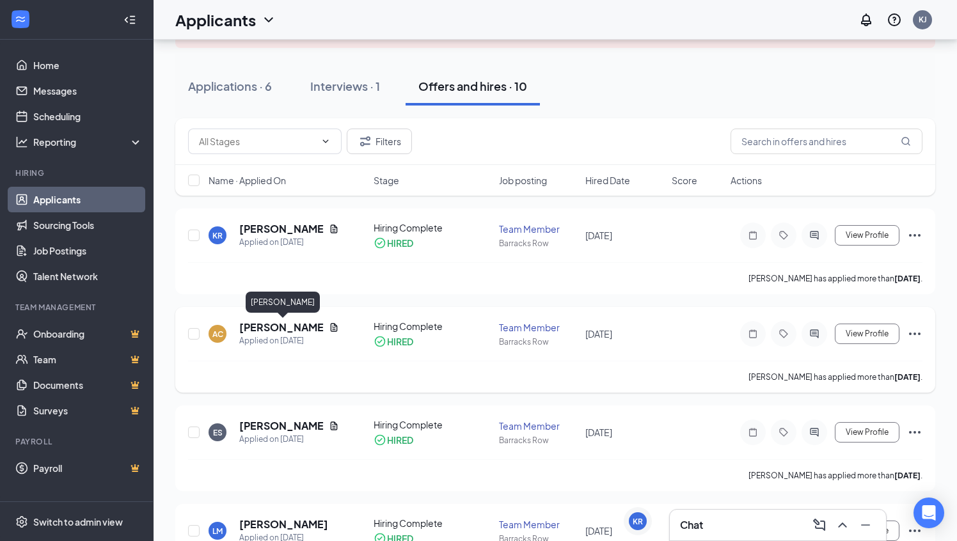
click at [269, 325] on h5 "[PERSON_NAME]" at bounding box center [281, 327] width 84 height 14
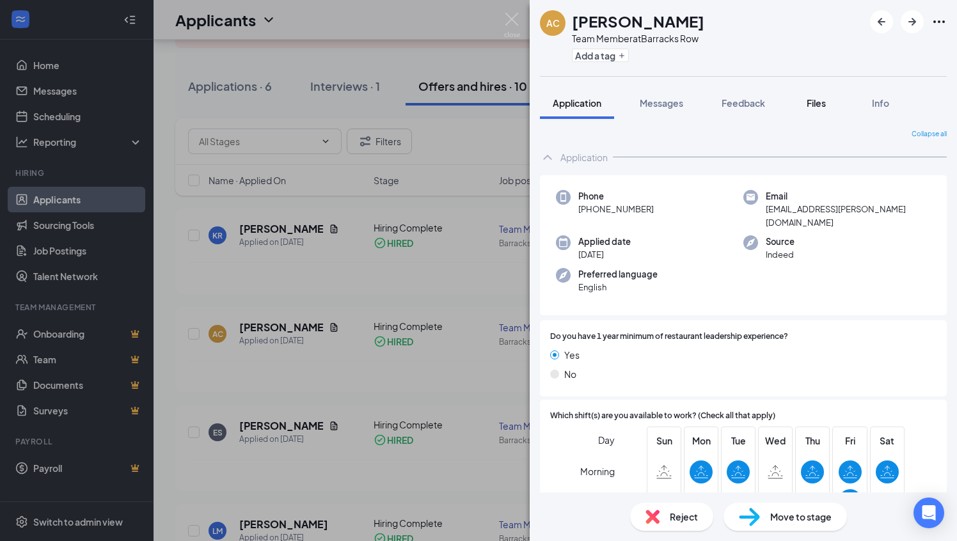
click at [816, 104] on span "Files" at bounding box center [816, 103] width 19 height 12
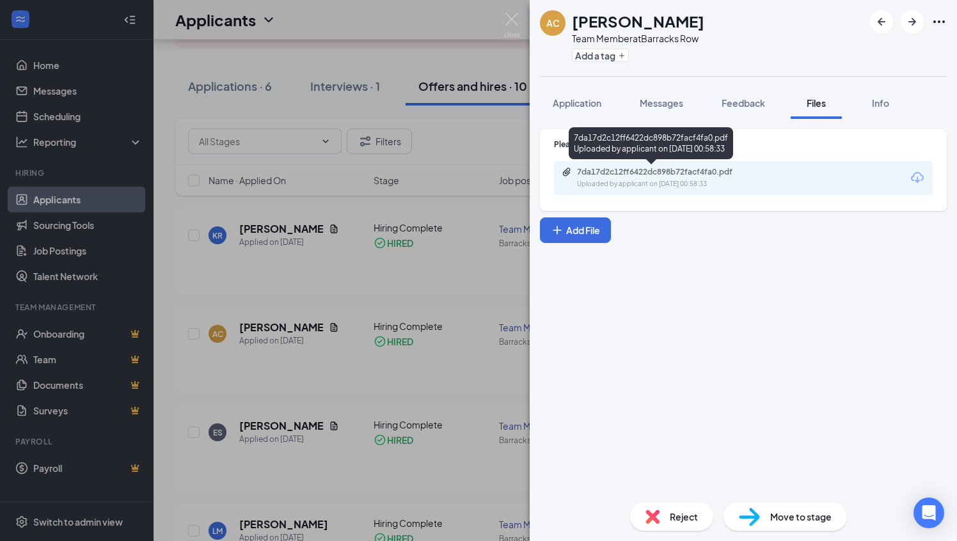
click at [707, 177] on div "7da17d2c12ff6422dc898b72facf4fa0.pdf" at bounding box center [666, 172] width 179 height 10
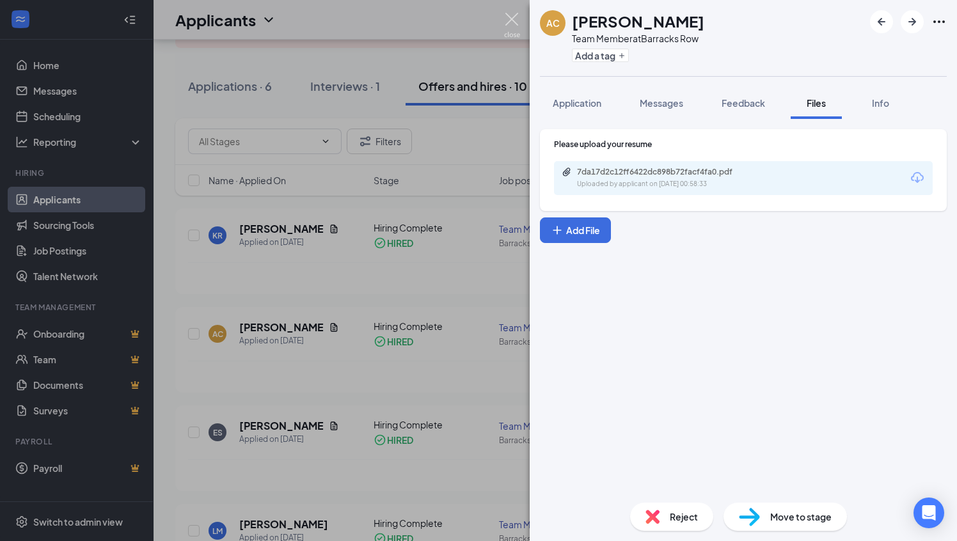
click at [512, 20] on img at bounding box center [512, 25] width 16 height 25
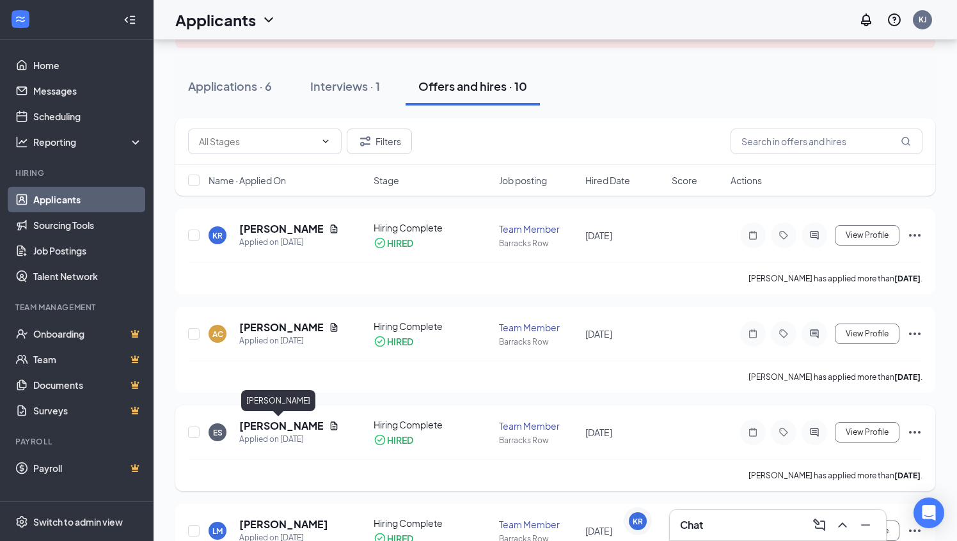
click at [269, 429] on h5 "Erin Smith" at bounding box center [281, 426] width 84 height 14
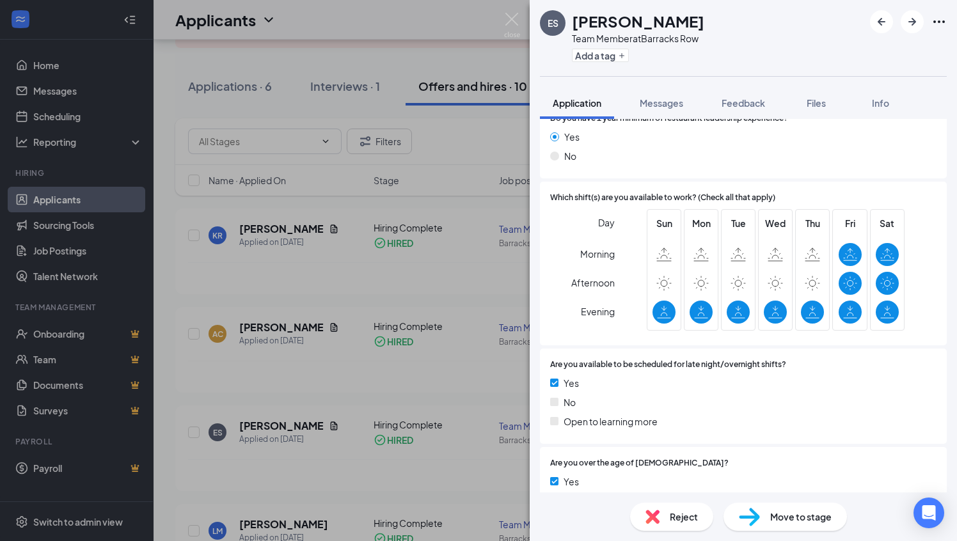
scroll to position [240, 0]
click at [513, 22] on img at bounding box center [512, 25] width 16 height 25
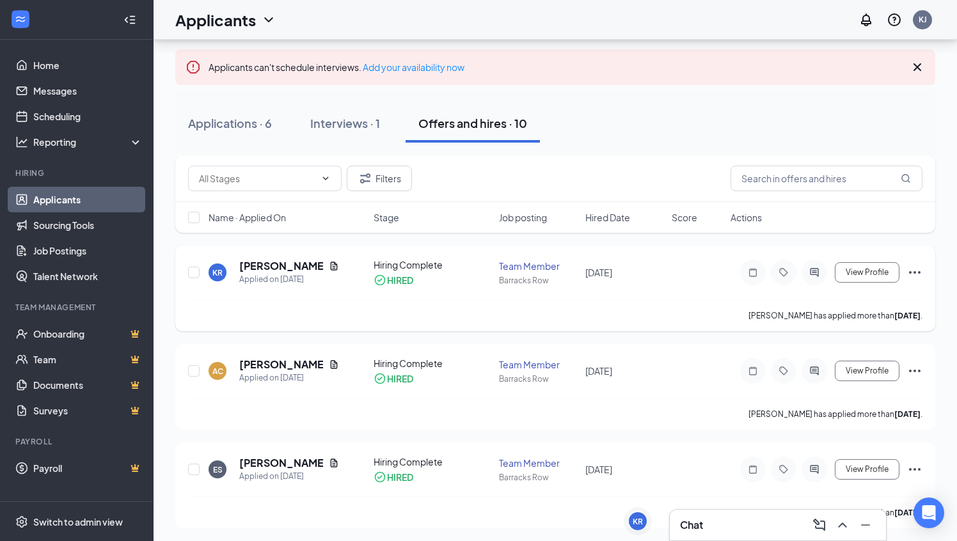
scroll to position [68, 0]
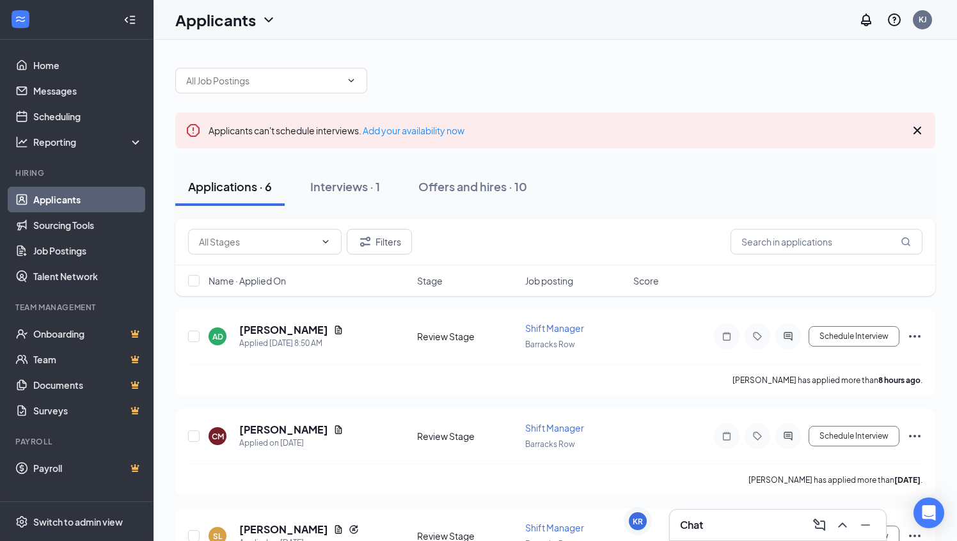
scroll to position [11, 0]
